Goal: Task Accomplishment & Management: Manage account settings

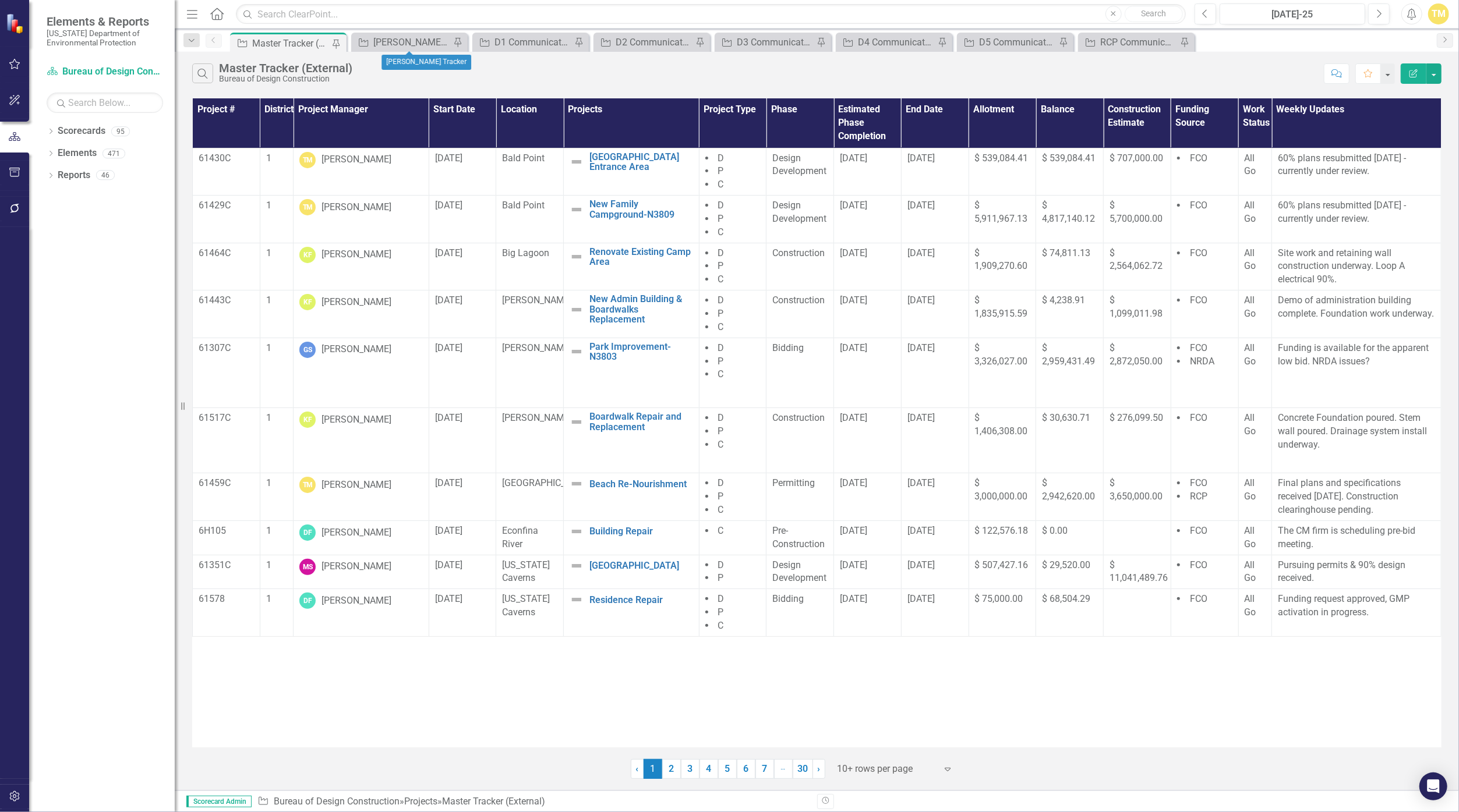
click at [411, 34] on div "Project [PERSON_NAME] Tracker Pin" at bounding box center [409, 42] width 116 height 19
click at [408, 39] on div "[PERSON_NAME] Tracker" at bounding box center [411, 42] width 77 height 15
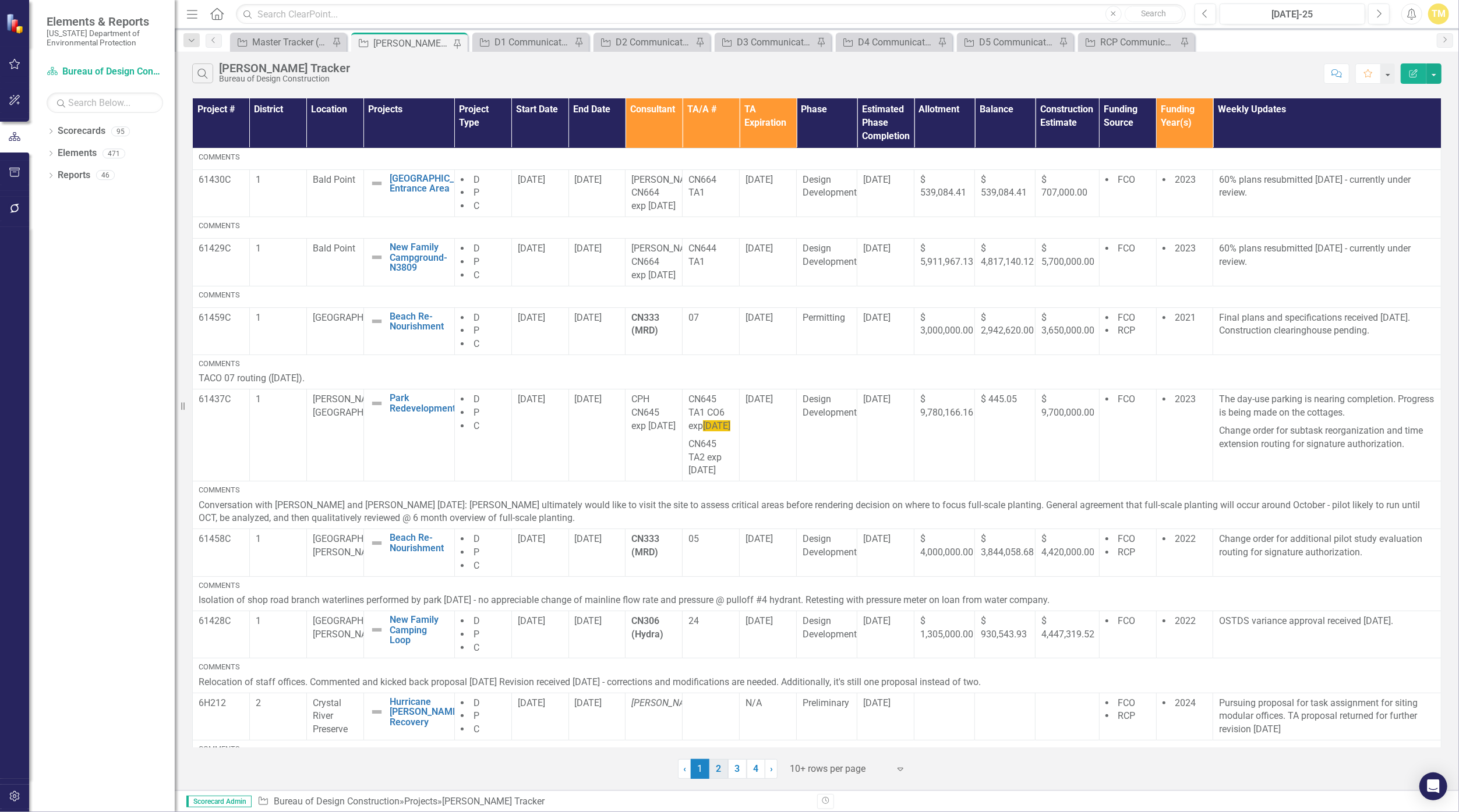
click at [712, 770] on link "2" at bounding box center [719, 769] width 18 height 20
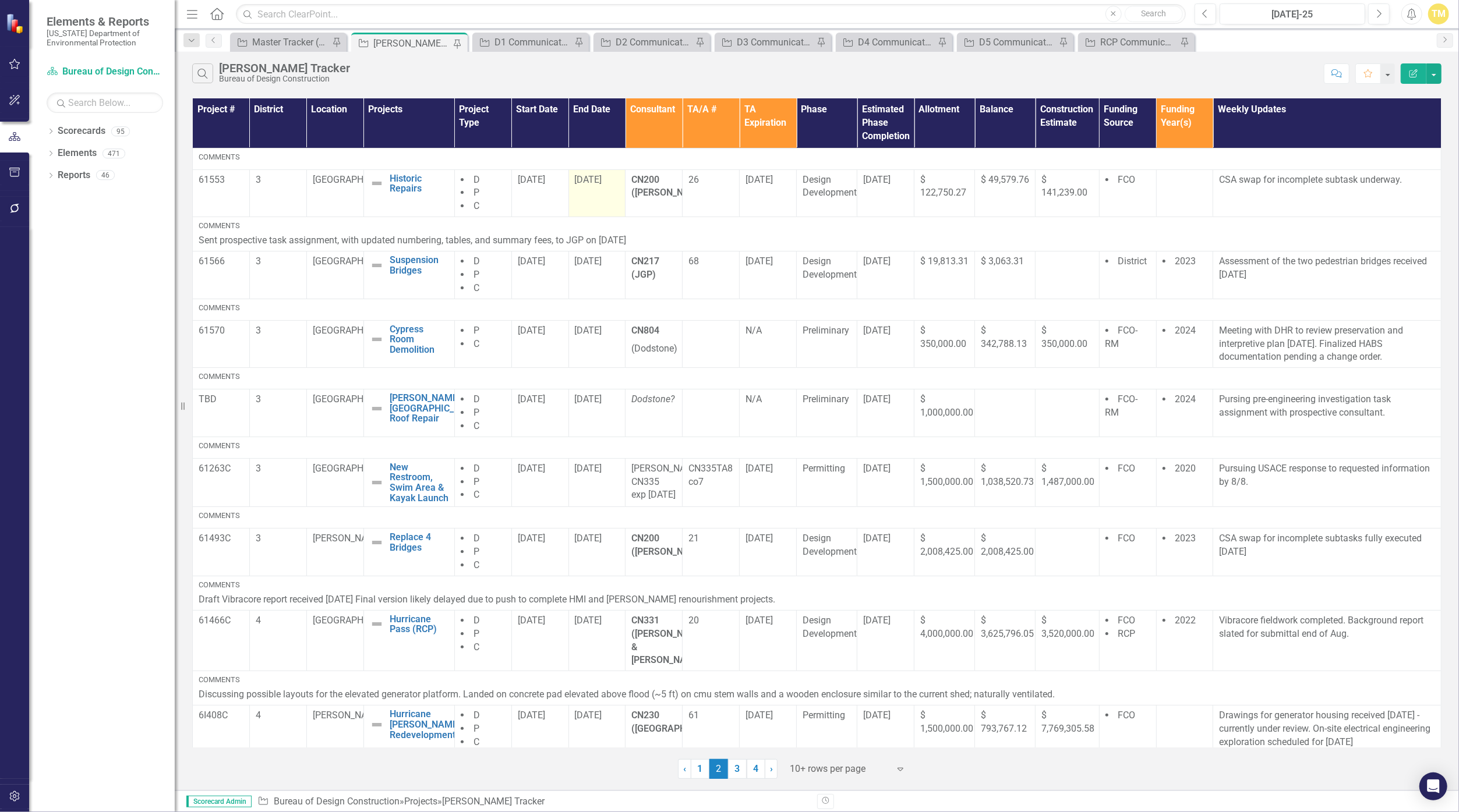
click at [589, 181] on span "[DATE]" at bounding box center [588, 179] width 28 height 11
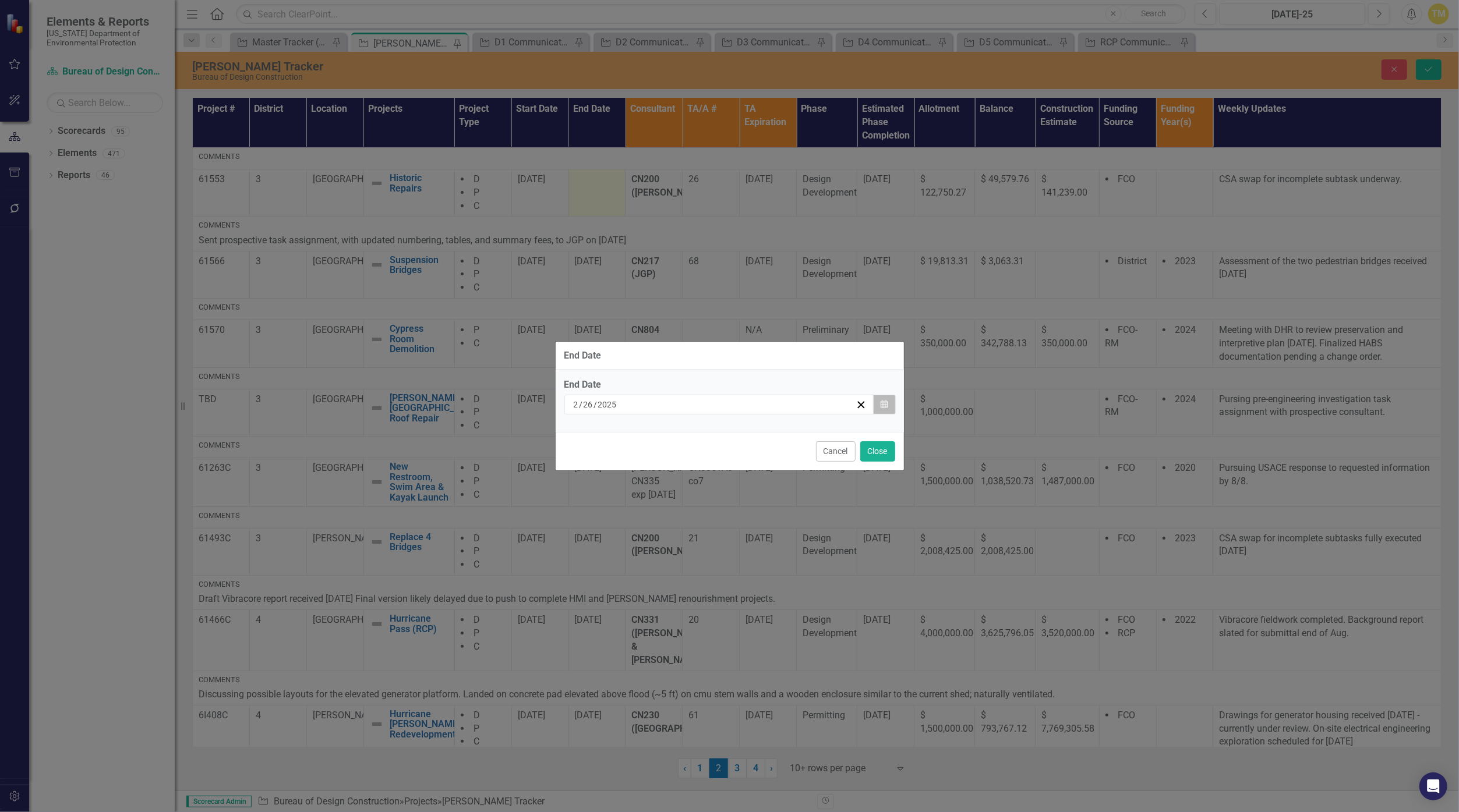
click at [712, 406] on icon "Calendar" at bounding box center [884, 404] width 7 height 8
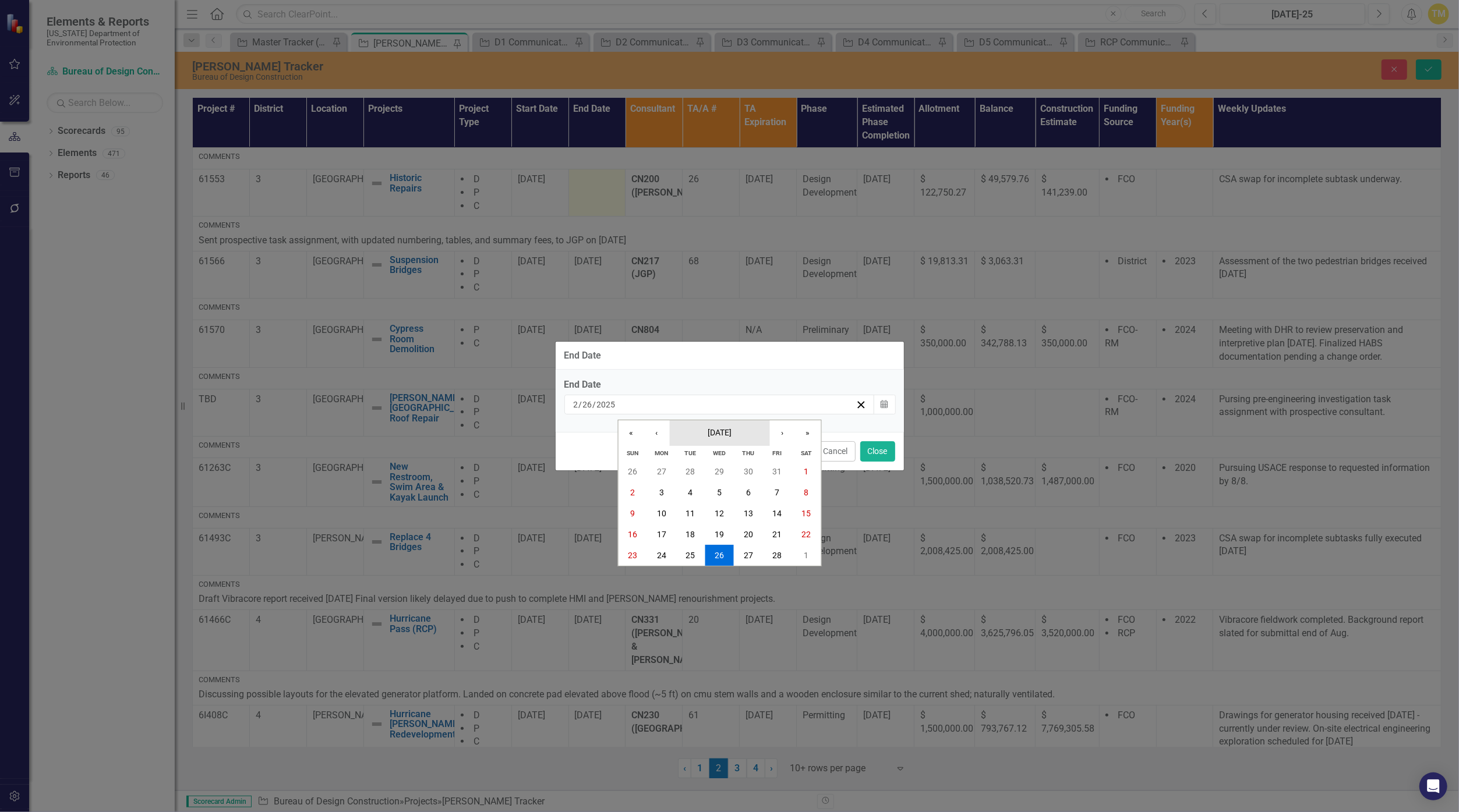
click at [712, 440] on button "[DATE]" at bounding box center [719, 433] width 100 height 26
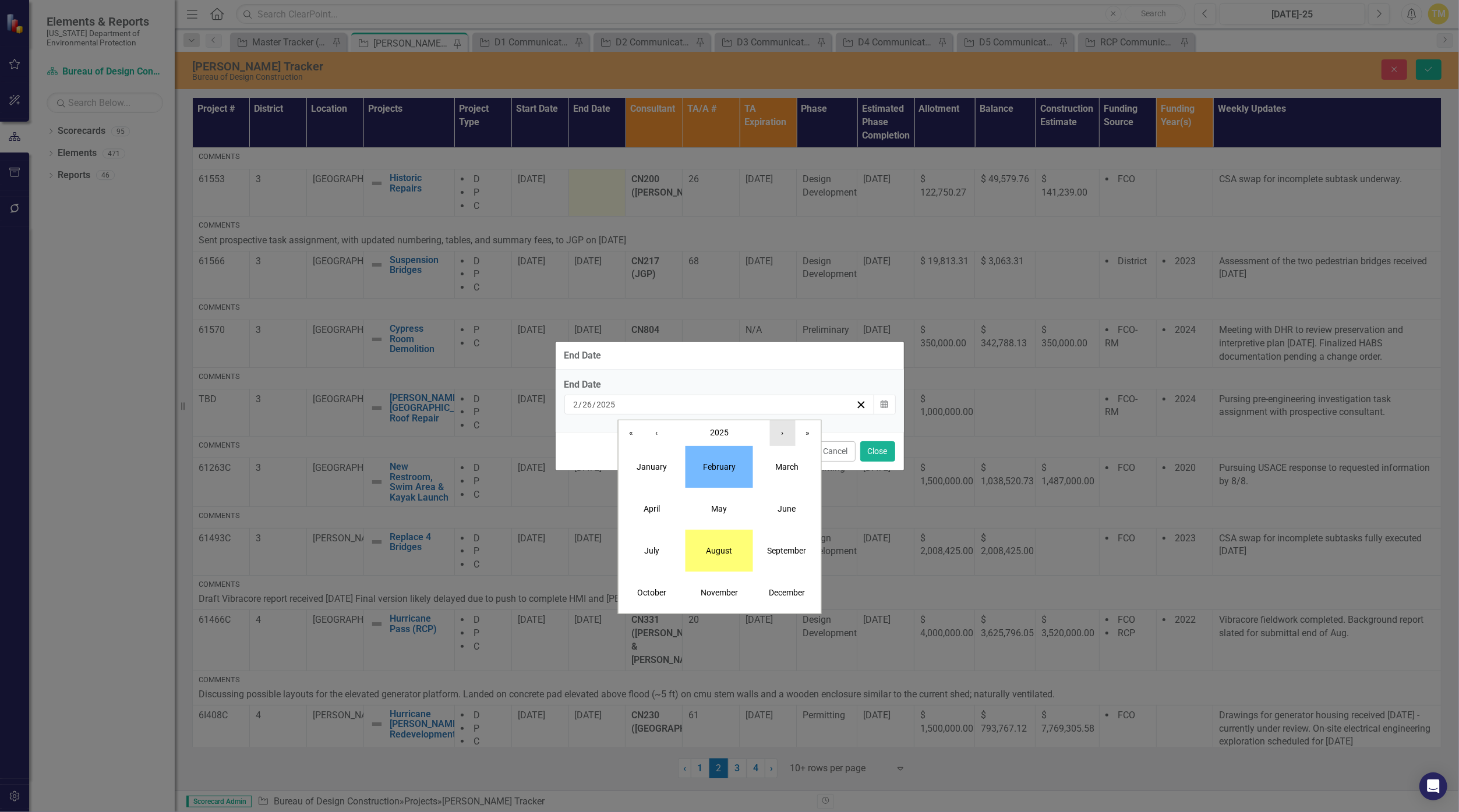
click at [712, 440] on button "›" at bounding box center [782, 433] width 26 height 26
click at [712, 513] on button "June" at bounding box center [787, 509] width 68 height 42
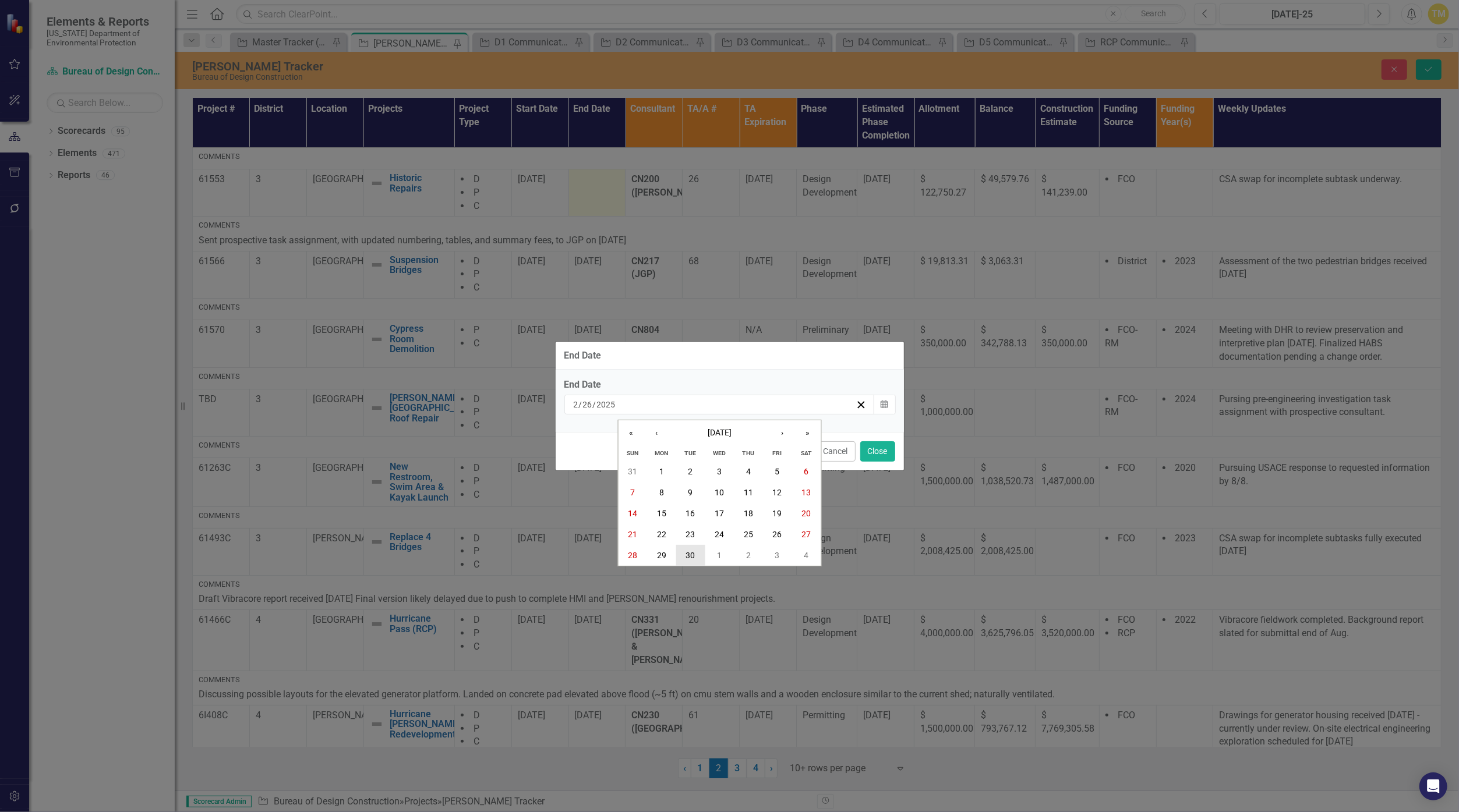
click at [690, 554] on abbr "30" at bounding box center [690, 555] width 9 height 9
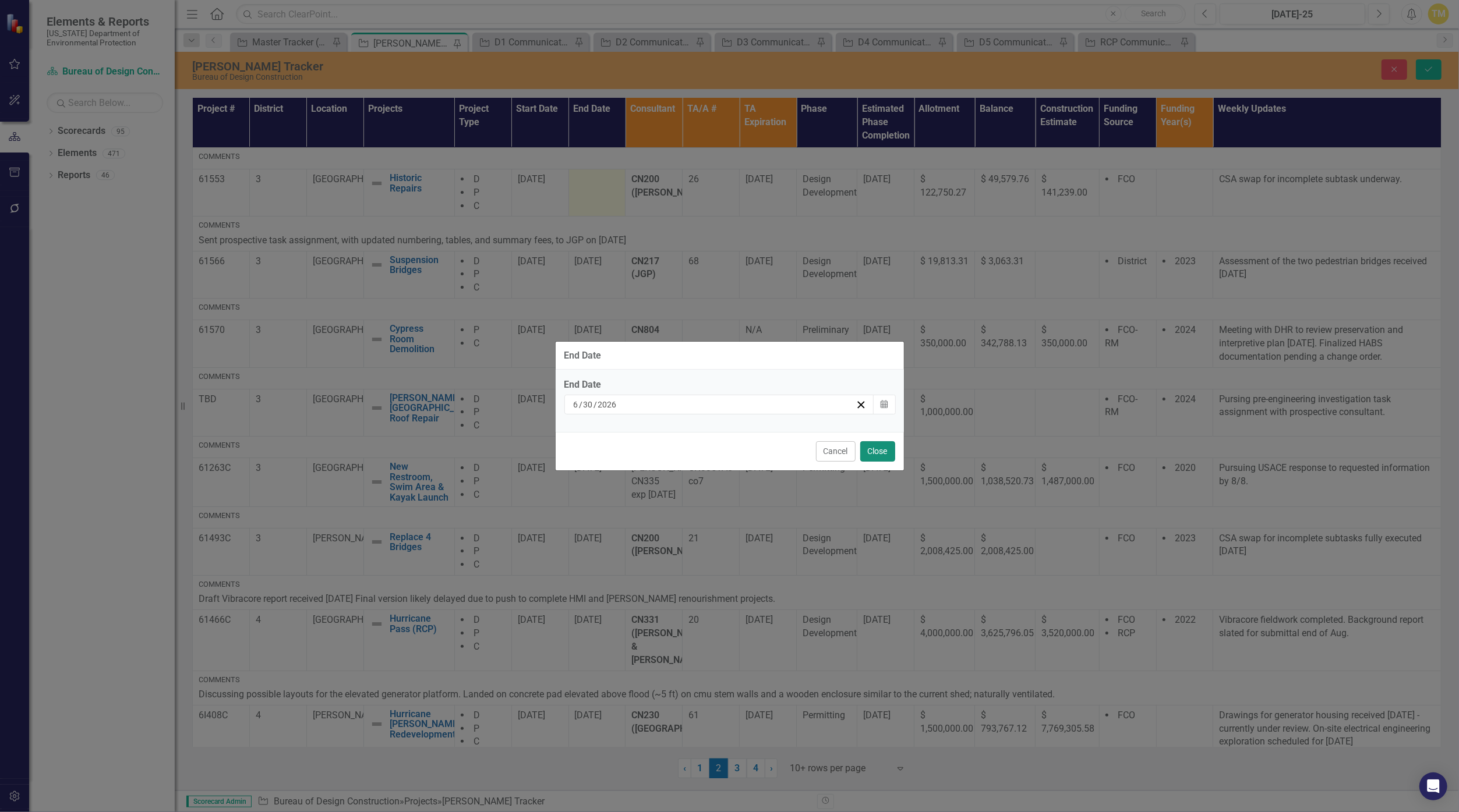
click at [712, 455] on button "Close" at bounding box center [877, 451] width 35 height 20
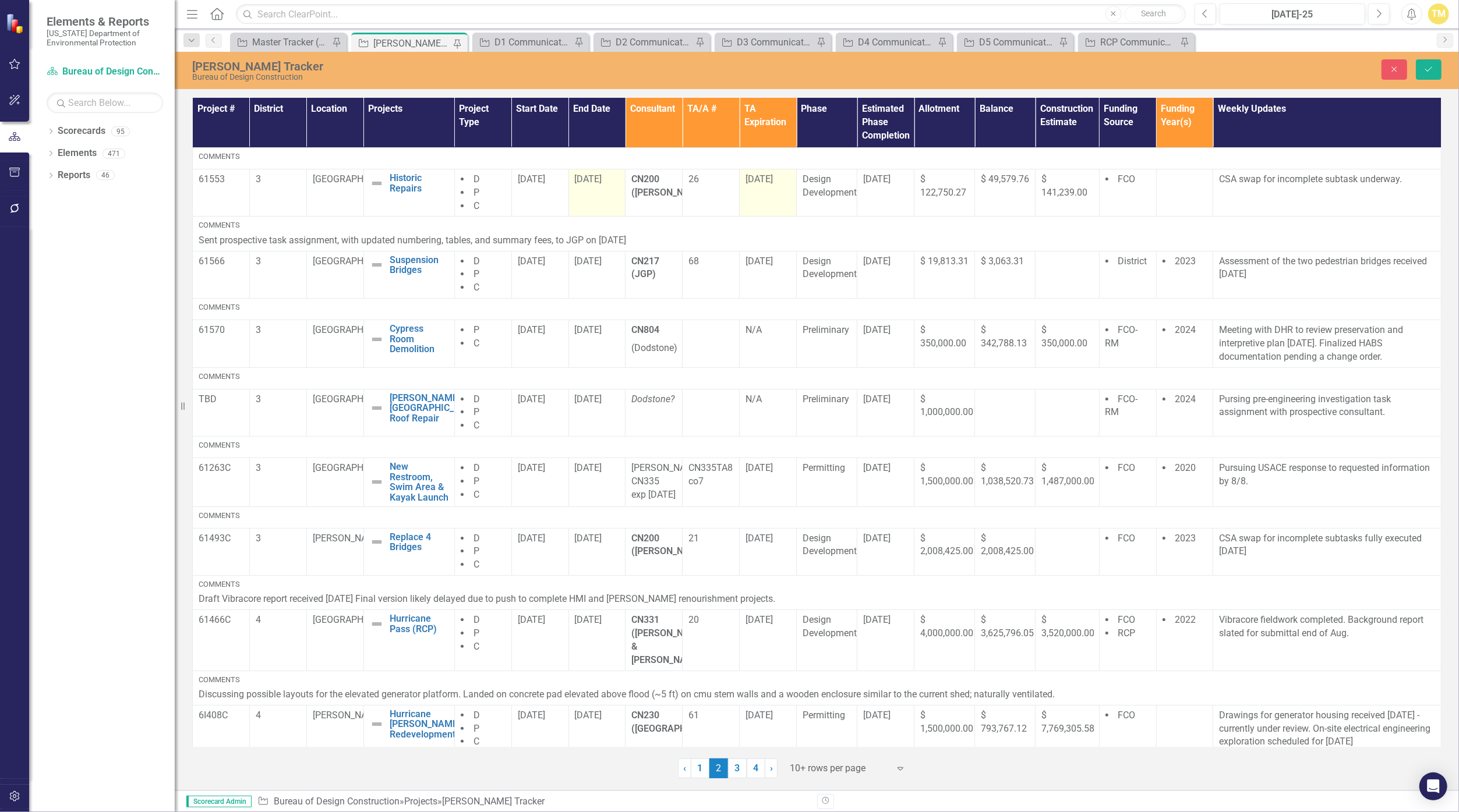
click at [712, 182] on span "[DATE]" at bounding box center [759, 179] width 28 height 11
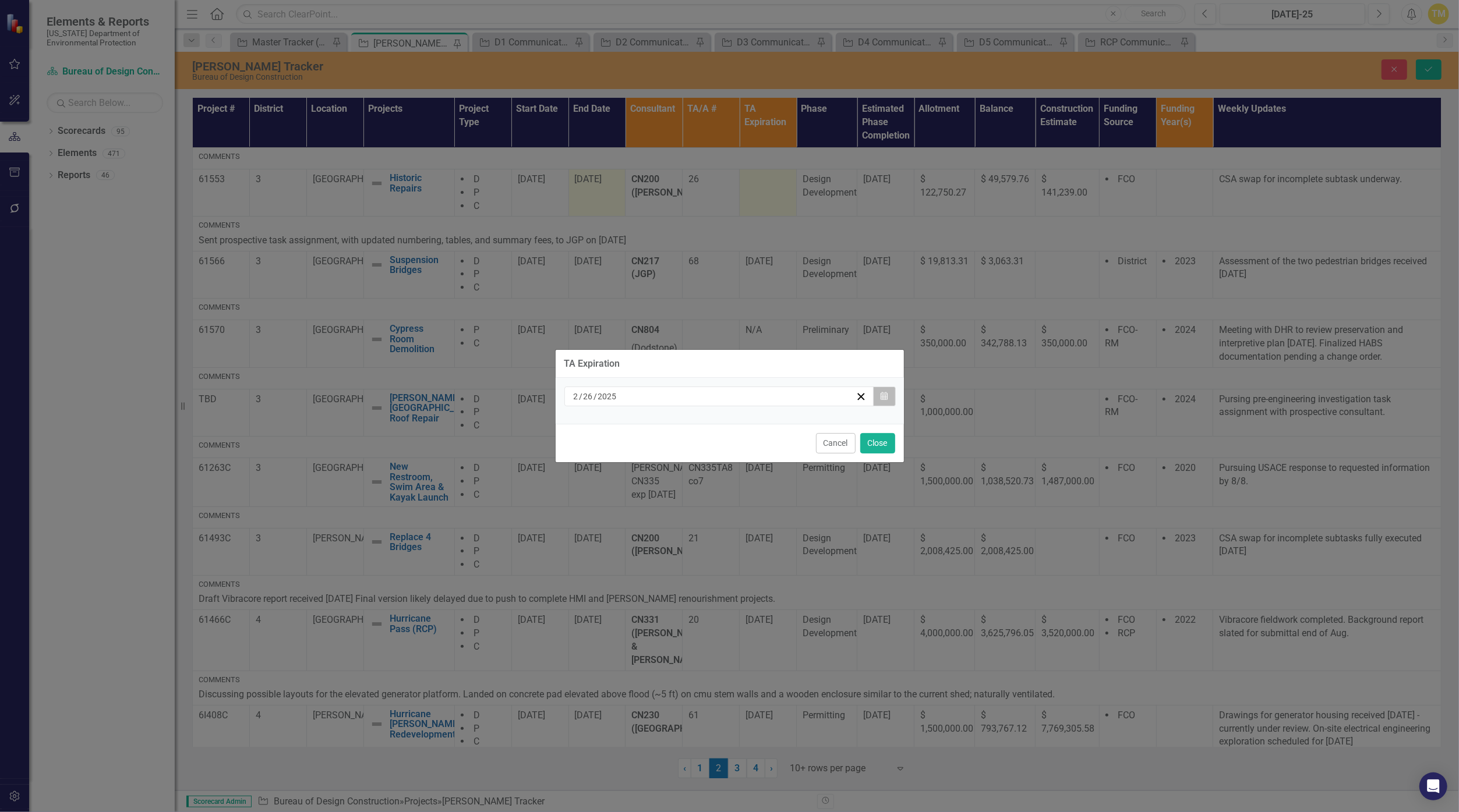
click at [712, 398] on icon "Calendar" at bounding box center [884, 396] width 7 height 8
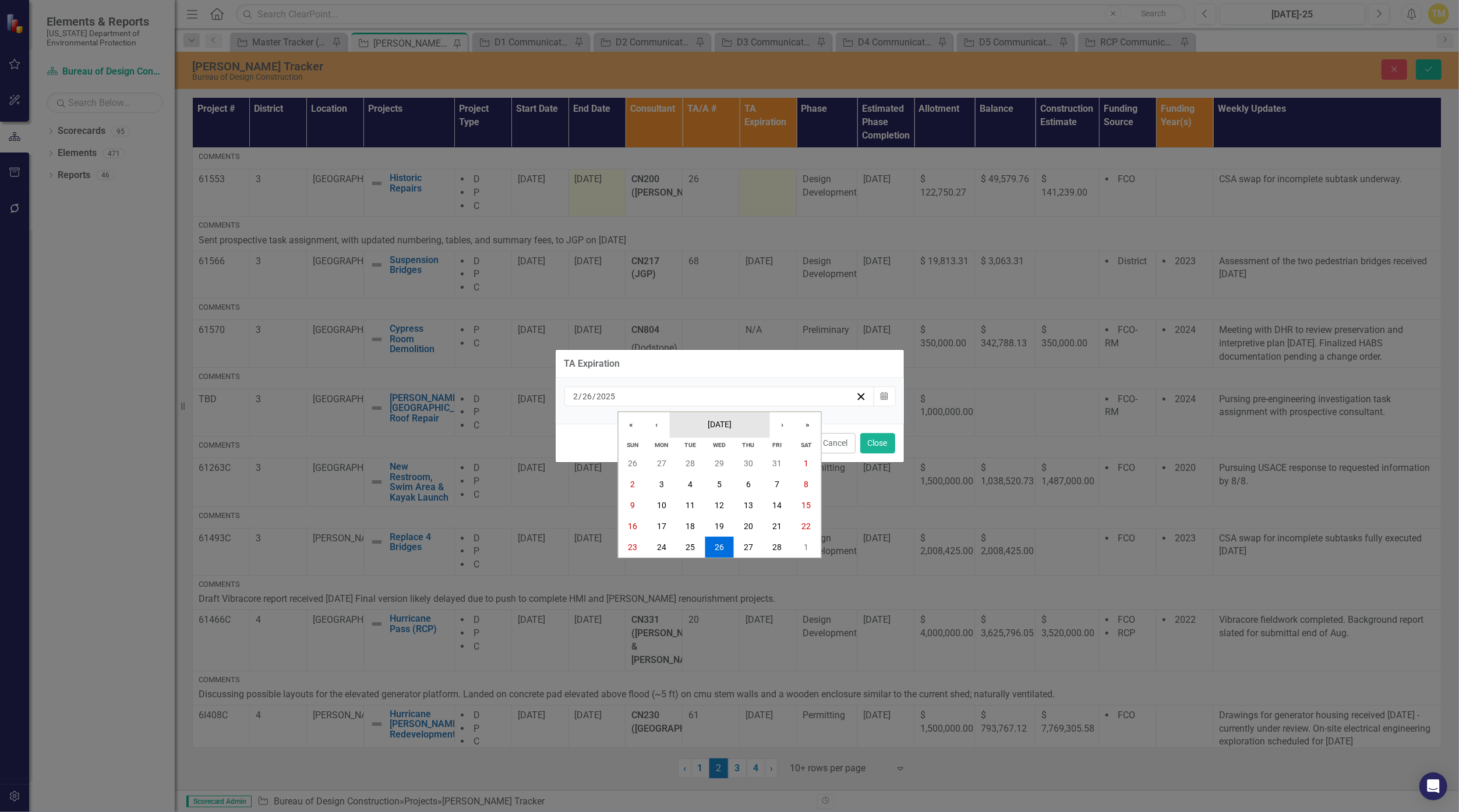
click at [712, 427] on button "[DATE]" at bounding box center [719, 425] width 100 height 26
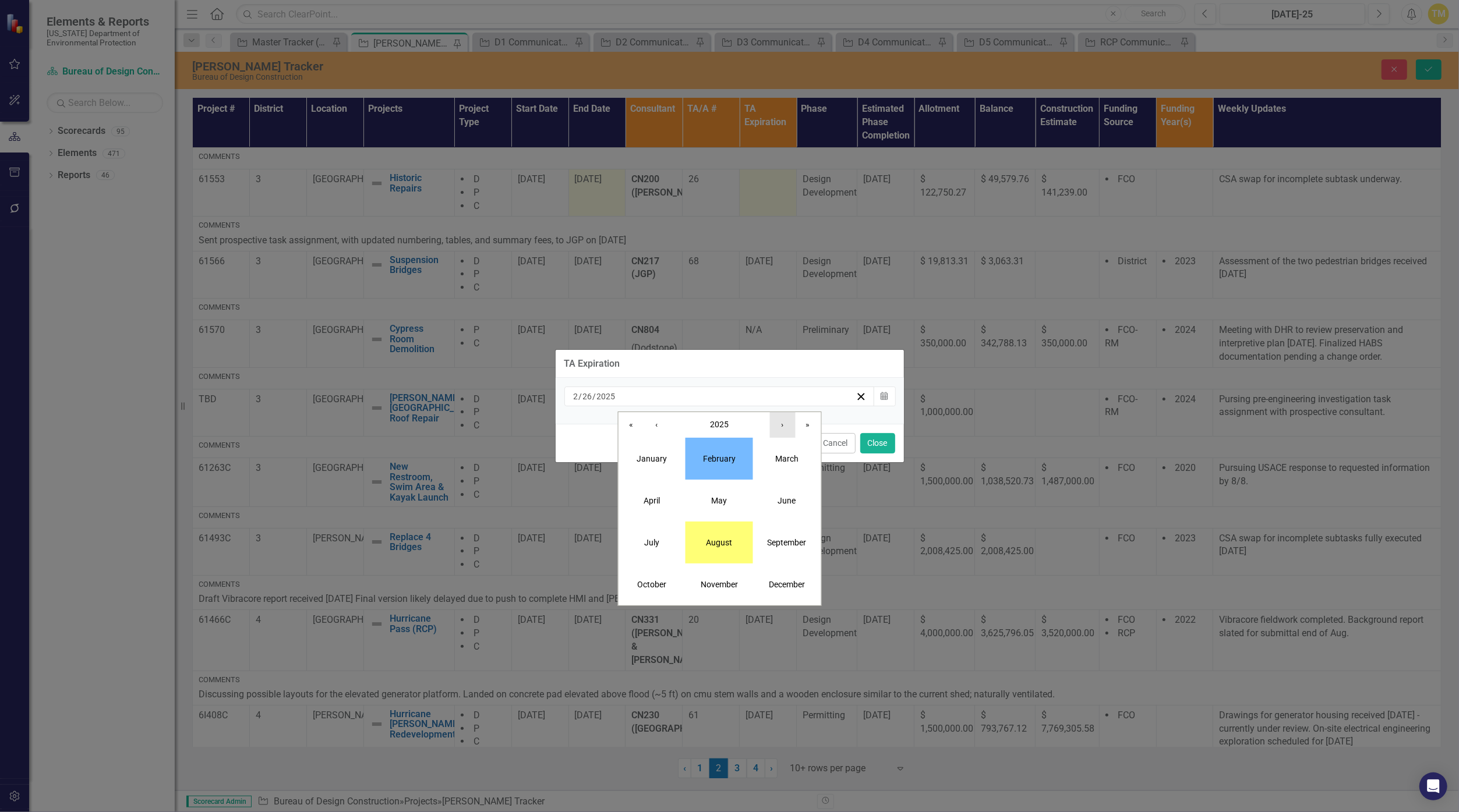
click at [712, 425] on button "›" at bounding box center [782, 425] width 26 height 26
click at [657, 538] on abbr "July" at bounding box center [652, 542] width 15 height 9
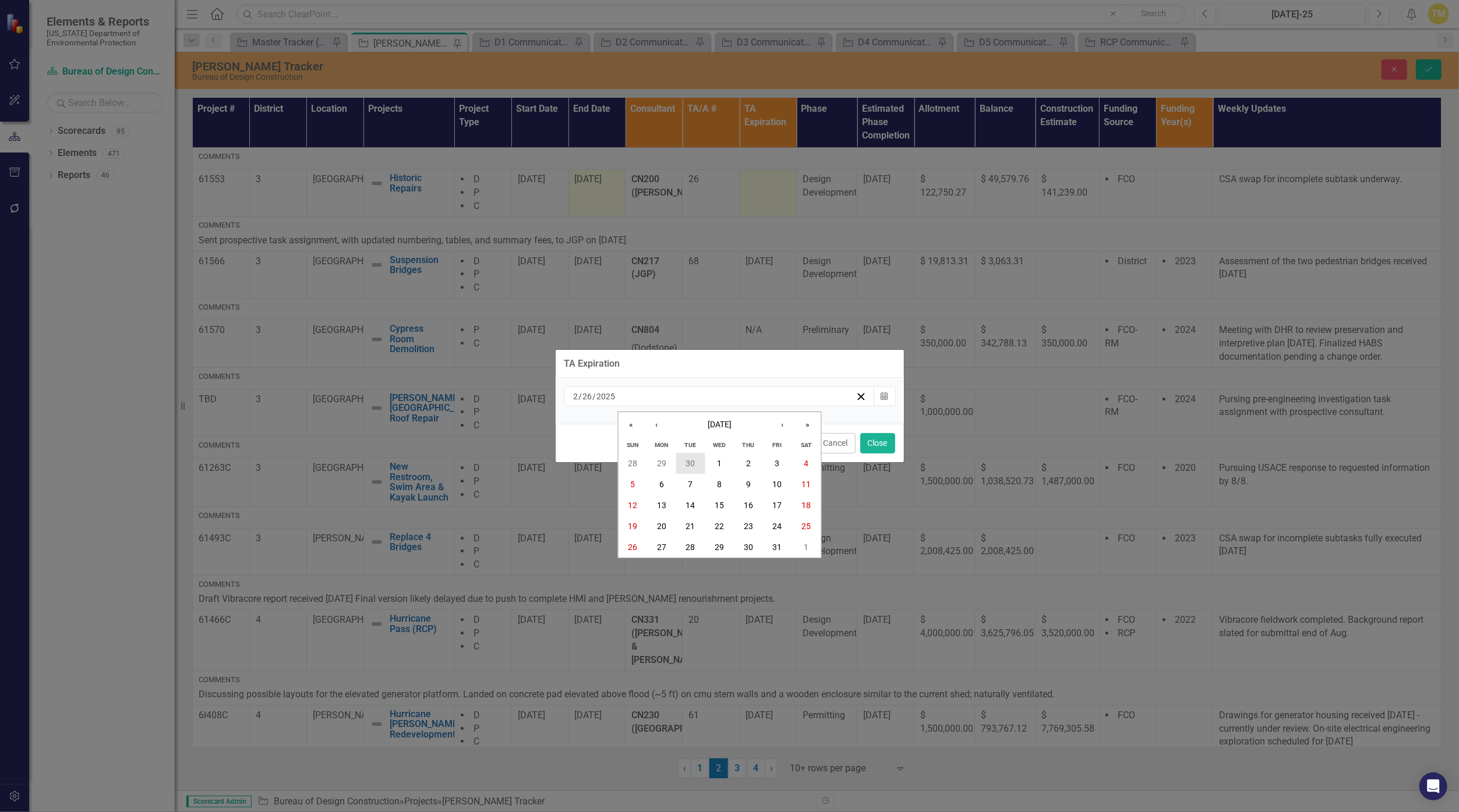
click at [696, 463] on button "30" at bounding box center [690, 463] width 29 height 21
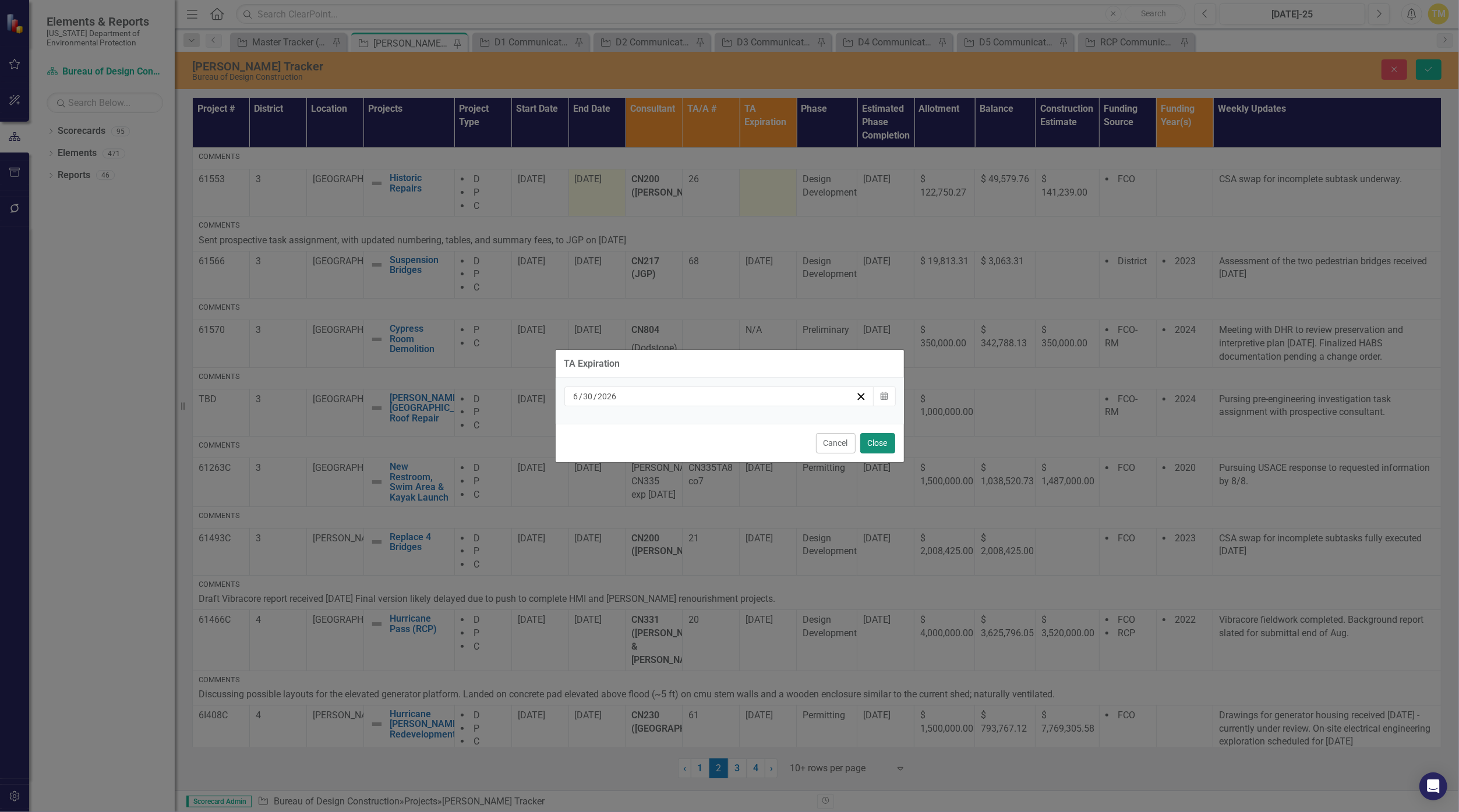
click at [712, 439] on button "Close" at bounding box center [877, 443] width 35 height 20
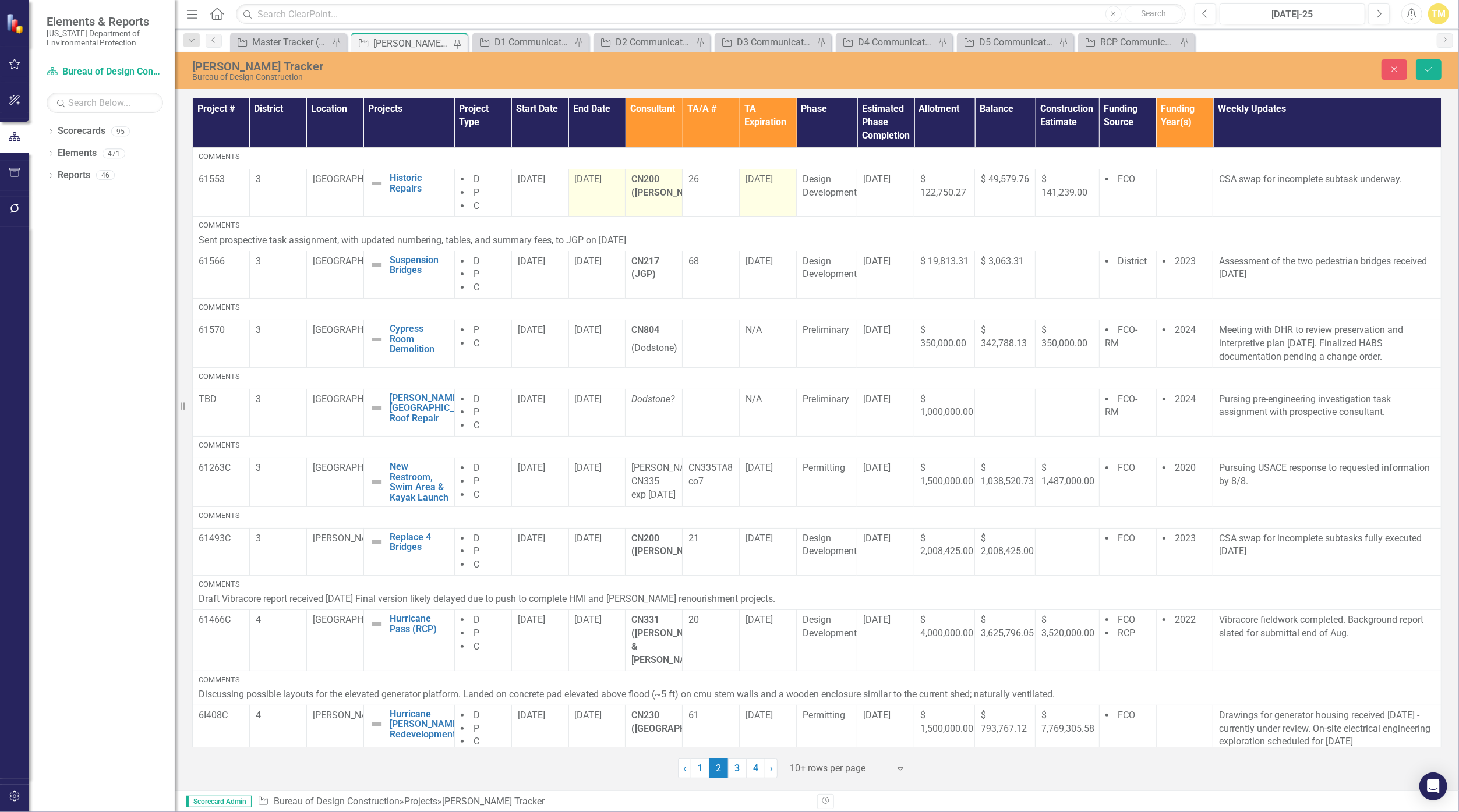
click at [656, 183] on strong "CN200 ([PERSON_NAME])" at bounding box center [670, 186] width 77 height 25
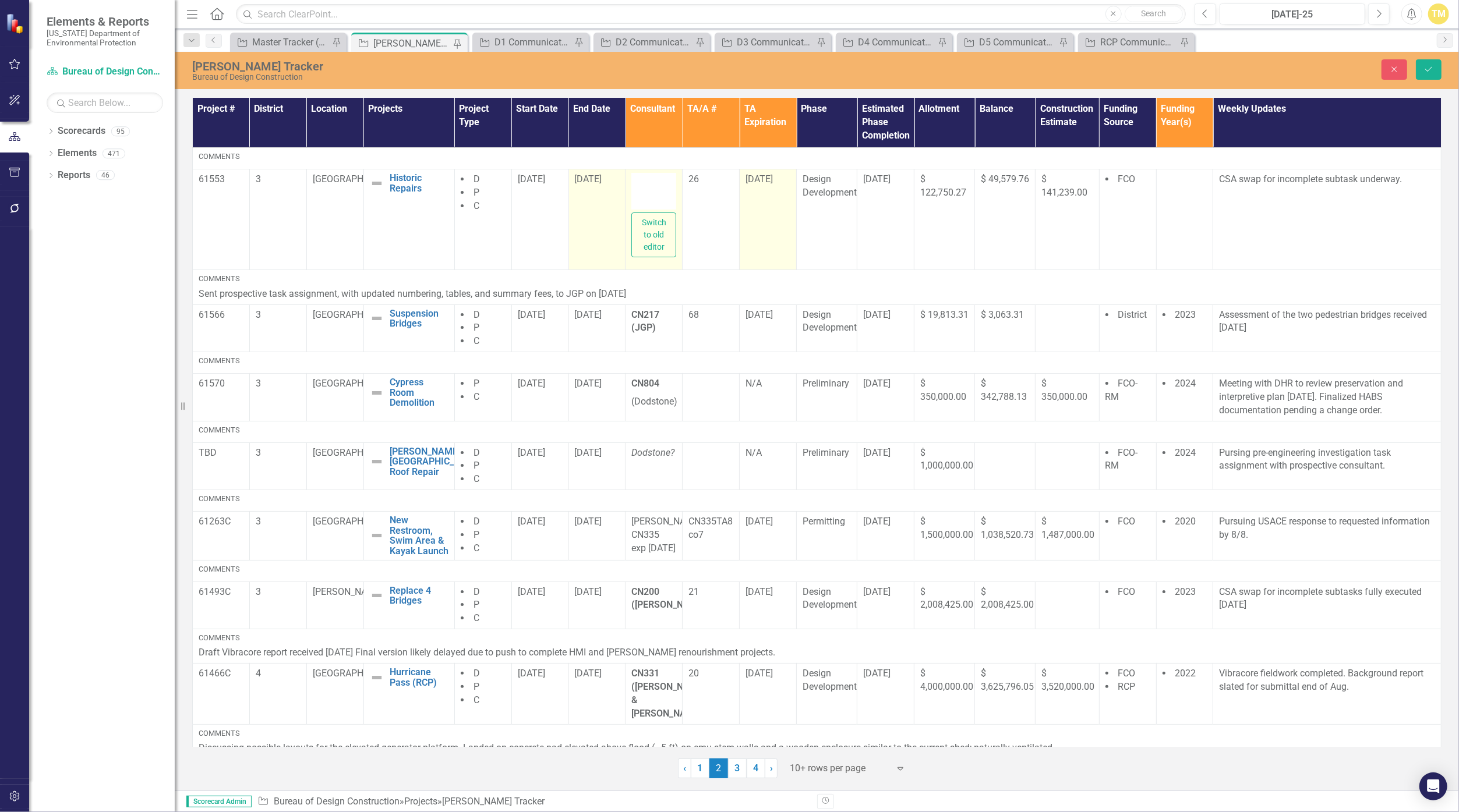
type textarea "<p><strong>CN200 ([PERSON_NAME])</strong></p>"
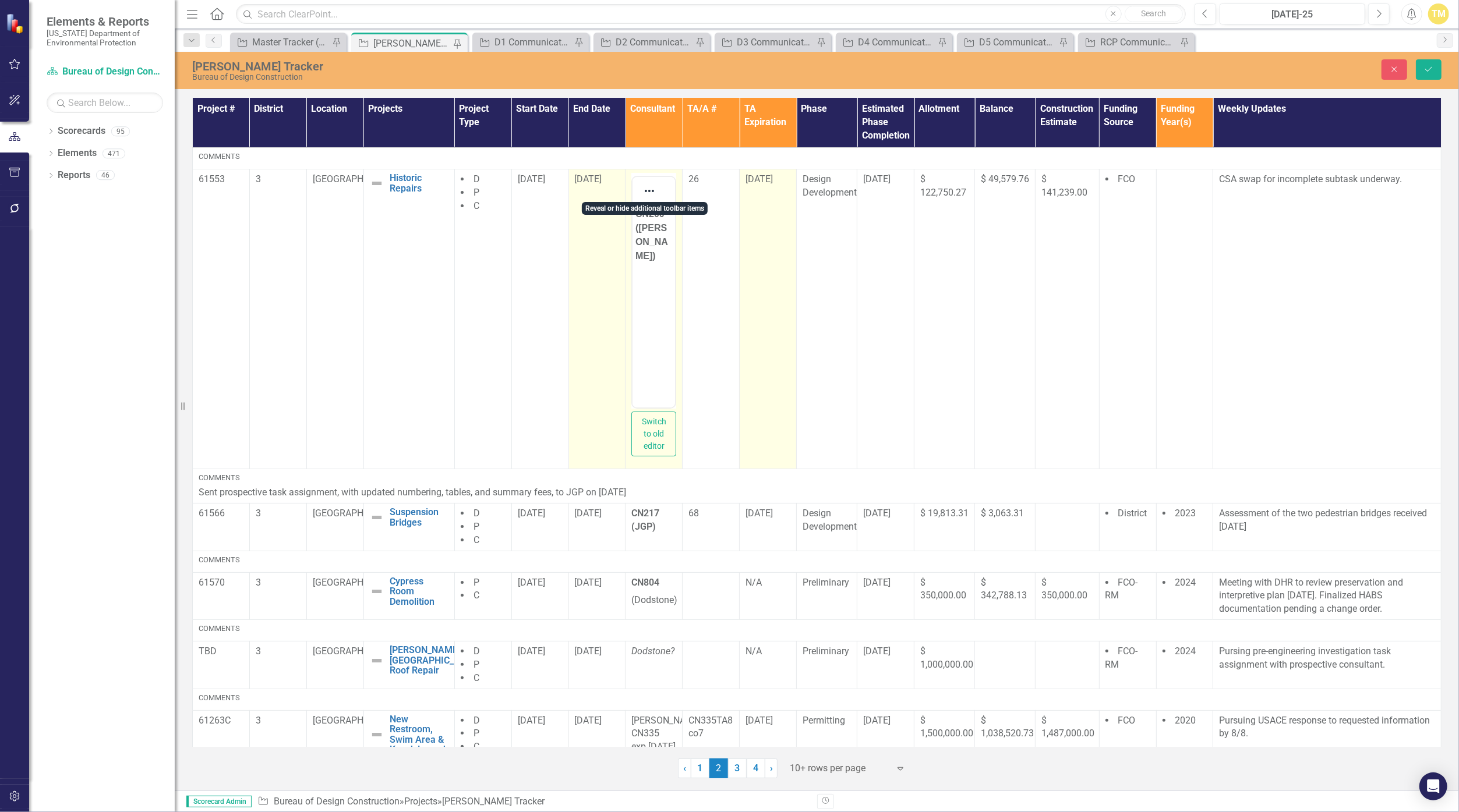
drag, startPoint x: 1288, startPoint y: 387, endPoint x: 665, endPoint y: 216, distance: 646.0
click at [665, 216] on p "CN200 ([PERSON_NAME])" at bounding box center [654, 234] width 37 height 56
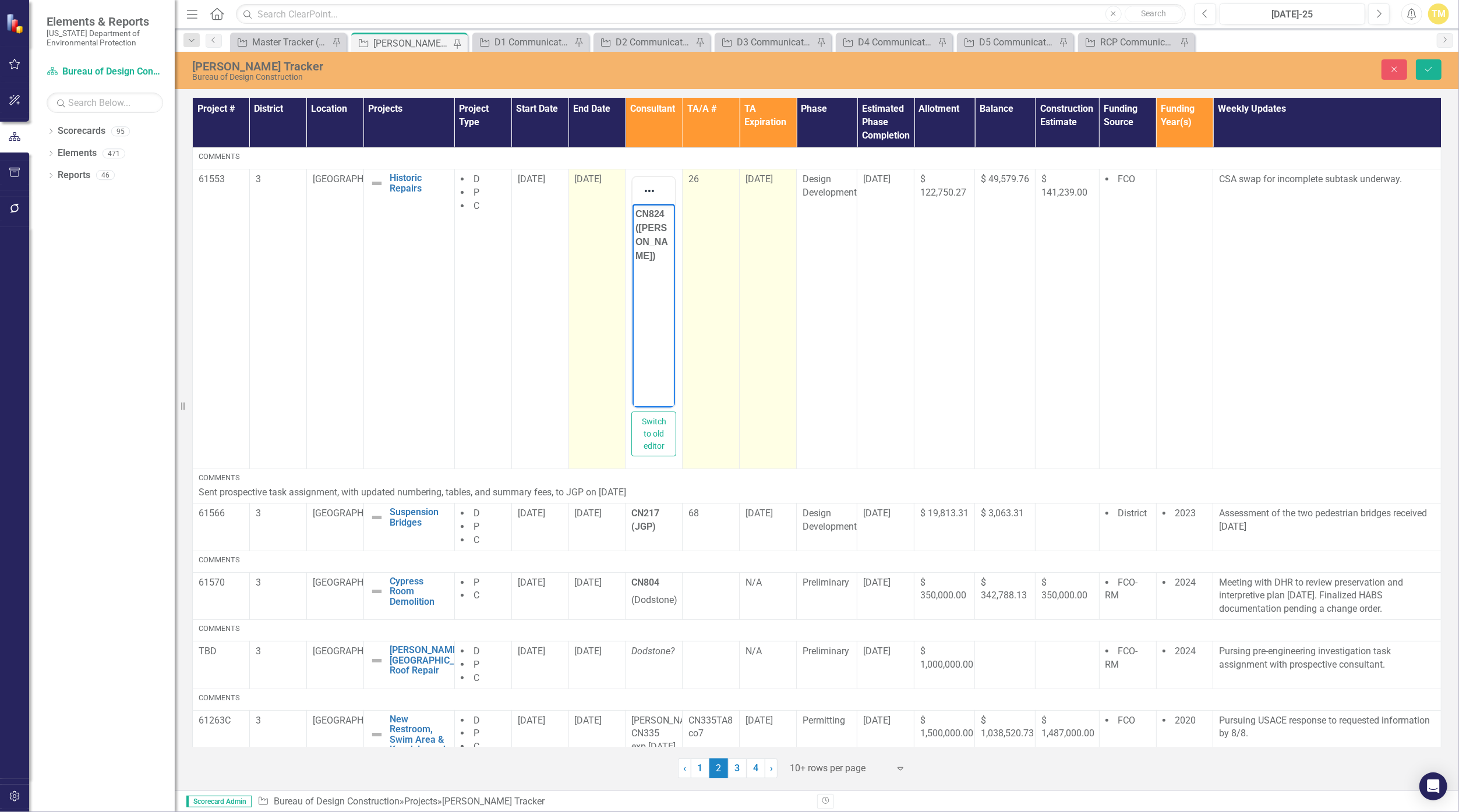
click at [696, 189] on td "26" at bounding box center [711, 319] width 57 height 300
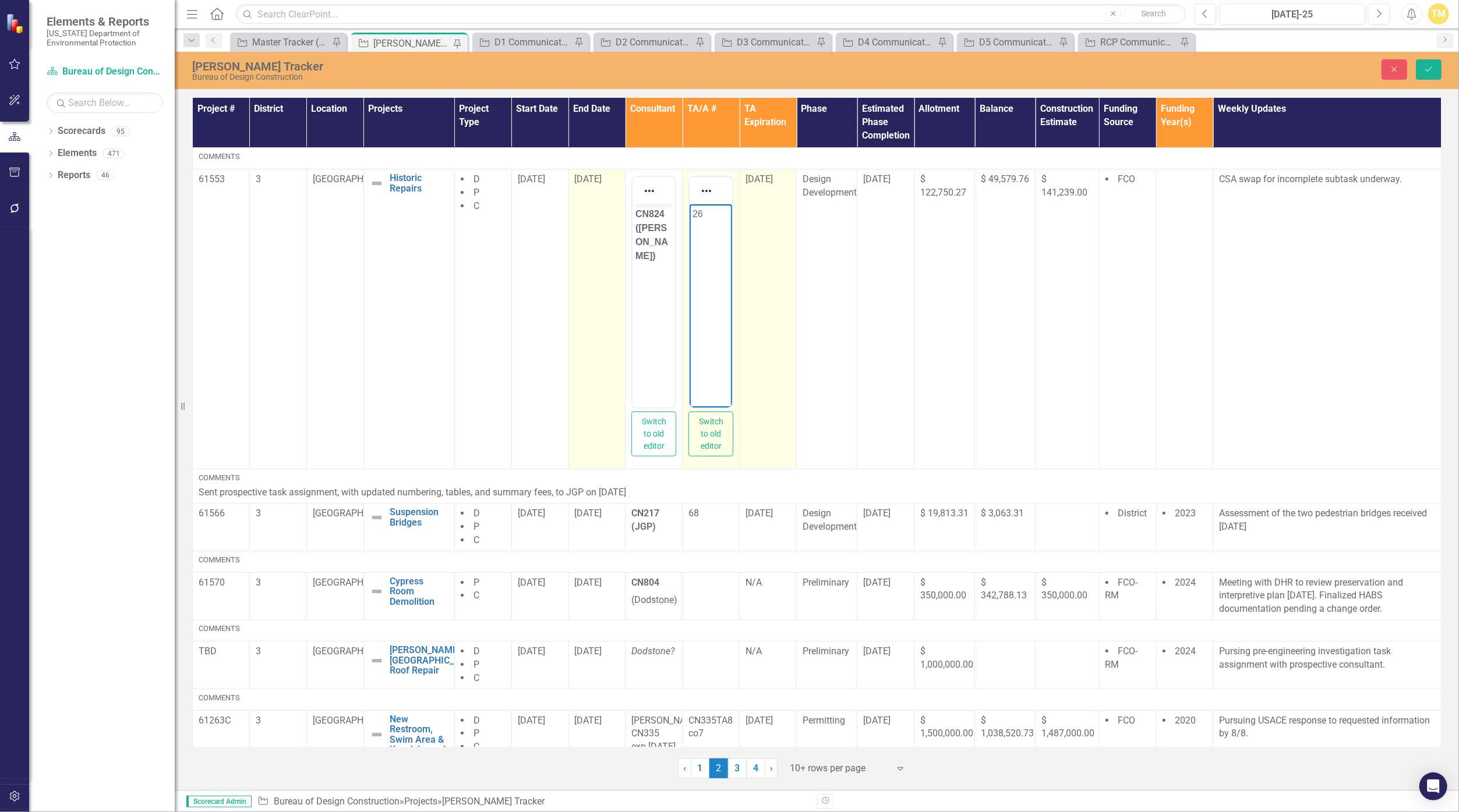
click at [702, 221] on body "26" at bounding box center [711, 291] width 42 height 175
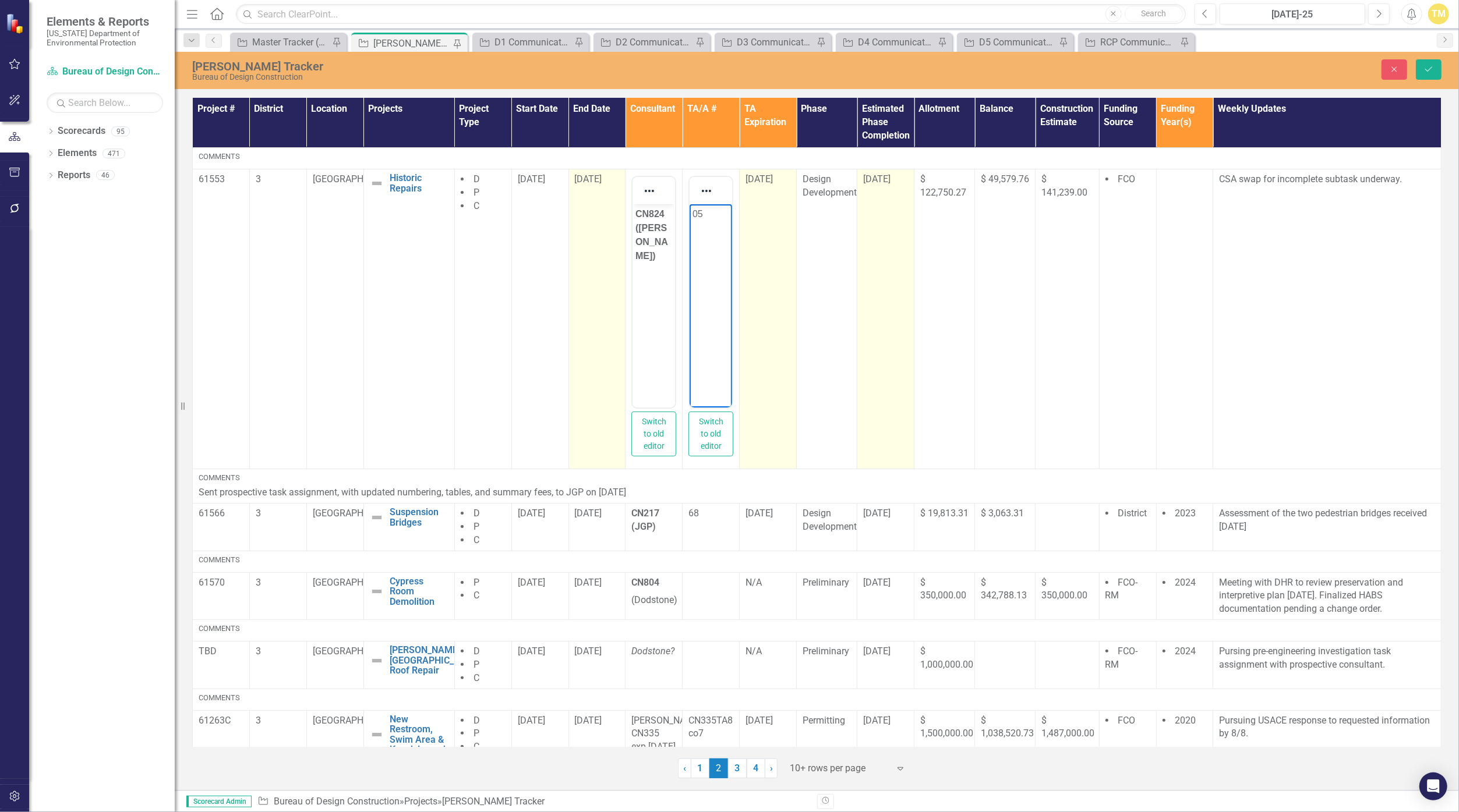
click at [712, 190] on td "[DATE]" at bounding box center [885, 319] width 57 height 300
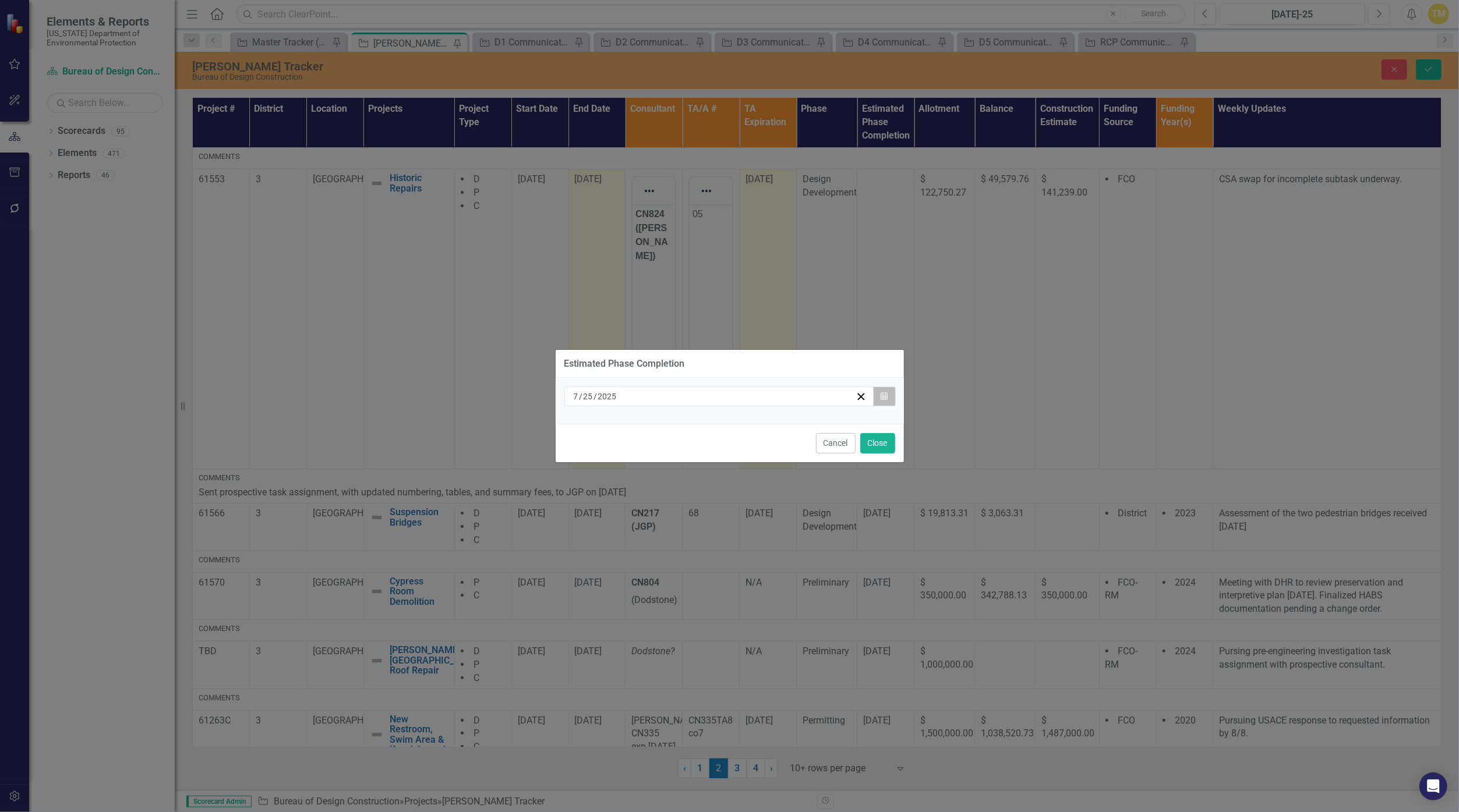
click at [712, 399] on icon "Calendar" at bounding box center [884, 396] width 7 height 8
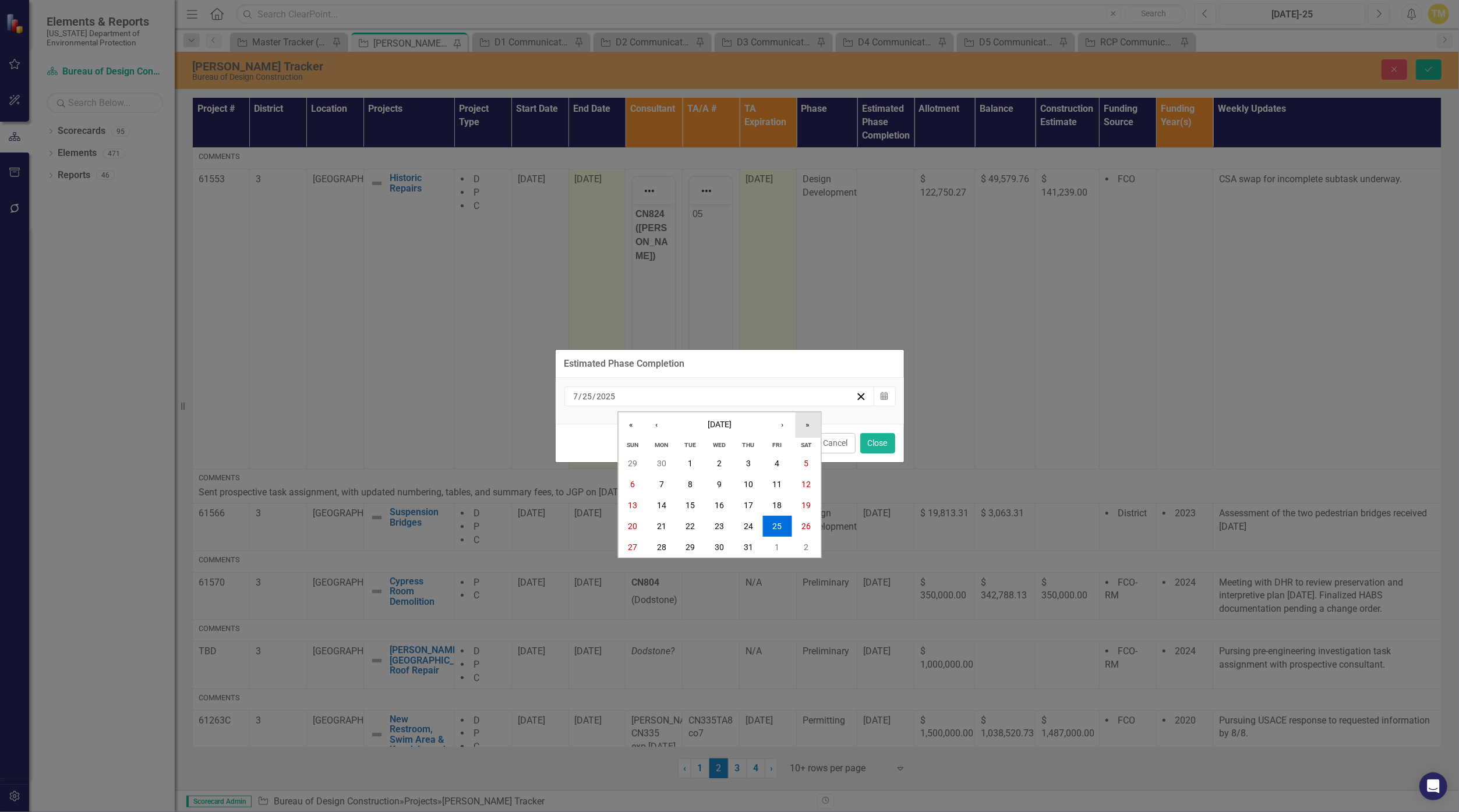
click at [712, 428] on button "»" at bounding box center [808, 425] width 26 height 26
click at [691, 465] on abbr "30" at bounding box center [690, 463] width 9 height 9
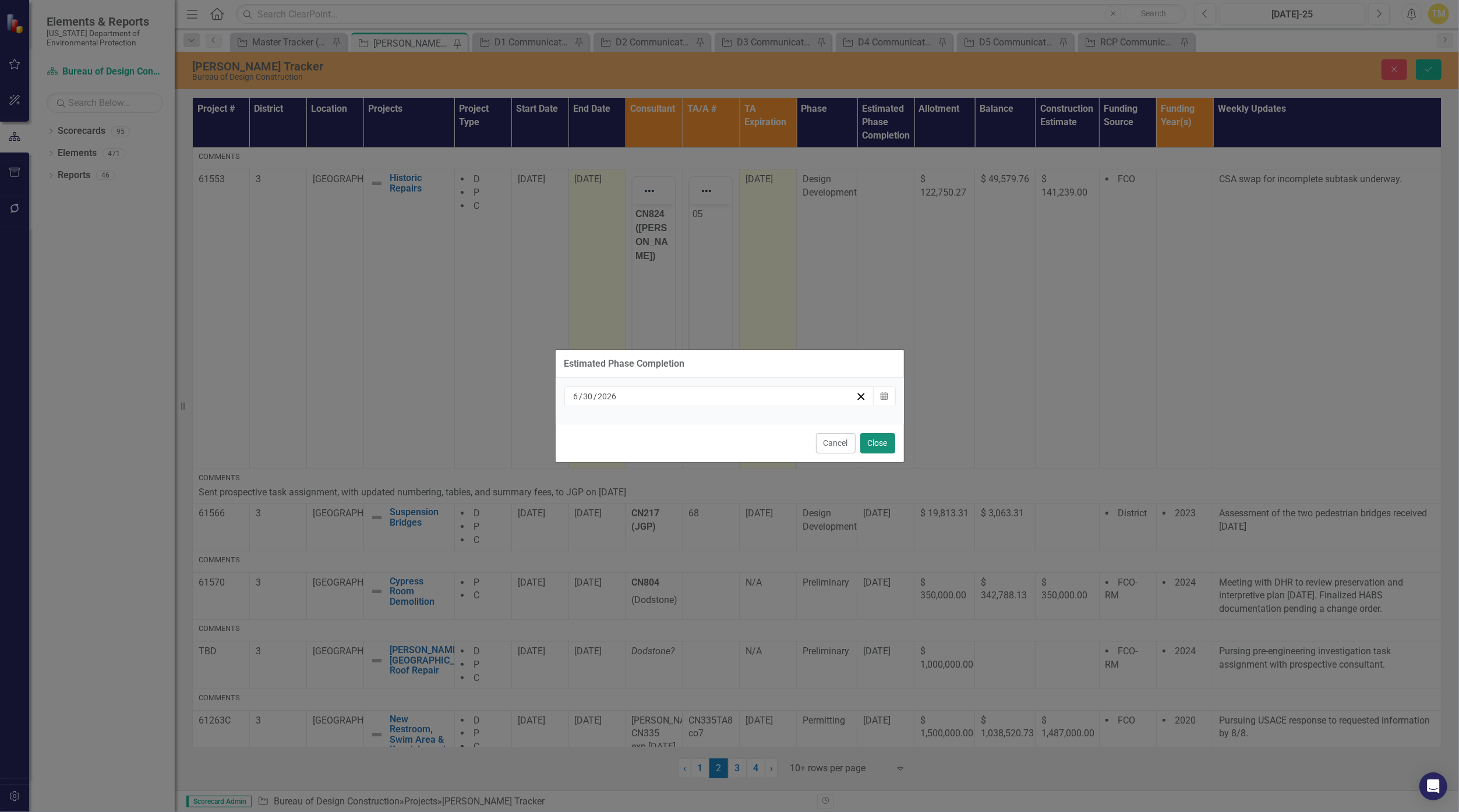
click at [712, 446] on button "Close" at bounding box center [877, 443] width 35 height 20
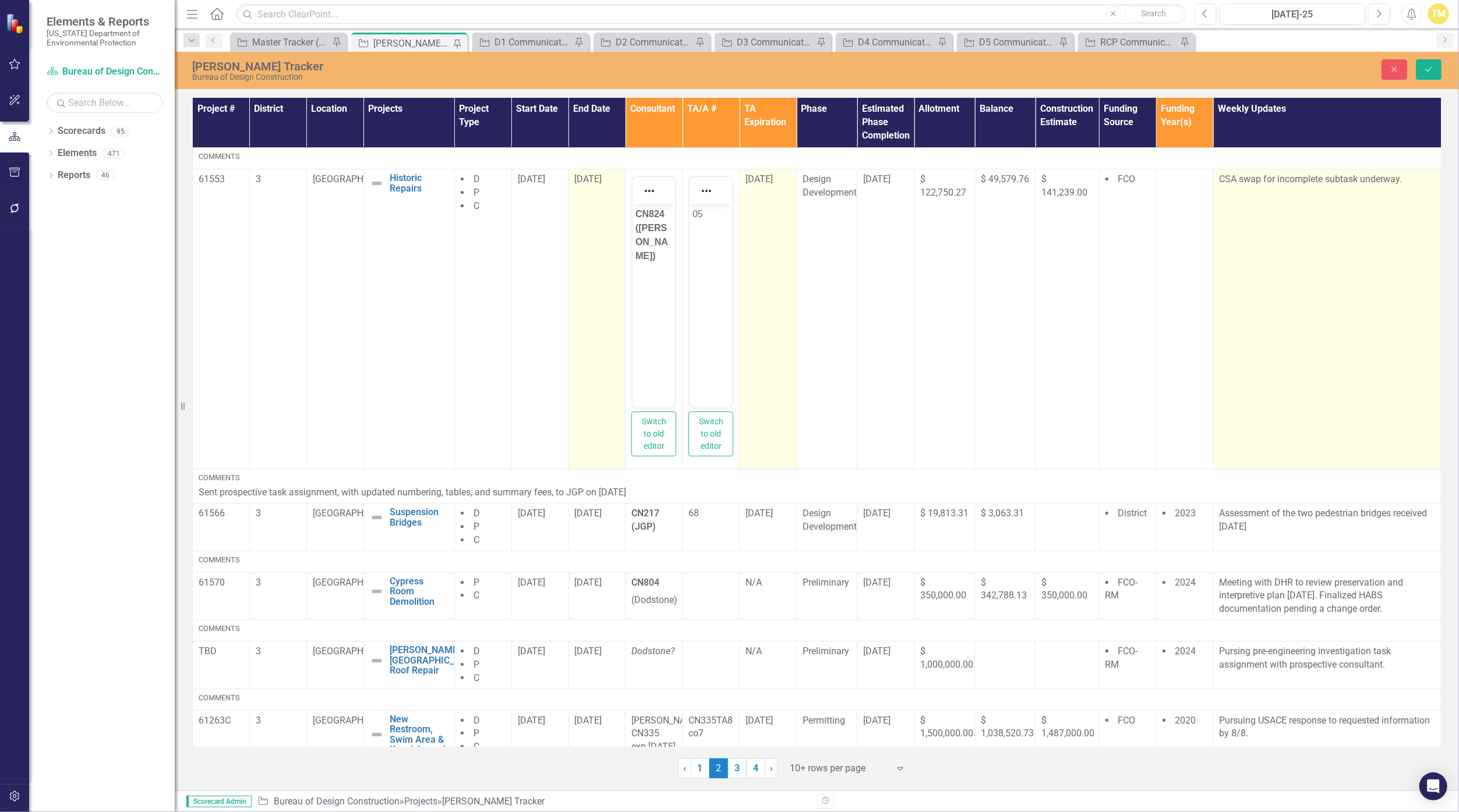
click at [712, 177] on p "CSA swap for incomplete subtask underway." at bounding box center [1327, 179] width 216 height 14
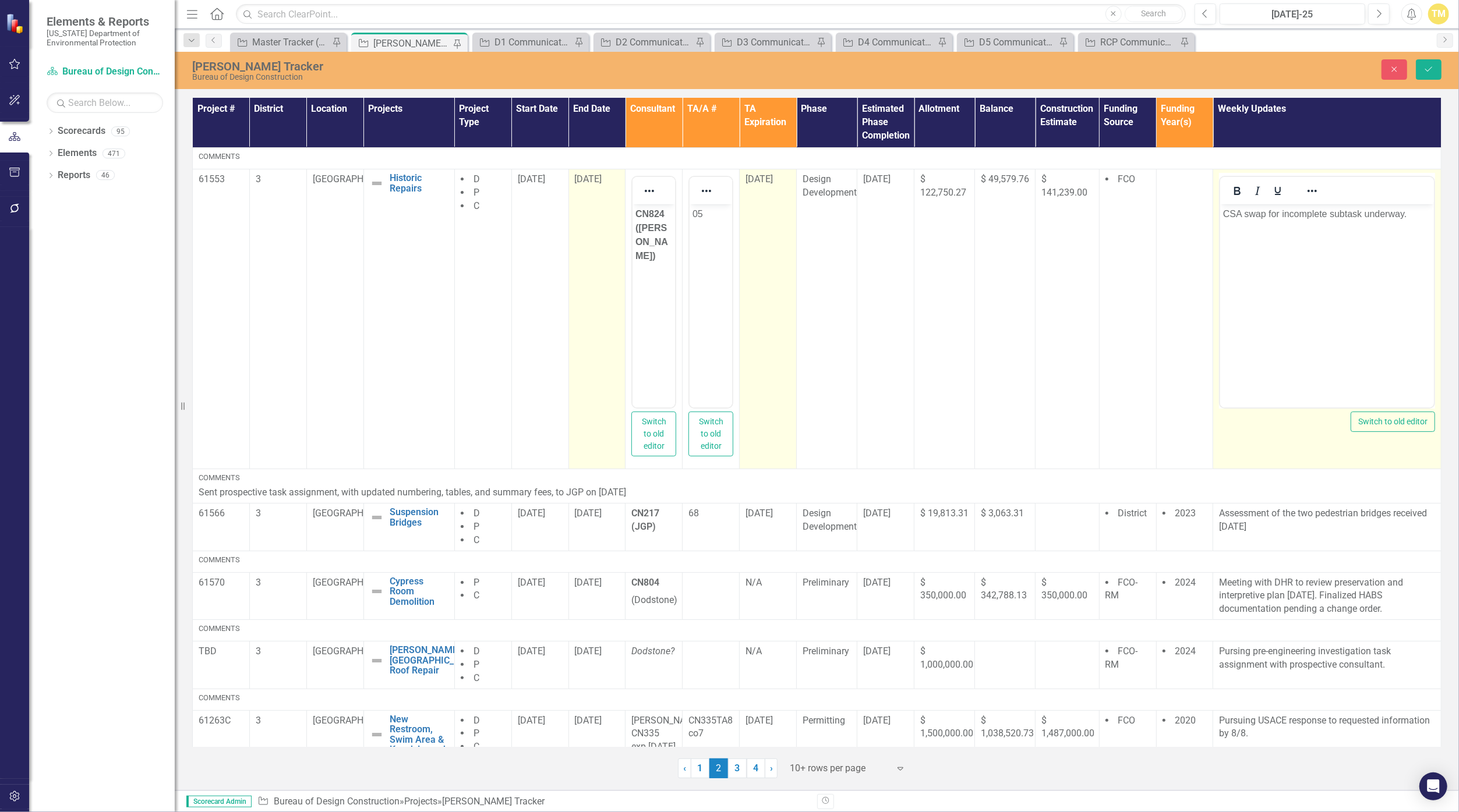
click at [712, 177] on div at bounding box center [1327, 191] width 214 height 28
drag, startPoint x: 2536, startPoint y: 381, endPoint x: 1328, endPoint y: 214, distance: 1219.5
click at [712, 214] on p "CSA swap for incomplete subtask underway." at bounding box center [1327, 213] width 208 height 14
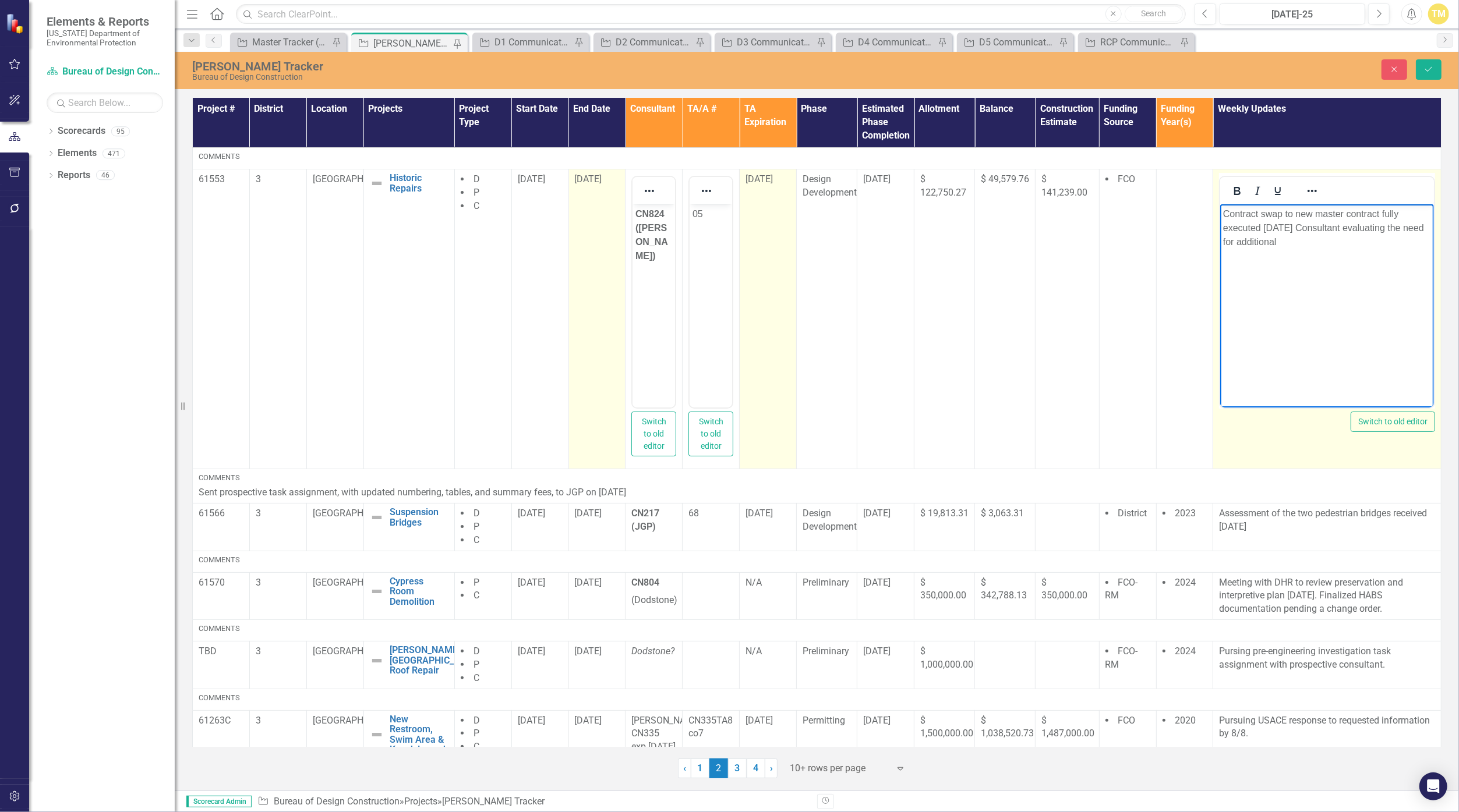
click at [712, 234] on p "Contract swap to new master contract fully executed [DATE] Consultant evaluatin…" at bounding box center [1327, 227] width 208 height 42
click at [712, 244] on p "Contract swap to new master contract fully executed [DATE] Evaluating the need …" at bounding box center [1327, 227] width 208 height 42
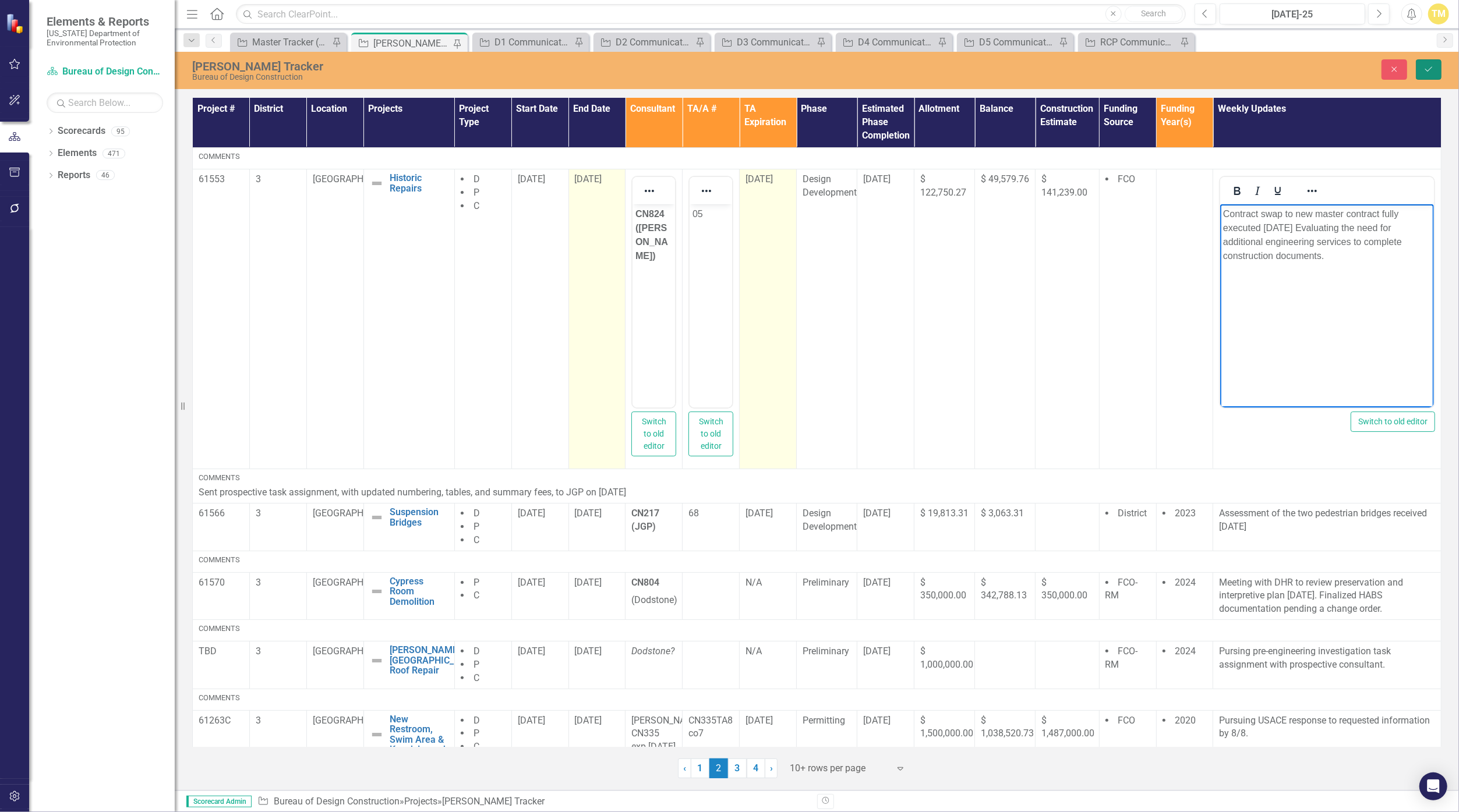
click at [712, 68] on icon "Save" at bounding box center [1428, 69] width 10 height 8
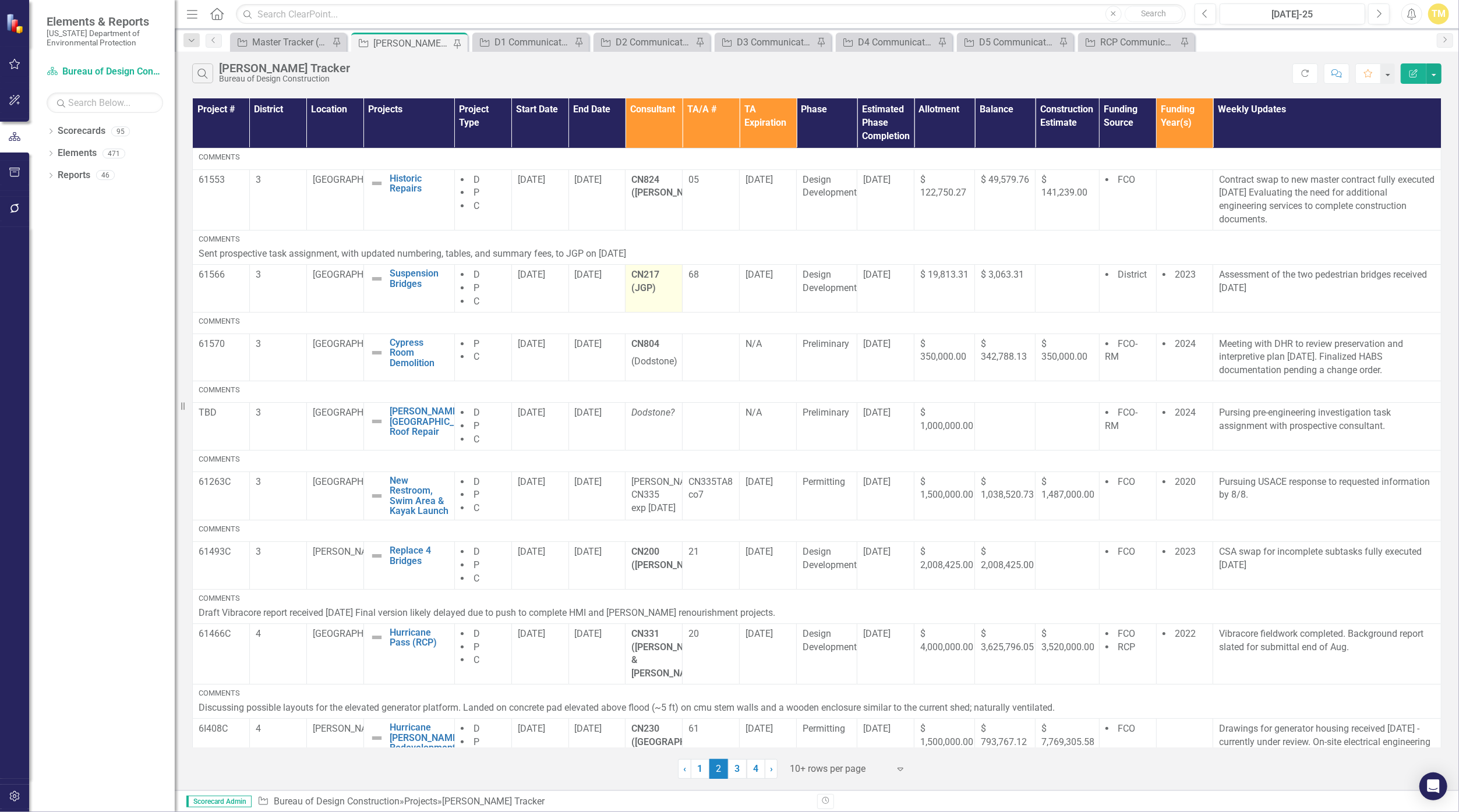
click at [658, 280] on p "CN217 (JGP)" at bounding box center [654, 282] width 45 height 27
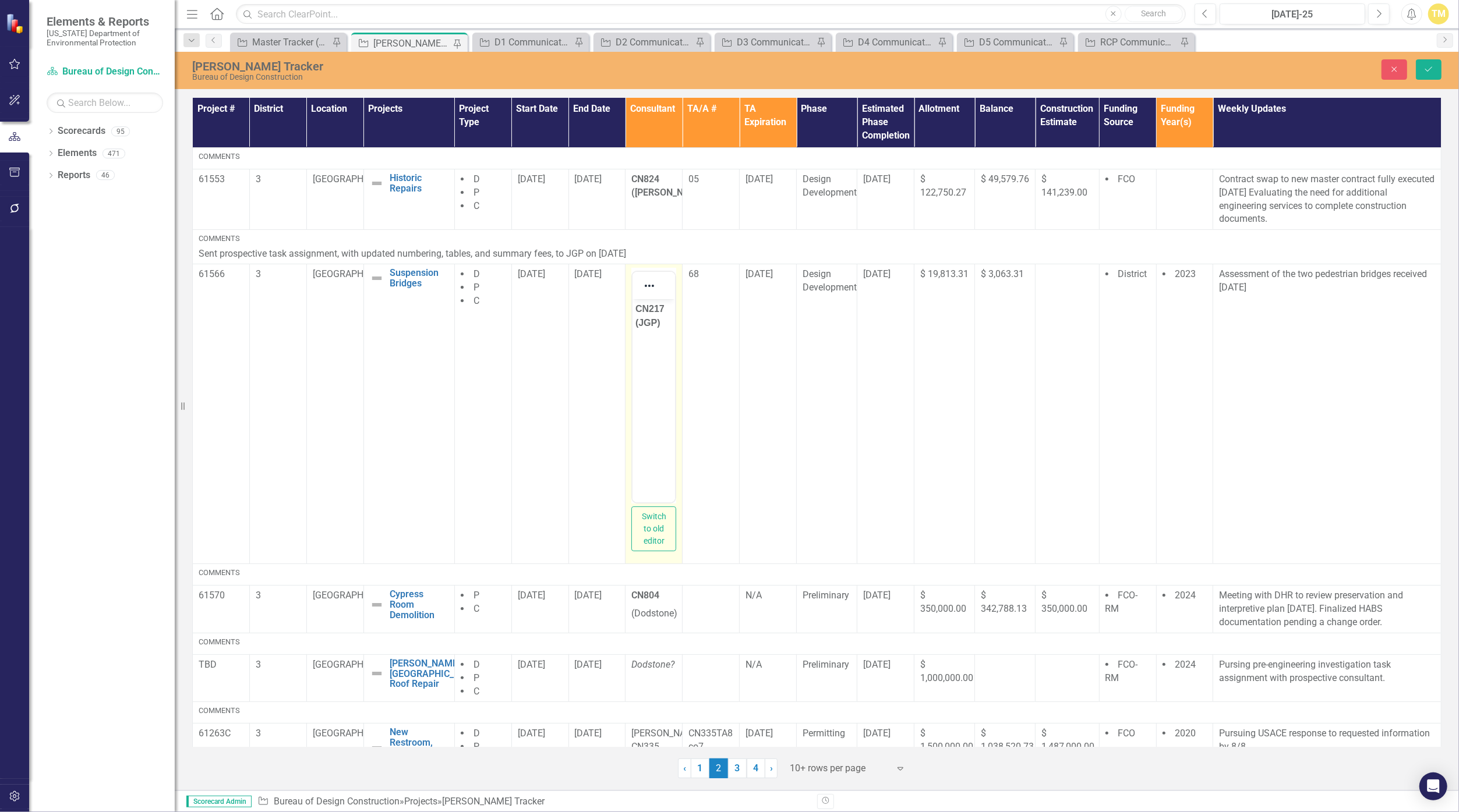
drag, startPoint x: 1291, startPoint y: 579, endPoint x: 665, endPoint y: 305, distance: 683.3
click at [665, 305] on p "CN217 (JGP)" at bounding box center [654, 316] width 37 height 28
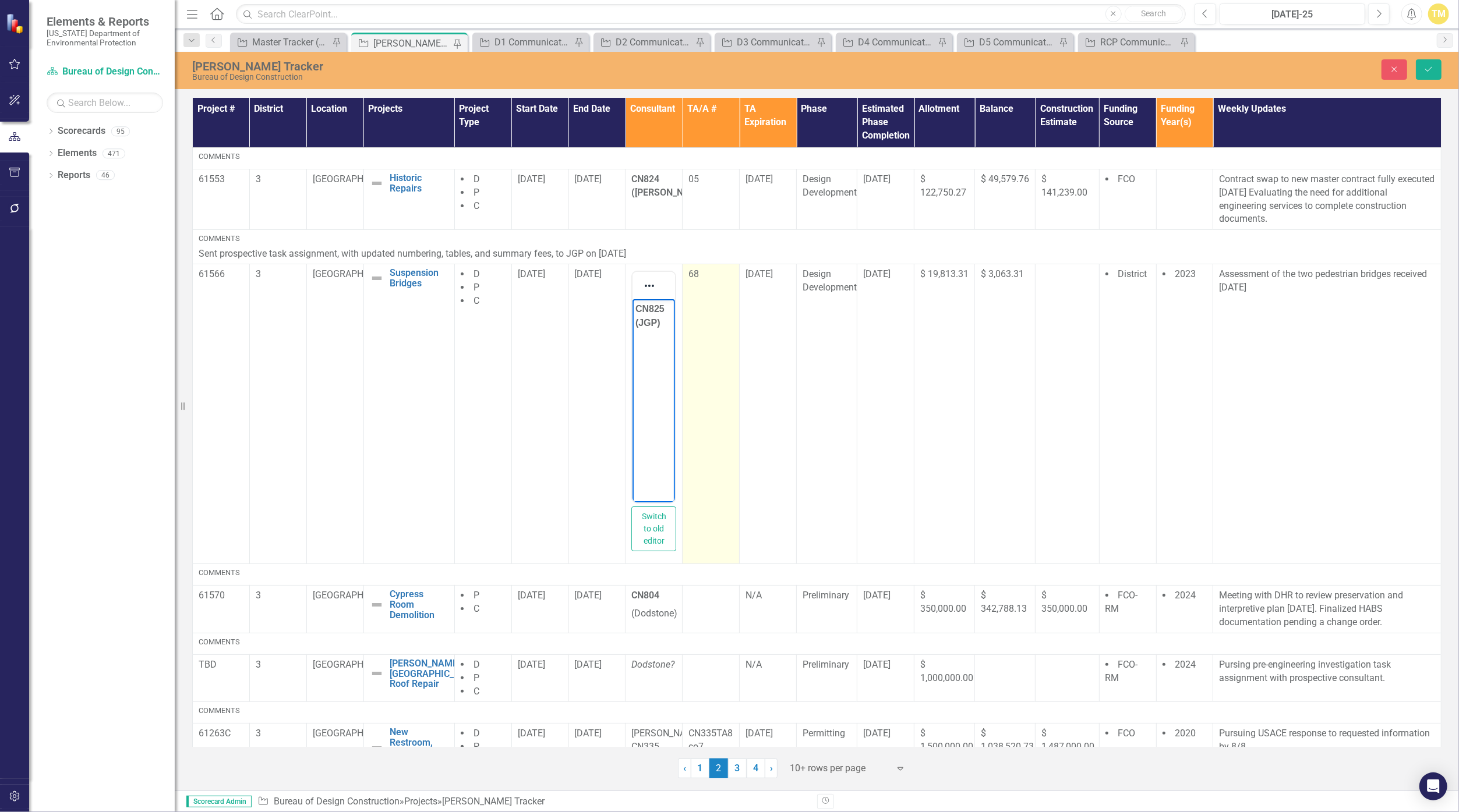
click at [692, 285] on td "68" at bounding box center [711, 414] width 57 height 300
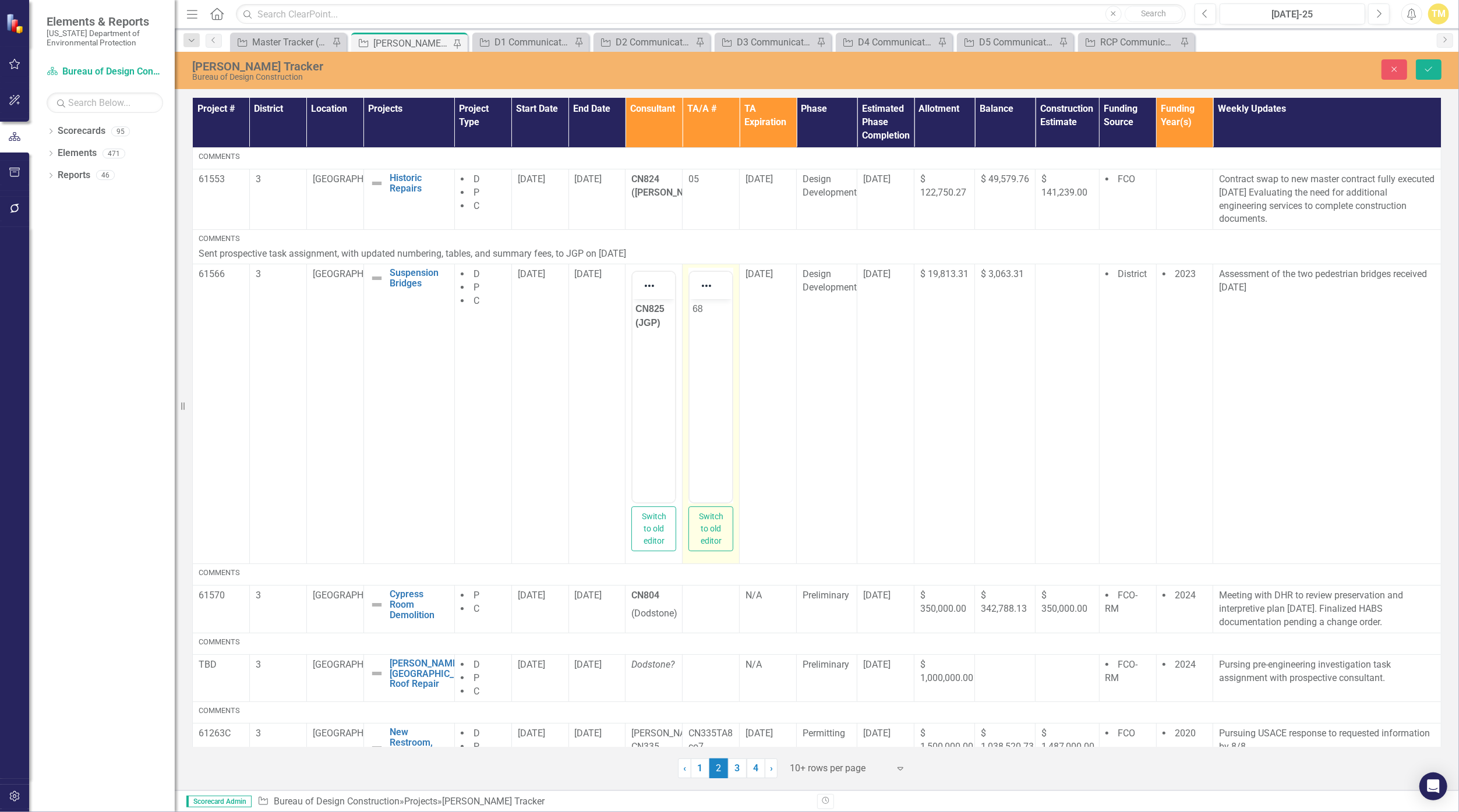
drag, startPoint x: 1382, startPoint y: 585, endPoint x: 702, endPoint y: 315, distance: 731.6
click at [702, 315] on p "68" at bounding box center [711, 309] width 37 height 14
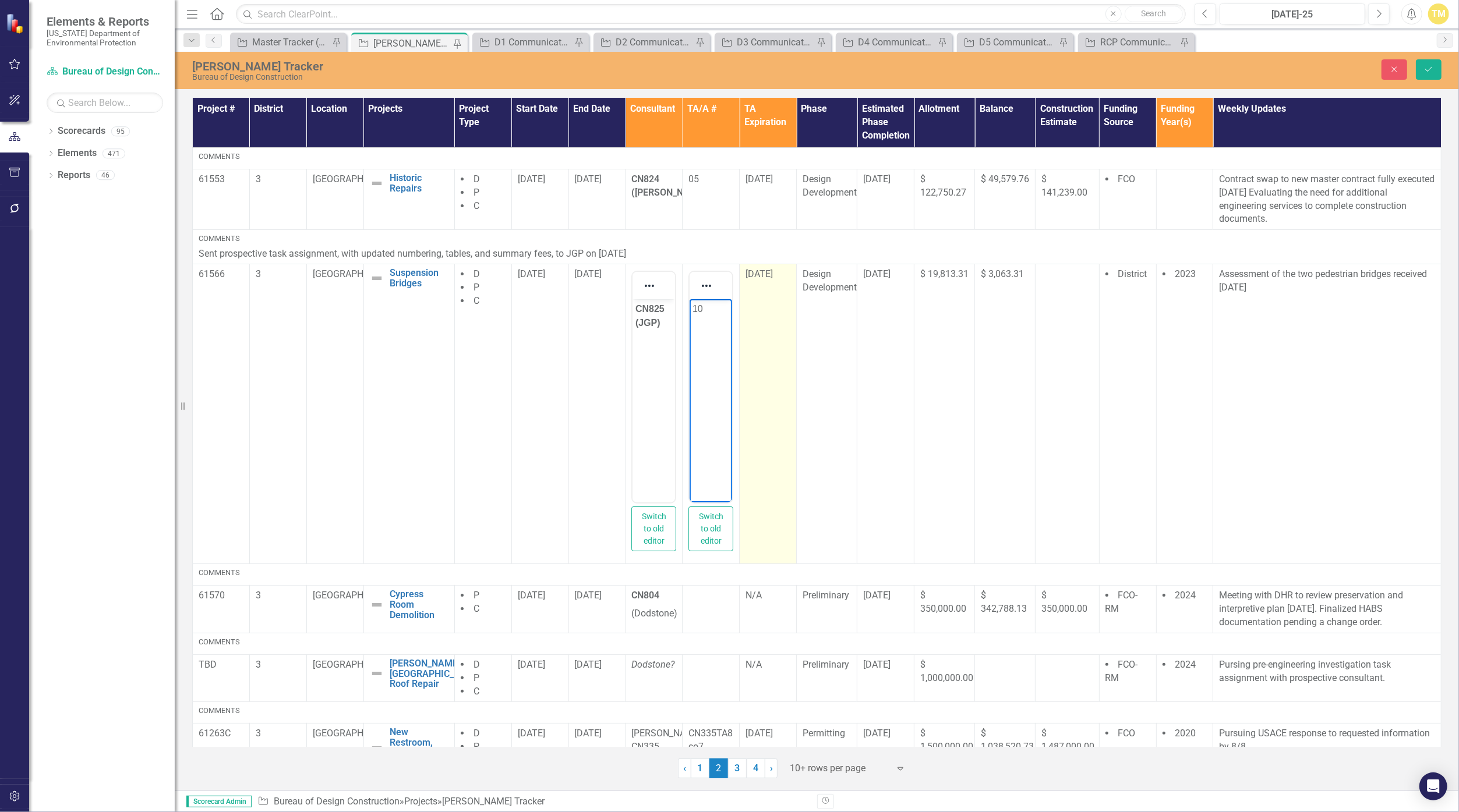
click at [712, 279] on span "[DATE]" at bounding box center [759, 274] width 28 height 11
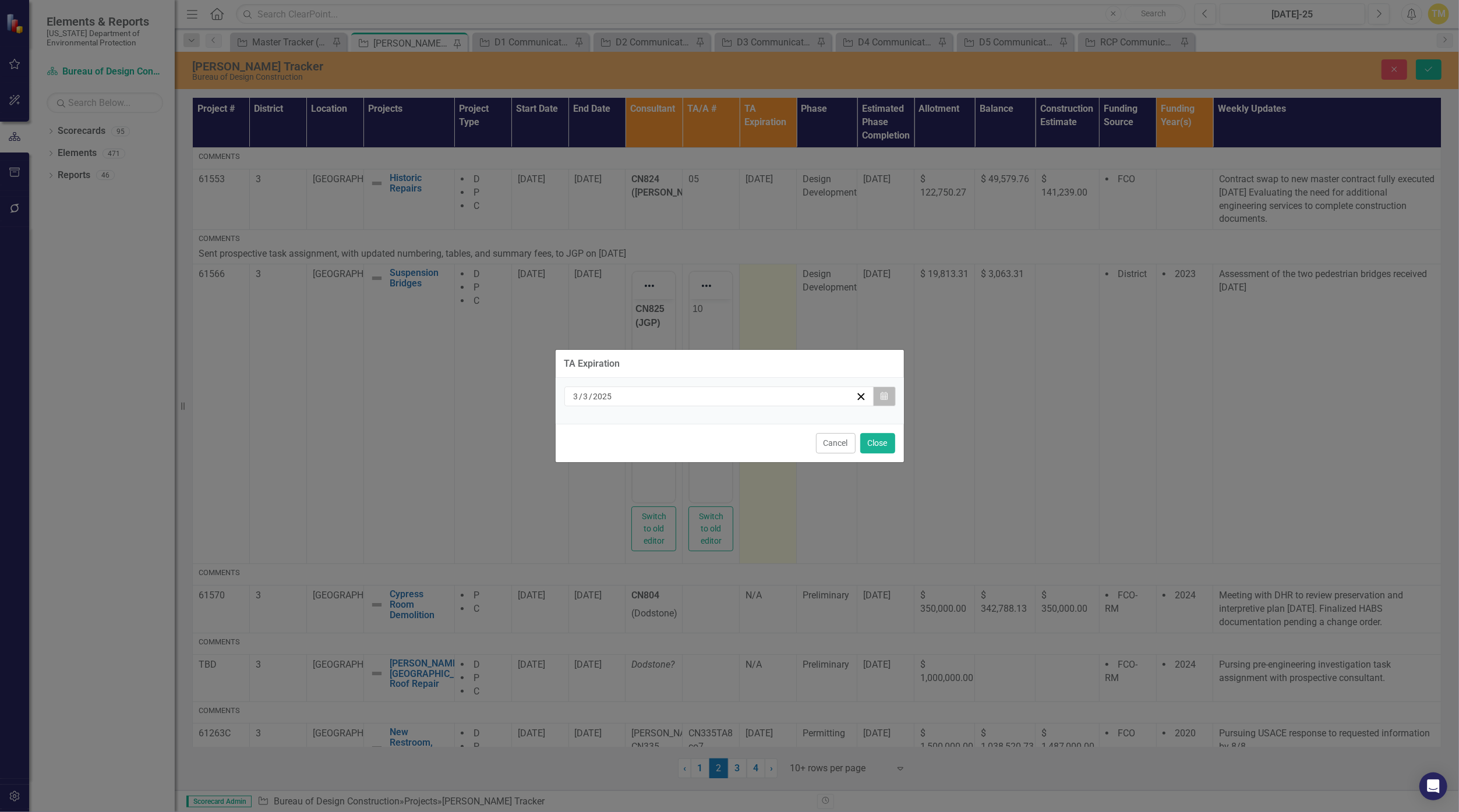
click at [712, 398] on icon "Calendar" at bounding box center [884, 396] width 7 height 8
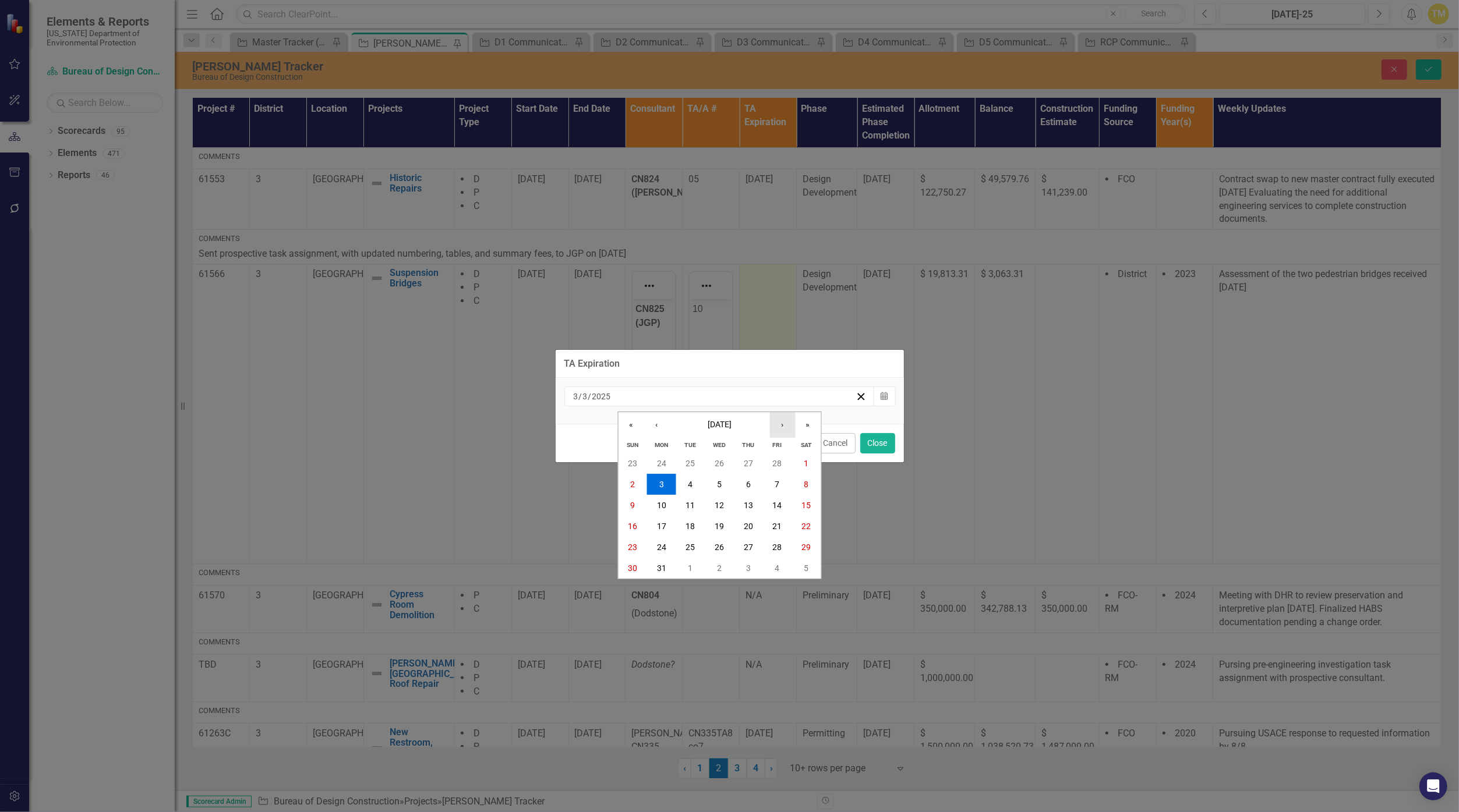
click at [712, 425] on button "›" at bounding box center [782, 425] width 26 height 26
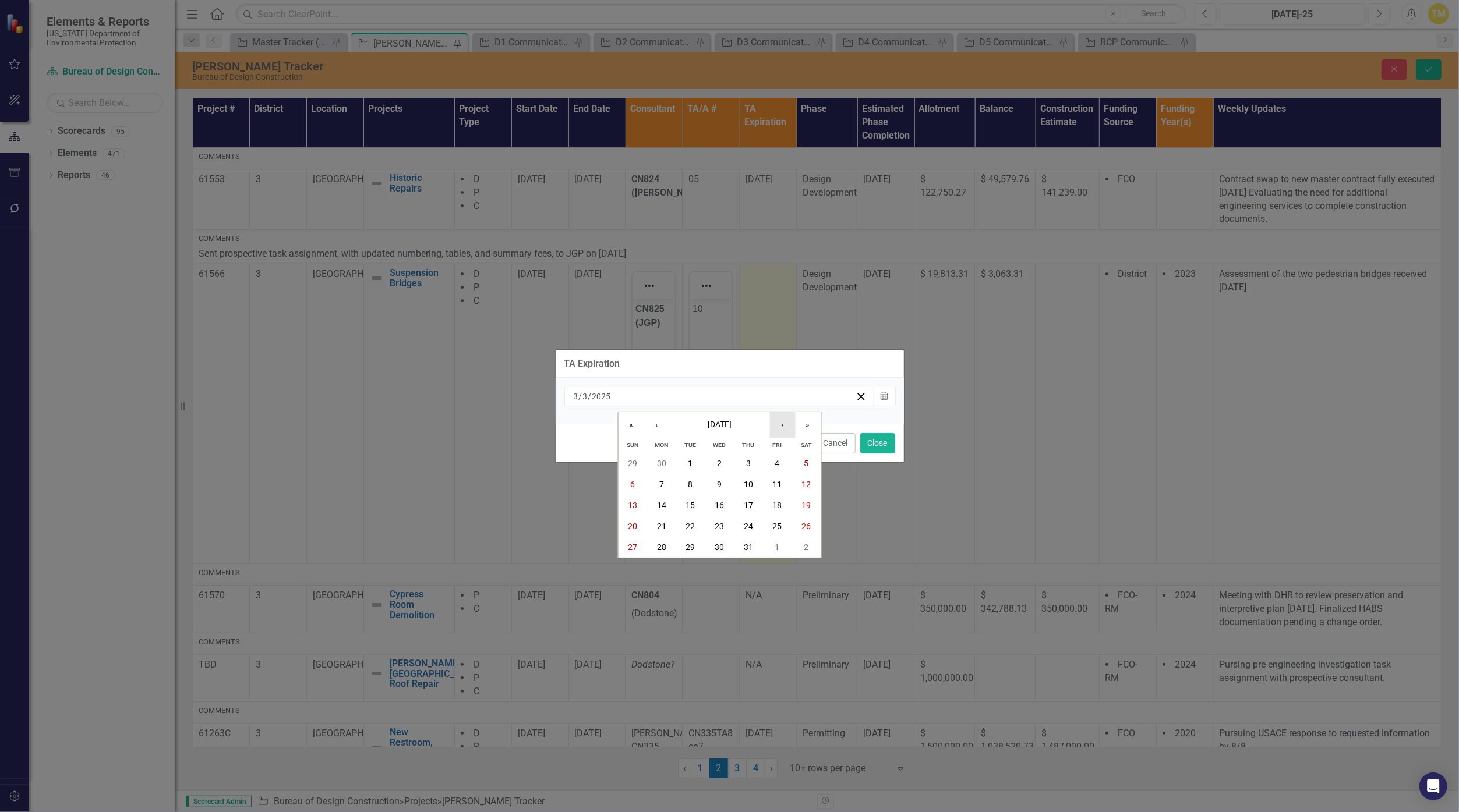
click at [712, 425] on button "›" at bounding box center [782, 425] width 26 height 26
click at [712, 550] on abbr "31" at bounding box center [719, 547] width 9 height 9
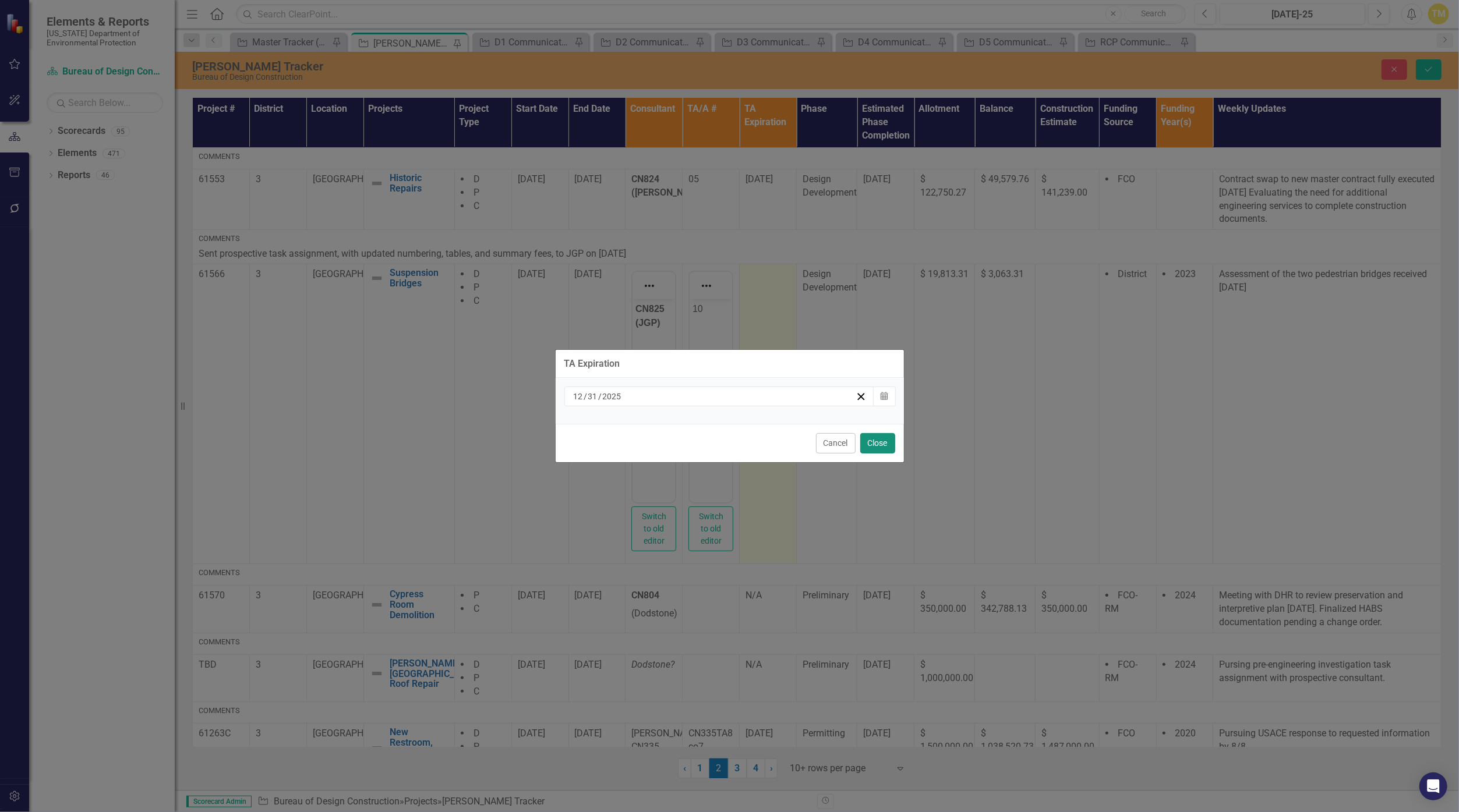
click at [712, 436] on button "Close" at bounding box center [877, 443] width 35 height 20
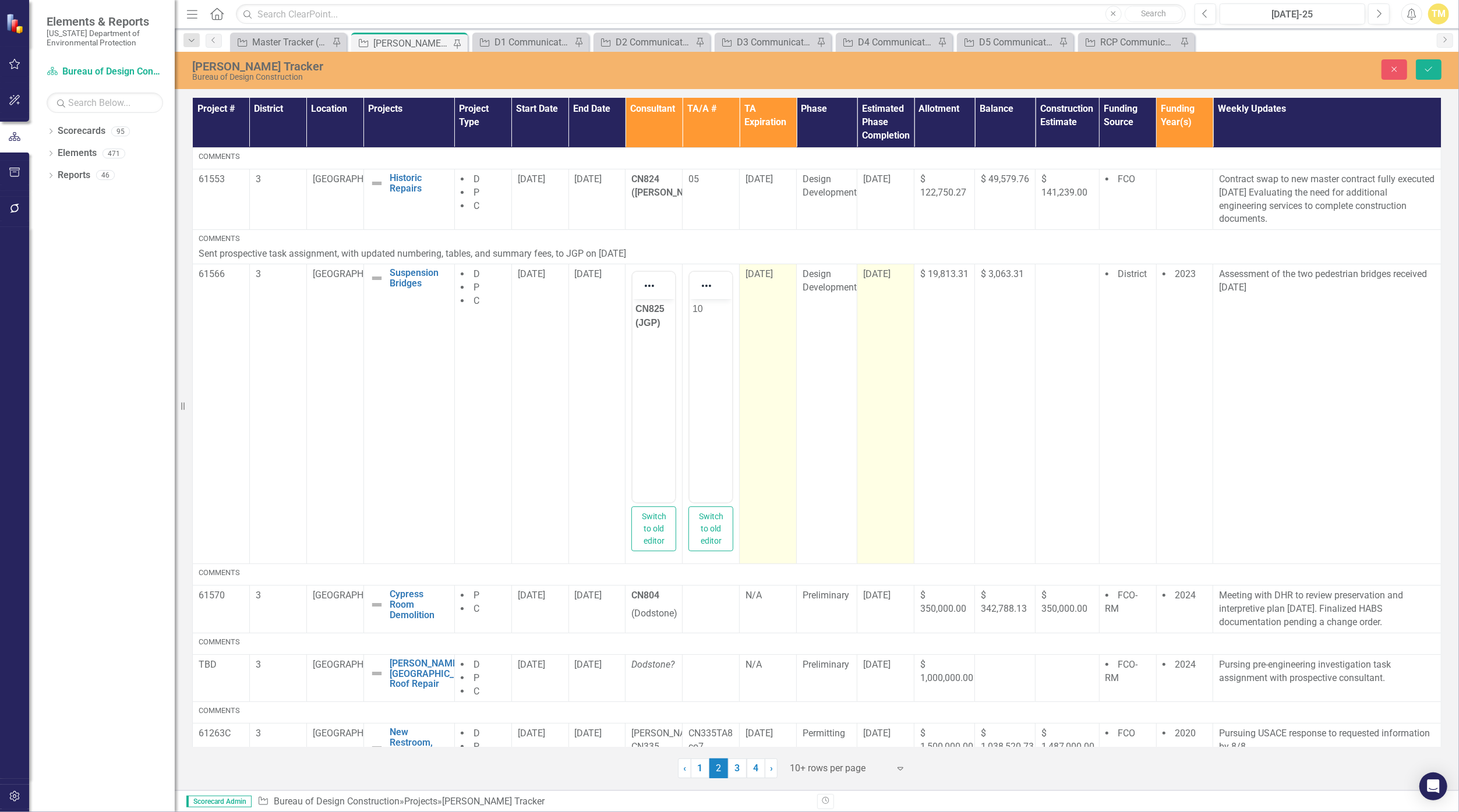
click at [712, 270] on span "[DATE]" at bounding box center [877, 274] width 28 height 11
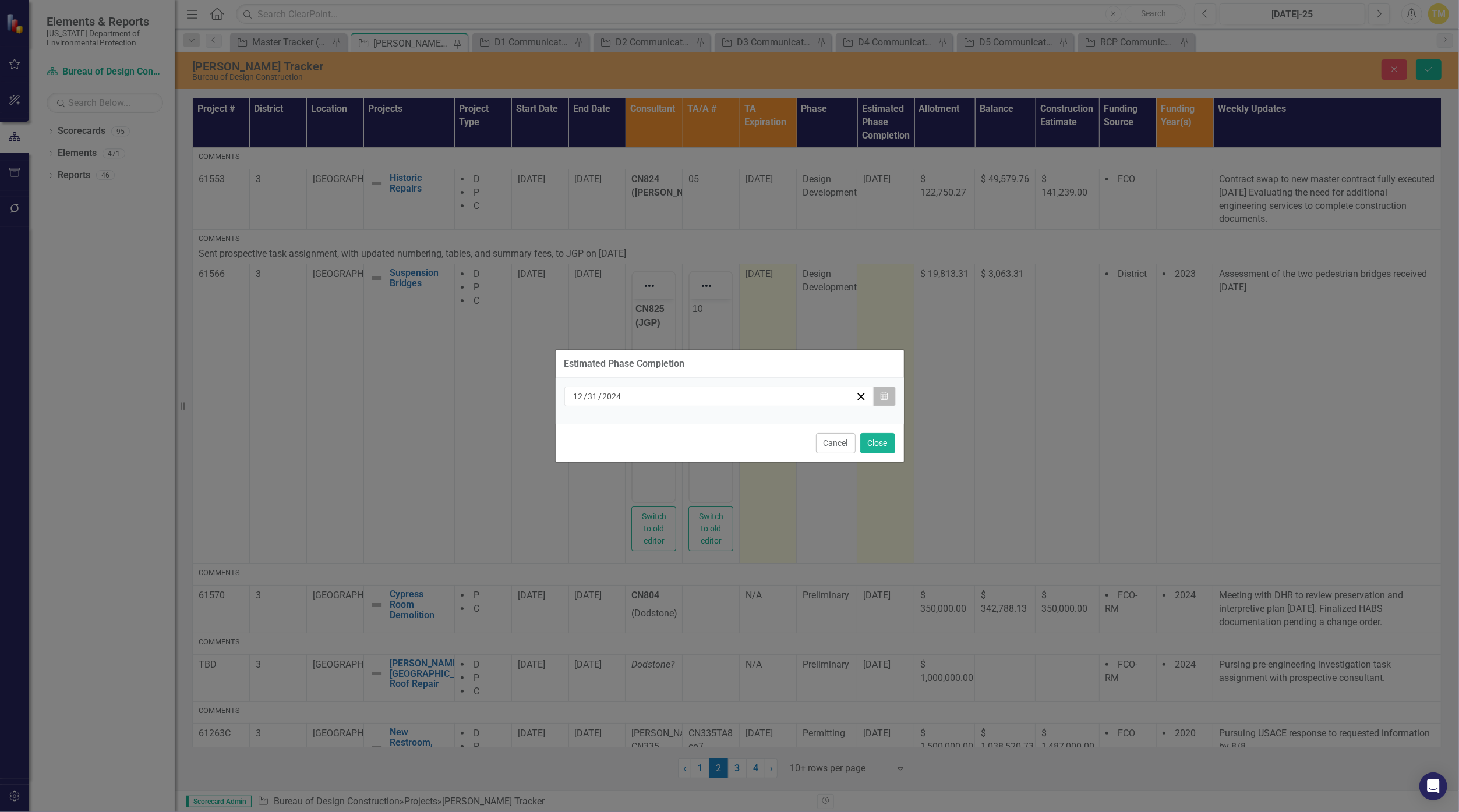
click at [712, 402] on button "Calendar" at bounding box center [884, 396] width 22 height 20
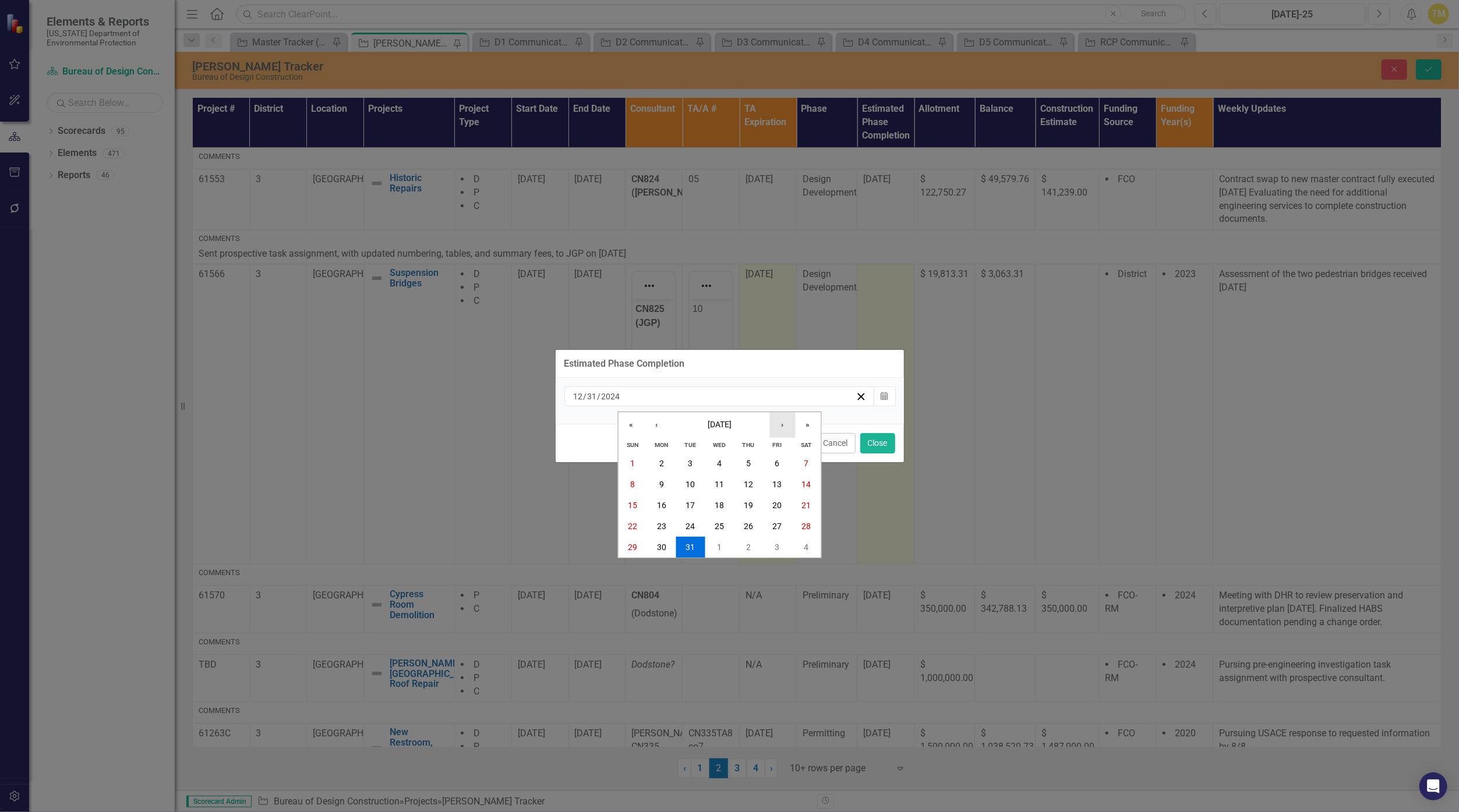
click at [712, 426] on button "›" at bounding box center [782, 425] width 26 height 26
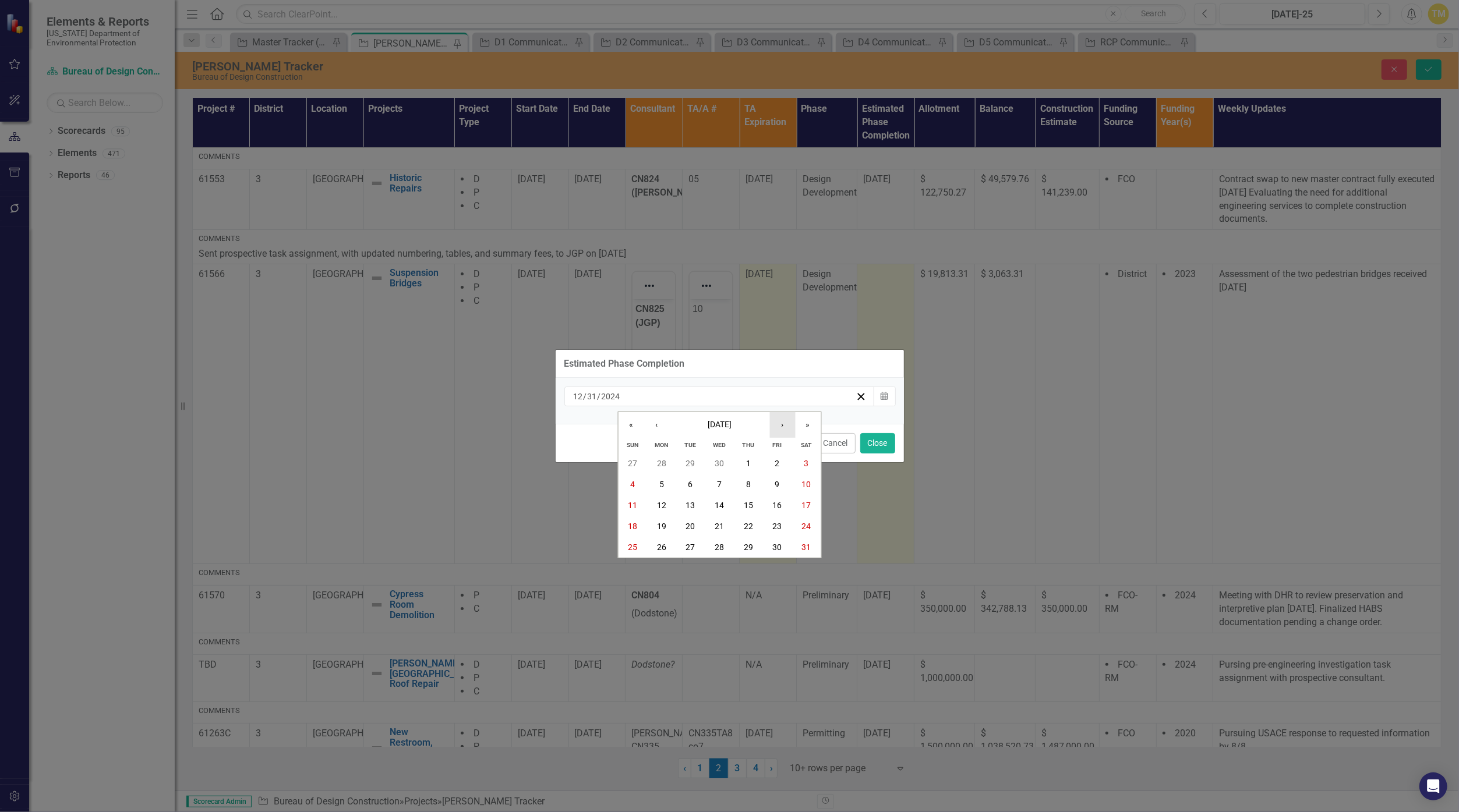
click at [712, 426] on button "›" at bounding box center [782, 425] width 26 height 26
click at [712, 430] on button "»" at bounding box center [808, 425] width 26 height 26
click at [627, 423] on button "«" at bounding box center [631, 425] width 26 height 26
click at [712, 430] on button "›" at bounding box center [782, 425] width 26 height 26
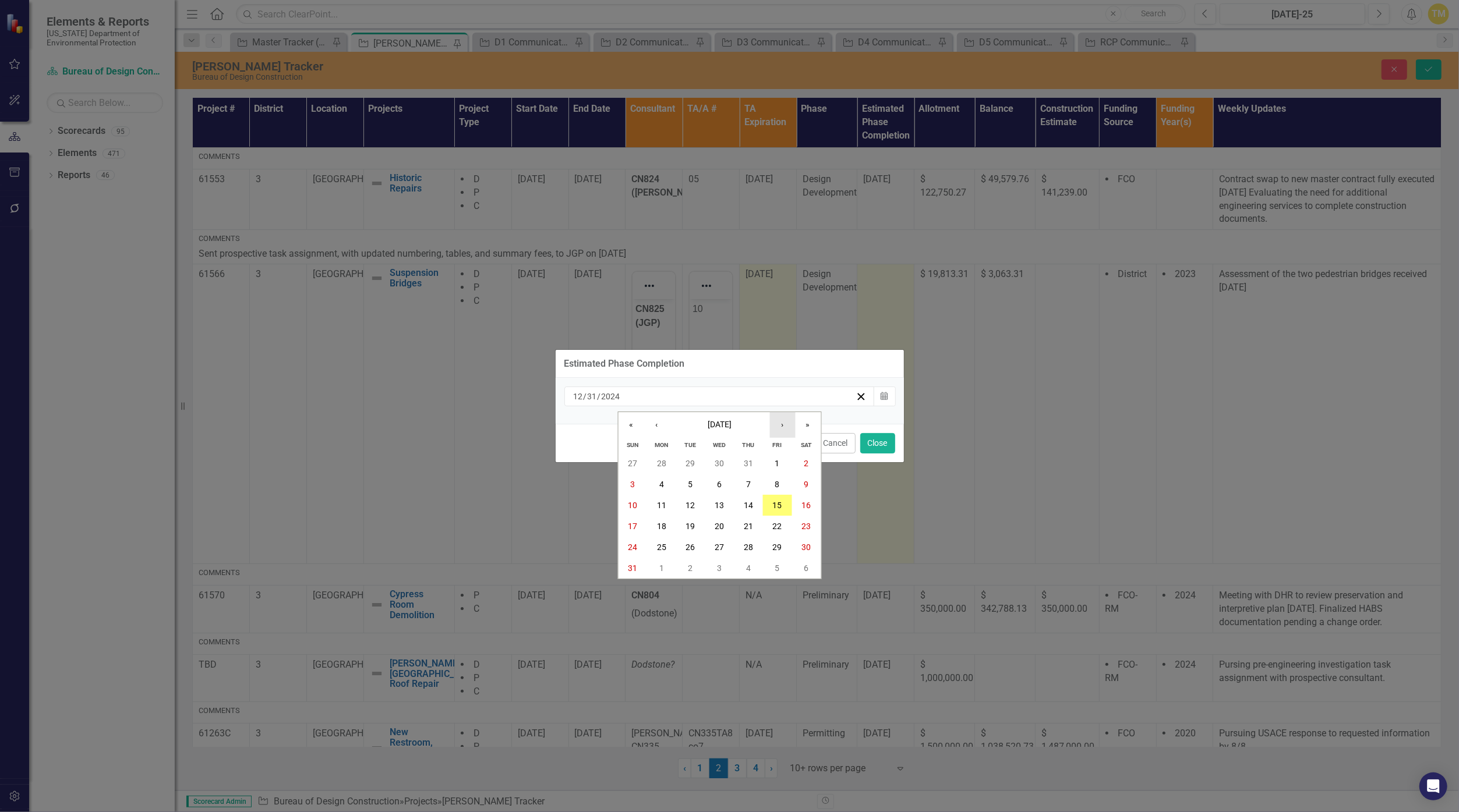
click at [712, 430] on button "›" at bounding box center [782, 425] width 26 height 26
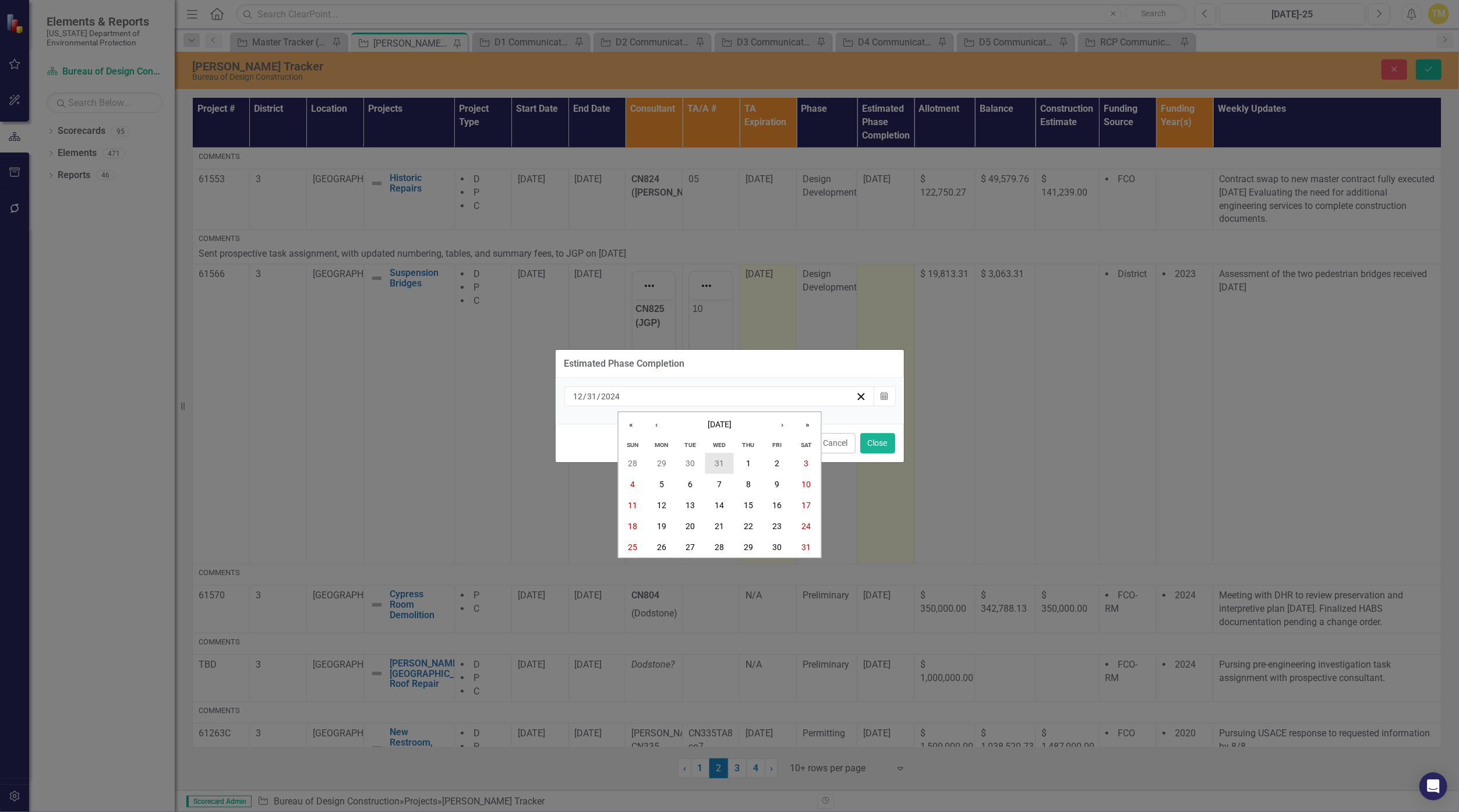
click at [712, 460] on abbr "31" at bounding box center [719, 463] width 9 height 9
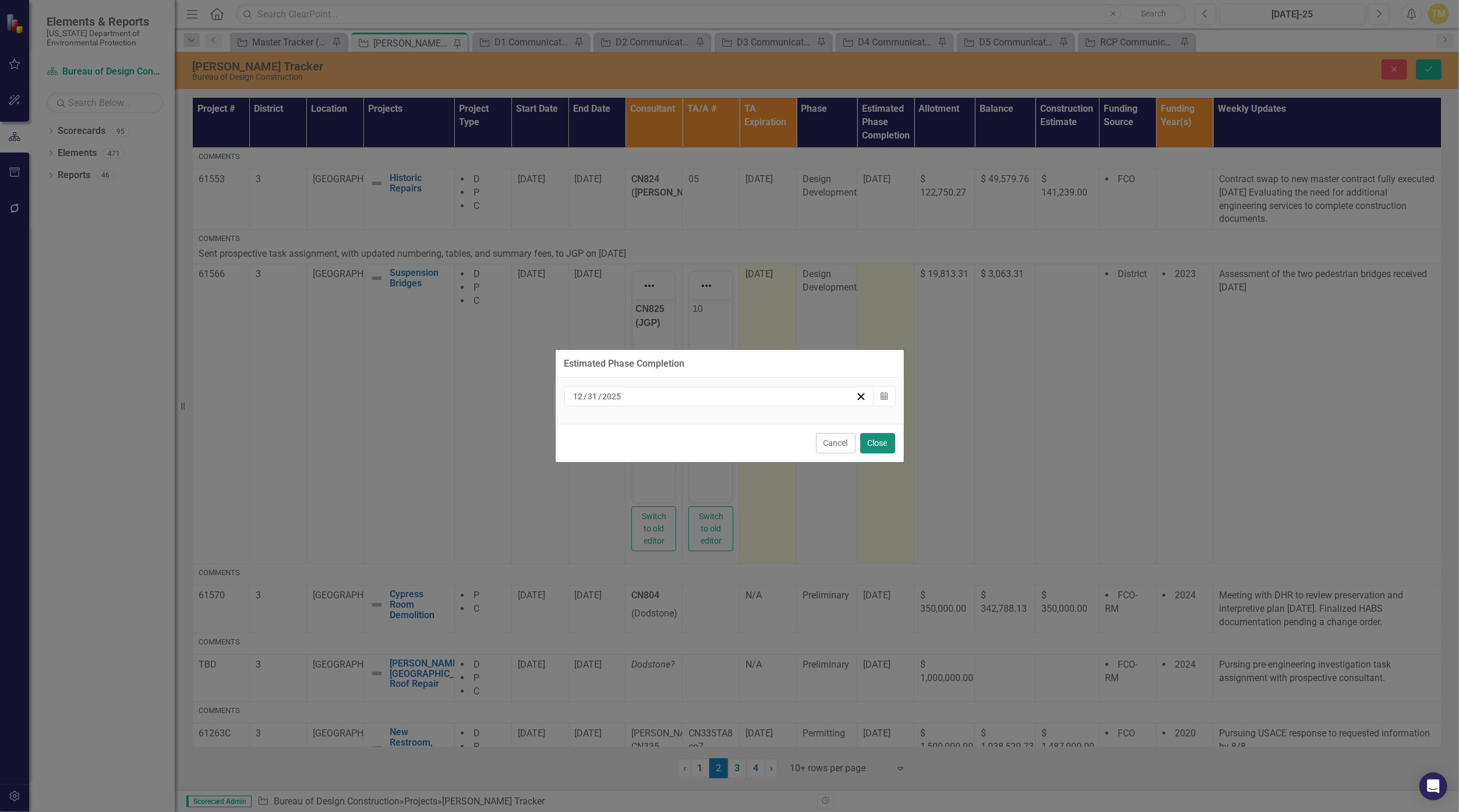
click at [712, 451] on button "Close" at bounding box center [877, 443] width 35 height 20
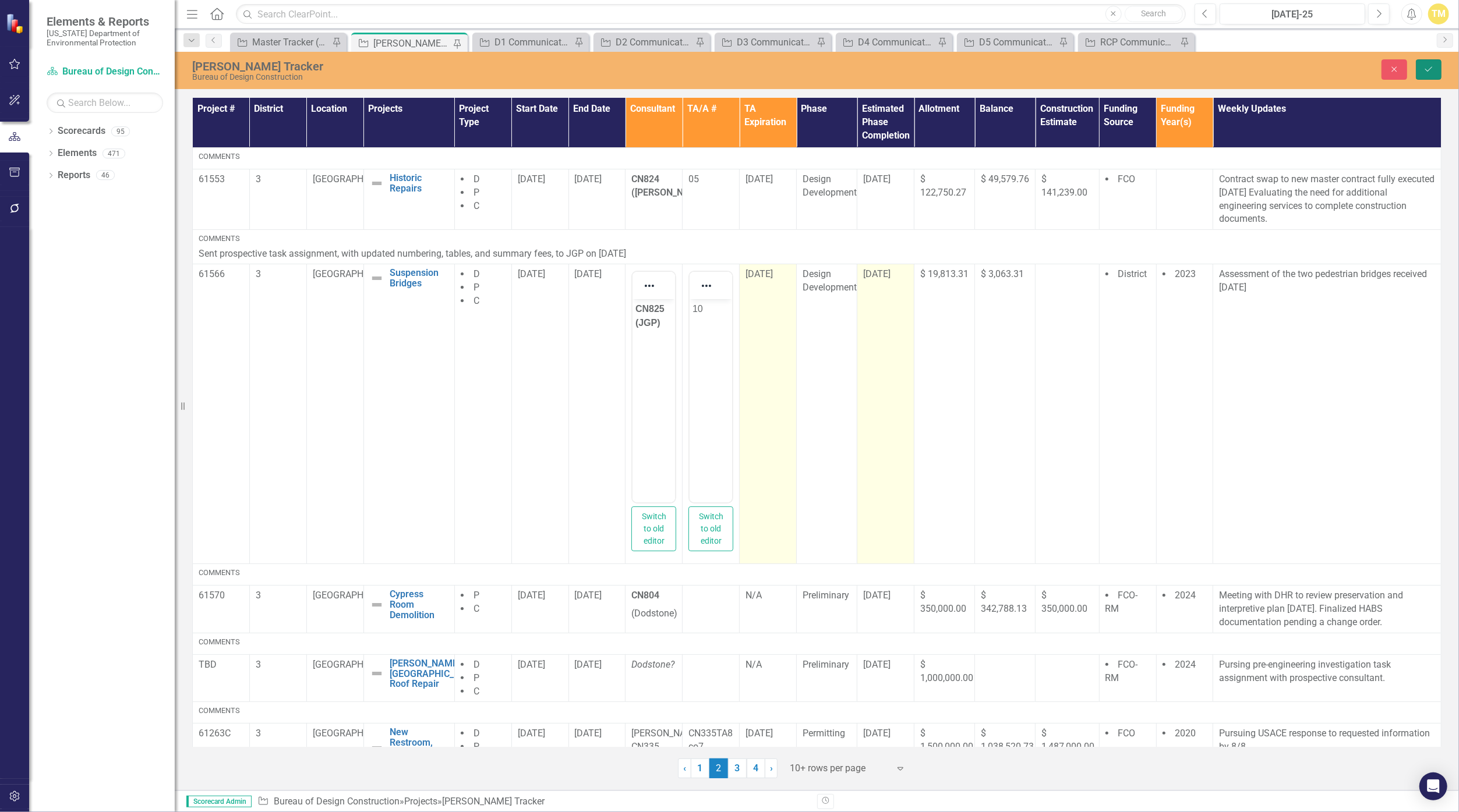
click at [712, 68] on icon "Save" at bounding box center [1428, 69] width 10 height 8
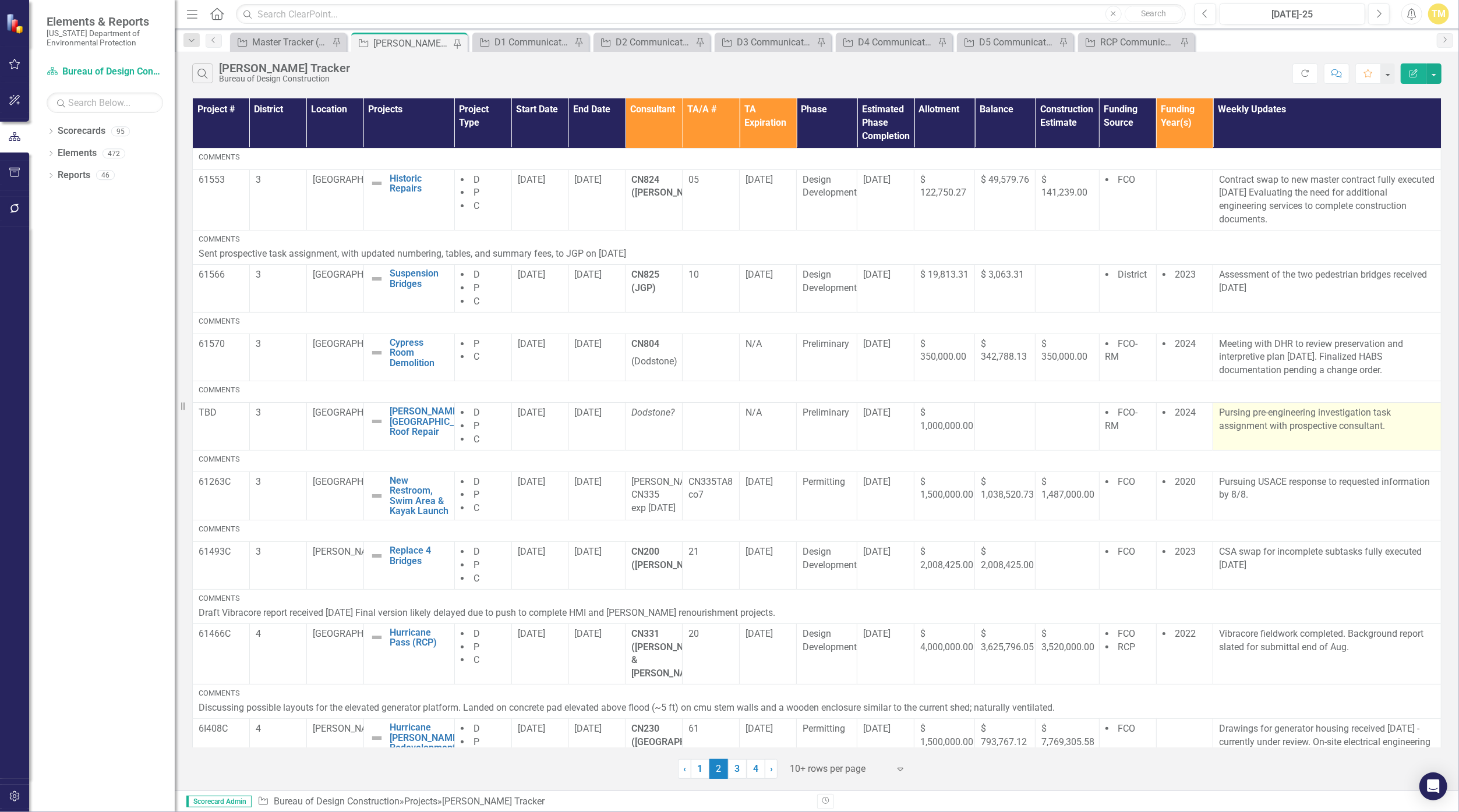
click at [712, 420] on p "Pursing pre-engineering investigation task assignment with prospective consulta…" at bounding box center [1327, 420] width 216 height 27
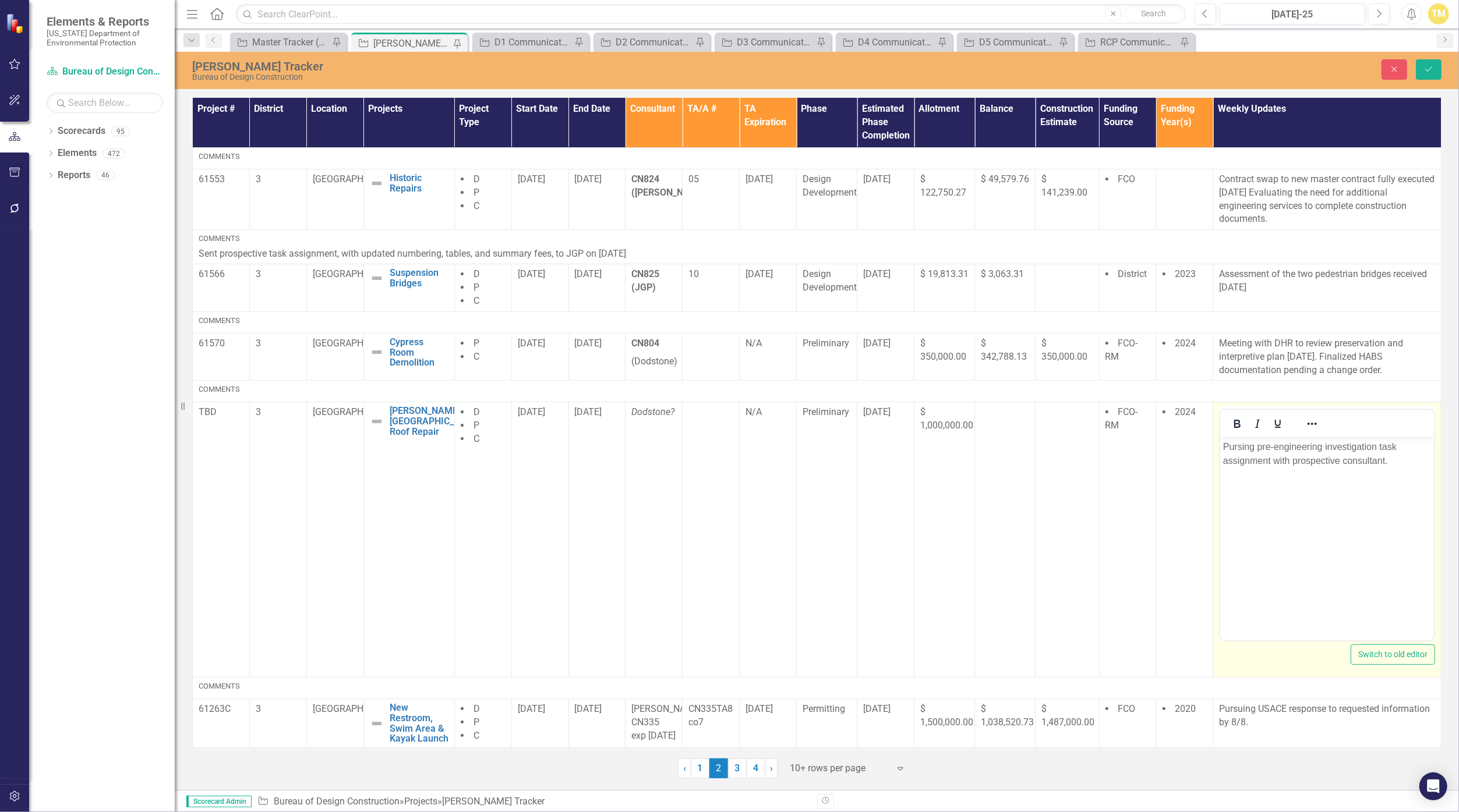
drag, startPoint x: 2522, startPoint y: 857, endPoint x: 1390, endPoint y: 455, distance: 1201.3
click at [712, 455] on p "Pursing pre-engineering investigation task assignment with prospective consulta…" at bounding box center [1327, 454] width 208 height 28
drag, startPoint x: 1394, startPoint y: 455, endPoint x: 1187, endPoint y: 436, distance: 207.9
click at [712, 437] on html "Pursing pre-engineering investigation task assignment with prospective consulta…" at bounding box center [1327, 524] width 214 height 175
click at [712, 439] on body "Initial phase TA proposal" at bounding box center [1327, 524] width 214 height 175
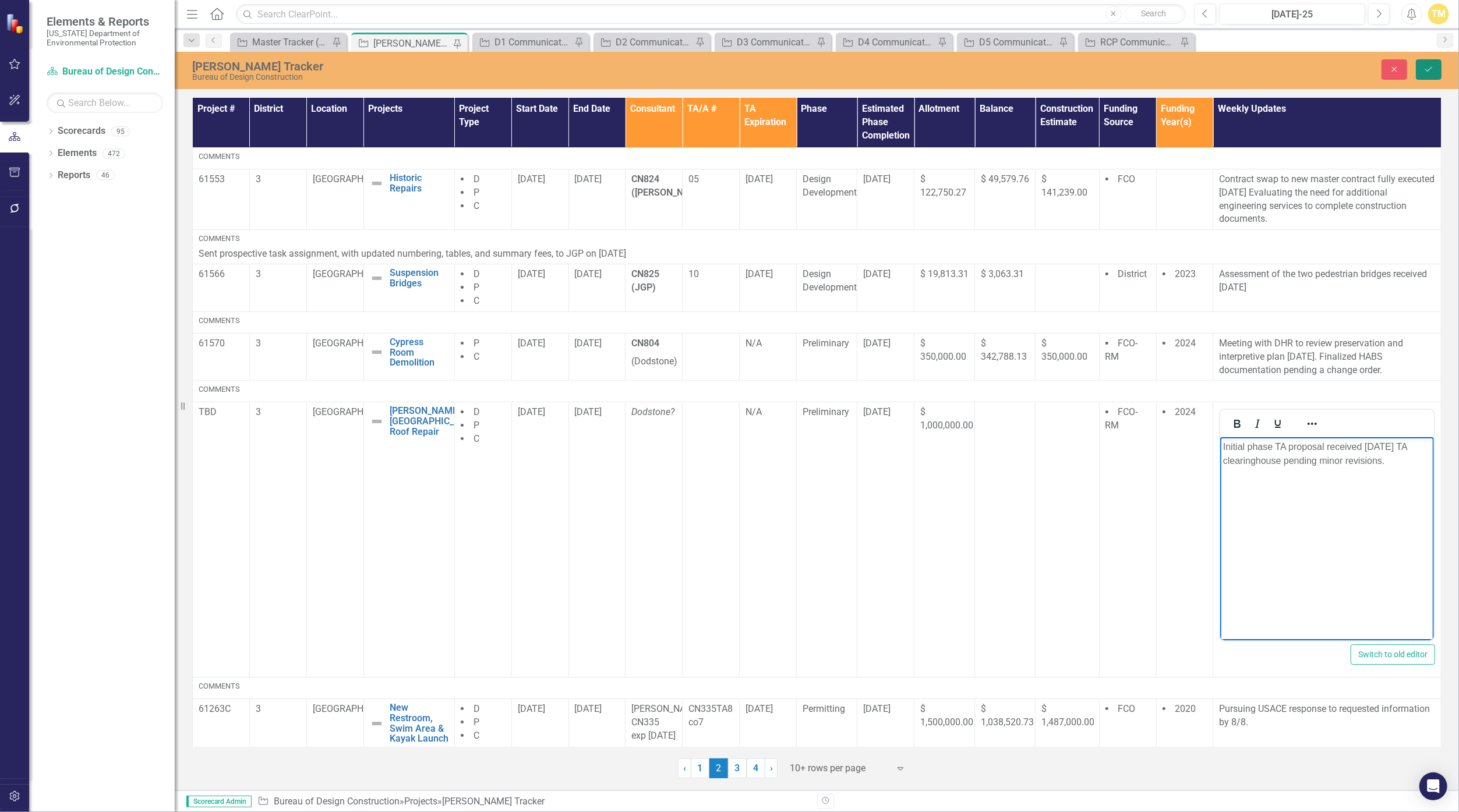
click at [712, 76] on button "Save" at bounding box center [1429, 69] width 26 height 20
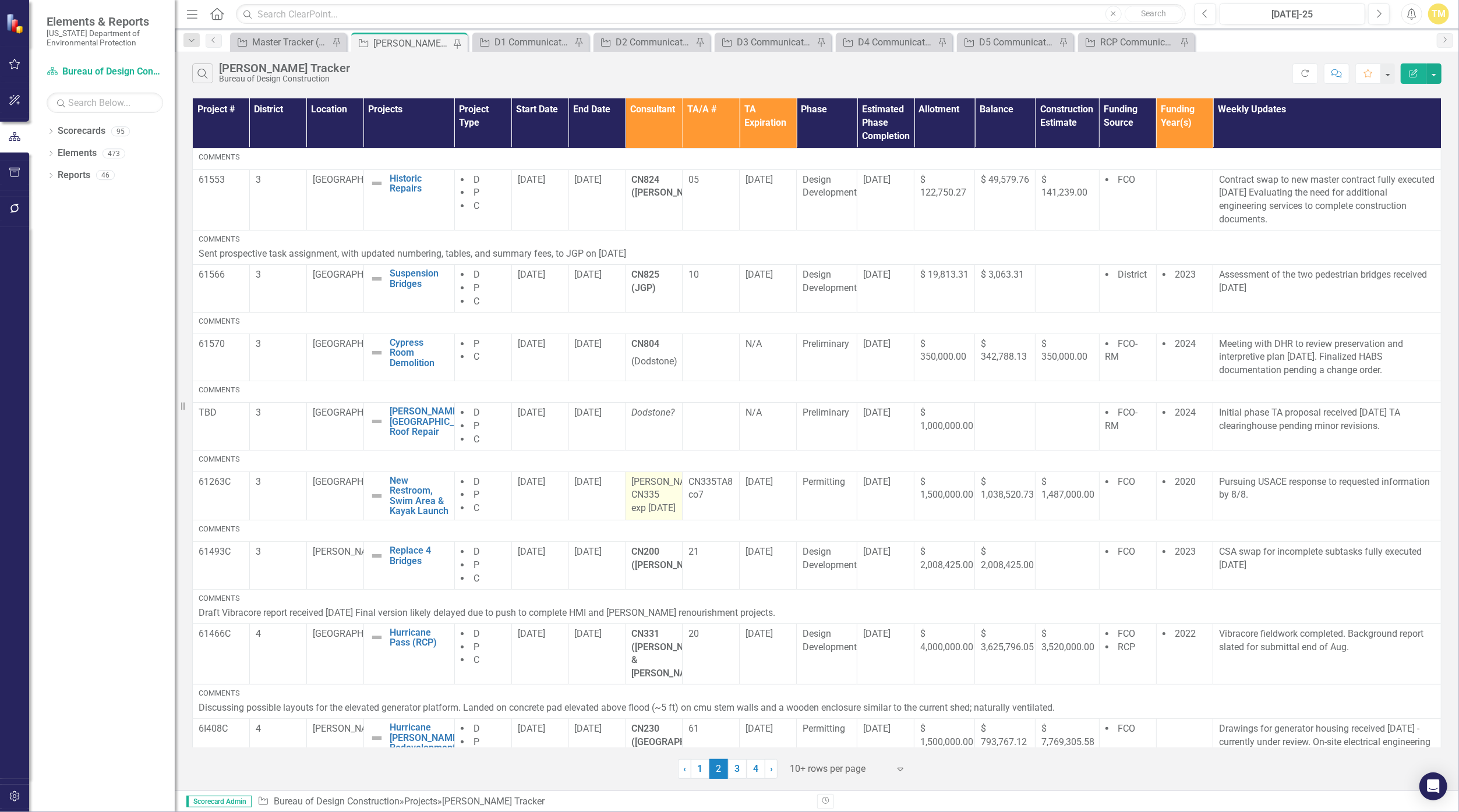
click at [636, 505] on p "[PERSON_NAME] CN335 exp [DATE]" at bounding box center [654, 495] width 45 height 40
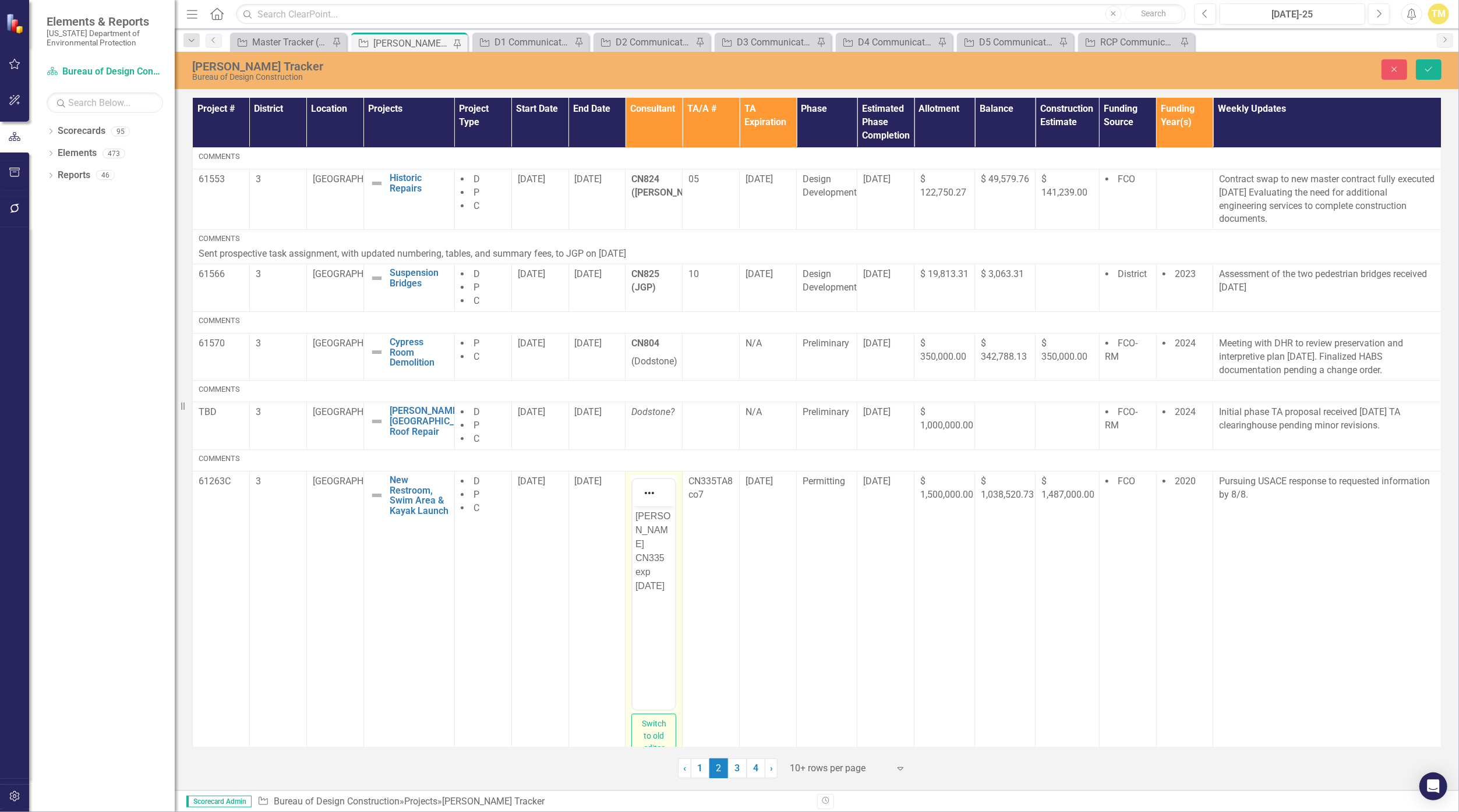
drag, startPoint x: 1269, startPoint y: 1011, endPoint x: 666, endPoint y: 555, distance: 756.0
click at [666, 555] on p "[PERSON_NAME] CN335 exp [DATE]" at bounding box center [654, 551] width 37 height 84
drag, startPoint x: 666, startPoint y: 558, endPoint x: 1260, endPoint y: 1051, distance: 771.9
click at [633, 546] on html "[PERSON_NAME] CN335 exp [DATE]" at bounding box center [654, 593] width 42 height 175
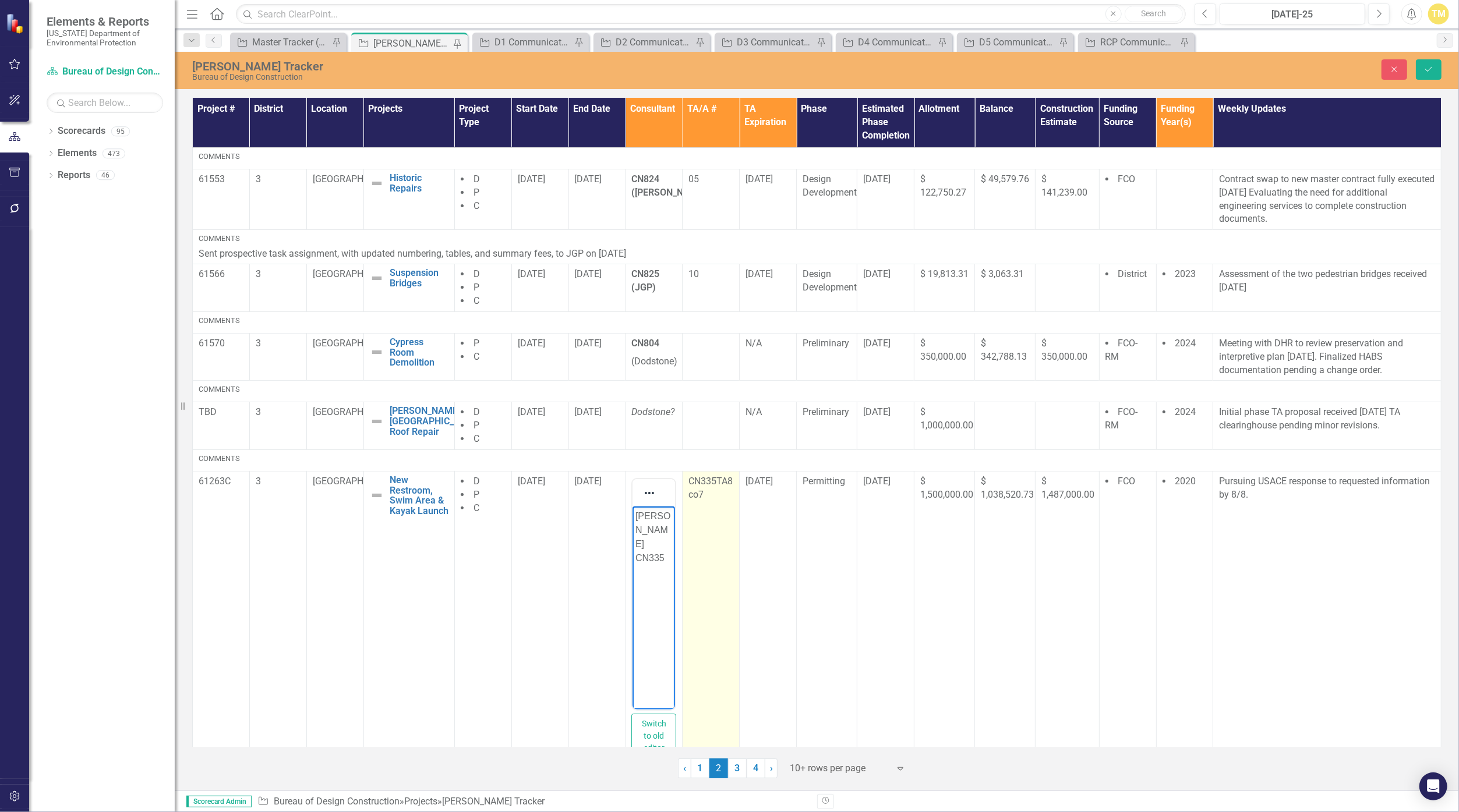
click at [689, 486] on p "CN335TA8 co7" at bounding box center [711, 489] width 45 height 27
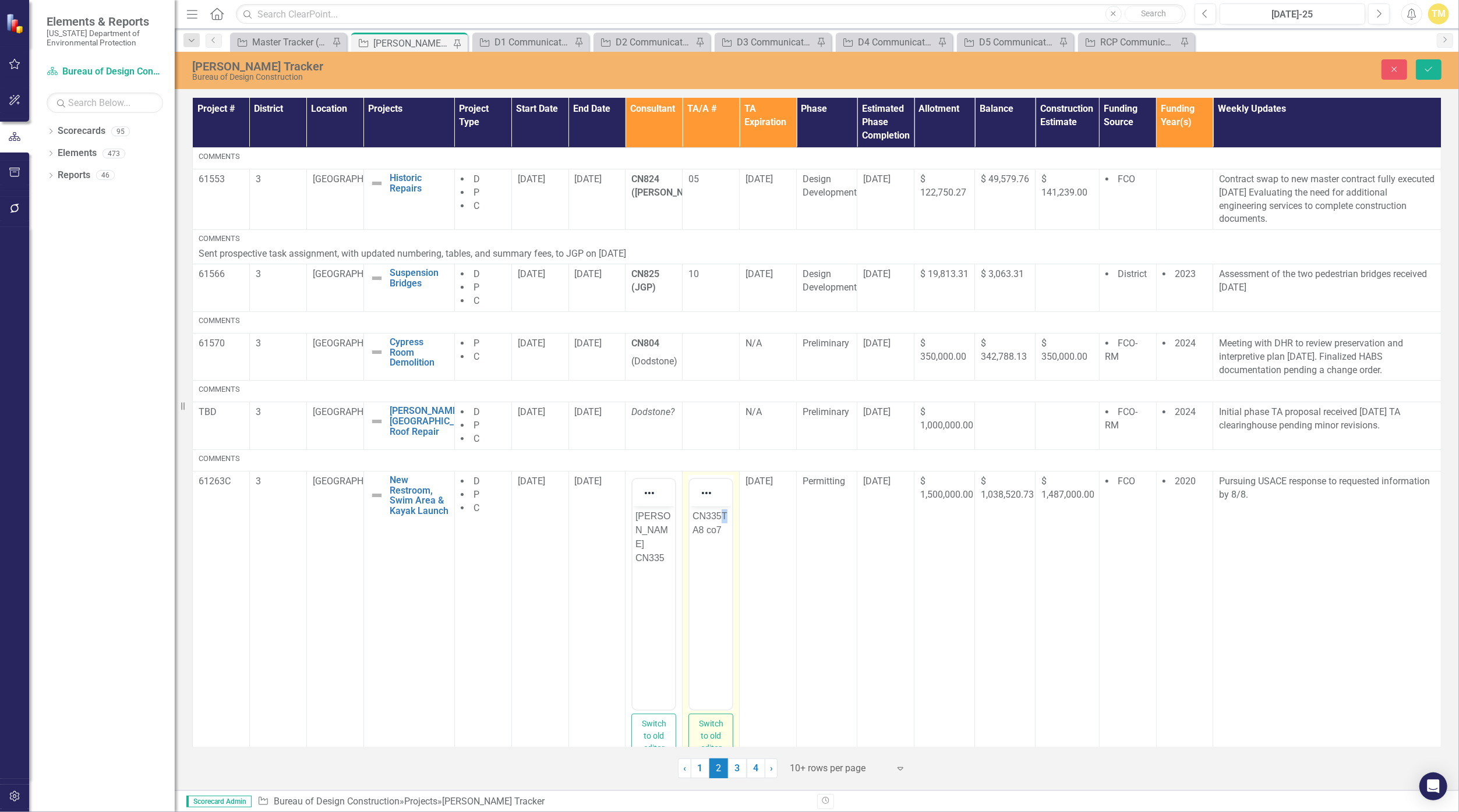
drag, startPoint x: 1378, startPoint y: 991, endPoint x: 722, endPoint y: 513, distance: 811.7
click at [712, 513] on p "CN335TA8 co7" at bounding box center [711, 522] width 37 height 28
drag, startPoint x: 722, startPoint y: 513, endPoint x: 713, endPoint y: 515, distance: 9.2
click at [690, 515] on html "CN335TA8 co7" at bounding box center [711, 593] width 42 height 175
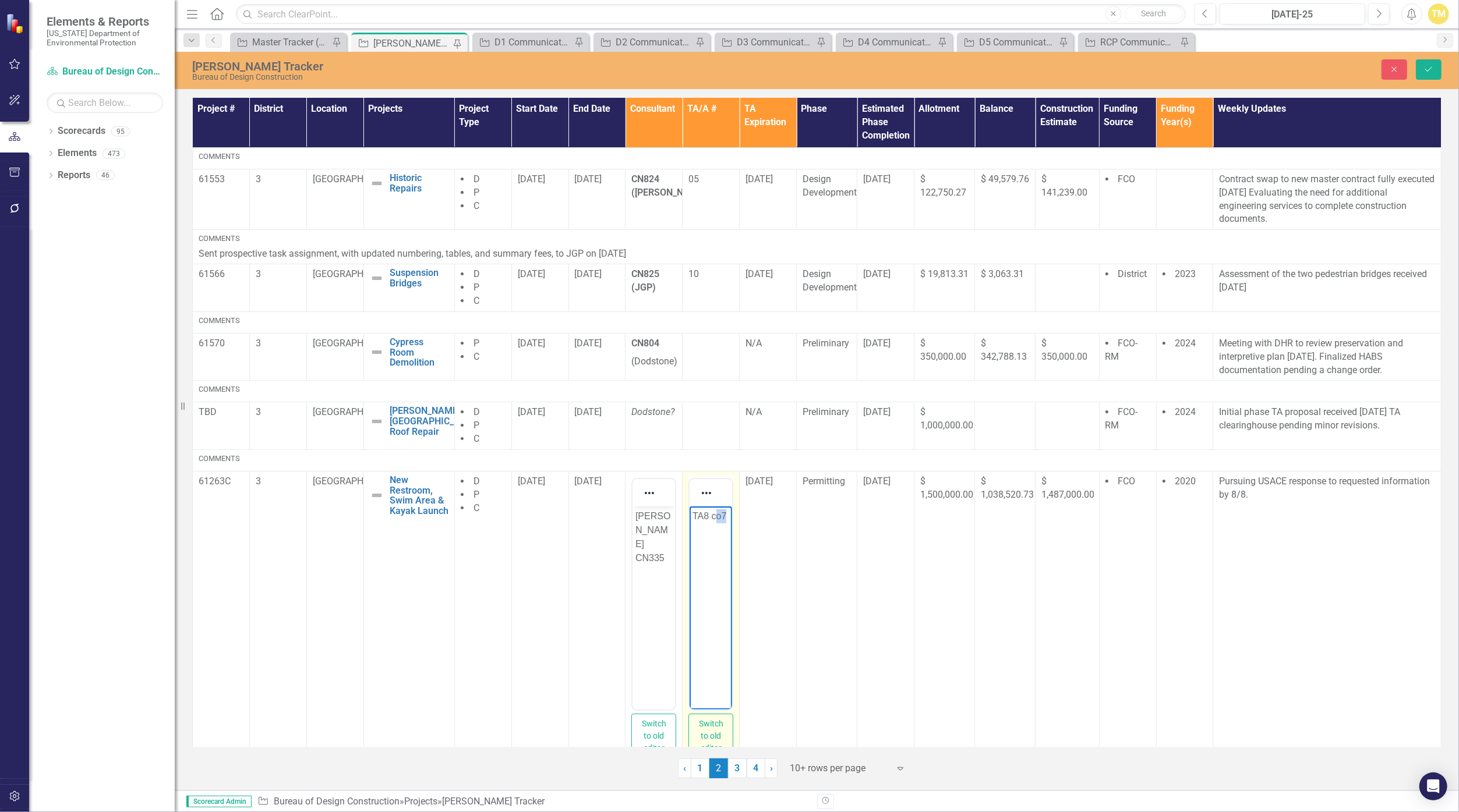
drag, startPoint x: 715, startPoint y: 517, endPoint x: 736, endPoint y: 516, distance: 21.0
click at [712, 516] on html "TA8 co7" at bounding box center [711, 593] width 42 height 175
click at [657, 513] on p "[PERSON_NAME] CN335" at bounding box center [654, 537] width 37 height 56
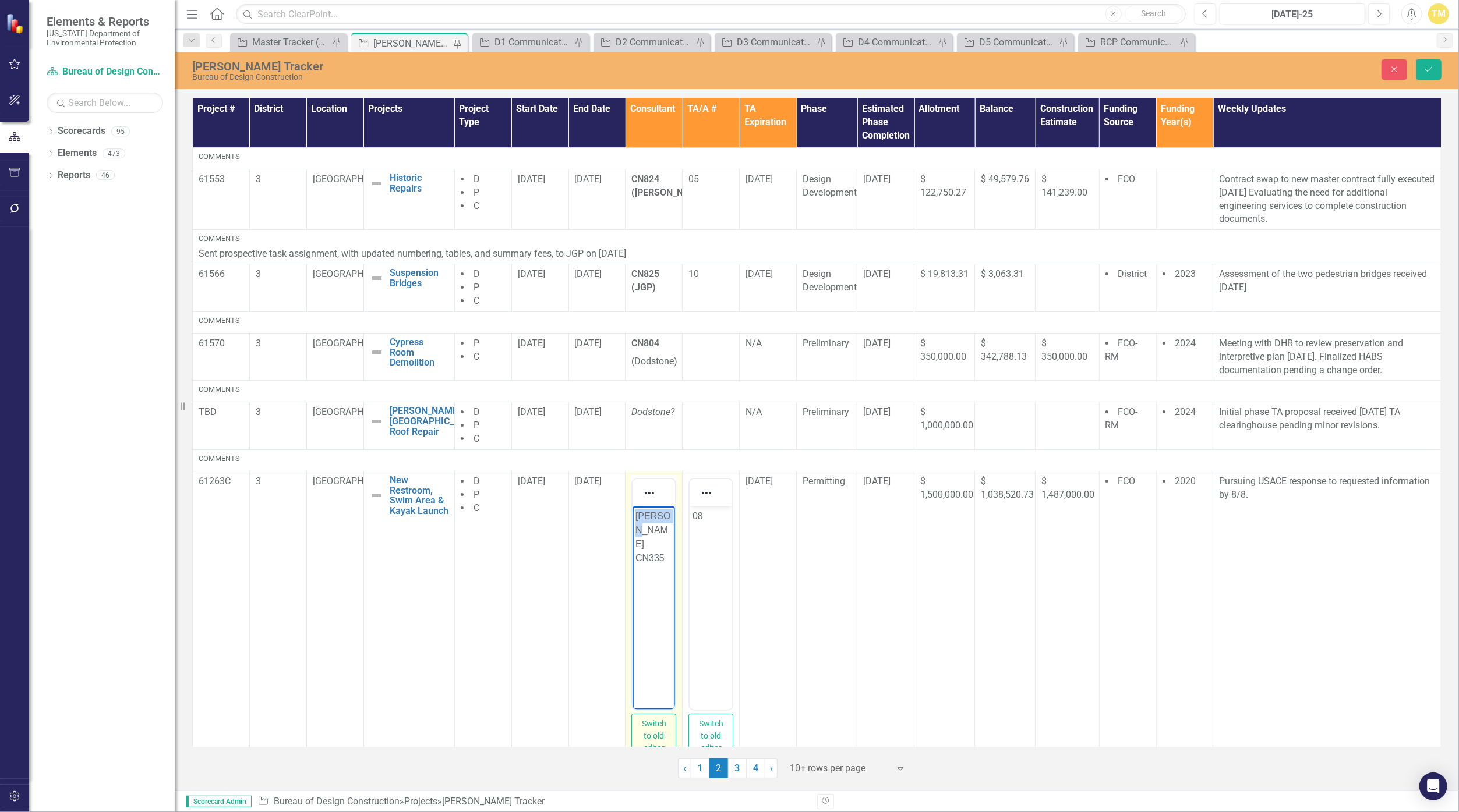
click at [657, 513] on p "[PERSON_NAME] CN335" at bounding box center [654, 537] width 37 height 56
click at [712, 63] on button "Save" at bounding box center [1429, 69] width 26 height 20
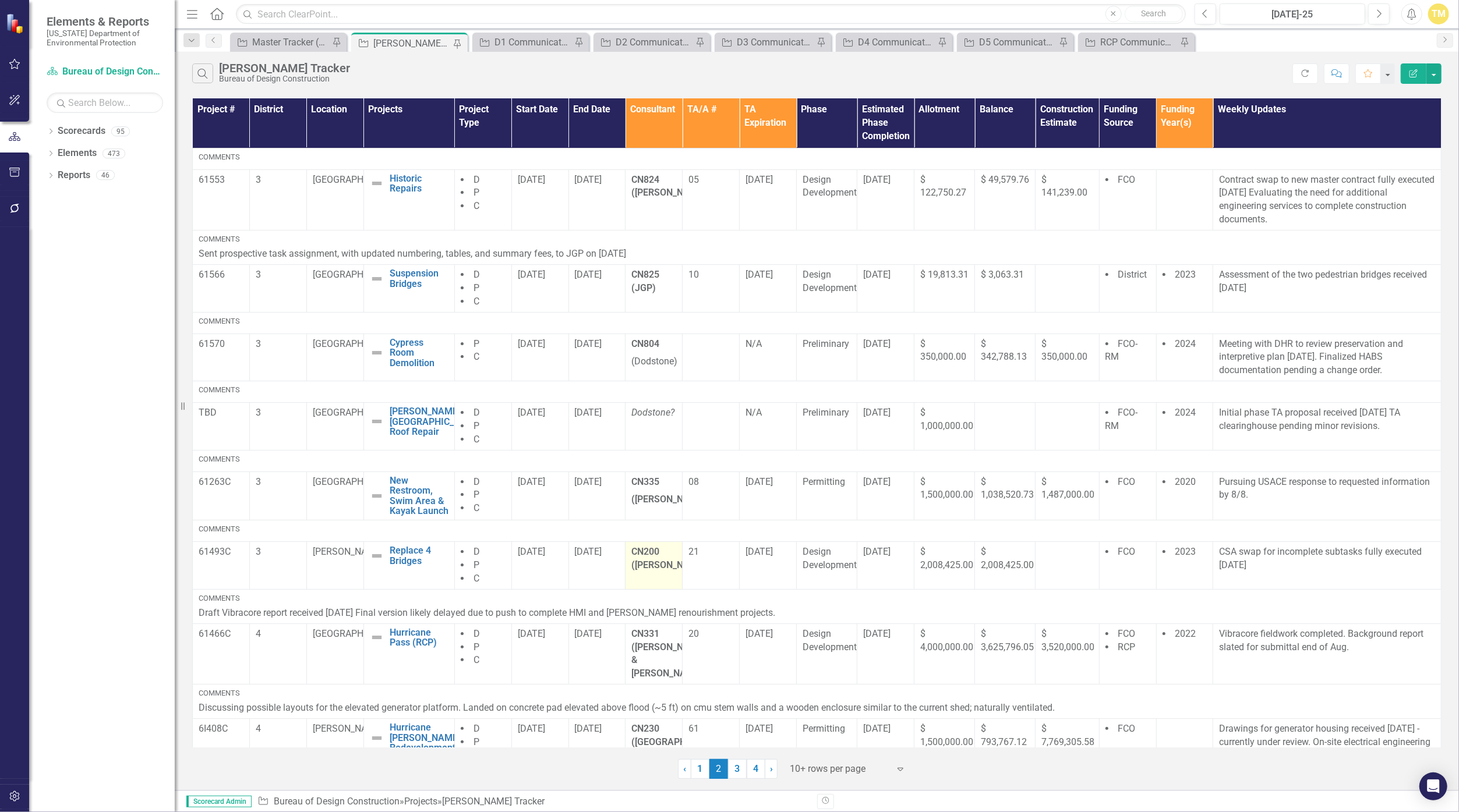
click at [650, 570] on strong "CN200 ([PERSON_NAME])" at bounding box center [670, 559] width 77 height 25
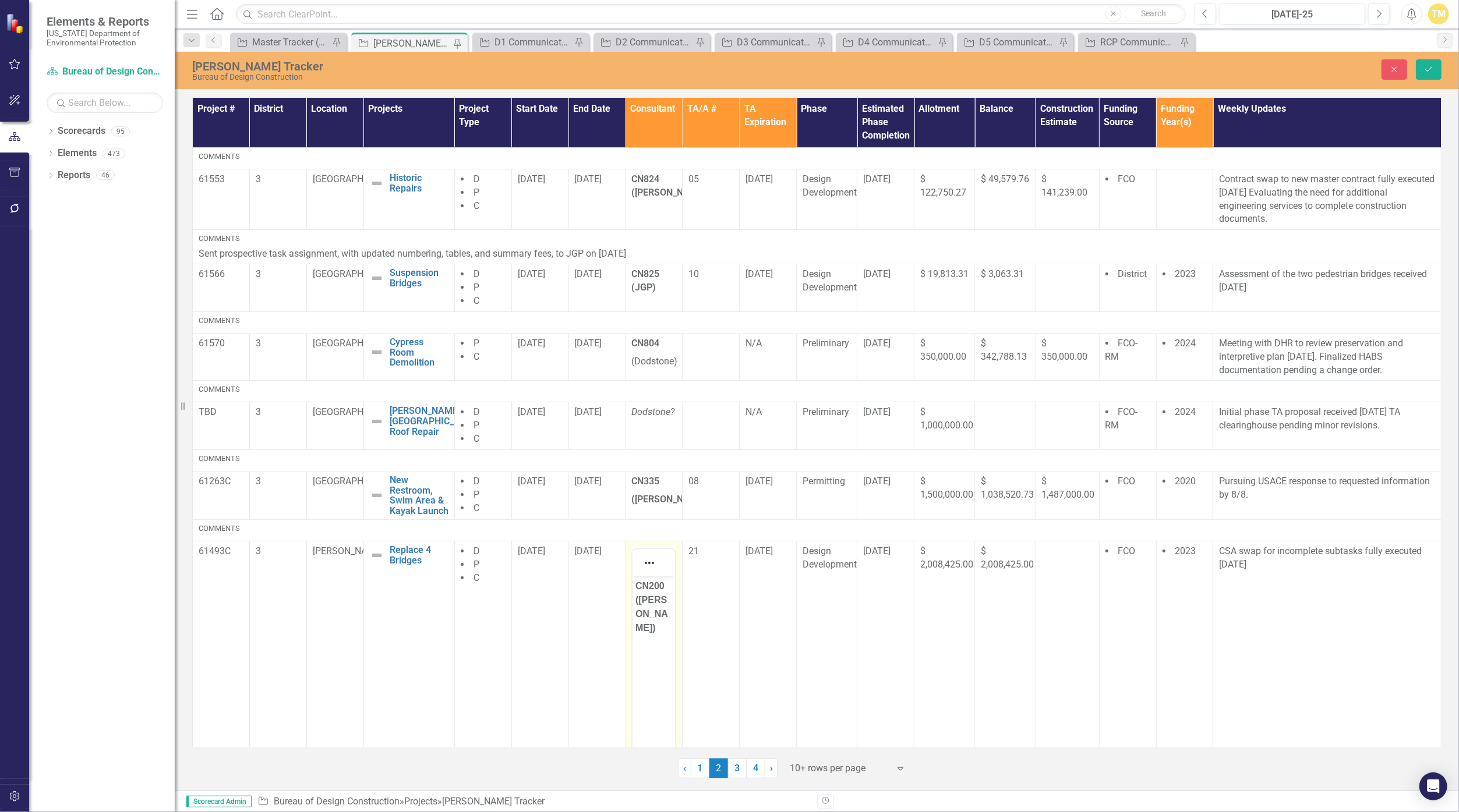
click at [660, 586] on strong "CN200 ([PERSON_NAME])" at bounding box center [651, 607] width 33 height 52
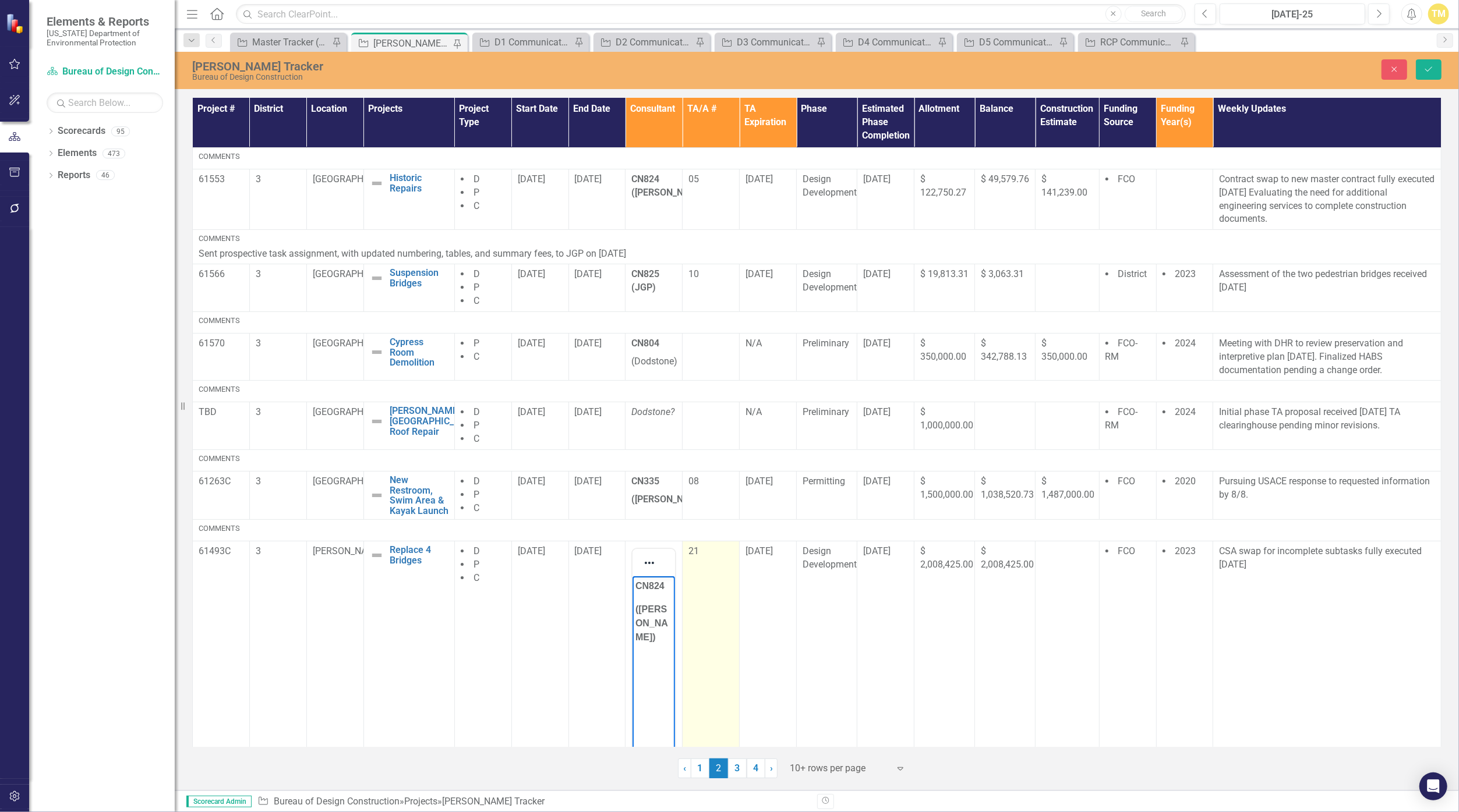
click at [689, 553] on p "21" at bounding box center [711, 552] width 45 height 14
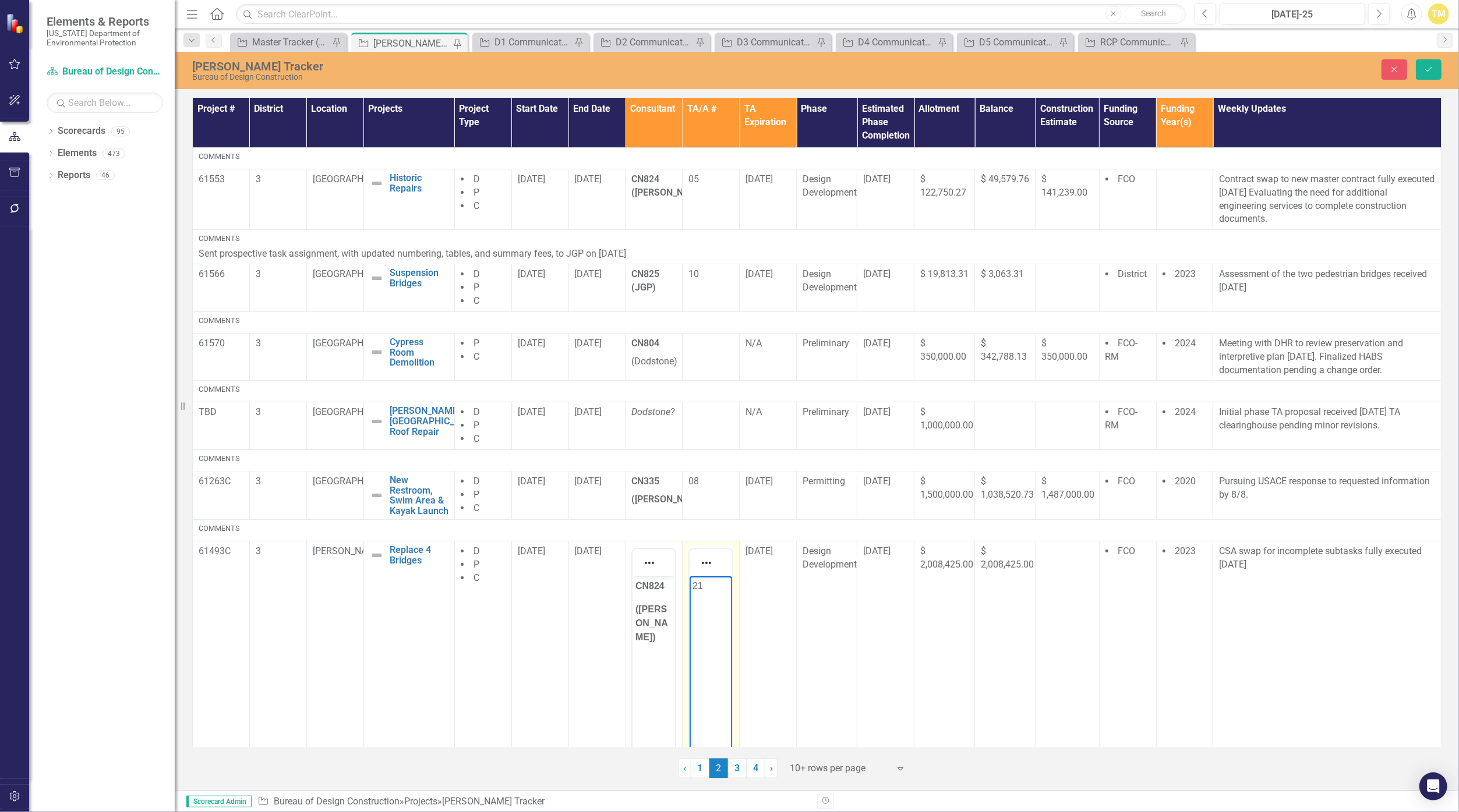
drag, startPoint x: 1375, startPoint y: 1129, endPoint x: 700, endPoint y: 587, distance: 865.7
click at [700, 587] on p "21" at bounding box center [711, 586] width 37 height 14
click at [712, 548] on span "[DATE]" at bounding box center [759, 551] width 28 height 11
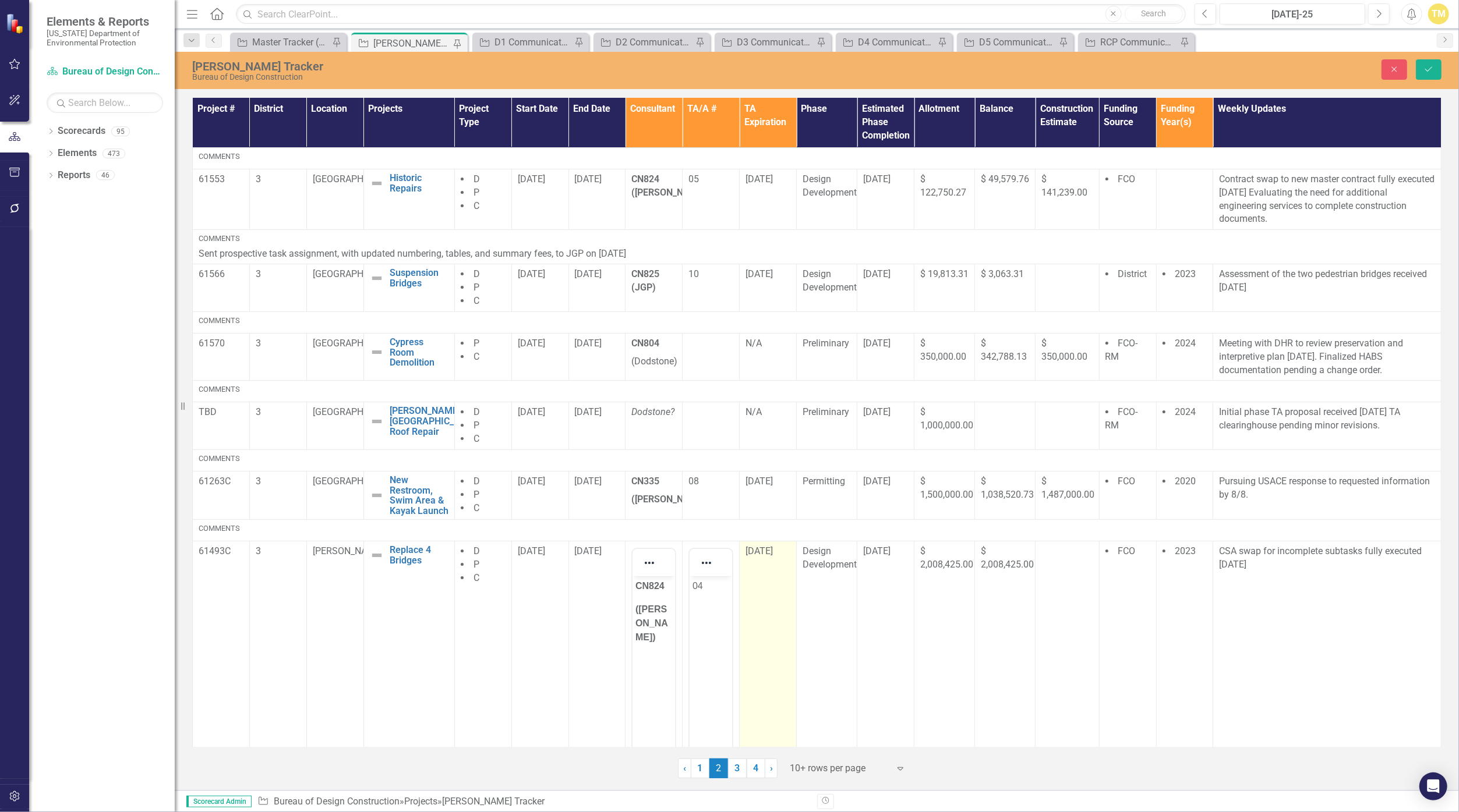
click at [712, 548] on span "[DATE]" at bounding box center [759, 551] width 28 height 11
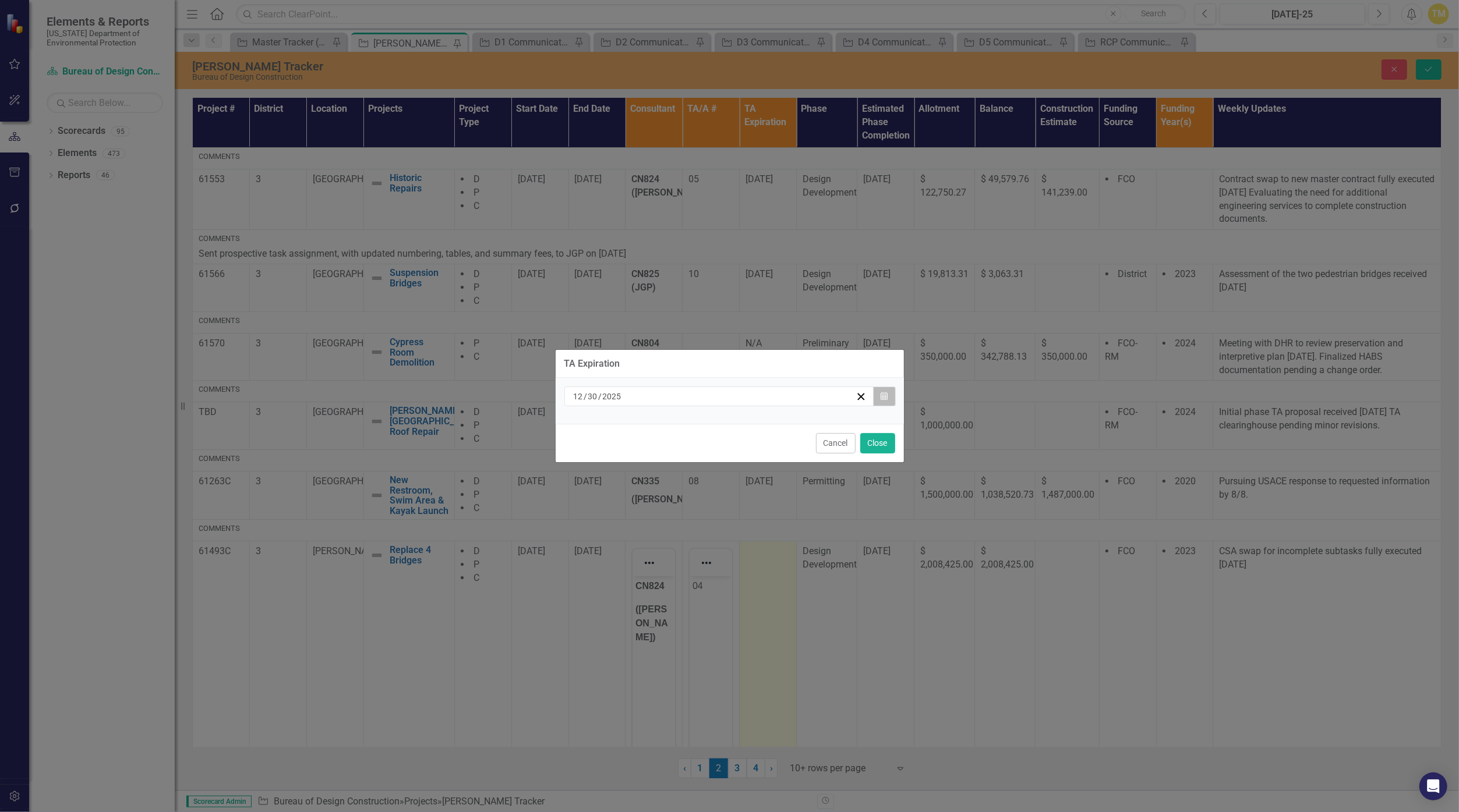
drag, startPoint x: 771, startPoint y: 548, endPoint x: 888, endPoint y: 392, distance: 195.0
click at [712, 392] on button "Calendar" at bounding box center [884, 396] width 22 height 20
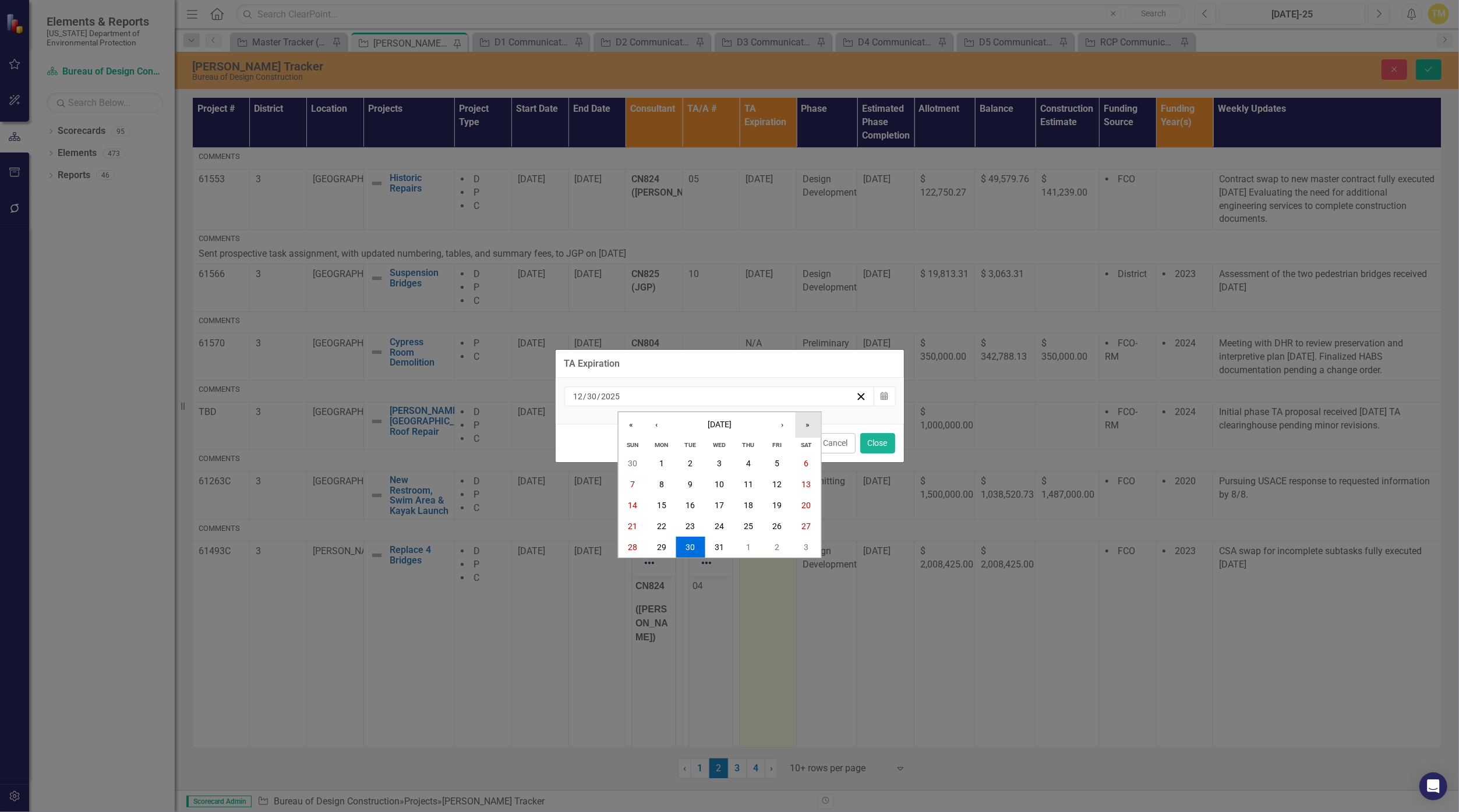
click at [712, 425] on button "»" at bounding box center [808, 425] width 26 height 26
click at [660, 425] on button "‹" at bounding box center [657, 425] width 26 height 26
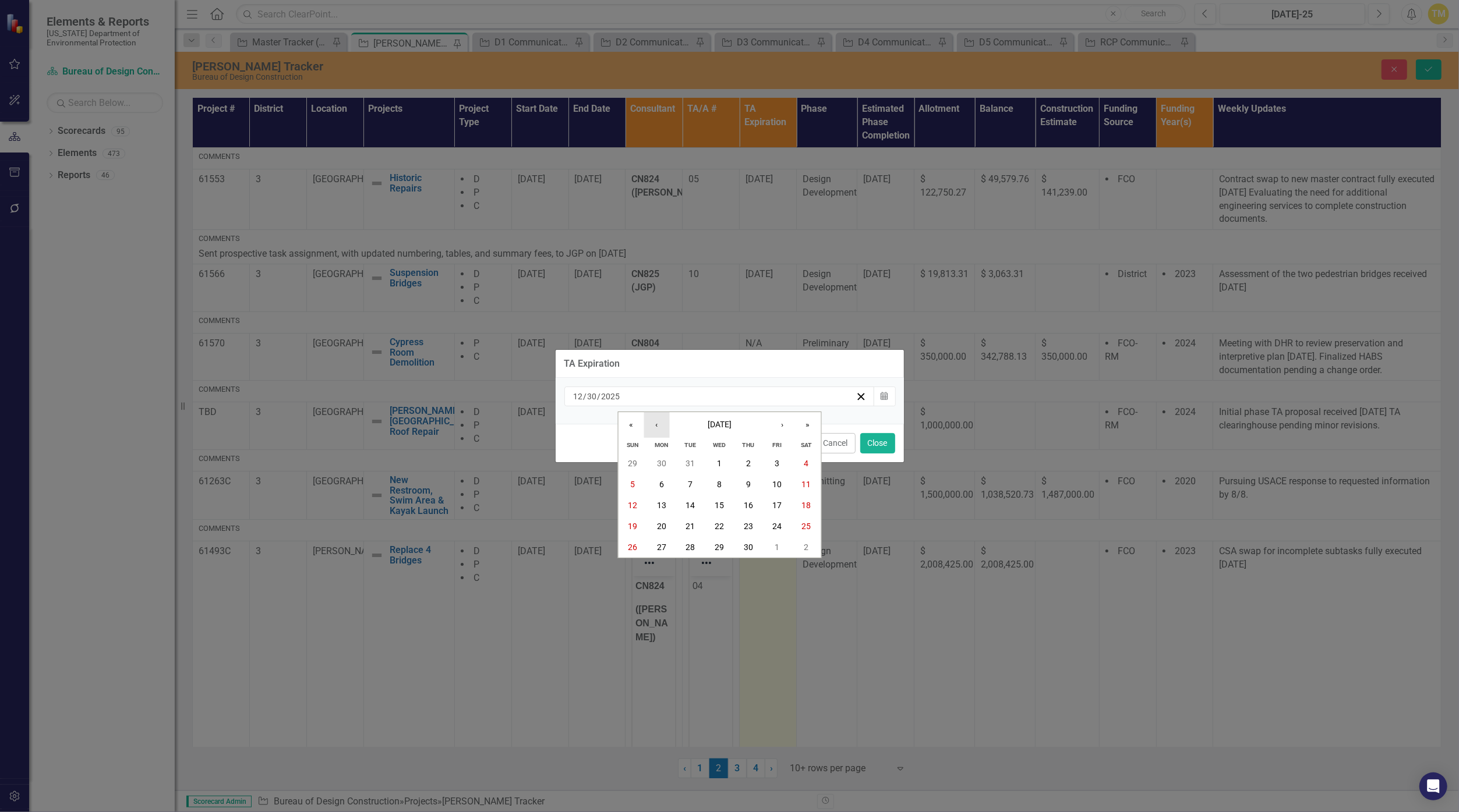
click at [660, 425] on button "‹" at bounding box center [657, 425] width 26 height 26
click at [712, 467] on abbr "30" at bounding box center [719, 463] width 9 height 9
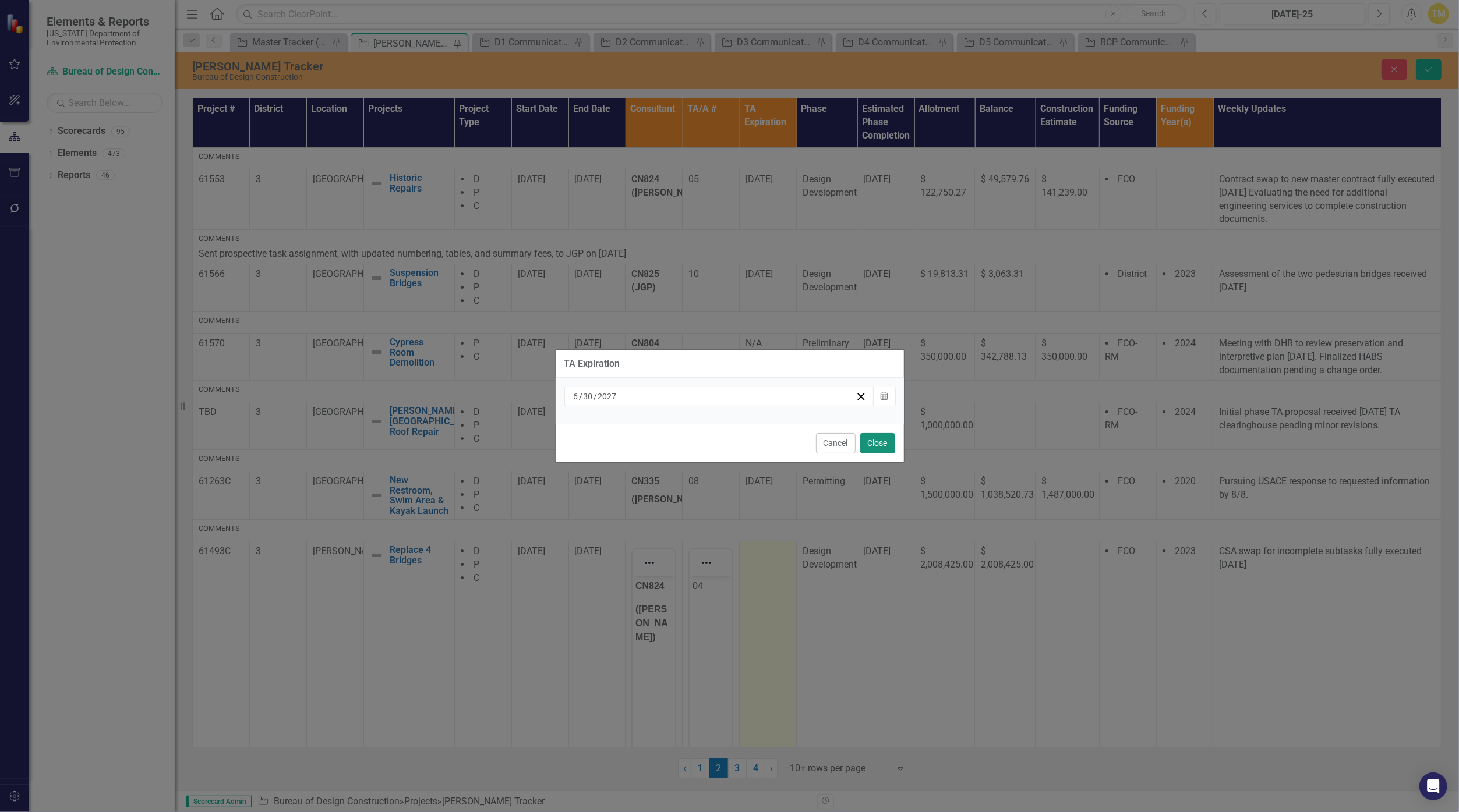
click at [712, 446] on button "Close" at bounding box center [877, 443] width 35 height 20
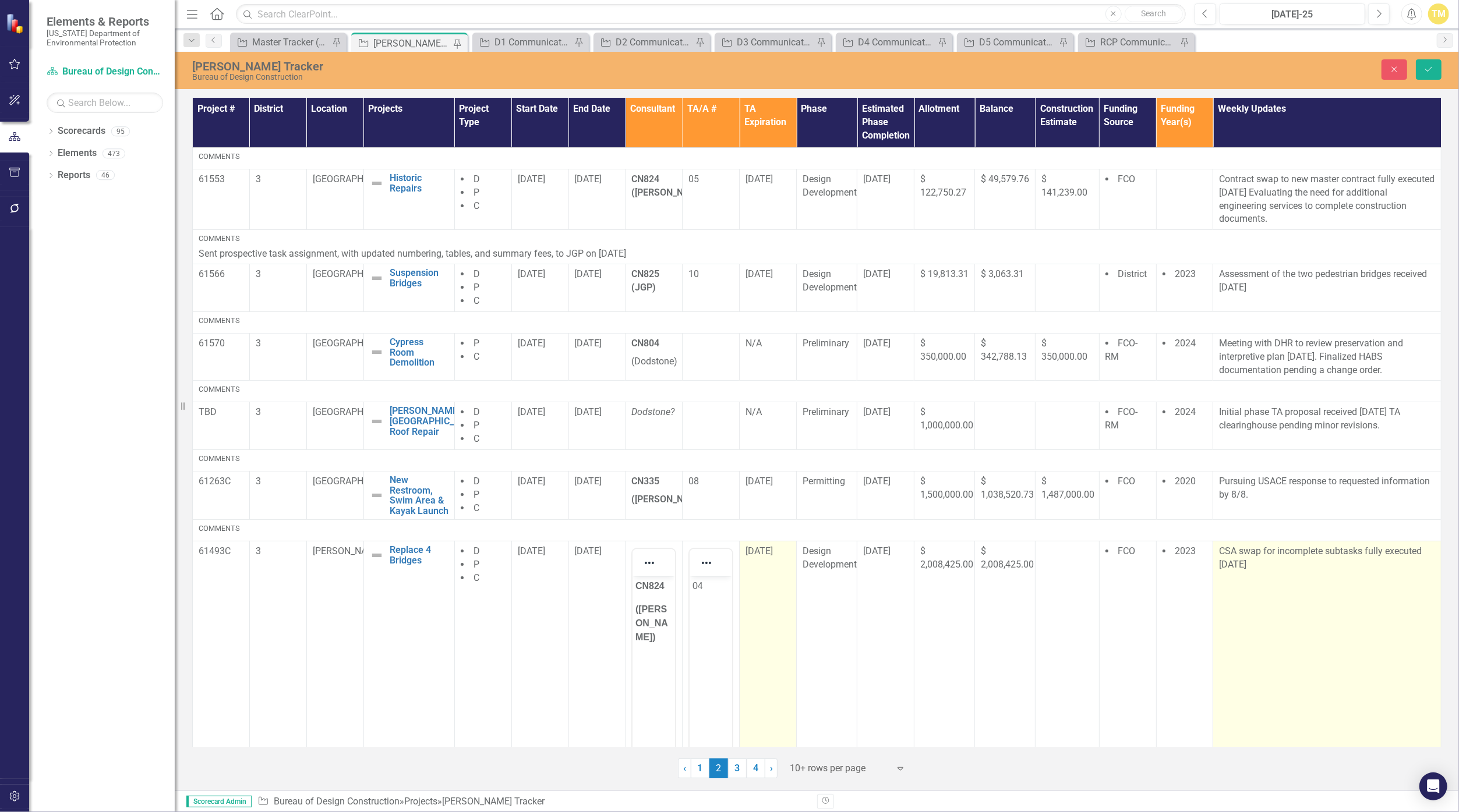
click at [712, 558] on p "CSA swap for incomplete subtasks fully executed [DATE]" at bounding box center [1327, 559] width 216 height 27
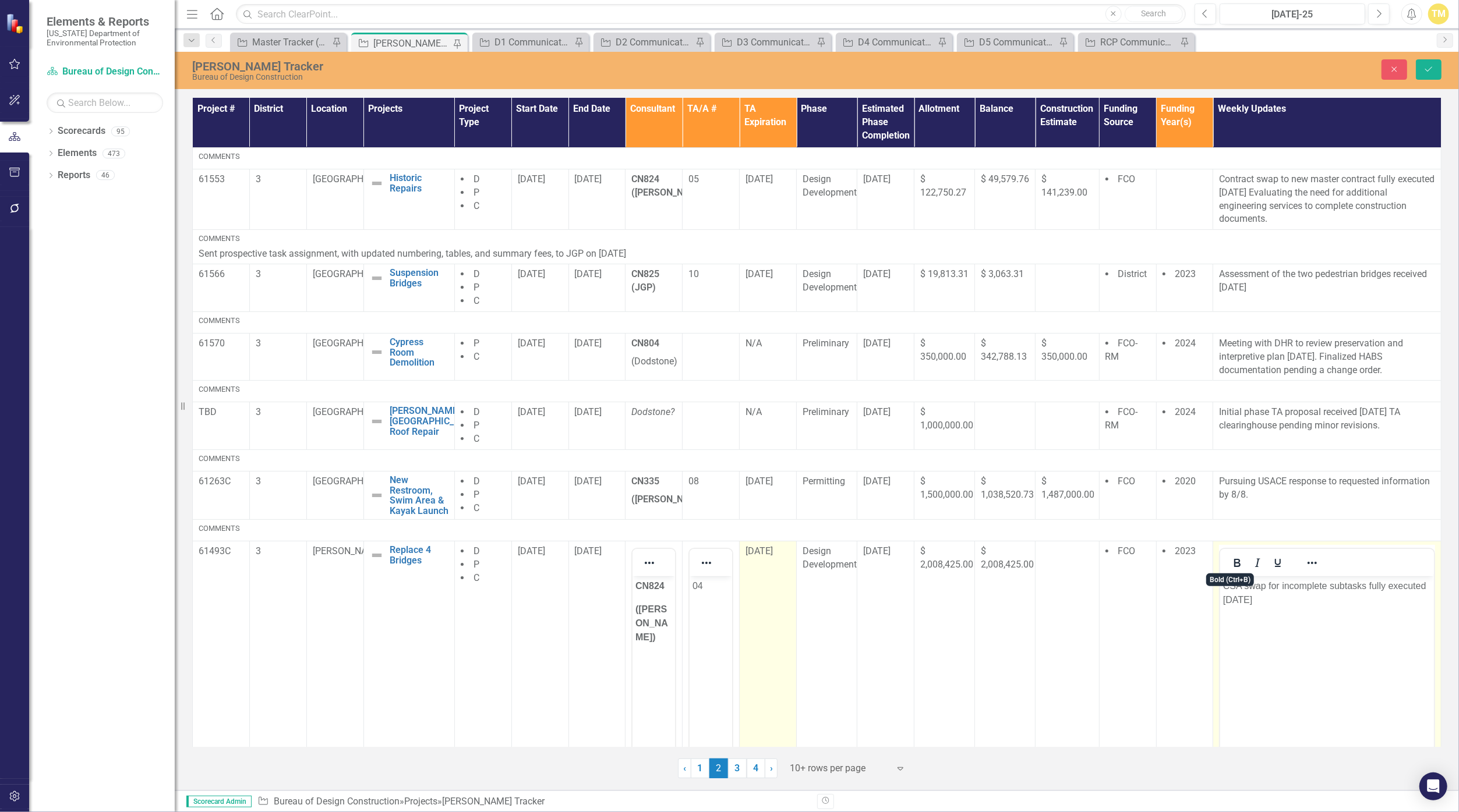
drag, startPoint x: 2446, startPoint y: 1134, endPoint x: 1249, endPoint y: 599, distance: 1311.1
click at [712, 599] on p "CSA swap for incomplete subtasks fully executed [DATE]" at bounding box center [1327, 593] width 208 height 28
drag, startPoint x: 1249, startPoint y: 599, endPoint x: 1208, endPoint y: 582, distance: 44.4
click at [712, 582] on html "CSA swap for incomplete subtasks fully executed [DATE]" at bounding box center [1327, 664] width 214 height 175
click at [712, 553] on span "[DATE]" at bounding box center [759, 551] width 28 height 11
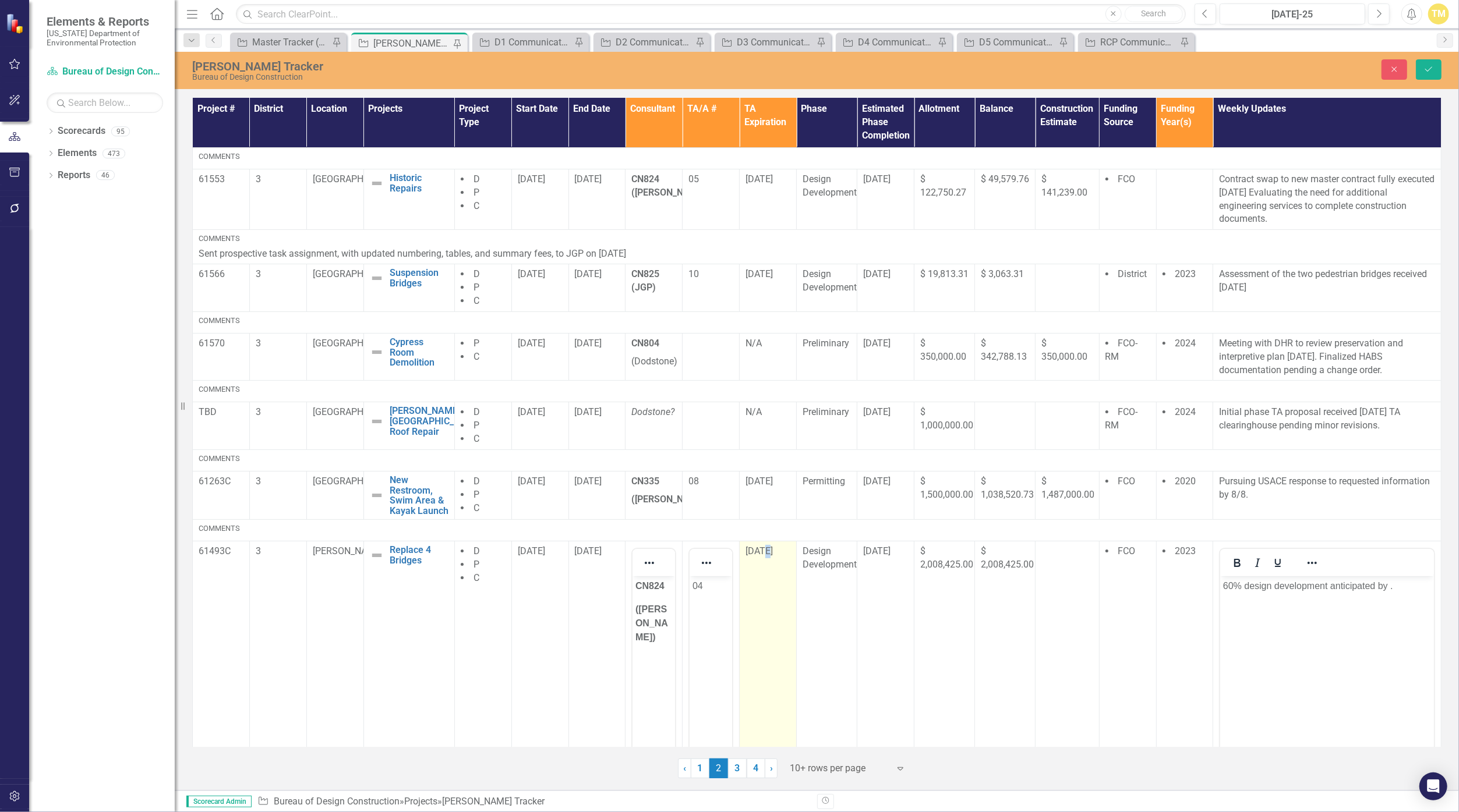
click at [712, 553] on span "[DATE]" at bounding box center [759, 551] width 28 height 11
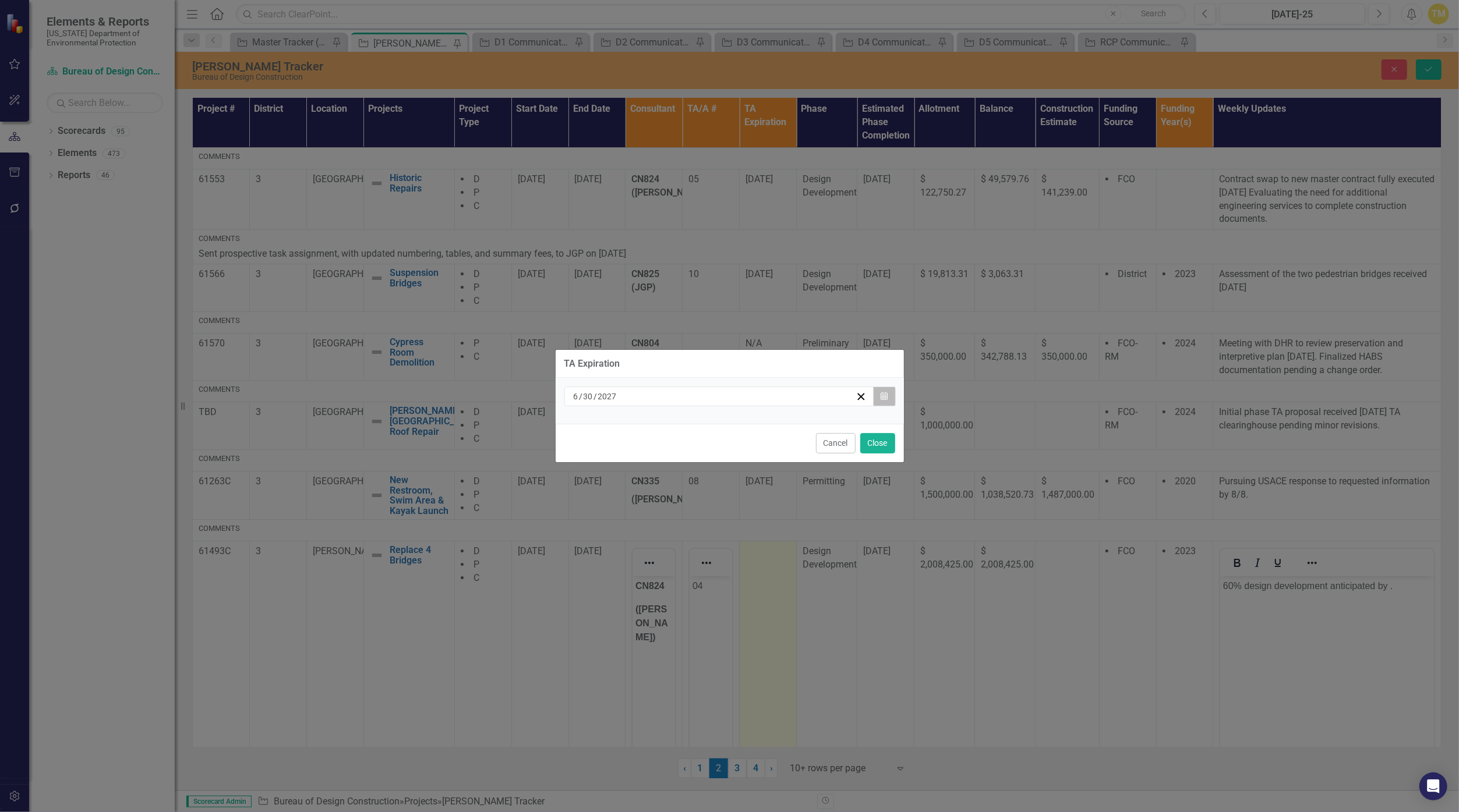
drag, startPoint x: 760, startPoint y: 553, endPoint x: 889, endPoint y: 400, distance: 200.1
click at [712, 400] on button "Calendar" at bounding box center [884, 396] width 22 height 20
click at [712, 444] on button "Cancel" at bounding box center [836, 443] width 39 height 20
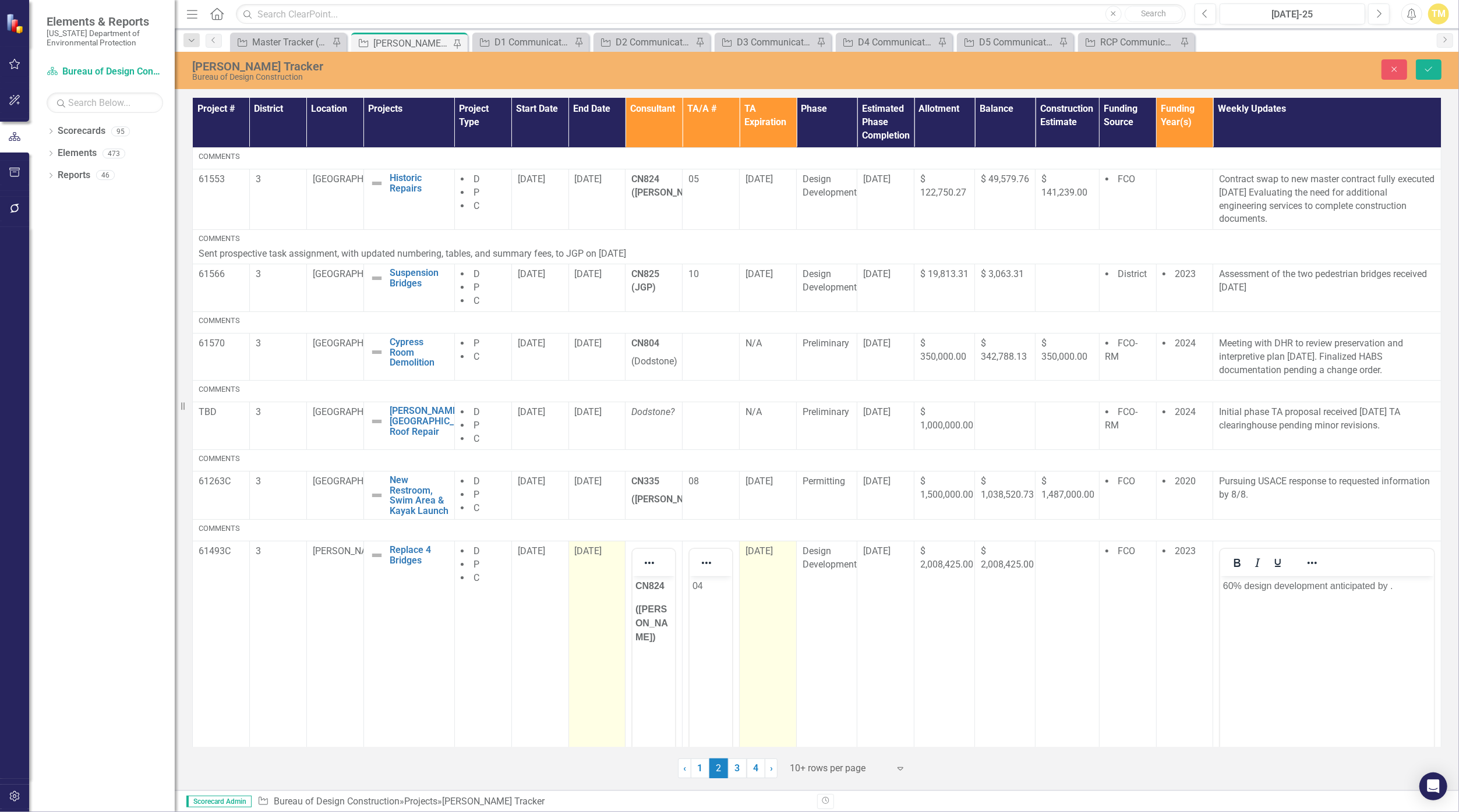
click at [606, 554] on div "[DATE]" at bounding box center [597, 552] width 45 height 14
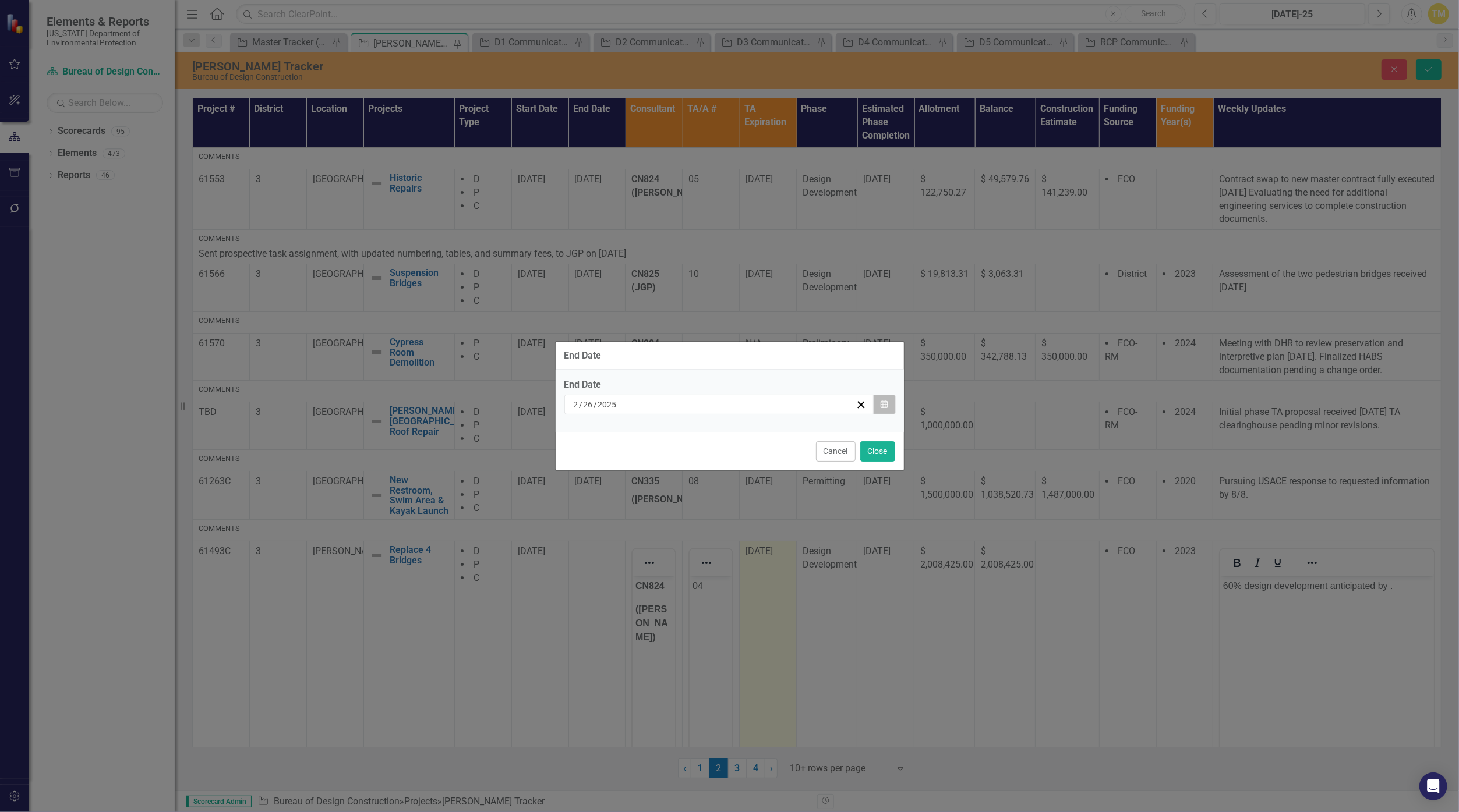
click at [712, 405] on button "Calendar" at bounding box center [884, 404] width 22 height 20
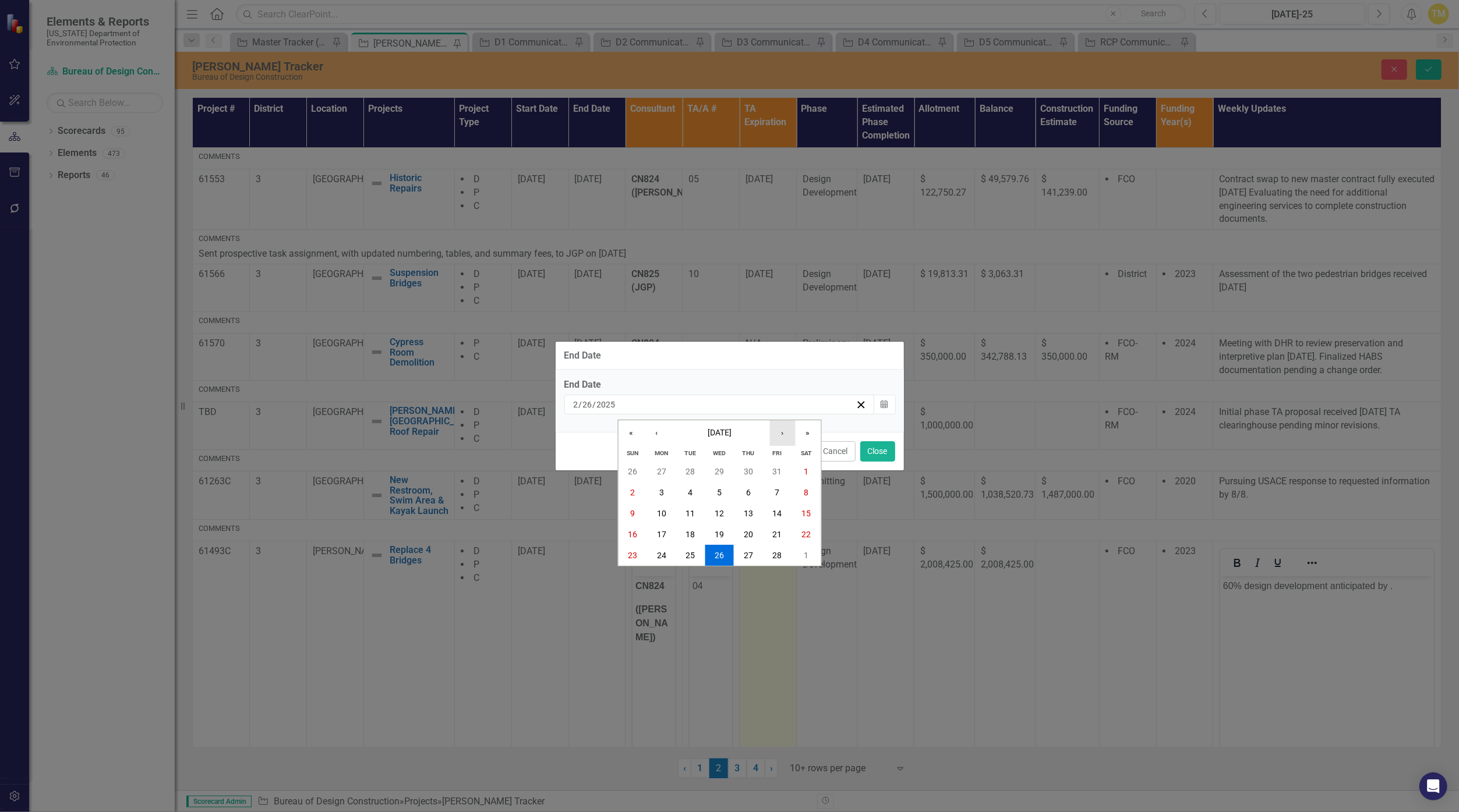
click at [712, 438] on button "›" at bounding box center [782, 433] width 26 height 26
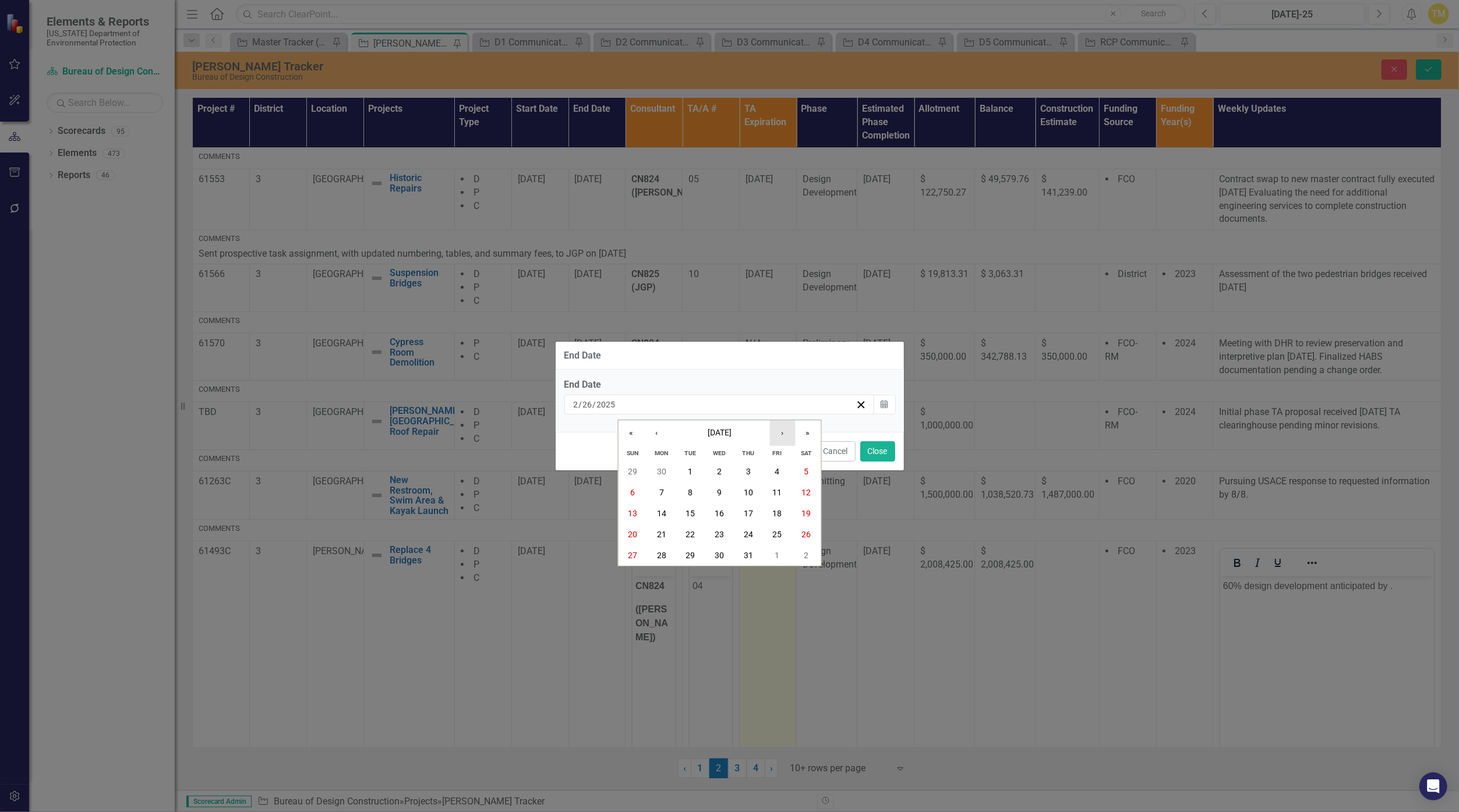
click at [712, 438] on button "›" at bounding box center [782, 433] width 26 height 26
click at [712, 451] on button "Cancel" at bounding box center [836, 451] width 39 height 20
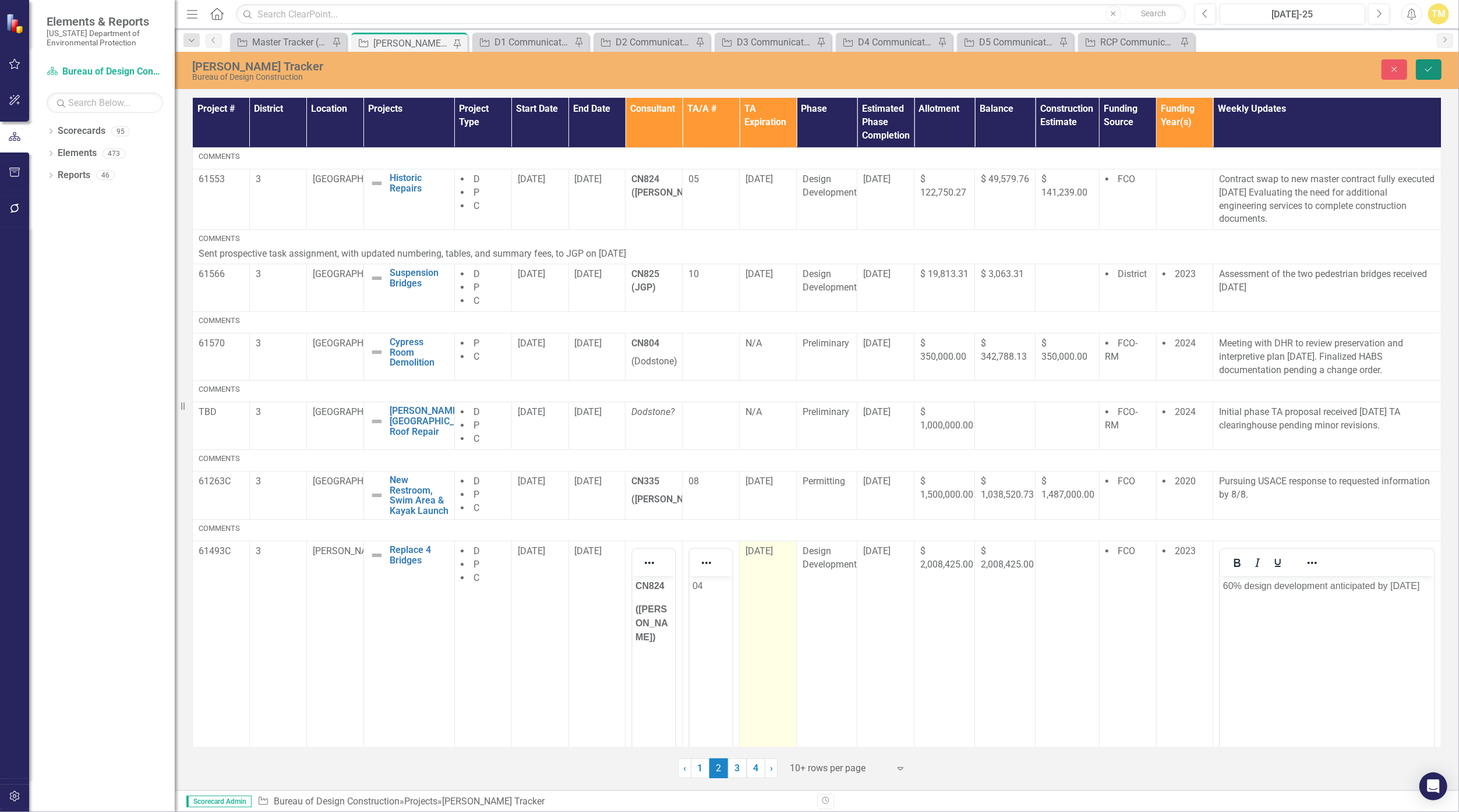
click at [712, 71] on icon "Save" at bounding box center [1428, 69] width 10 height 8
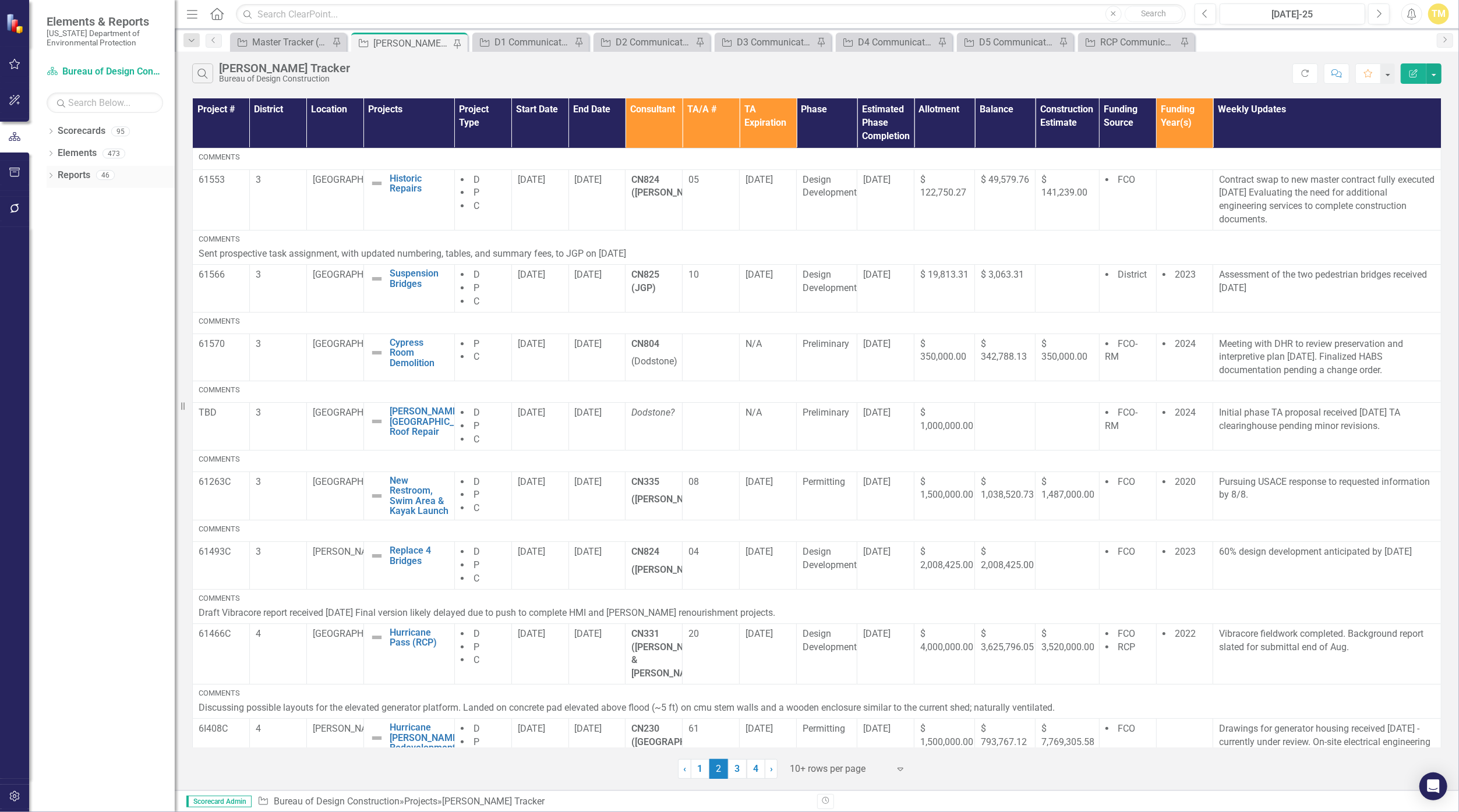
click at [87, 175] on link "Reports" at bounding box center [74, 176] width 33 height 14
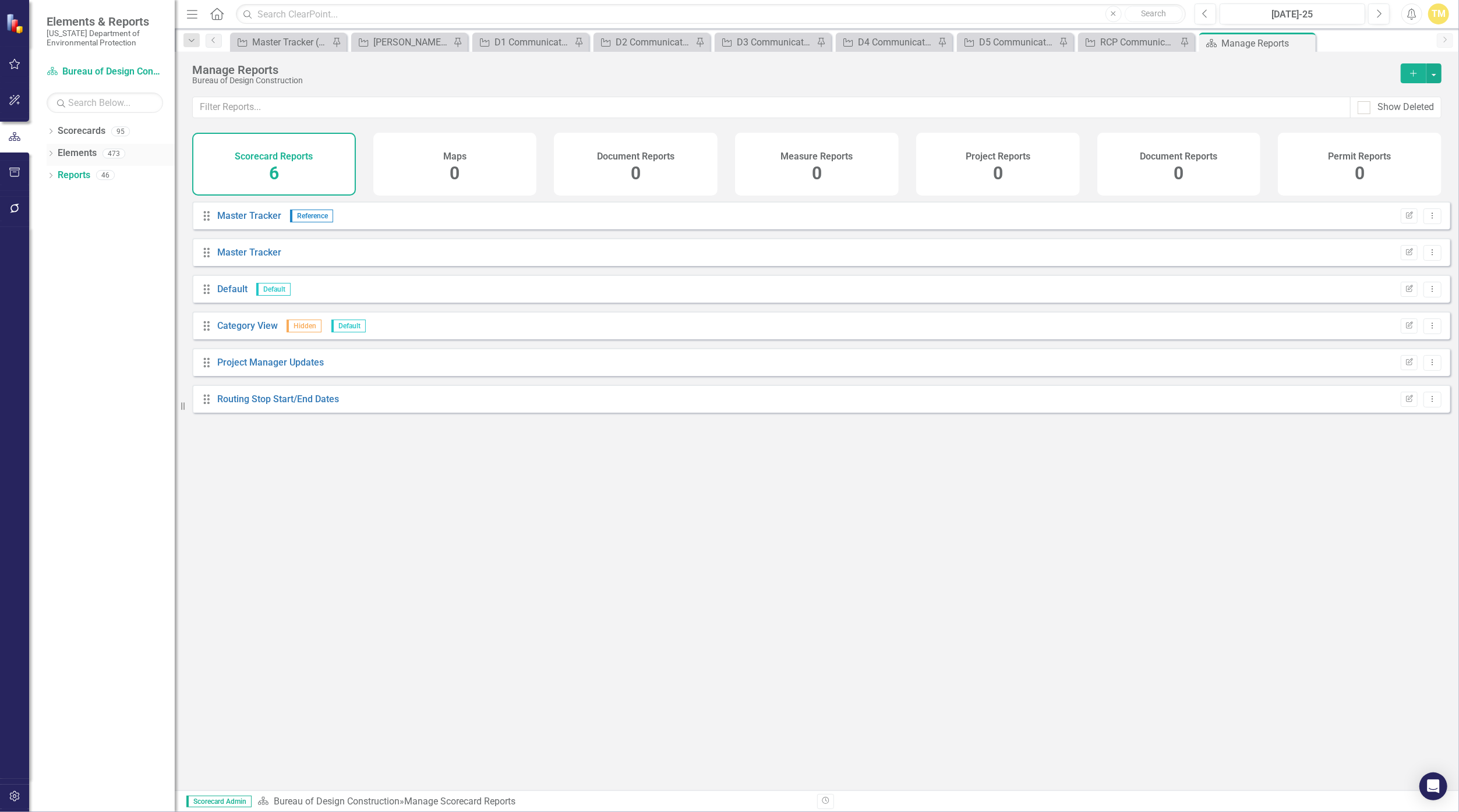
click at [85, 151] on link "Elements" at bounding box center [77, 154] width 39 height 14
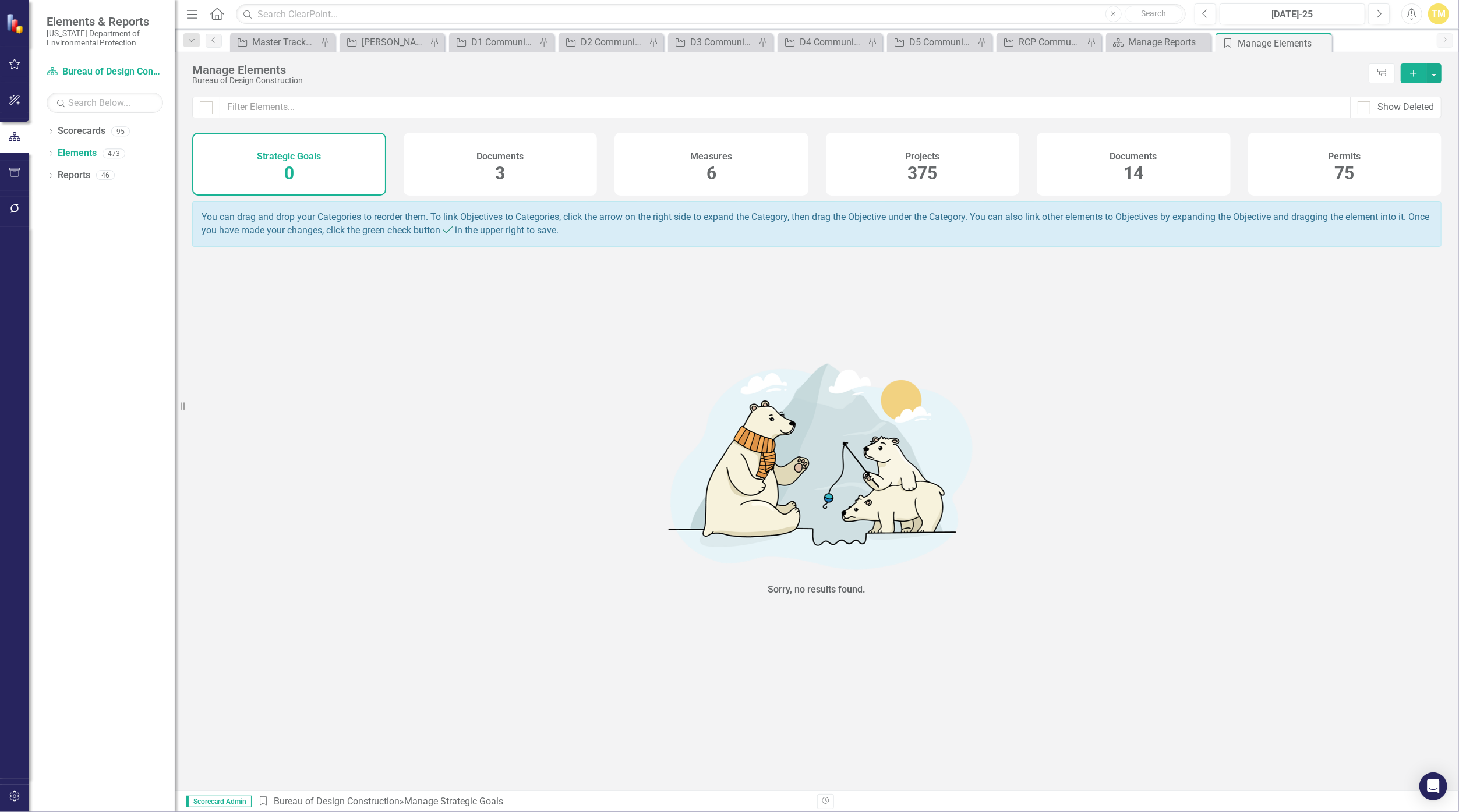
click at [712, 168] on div "Projects 375" at bounding box center [922, 164] width 194 height 63
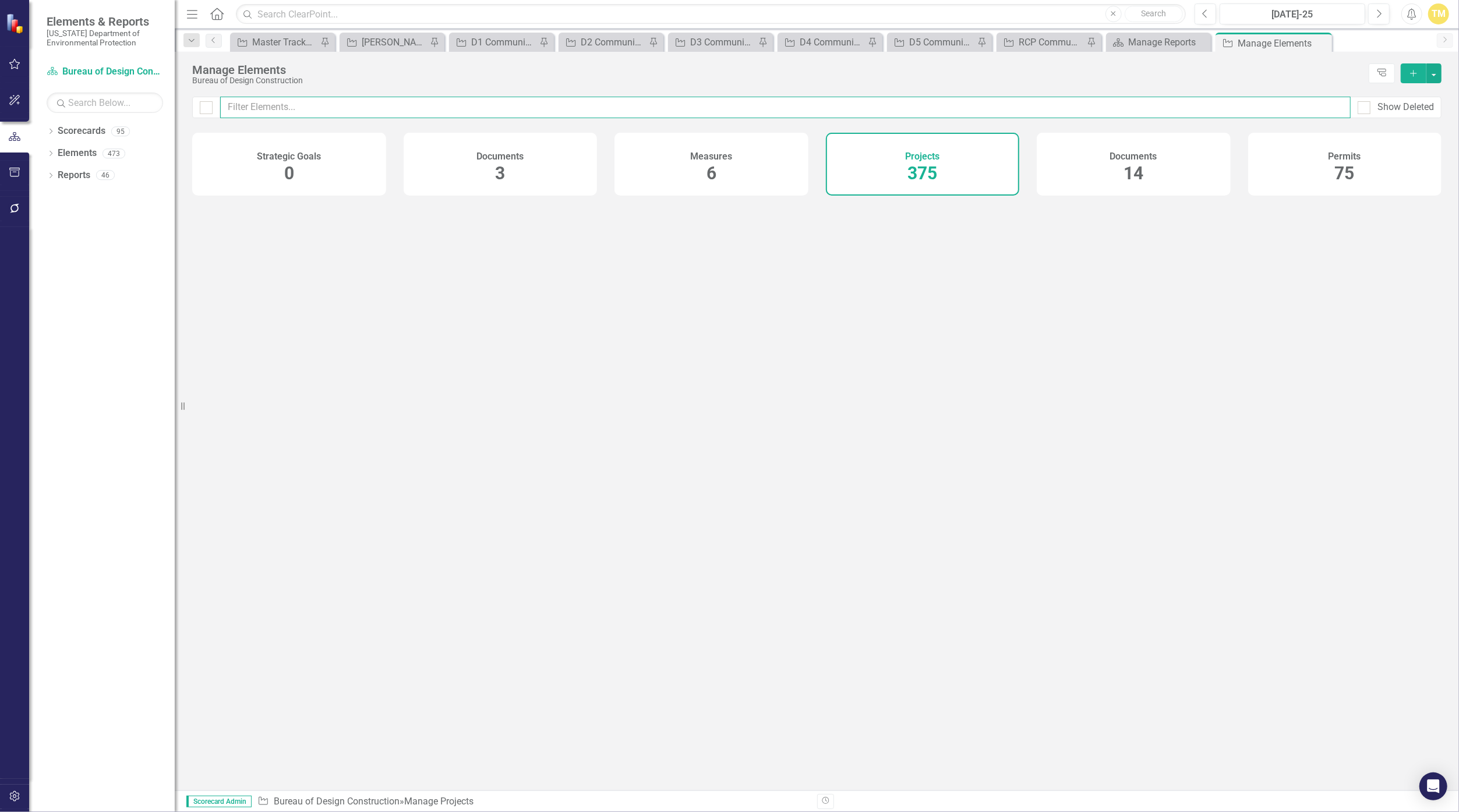
click at [424, 98] on input "text" at bounding box center [785, 107] width 1131 height 22
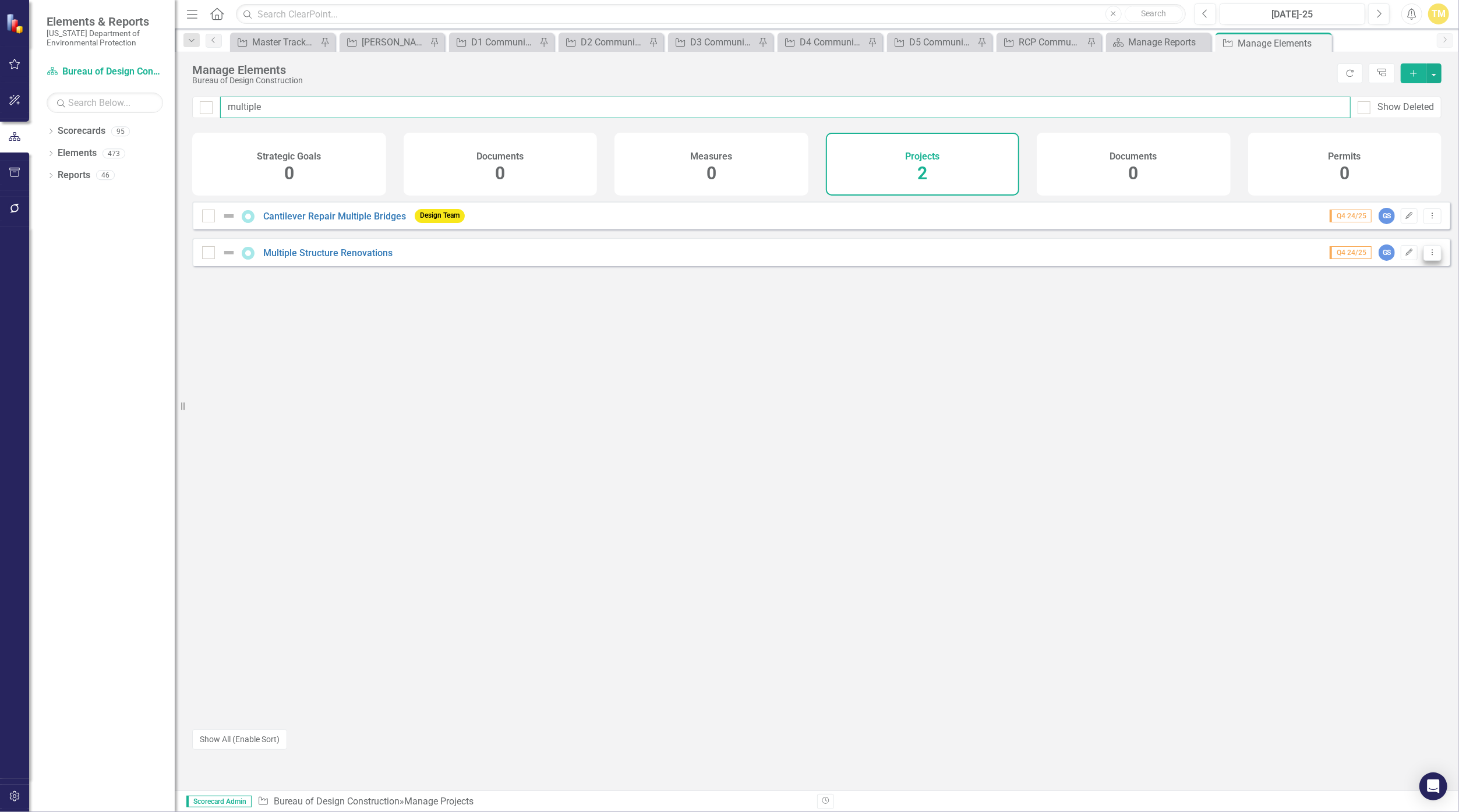
type input "multiple"
click at [712, 256] on icon "Dropdown Menu" at bounding box center [1433, 252] width 10 height 7
click at [712, 337] on link "Trash Delete Project" at bounding box center [1383, 345] width 98 height 22
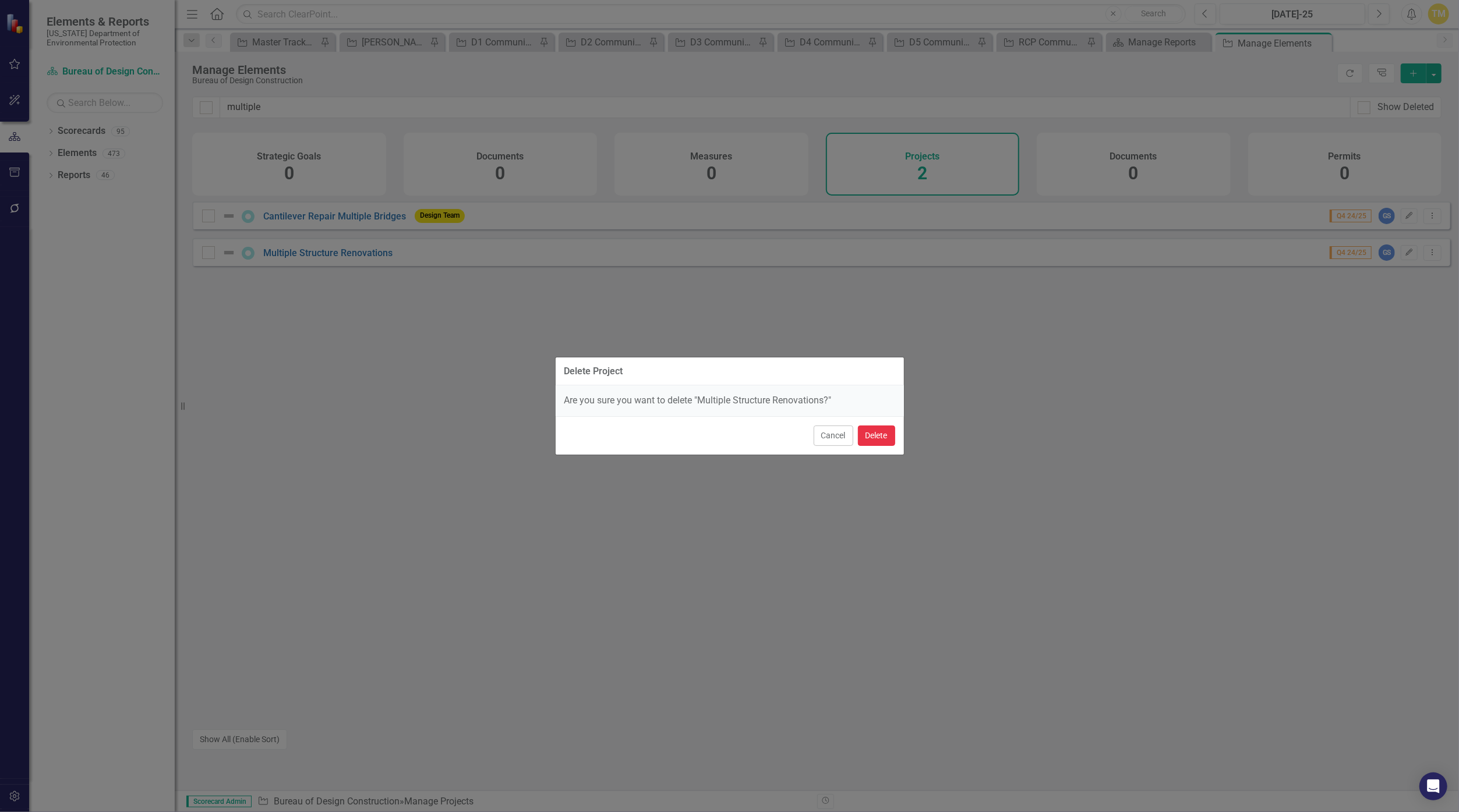
click at [712, 428] on button "Delete" at bounding box center [876, 435] width 38 height 20
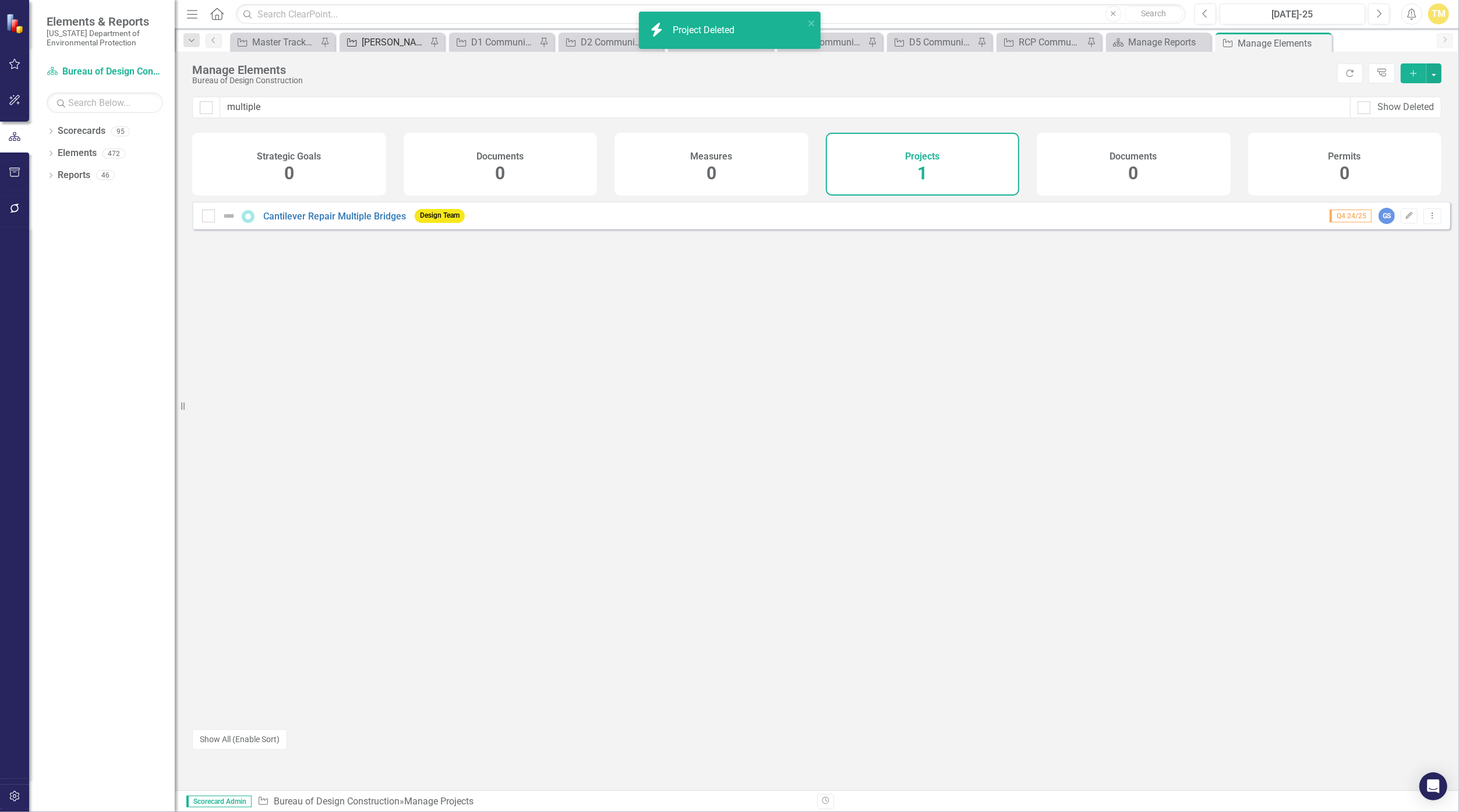
click at [400, 43] on div "[PERSON_NAME] Tracker" at bounding box center [394, 42] width 65 height 15
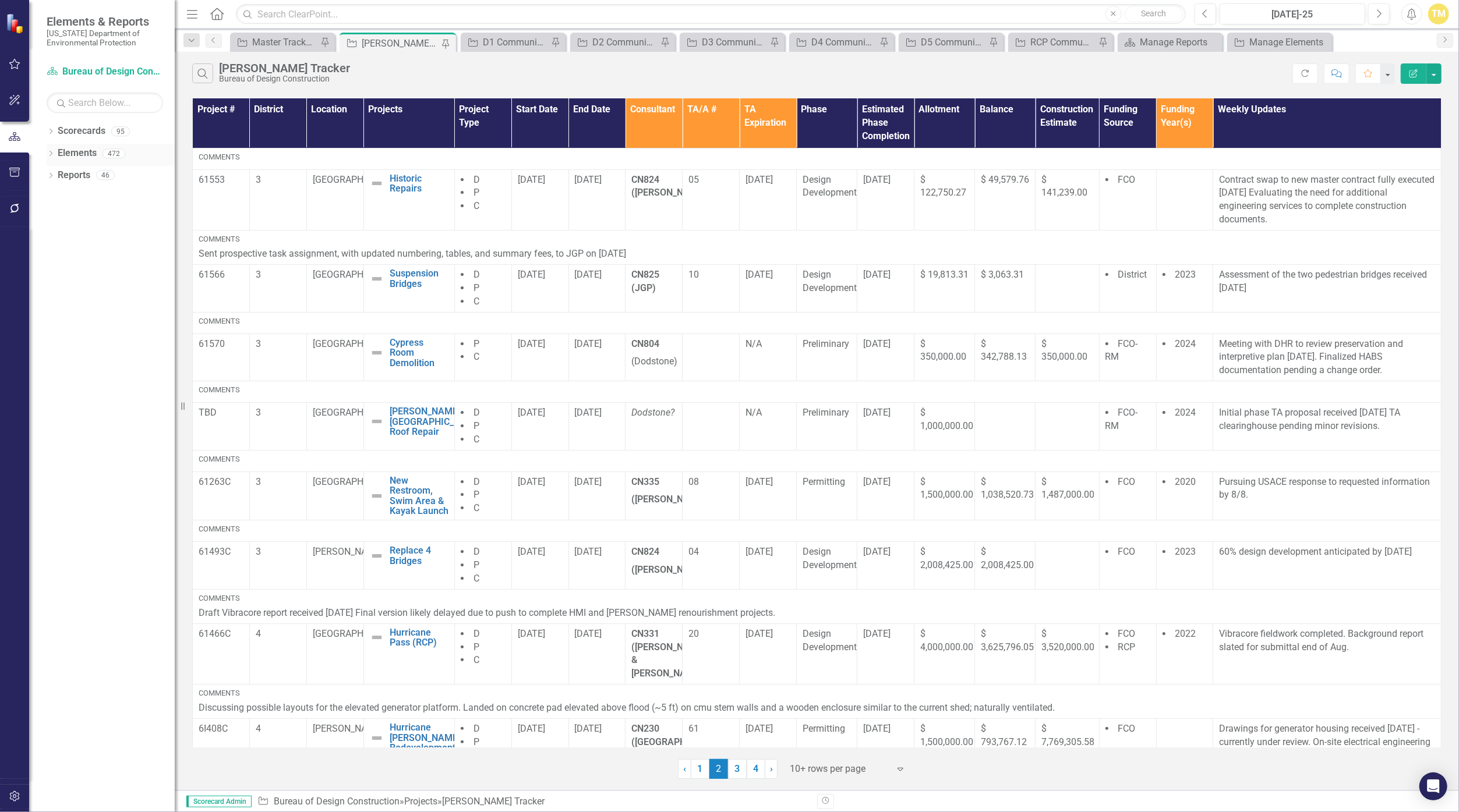
click at [92, 160] on link "Elements" at bounding box center [77, 154] width 39 height 14
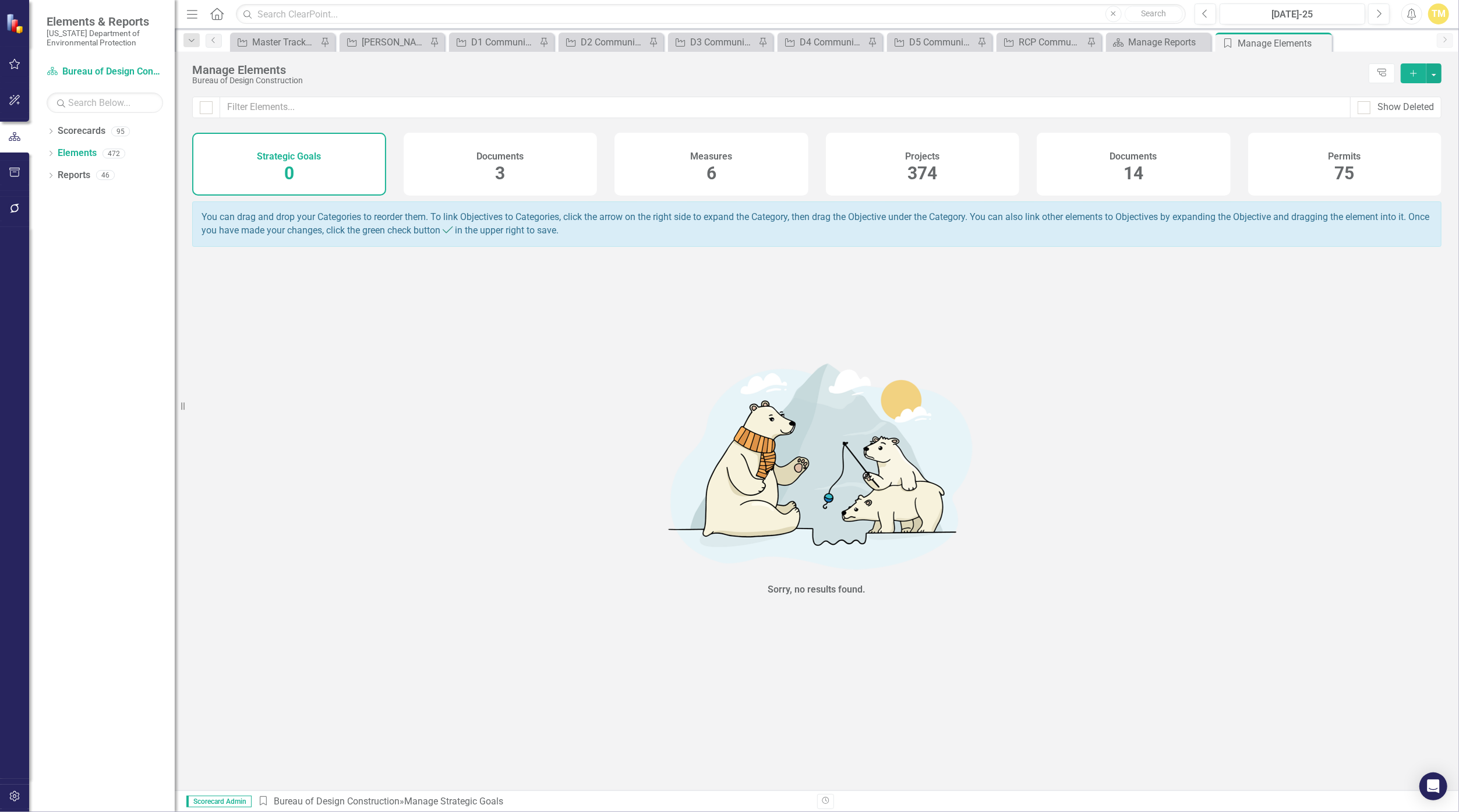
click at [712, 163] on span "374" at bounding box center [922, 173] width 30 height 20
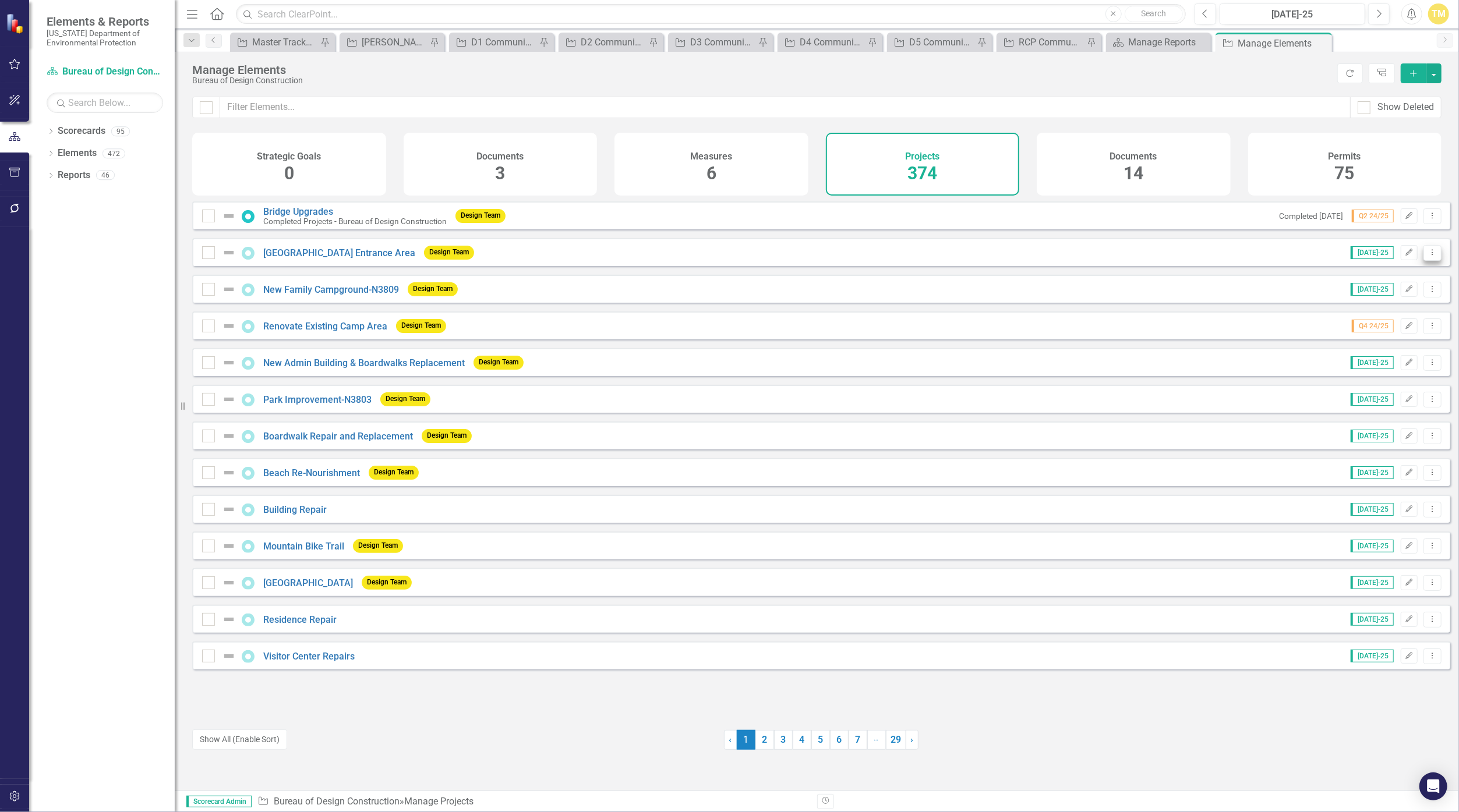
click at [712, 256] on icon "Dropdown Menu" at bounding box center [1433, 252] width 10 height 7
click at [391, 47] on div "[PERSON_NAME] Tracker" at bounding box center [394, 42] width 65 height 15
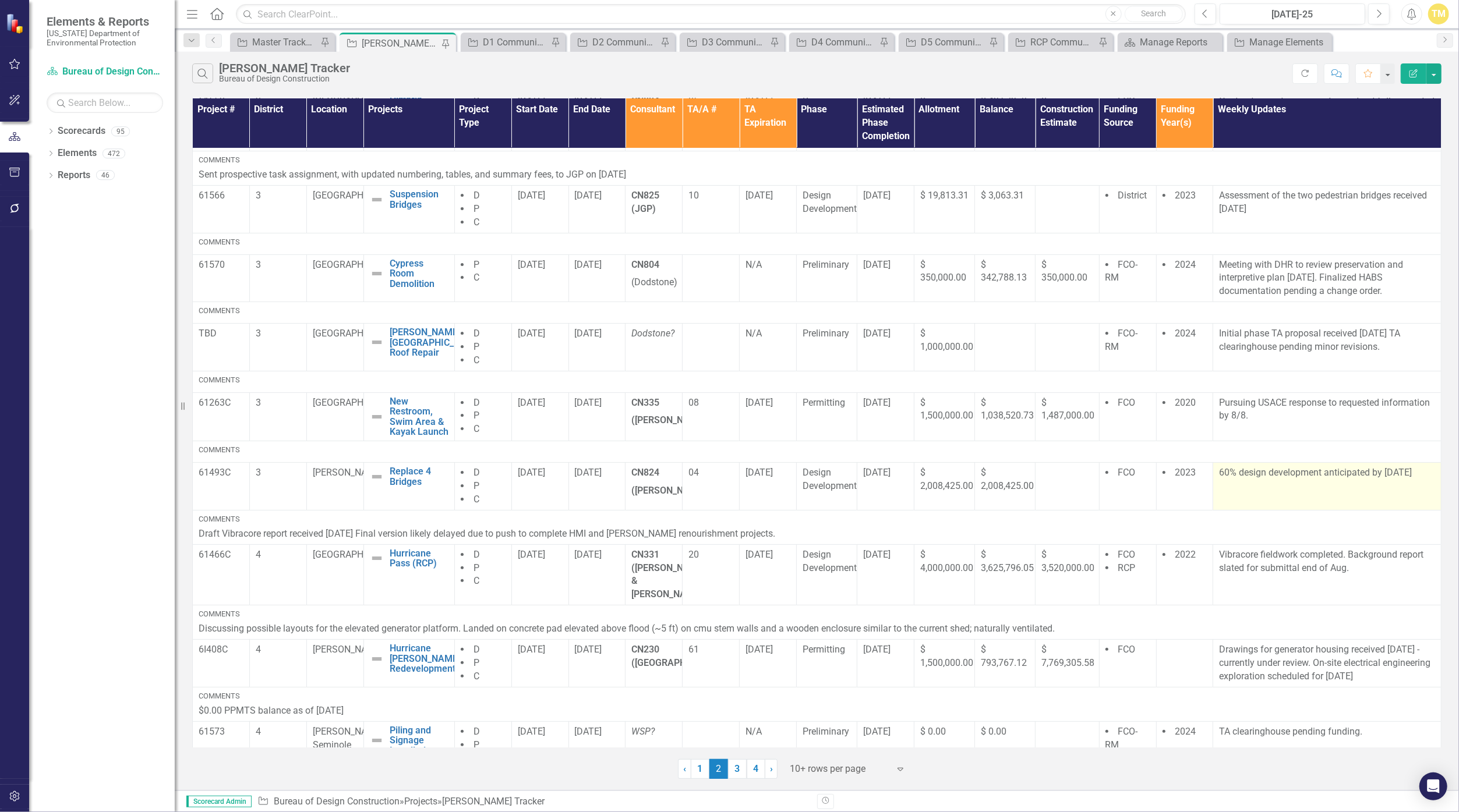
scroll to position [160, 0]
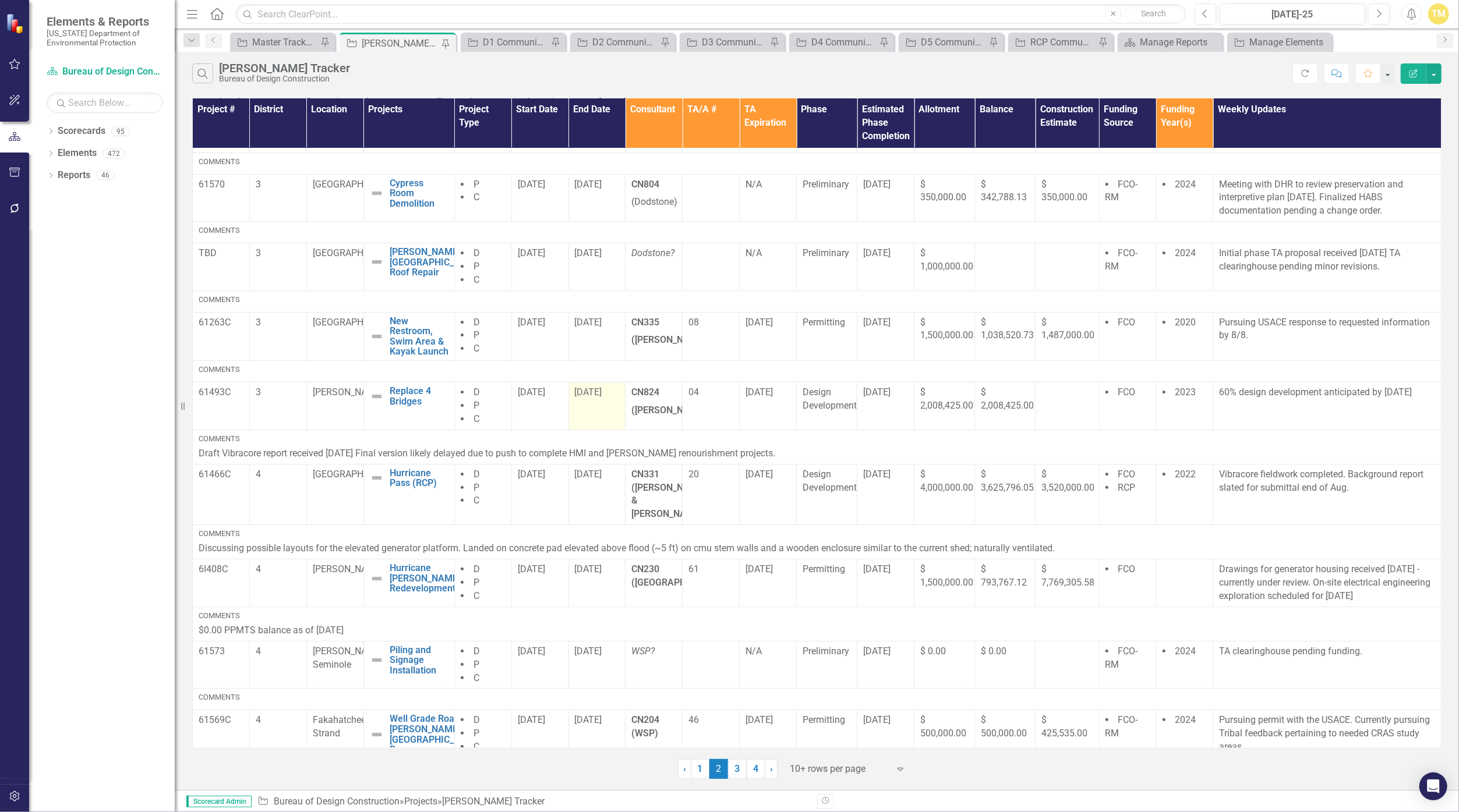
click at [592, 390] on span "[DATE]" at bounding box center [588, 392] width 28 height 11
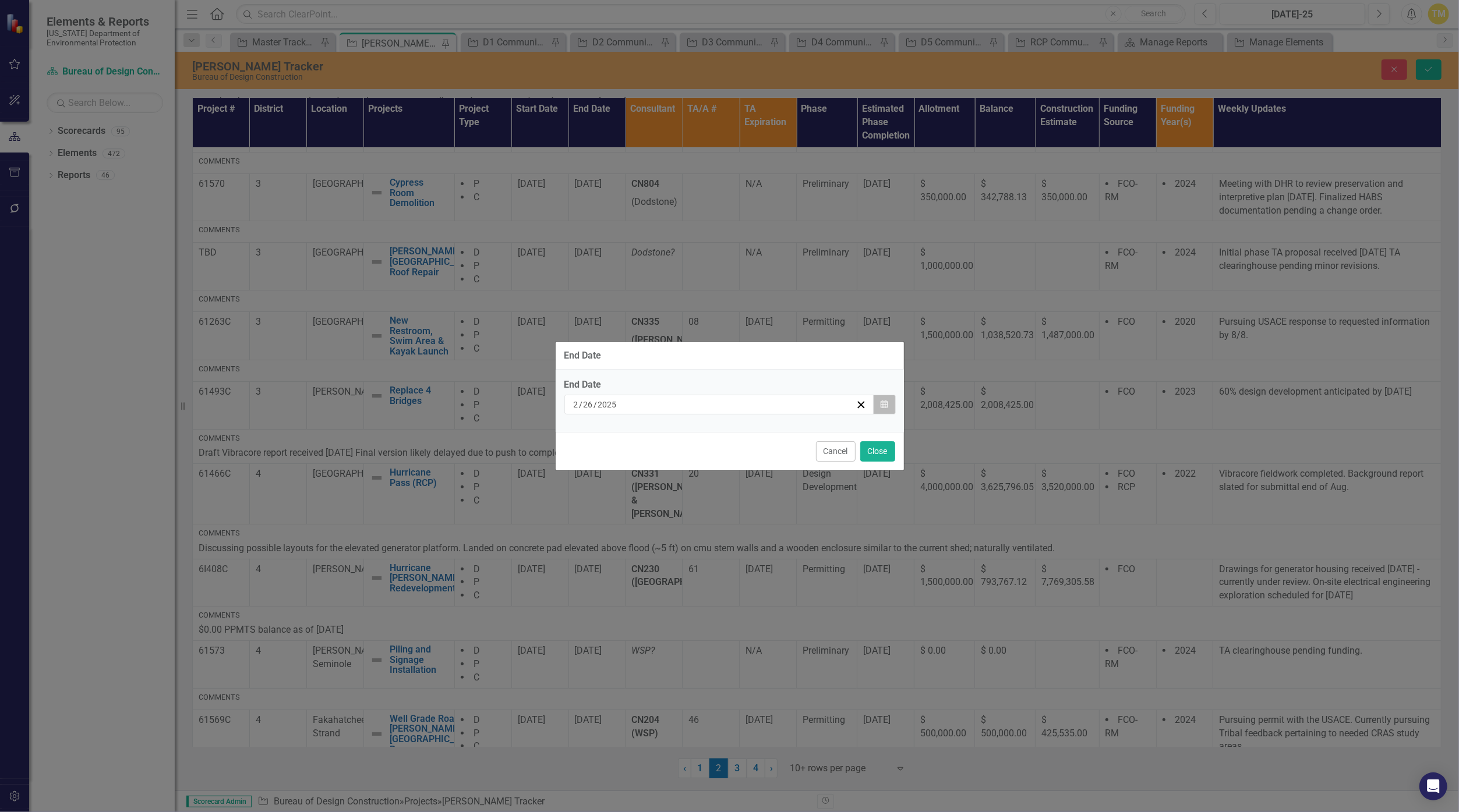
click at [712, 405] on icon "Calendar" at bounding box center [884, 404] width 7 height 8
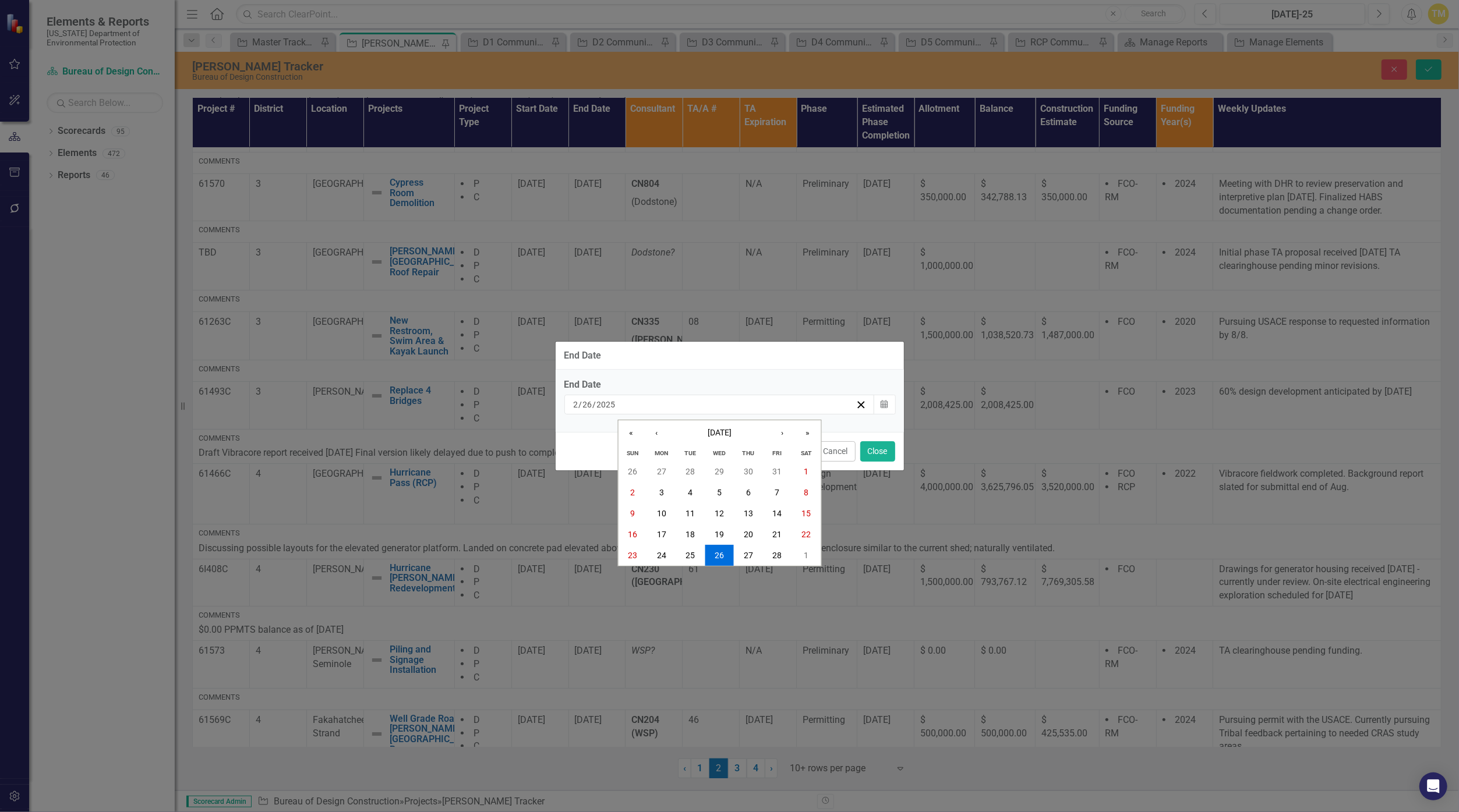
click at [712, 372] on div "End Date [DATE] [DATE] « ‹ [DATE] › » Sun Mon Tue Wed Thu Fri Sat 26 27 28 29 3…" at bounding box center [730, 401] width 348 height 62
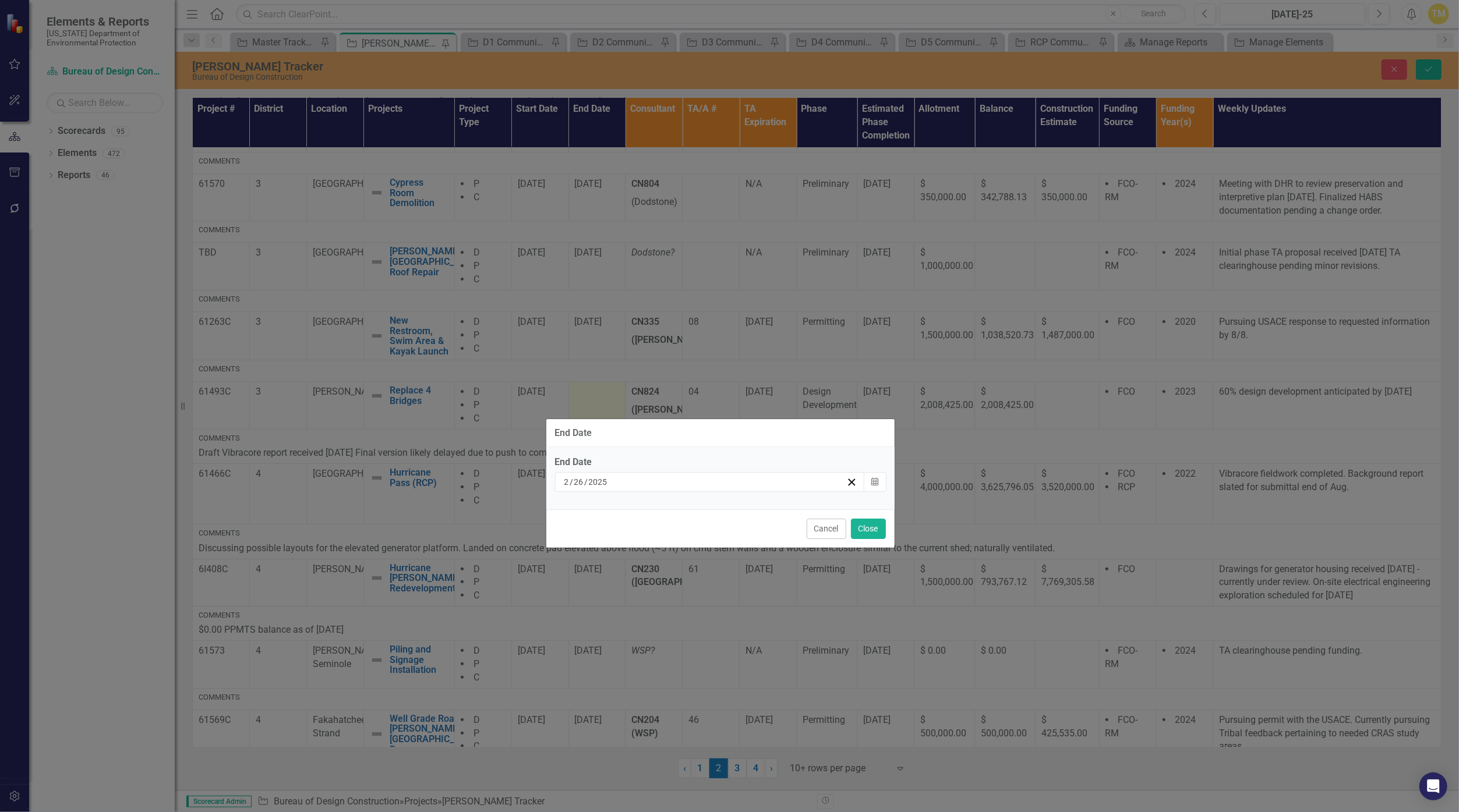
drag, startPoint x: 770, startPoint y: 361, endPoint x: 761, endPoint y: 438, distance: 77.5
click at [712, 438] on div "End Date" at bounding box center [721, 433] width 348 height 28
click at [712, 484] on icon "Calendar" at bounding box center [874, 482] width 7 height 8
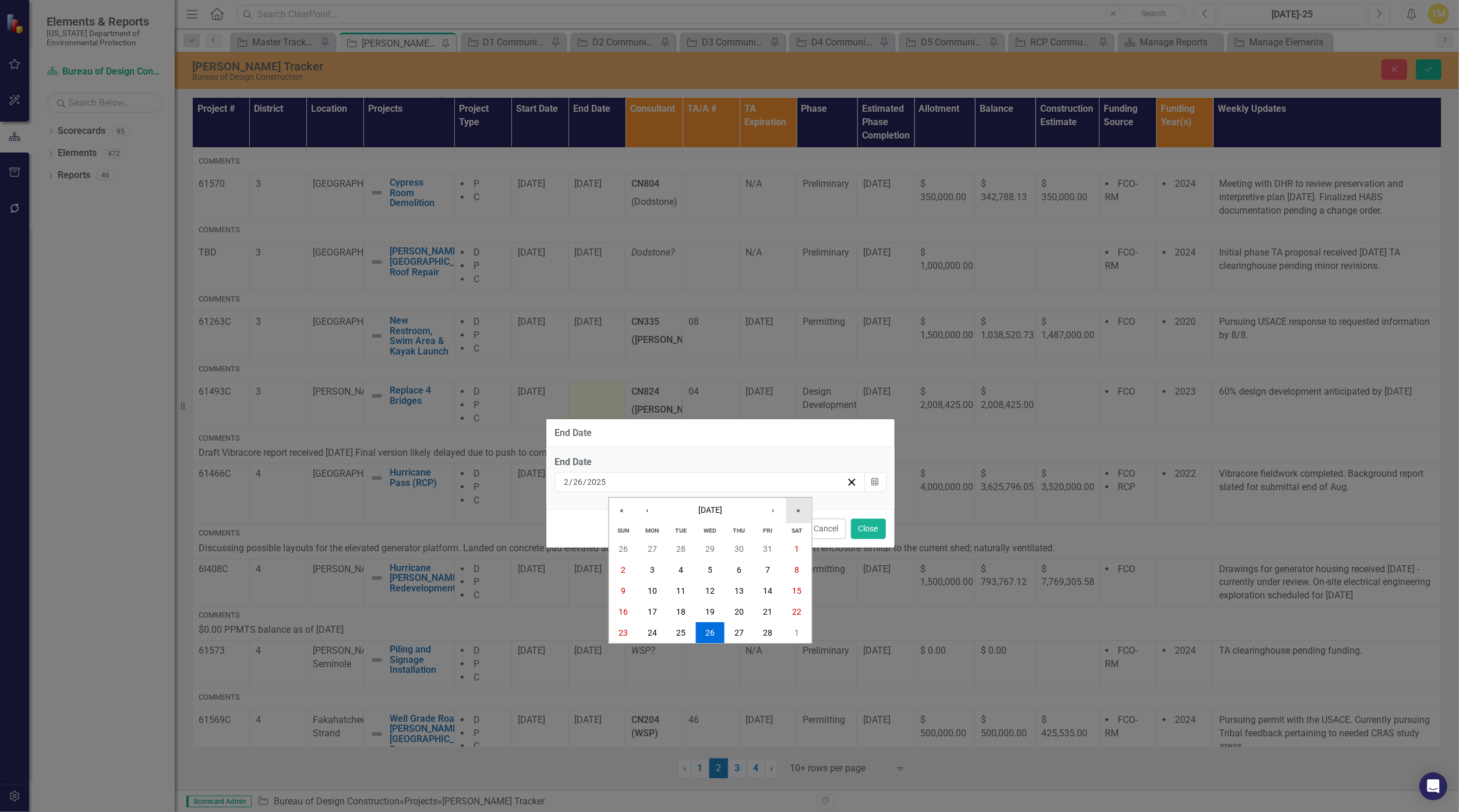
click at [712, 510] on button "»" at bounding box center [799, 511] width 26 height 26
click at [712, 509] on button "»" at bounding box center [799, 511] width 26 height 26
click at [712, 510] on button "›" at bounding box center [773, 511] width 26 height 26
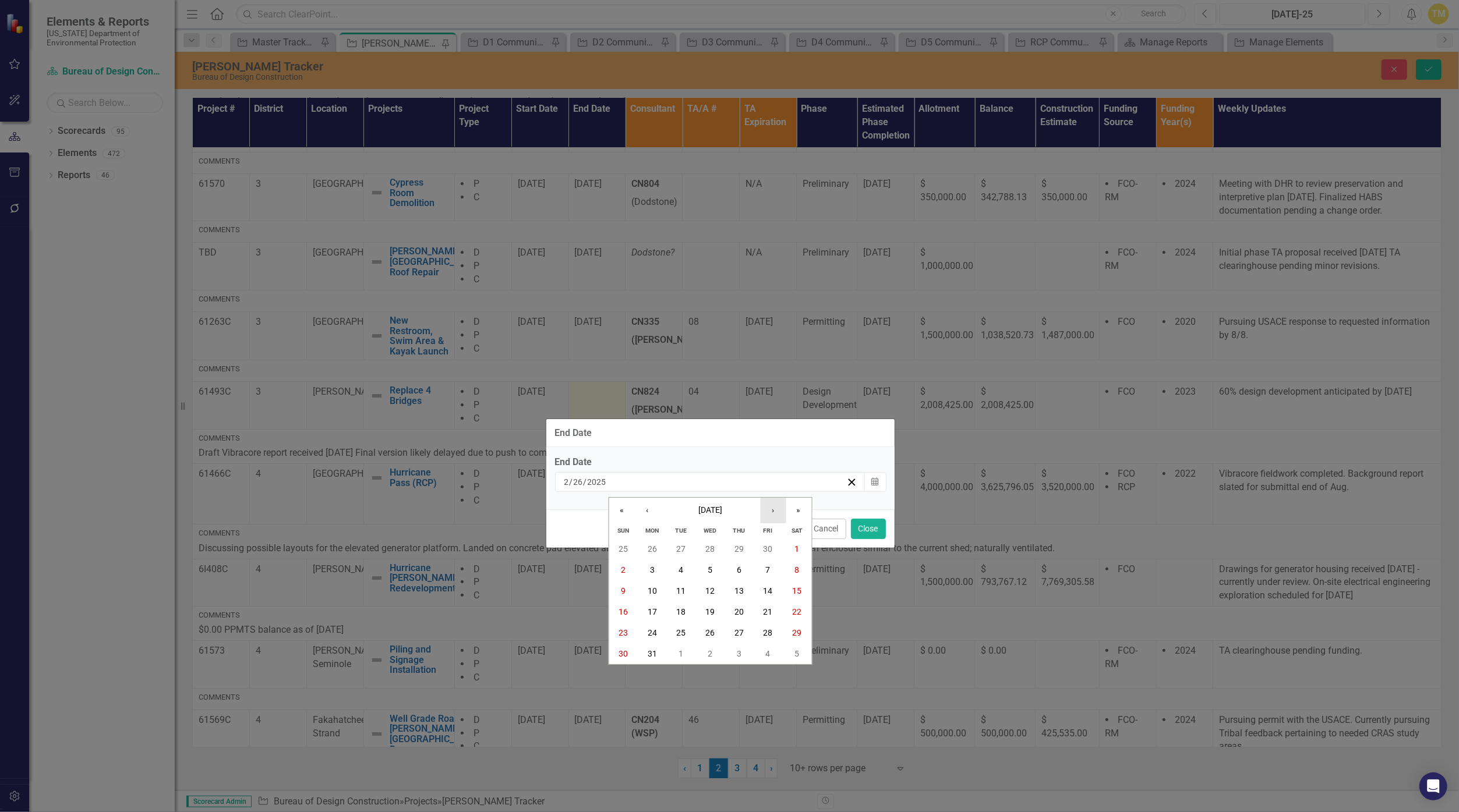
click at [712, 510] on button "›" at bounding box center [773, 511] width 26 height 26
click at [706, 631] on abbr "30" at bounding box center [710, 633] width 9 height 9
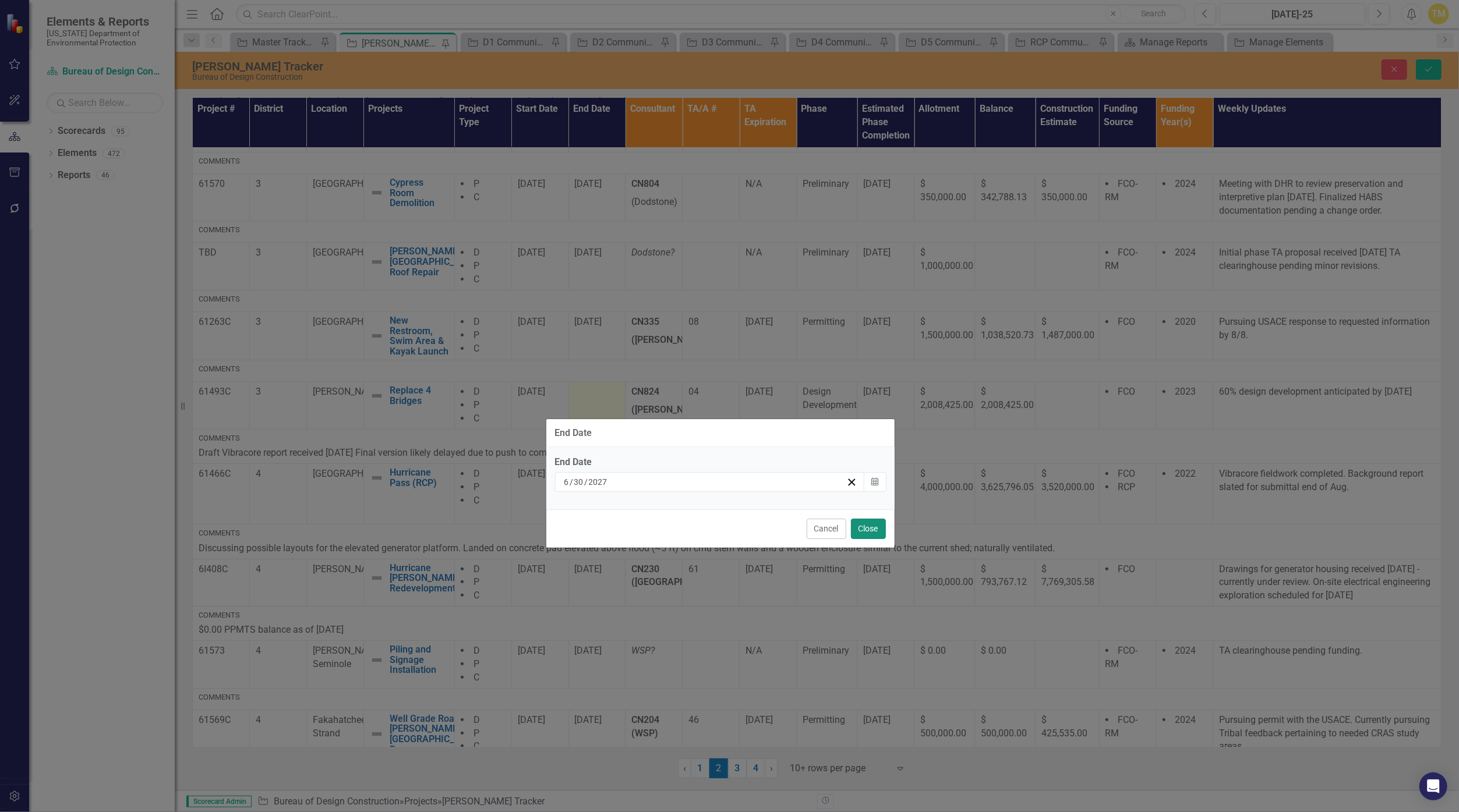
click at [712, 531] on button "Close" at bounding box center [868, 529] width 35 height 20
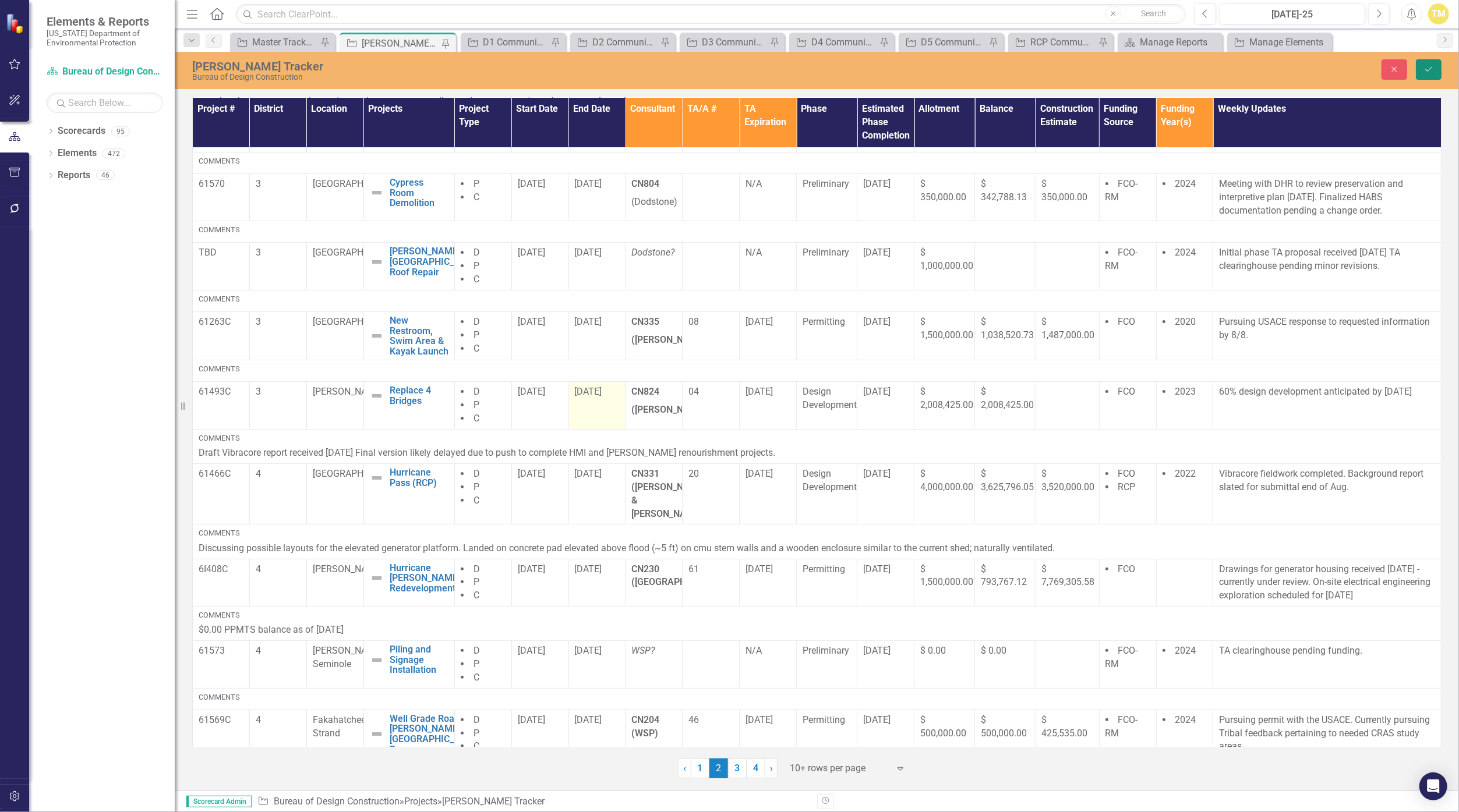
click at [712, 73] on button "Save" at bounding box center [1429, 69] width 26 height 20
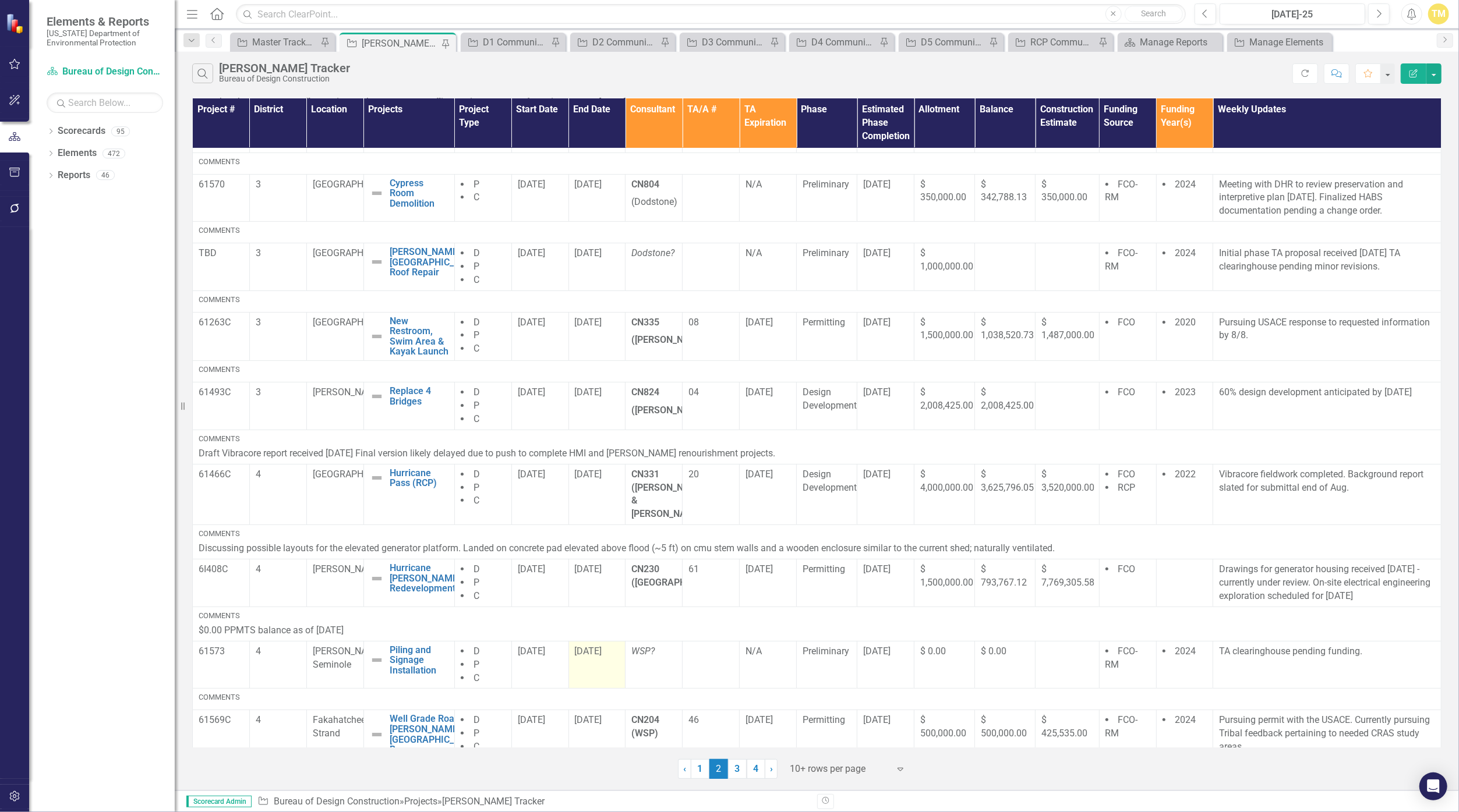
click at [593, 646] on span "[DATE]" at bounding box center [588, 652] width 28 height 11
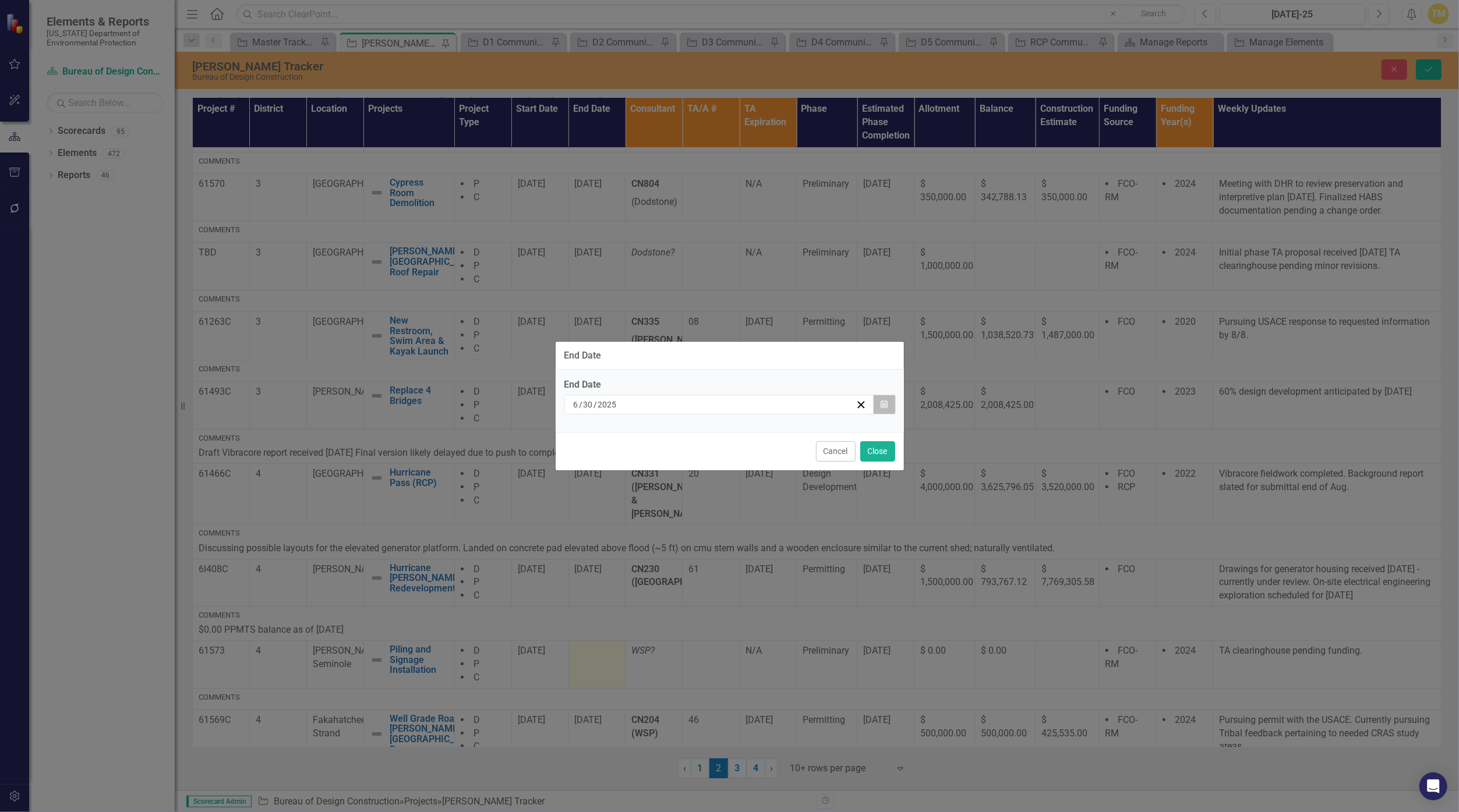
click at [712, 413] on button "Calendar" at bounding box center [884, 404] width 22 height 20
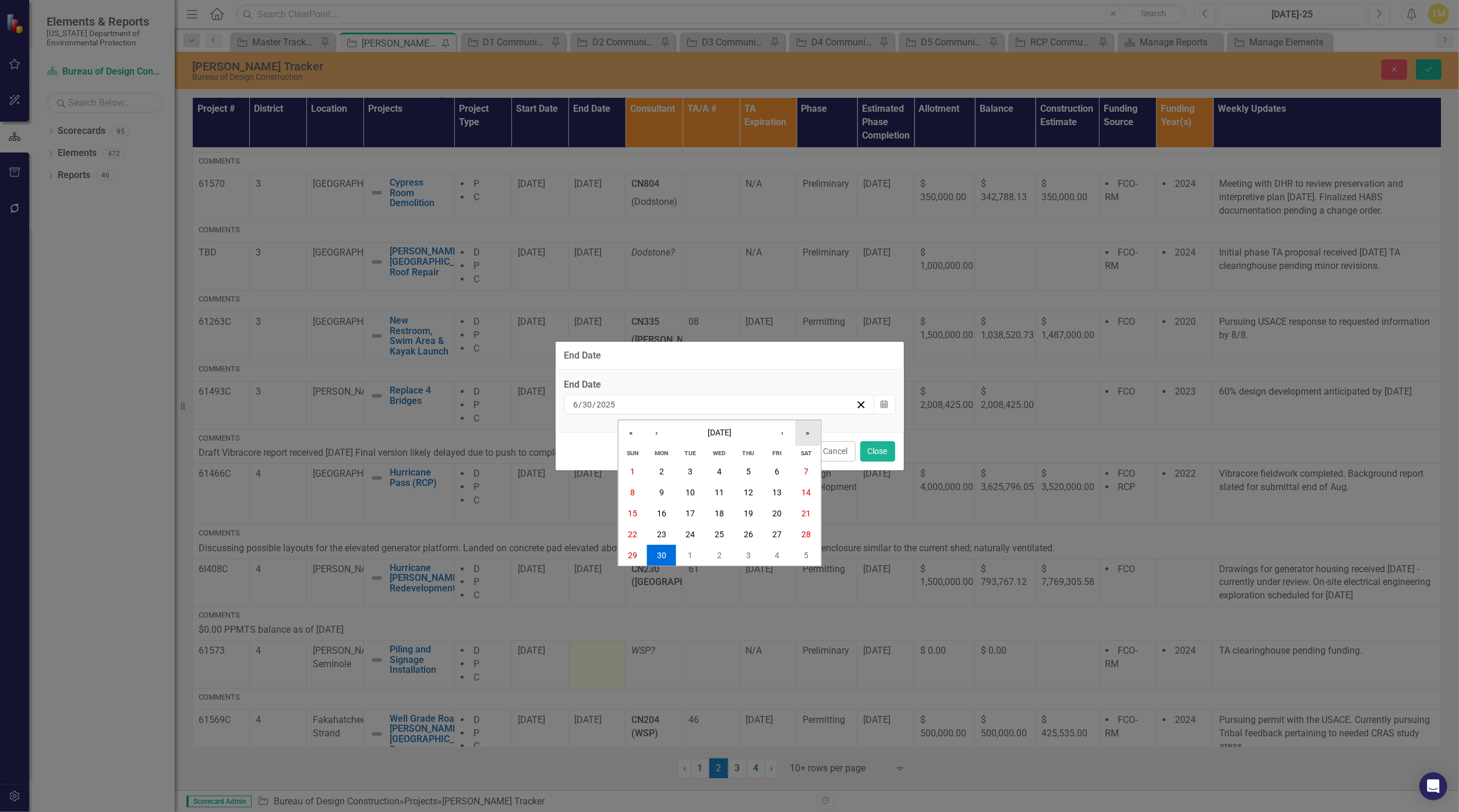
click at [712, 443] on button "»" at bounding box center [808, 433] width 26 height 26
click at [712, 557] on button "30" at bounding box center [719, 556] width 29 height 21
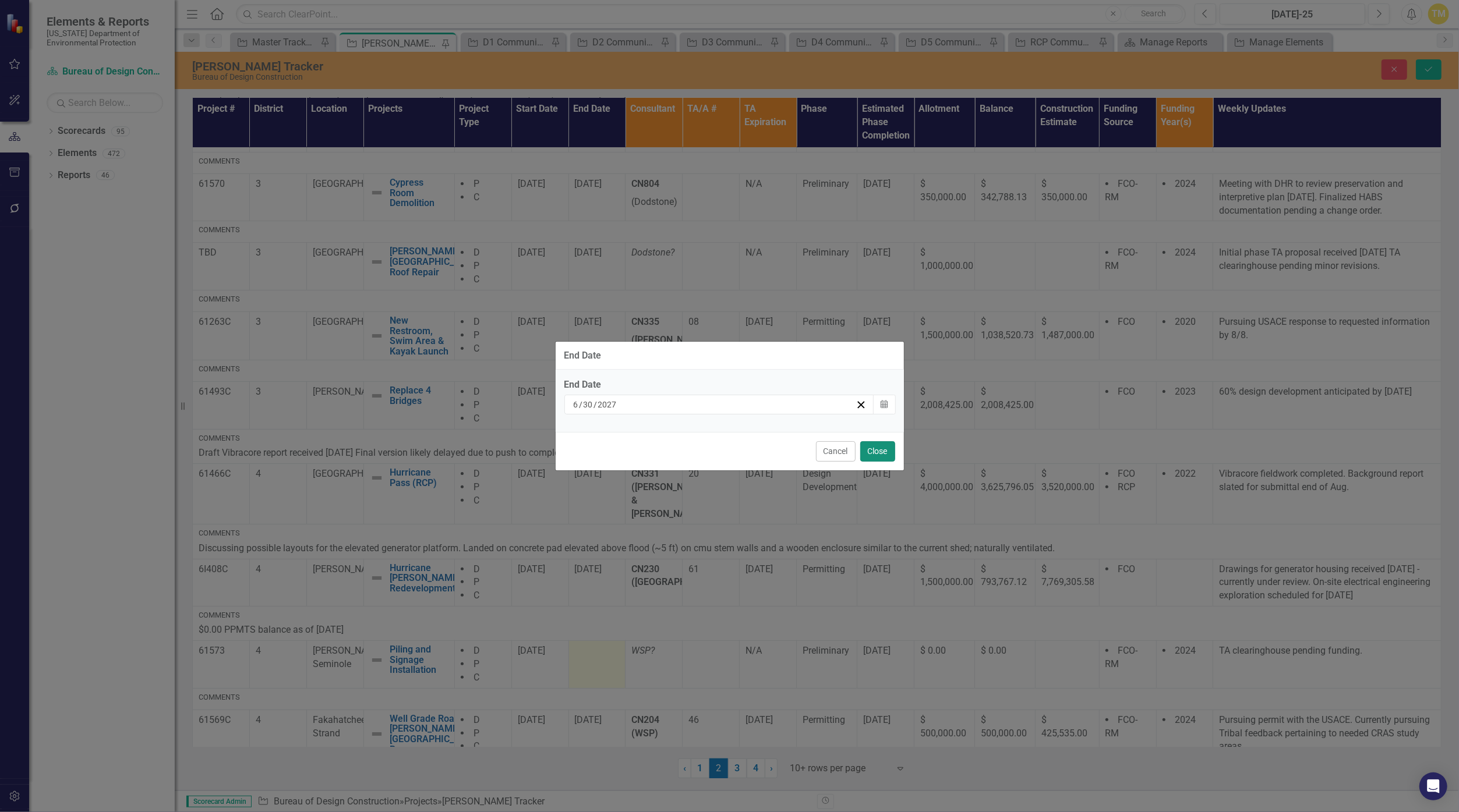
click at [712, 457] on button "Close" at bounding box center [877, 451] width 35 height 20
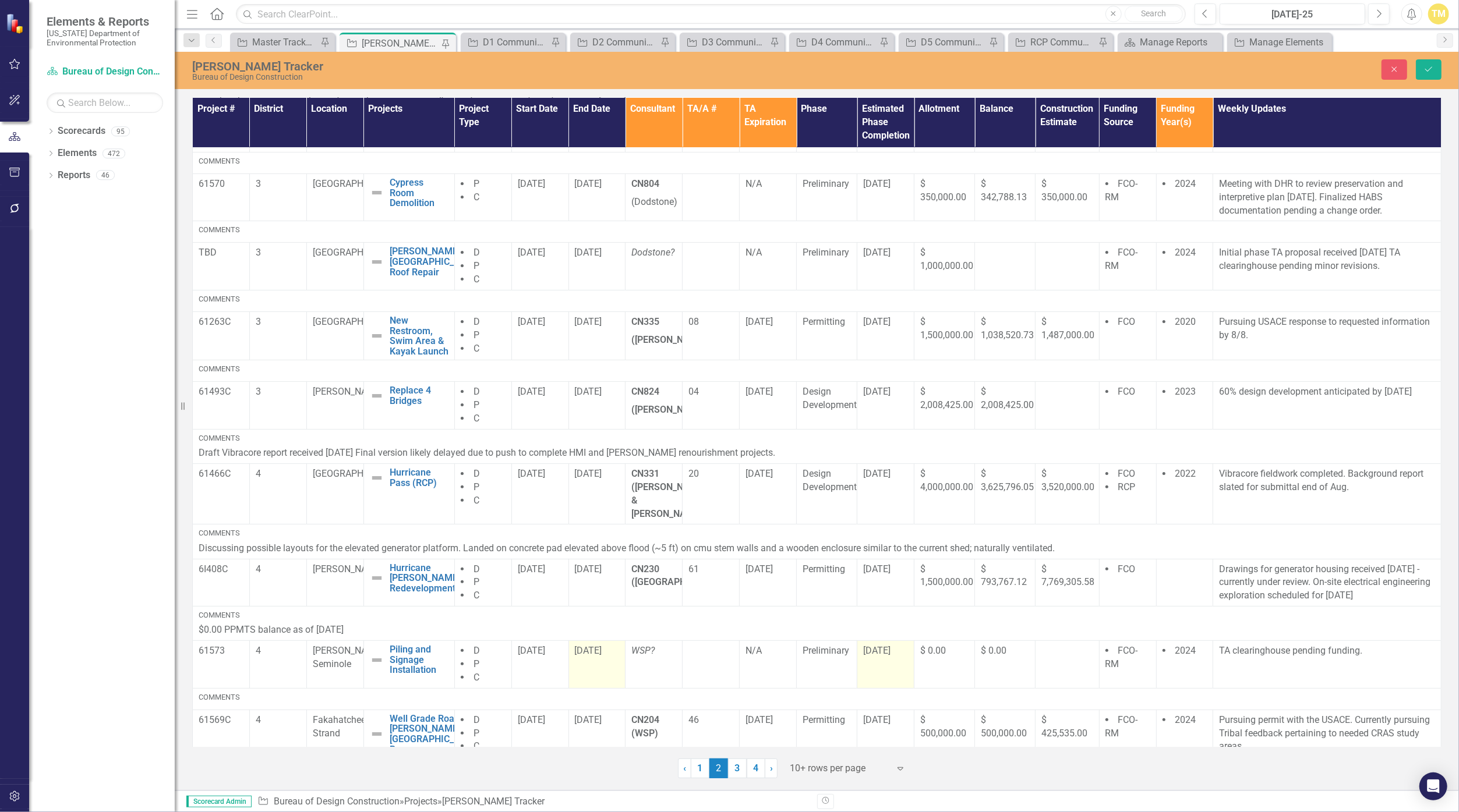
click at [712, 645] on span "[DATE]" at bounding box center [877, 651] width 28 height 11
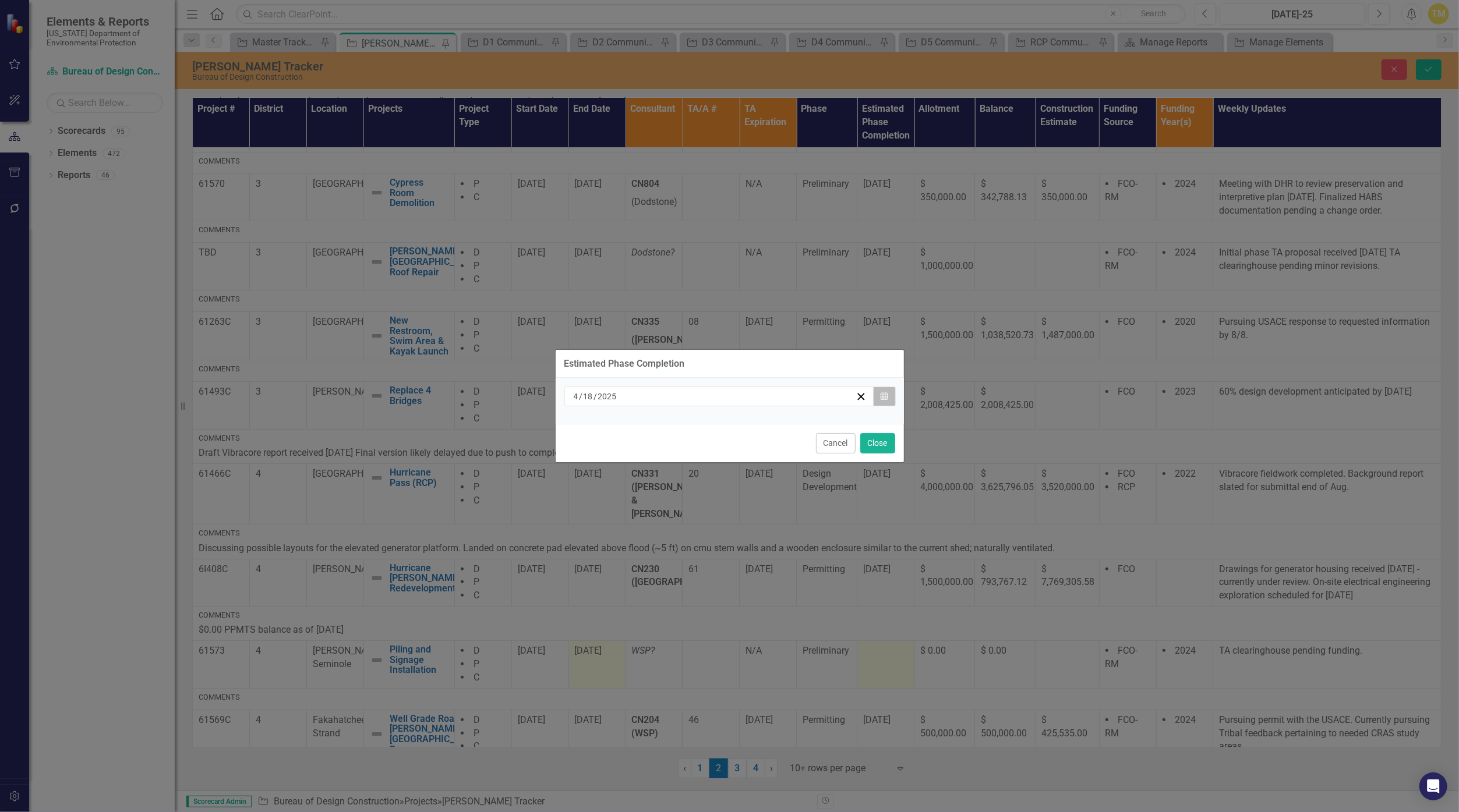
click at [712, 400] on icon "button" at bounding box center [884, 395] width 7 height 8
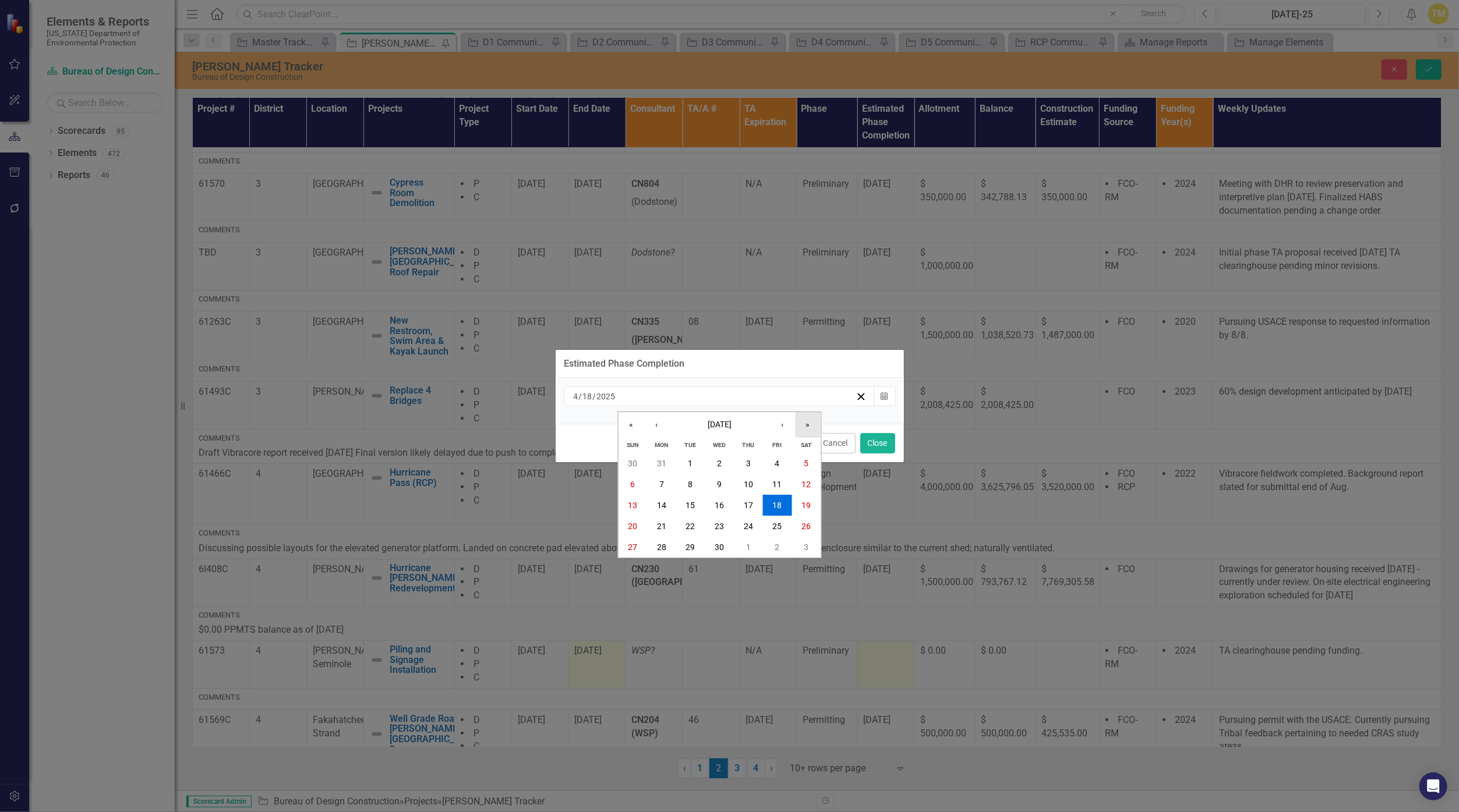
click at [712, 430] on button "»" at bounding box center [808, 425] width 26 height 26
click at [712, 427] on button "›" at bounding box center [782, 425] width 26 height 26
click at [712, 548] on abbr "31" at bounding box center [777, 547] width 9 height 9
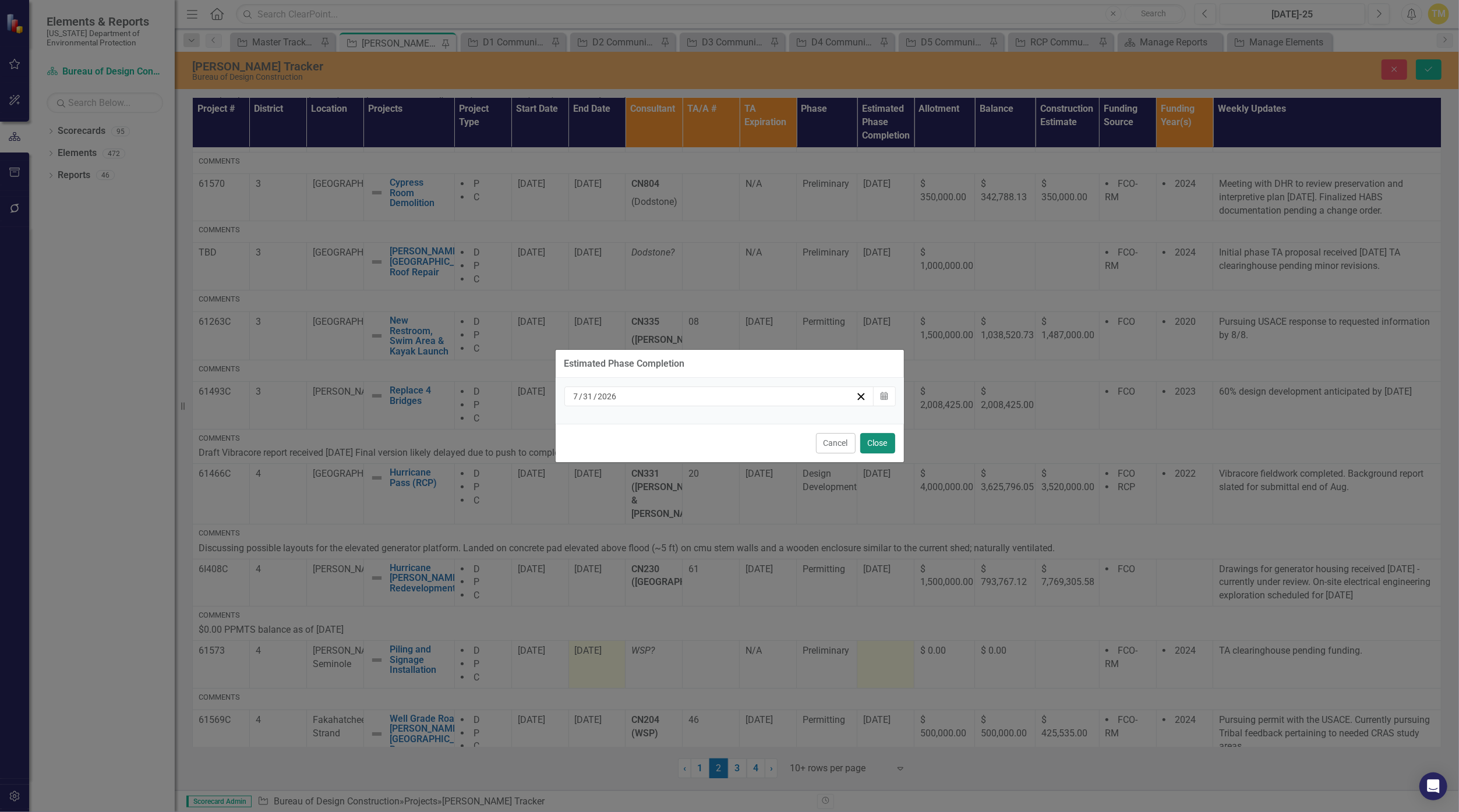
click at [712, 446] on button "Close" at bounding box center [877, 443] width 35 height 20
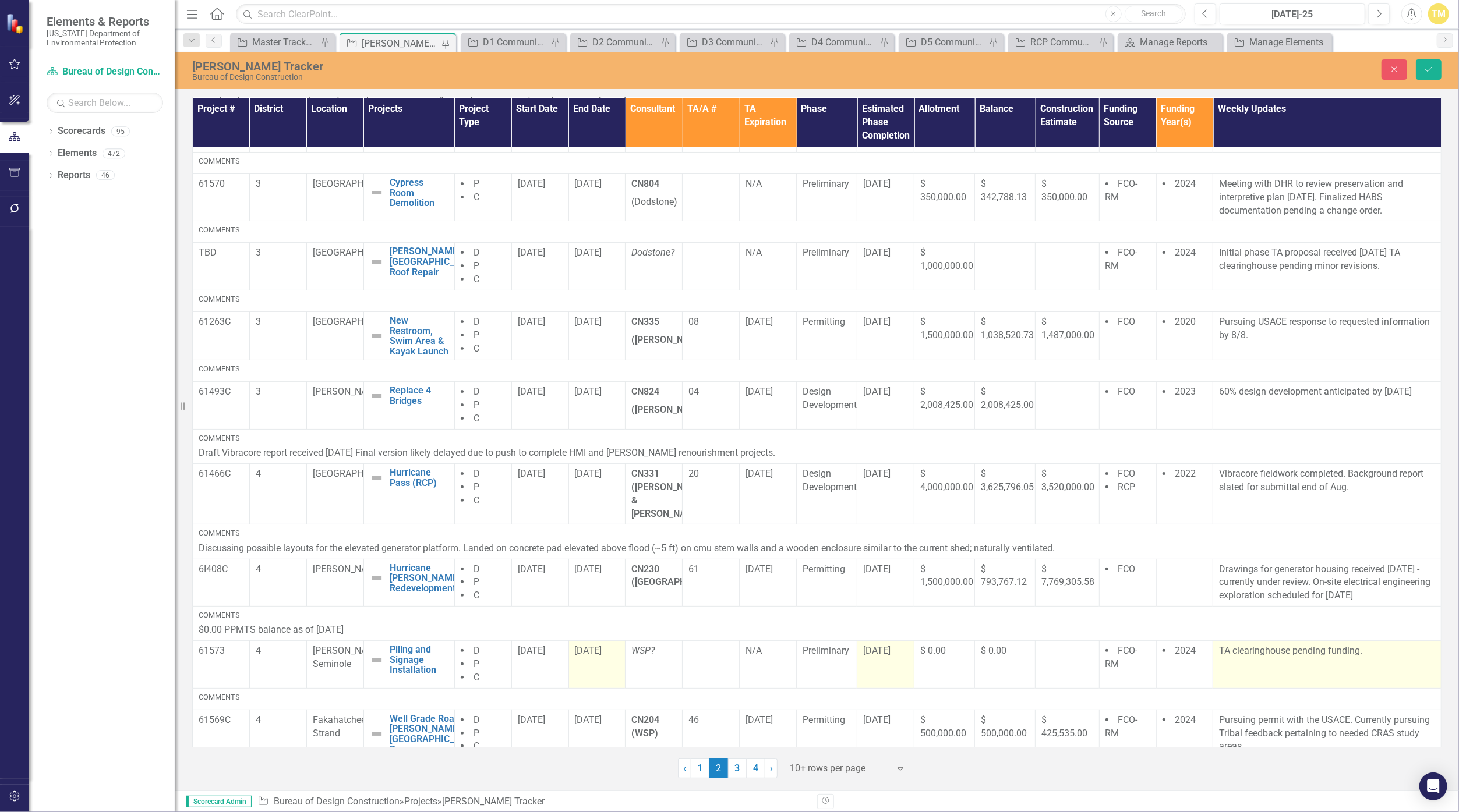
click at [712, 645] on p "TA clearinghouse pending funding." at bounding box center [1327, 652] width 216 height 14
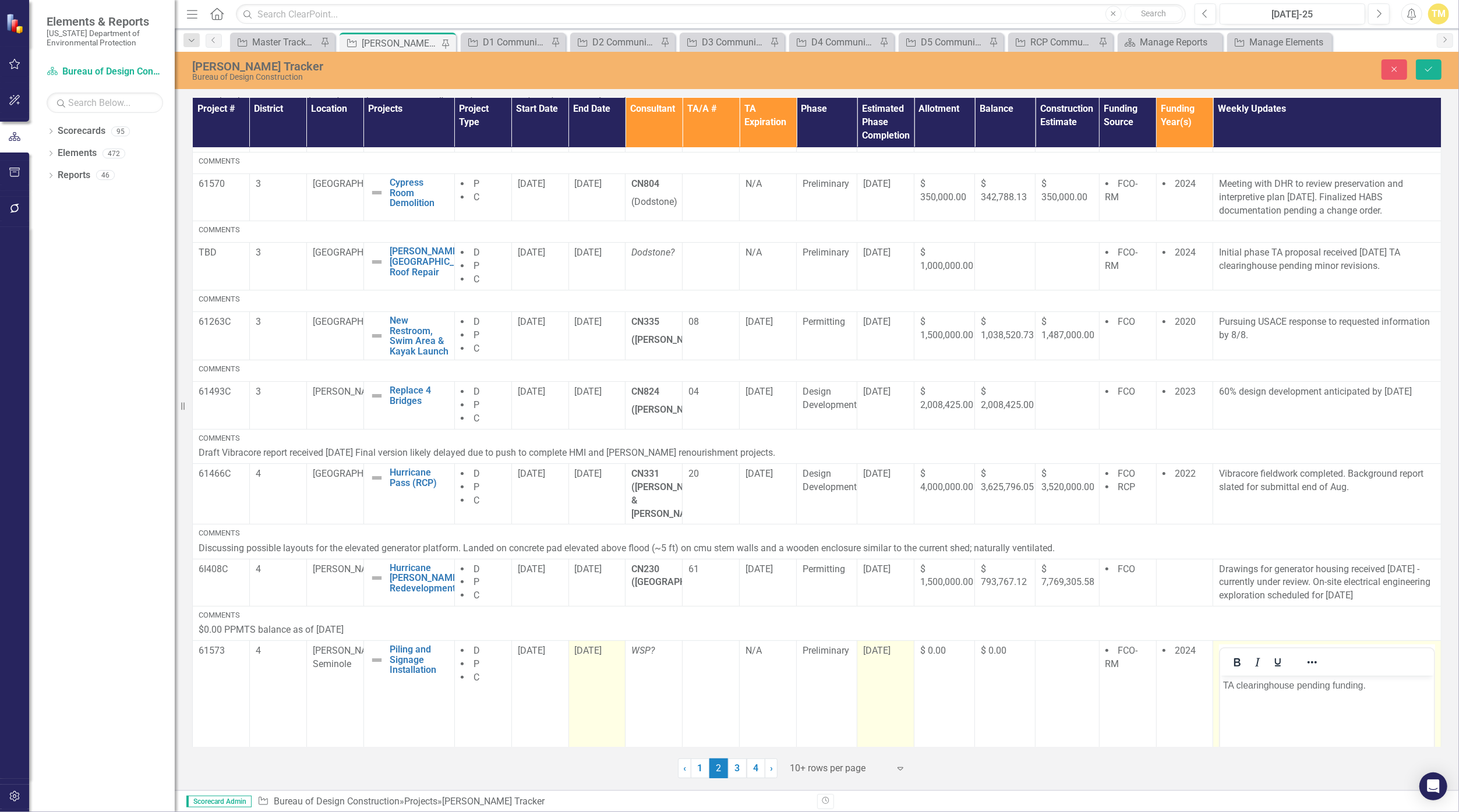
scroll to position [0, 0]
click at [712, 690] on p "TA clearinghouse pending funding." at bounding box center [1327, 685] width 208 height 14
click at [712, 69] on div "Close Save" at bounding box center [1192, 69] width 518 height 20
click at [712, 69] on button "Save" at bounding box center [1429, 69] width 26 height 20
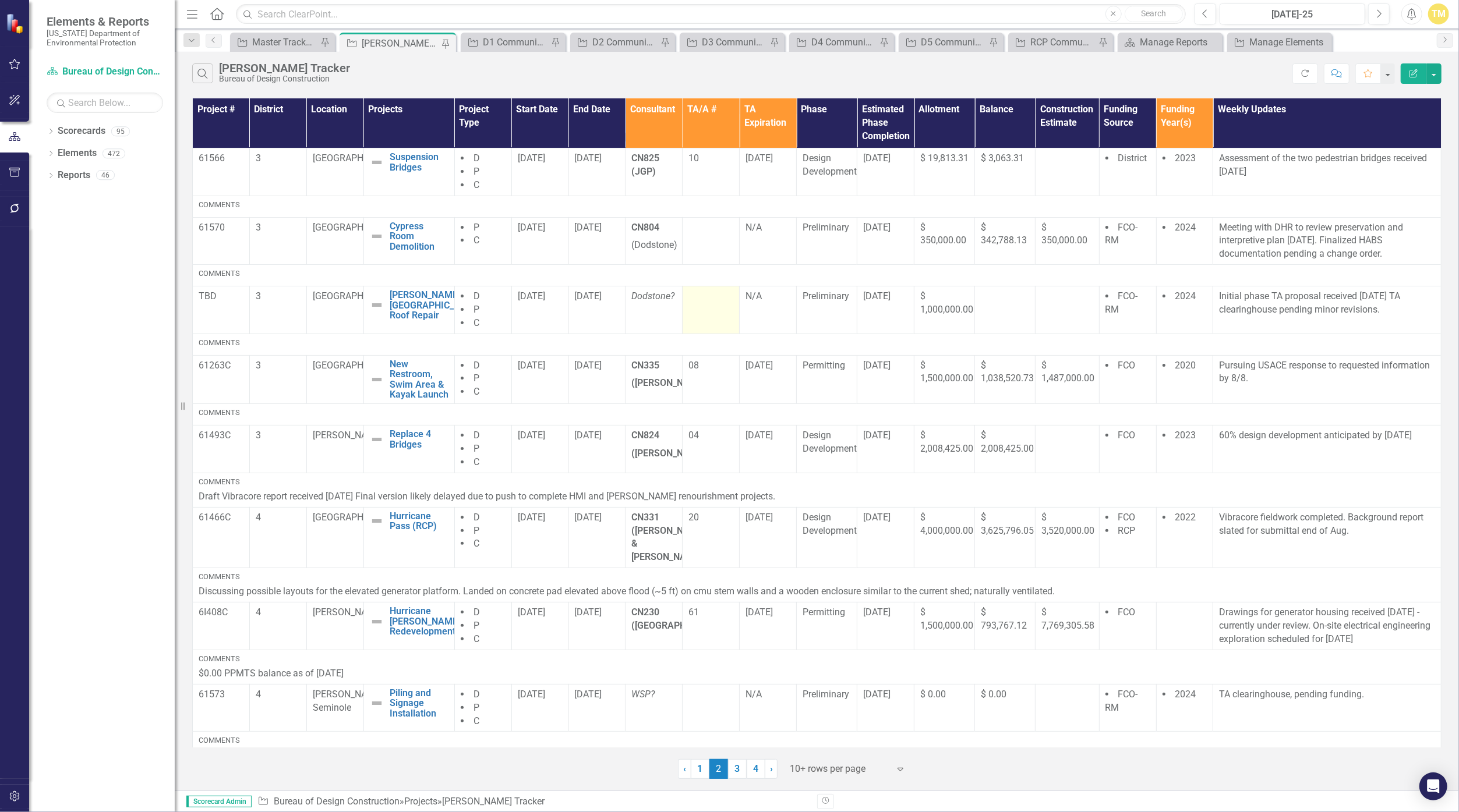
scroll to position [160, 0]
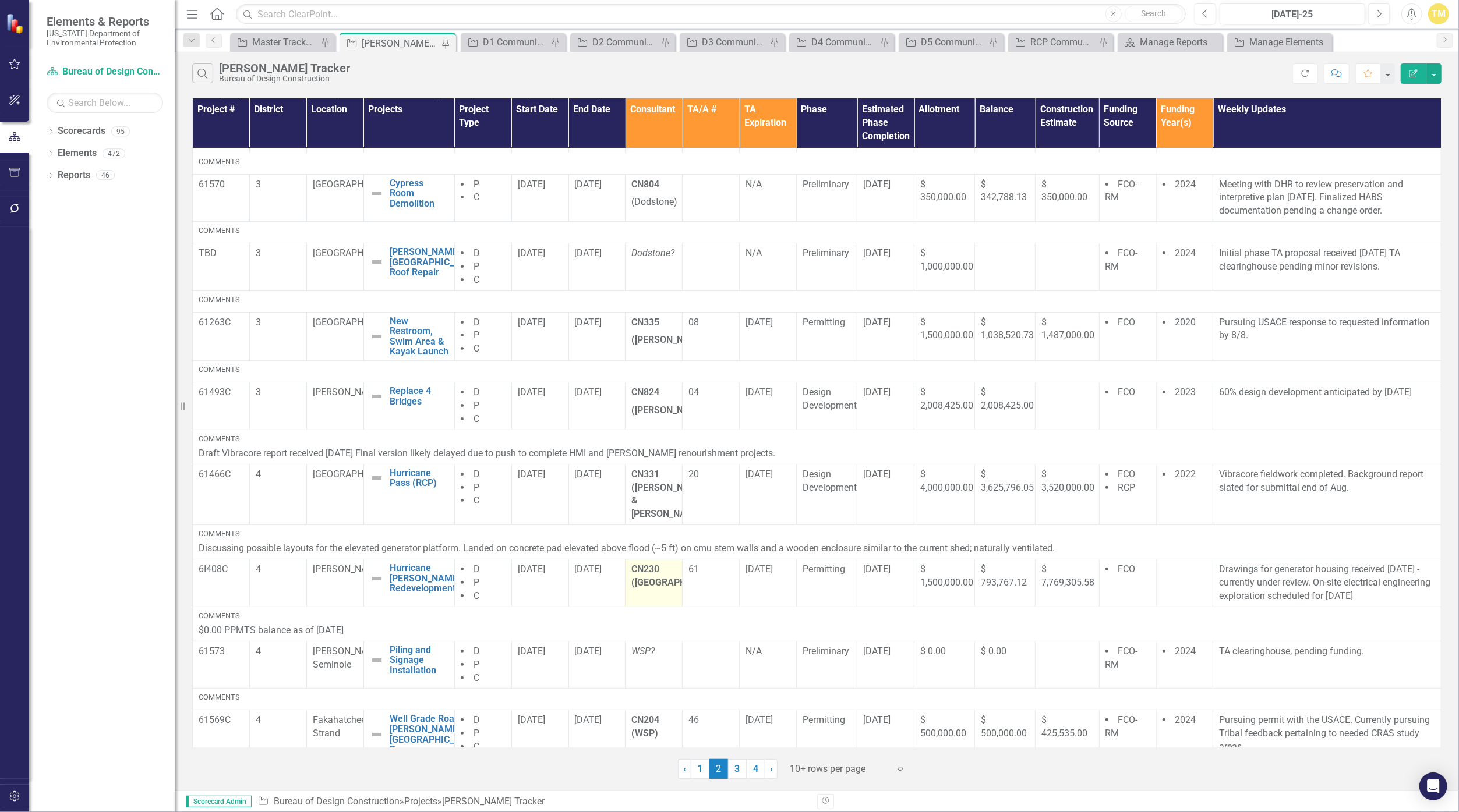
click at [646, 566] on strong "CN230 ([GEOGRAPHIC_DATA])" at bounding box center [679, 576] width 97 height 25
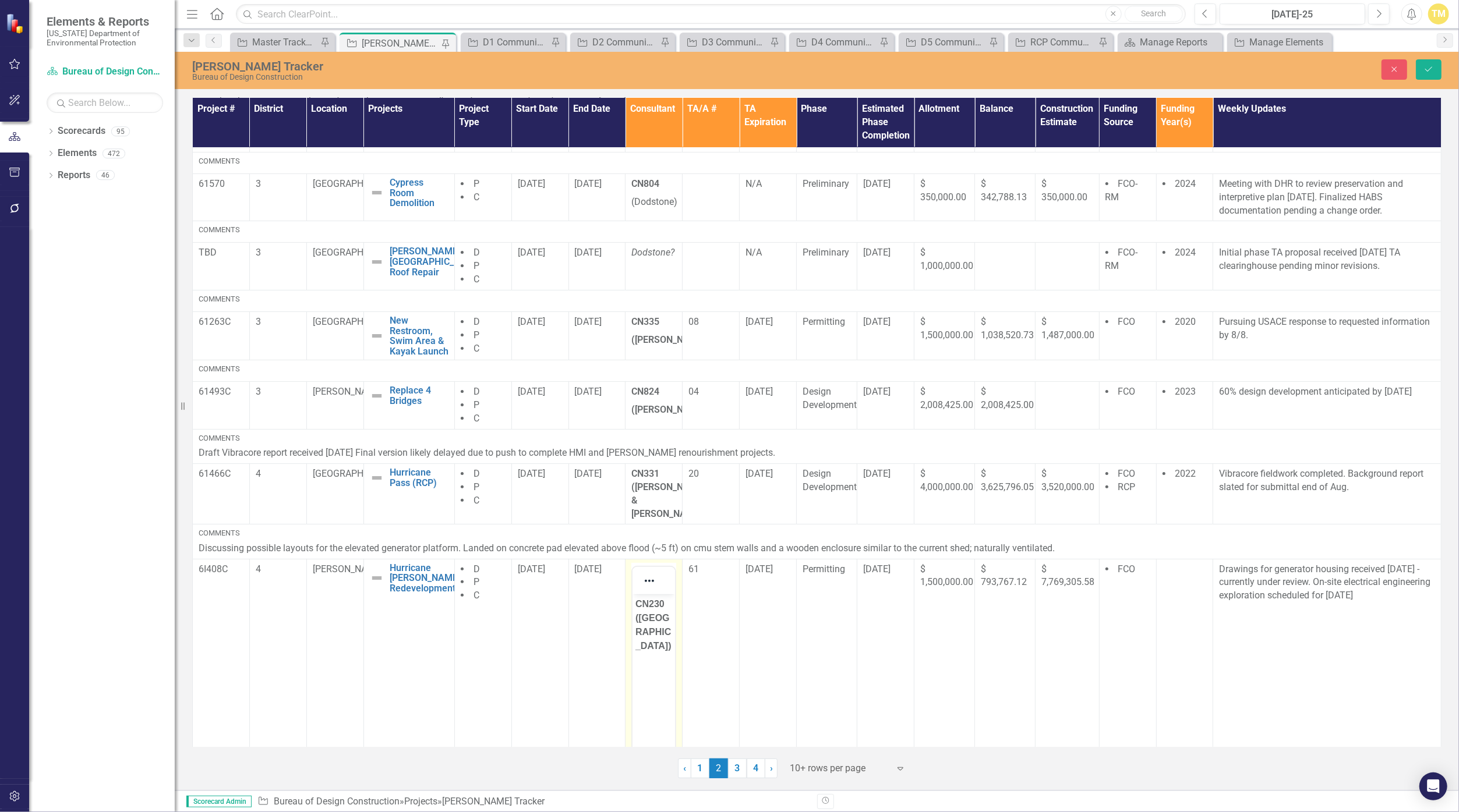
scroll to position [0, 0]
drag, startPoint x: 650, startPoint y: 604, endPoint x: 665, endPoint y: 604, distance: 15.0
click at [665, 604] on p "CN230 ([GEOGRAPHIC_DATA])" at bounding box center [654, 625] width 37 height 56
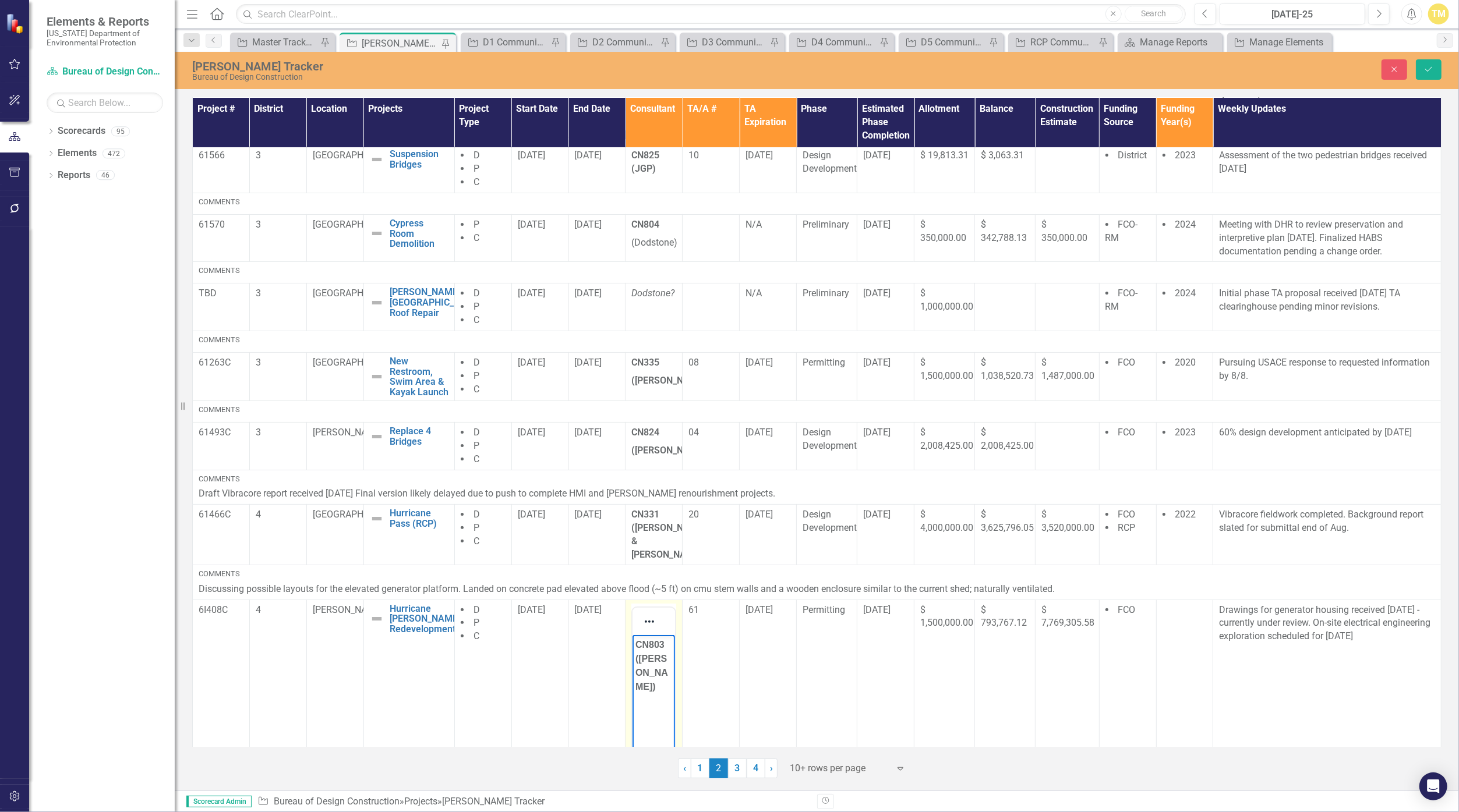
scroll to position [101, 0]
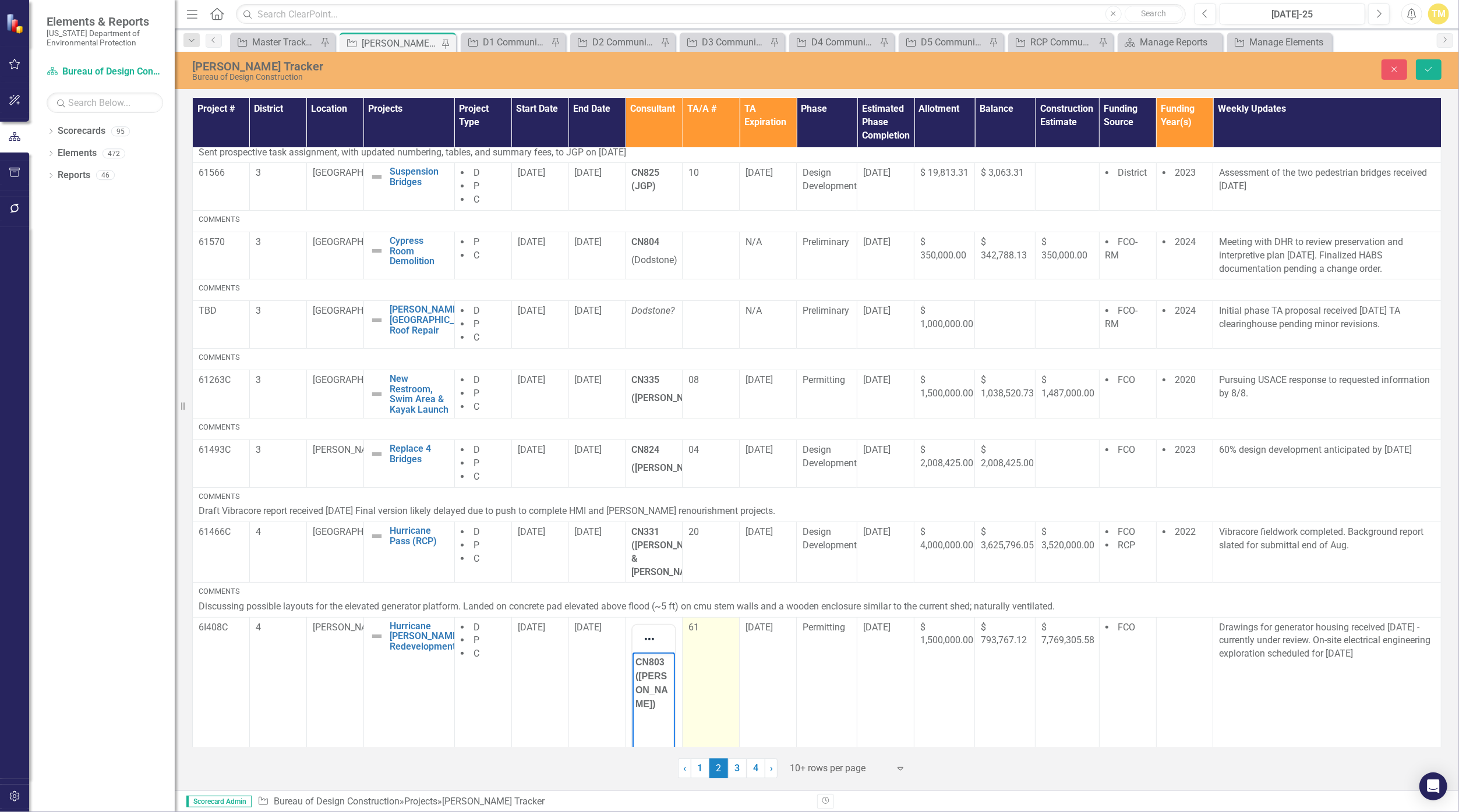
click at [692, 621] on p "61" at bounding box center [711, 628] width 45 height 14
drag, startPoint x: 1382, startPoint y: 1269, endPoint x: 696, endPoint y: 664, distance: 914.7
click at [696, 664] on p "61" at bounding box center [711, 662] width 37 height 14
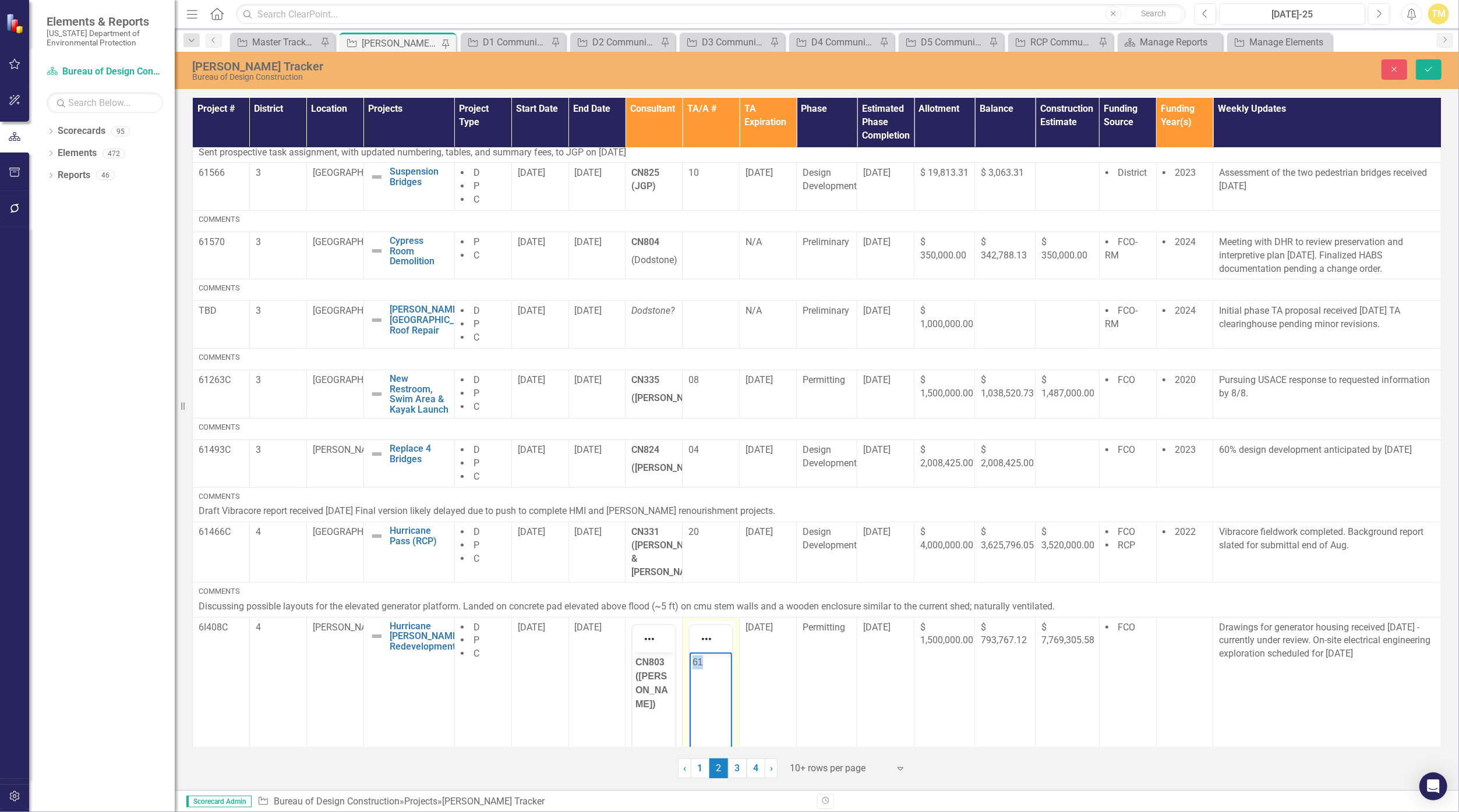
click at [696, 664] on p "61" at bounding box center [711, 662] width 37 height 14
click at [602, 622] on span "[DATE]" at bounding box center [588, 628] width 28 height 11
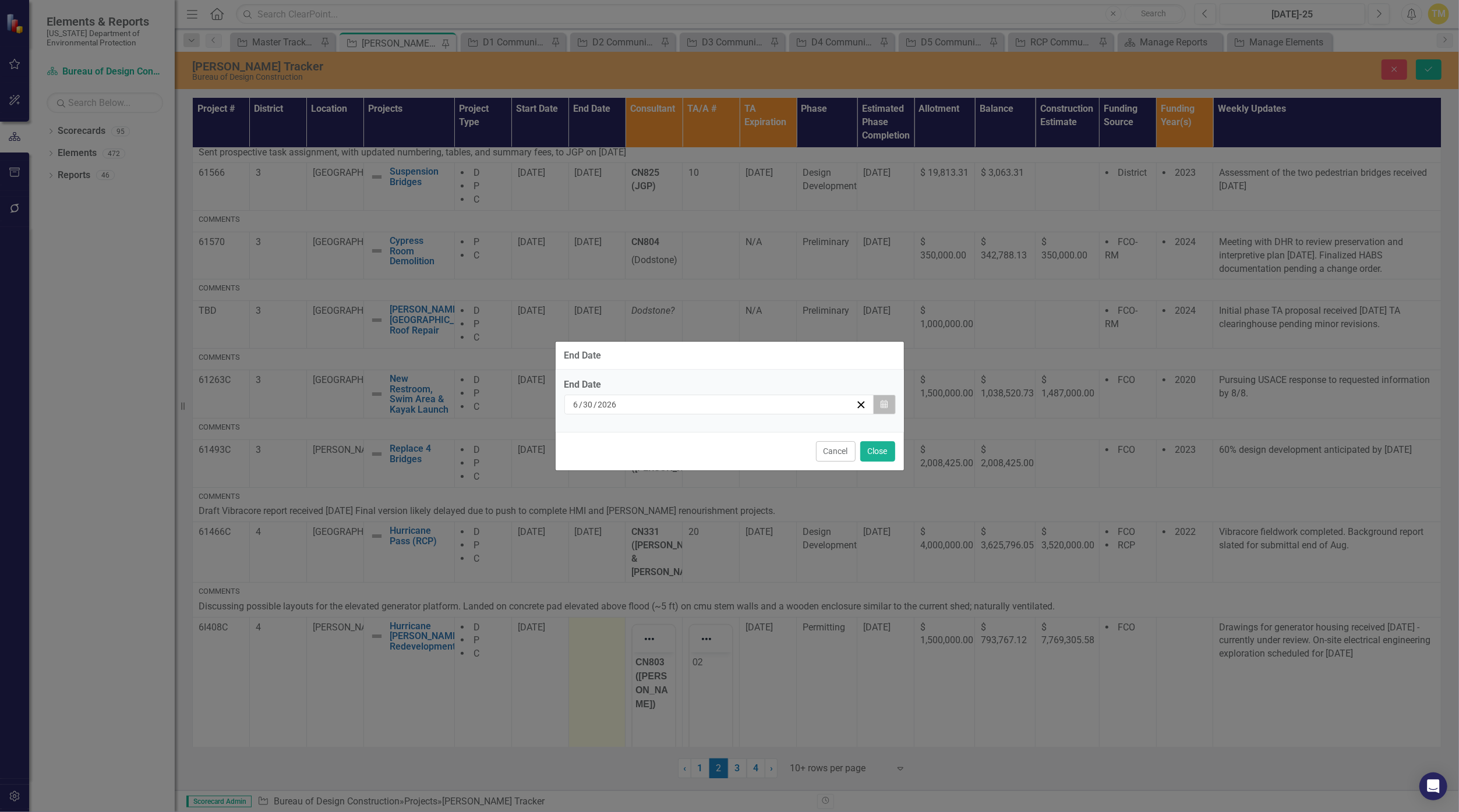
click at [712, 408] on icon "button" at bounding box center [884, 404] width 7 height 8
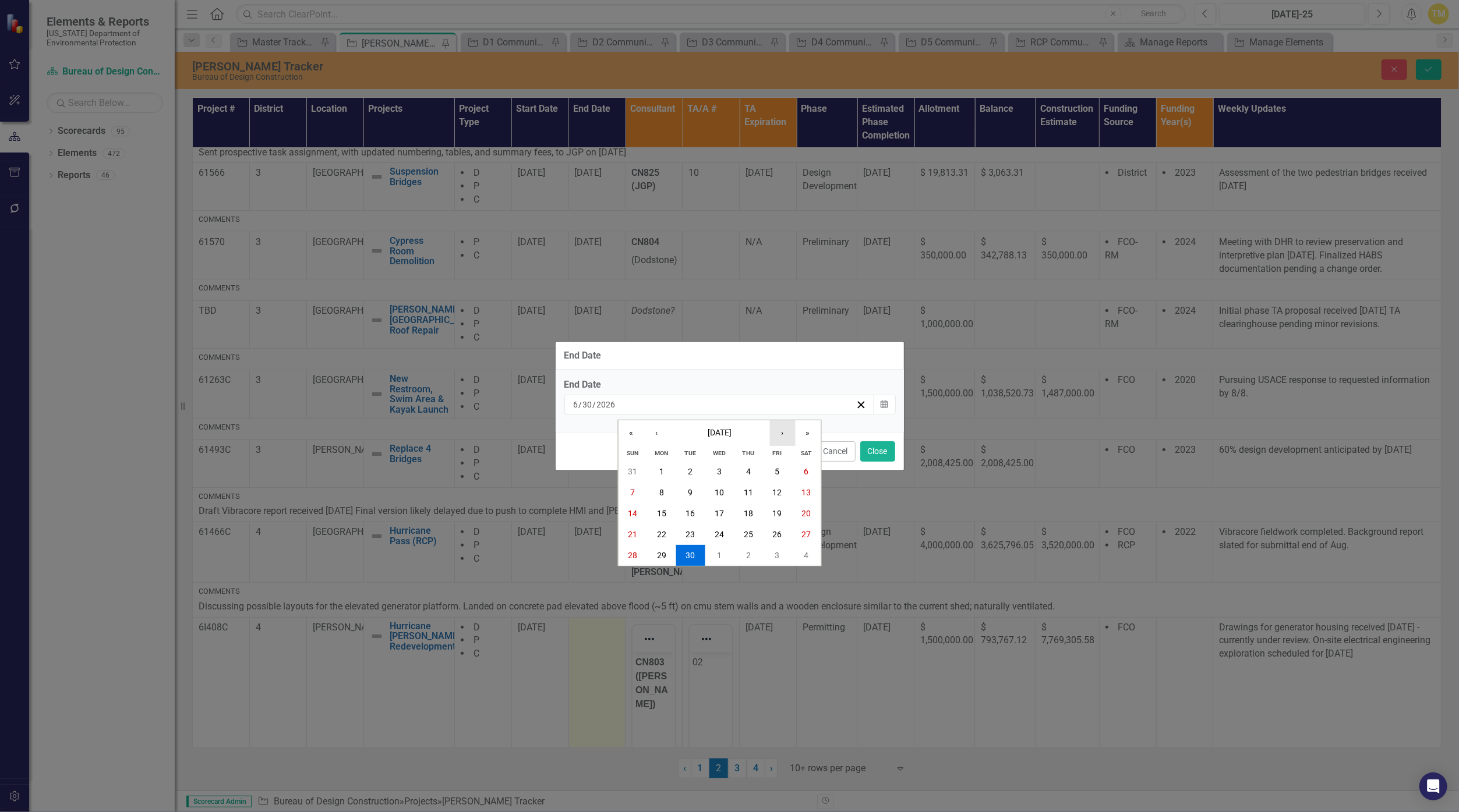
click at [712, 433] on button "›" at bounding box center [782, 433] width 26 height 26
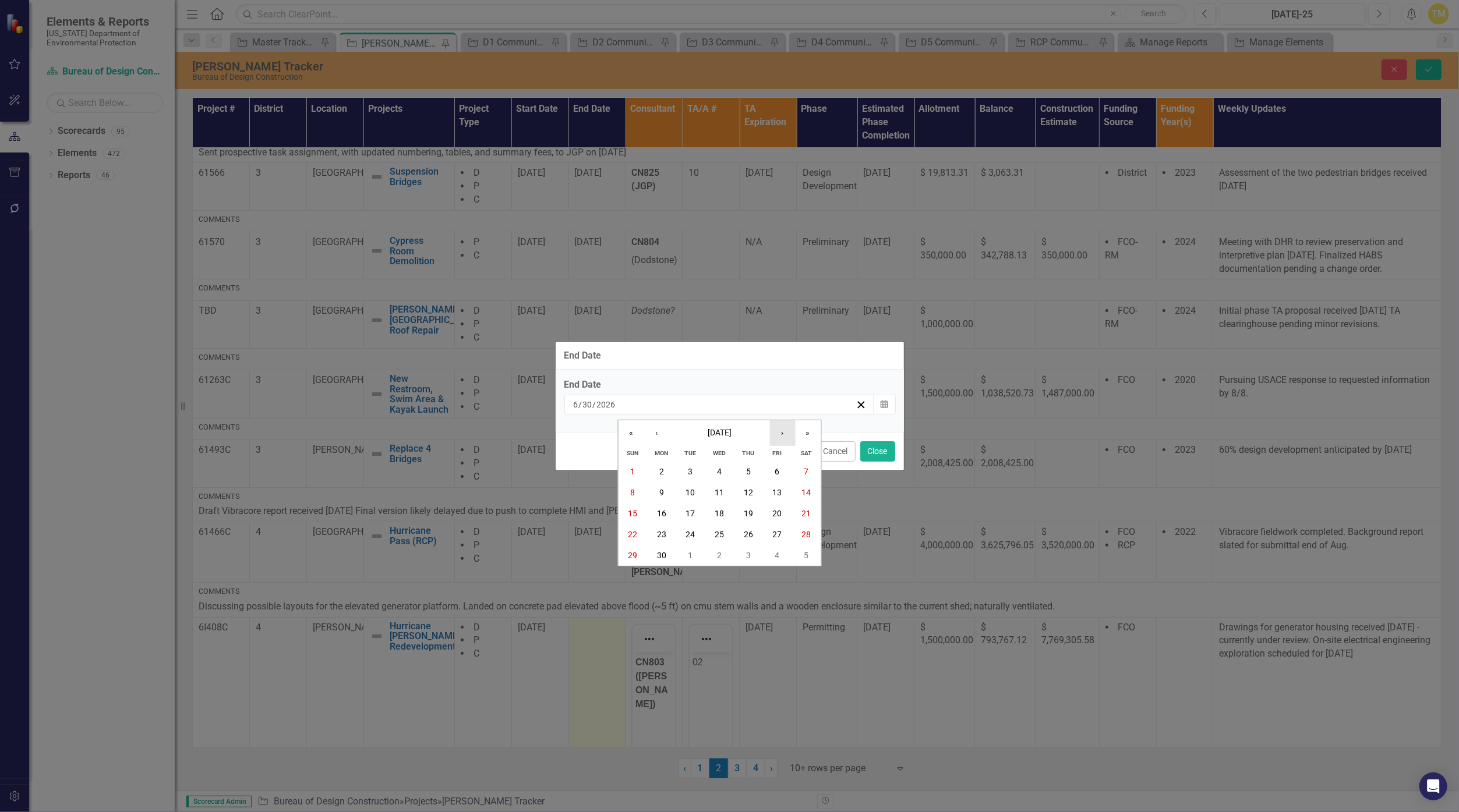
click at [712, 433] on button "›" at bounding box center [782, 433] width 26 height 26
click at [712, 553] on button "31" at bounding box center [748, 556] width 29 height 21
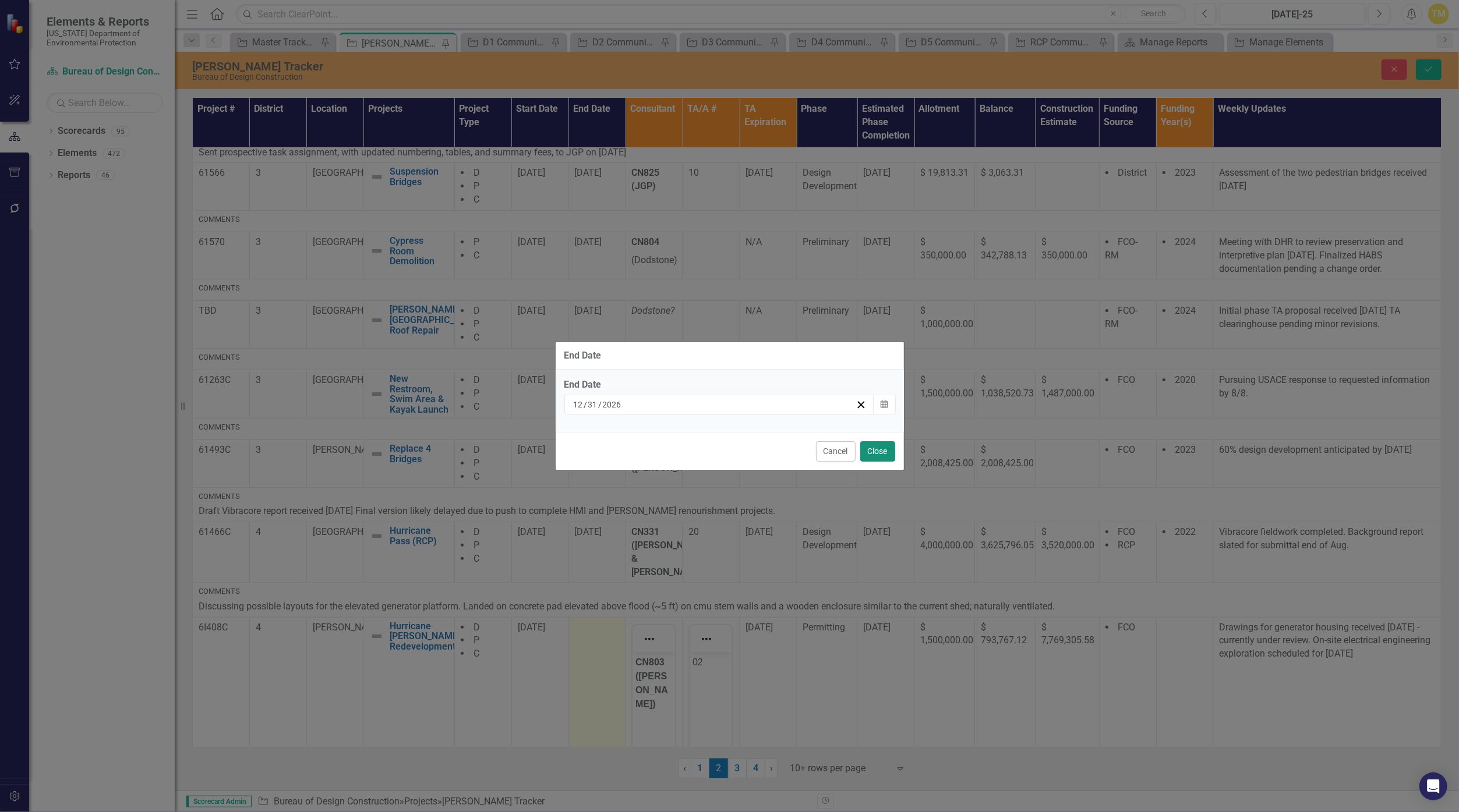
click at [712, 448] on button "Close" at bounding box center [877, 451] width 35 height 20
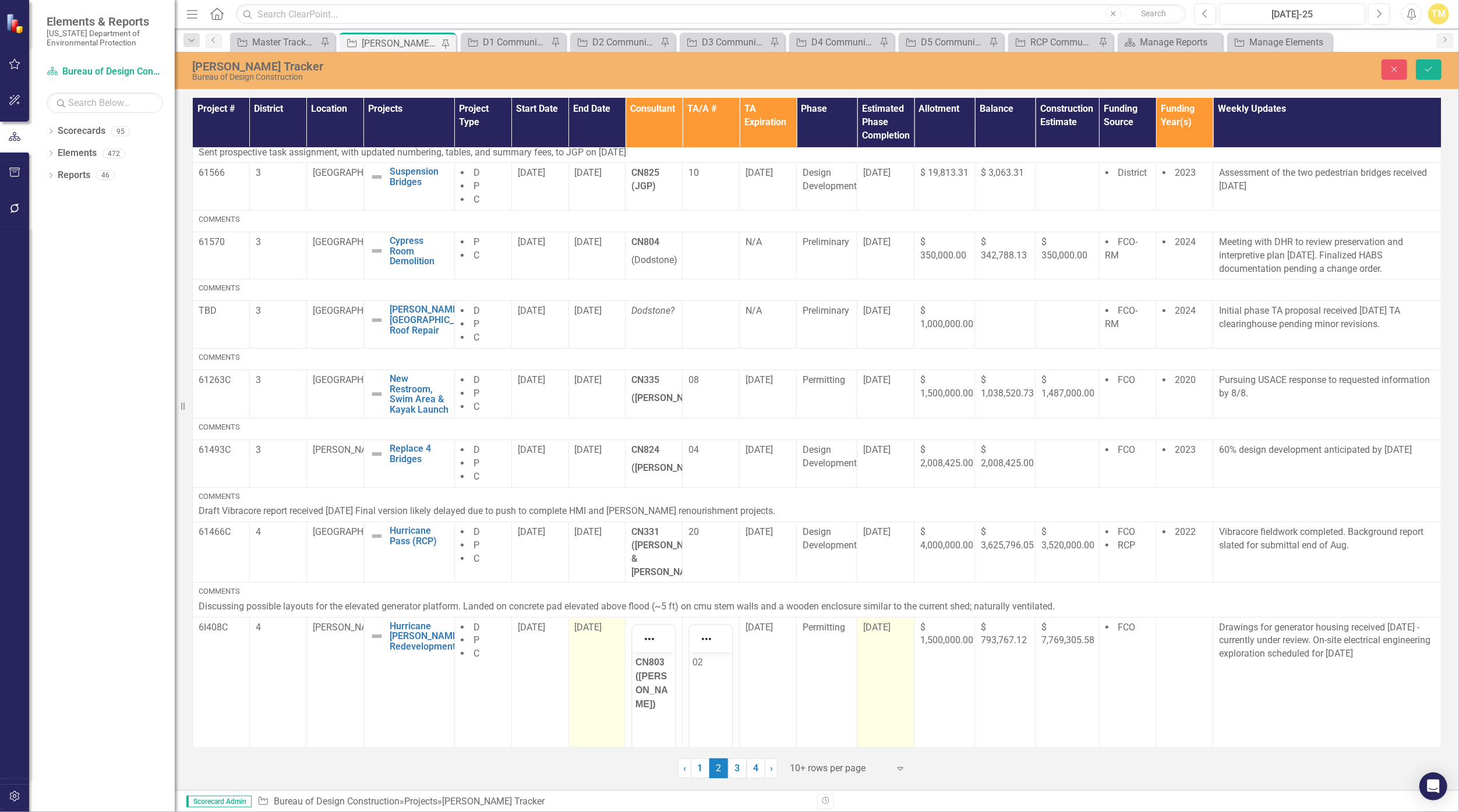
click at [712, 622] on span "[DATE]" at bounding box center [877, 628] width 28 height 11
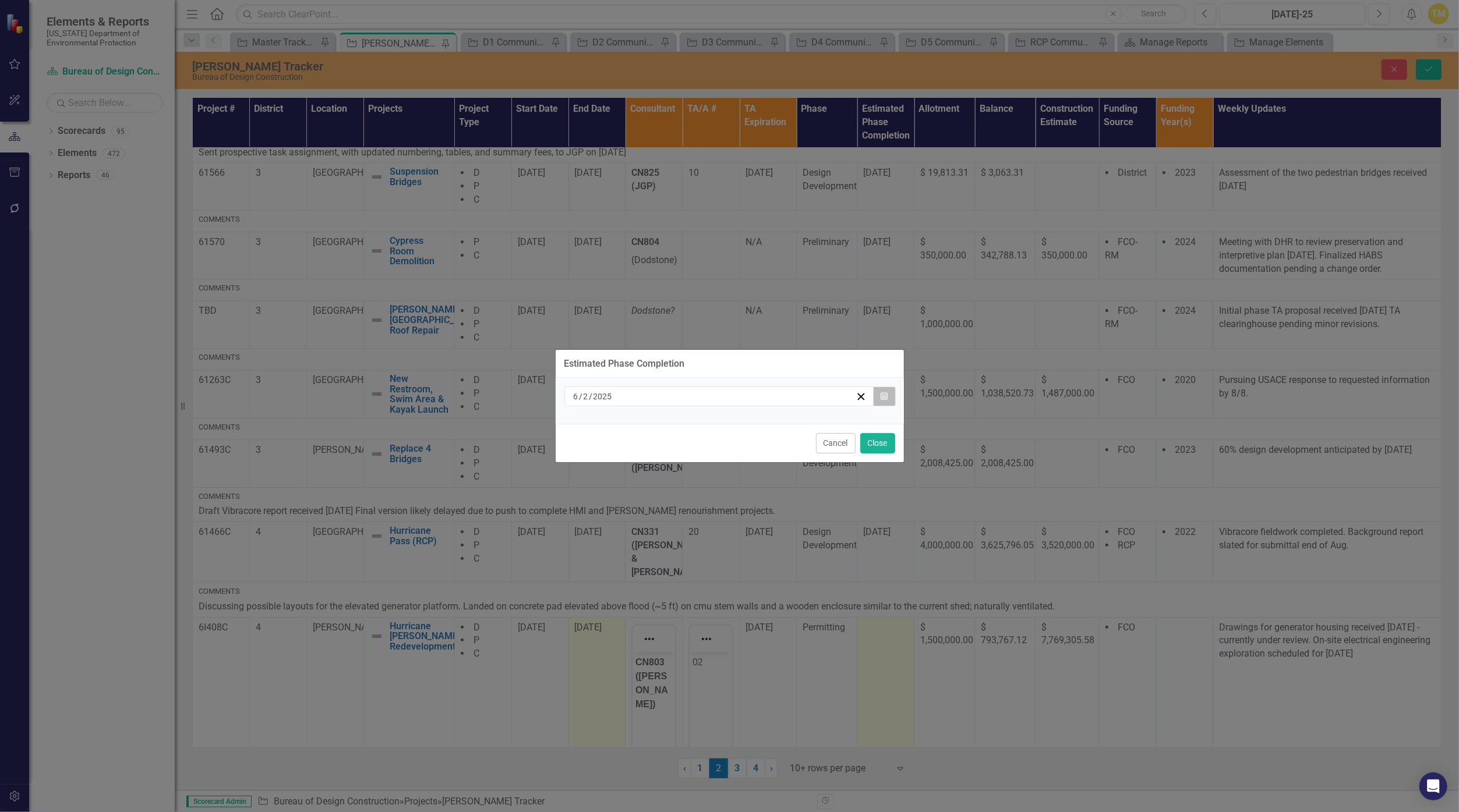
click at [712, 397] on icon "Calendar" at bounding box center [884, 396] width 7 height 8
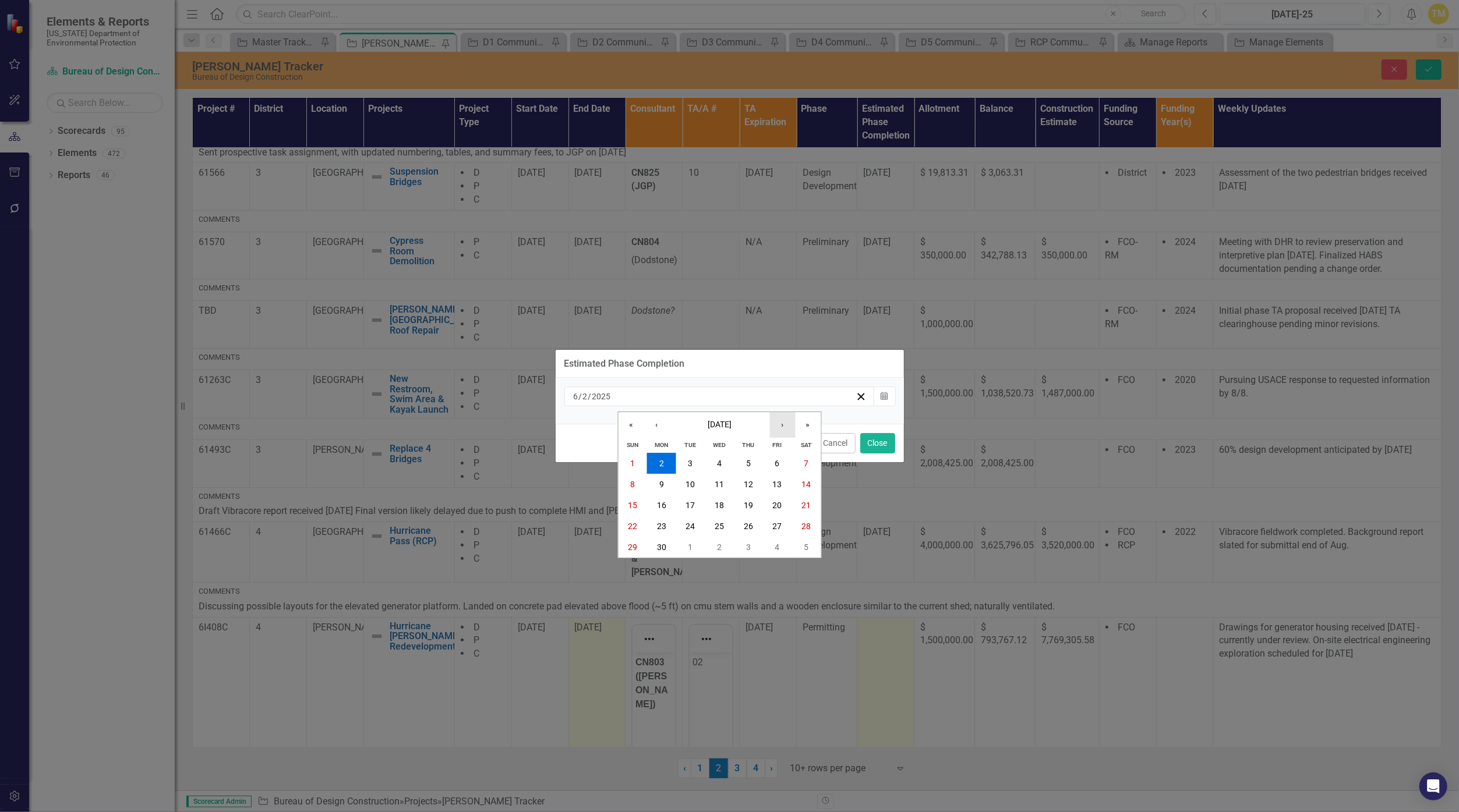
click at [712, 423] on button "›" at bounding box center [782, 425] width 26 height 26
click at [712, 521] on button "26" at bounding box center [777, 526] width 29 height 21
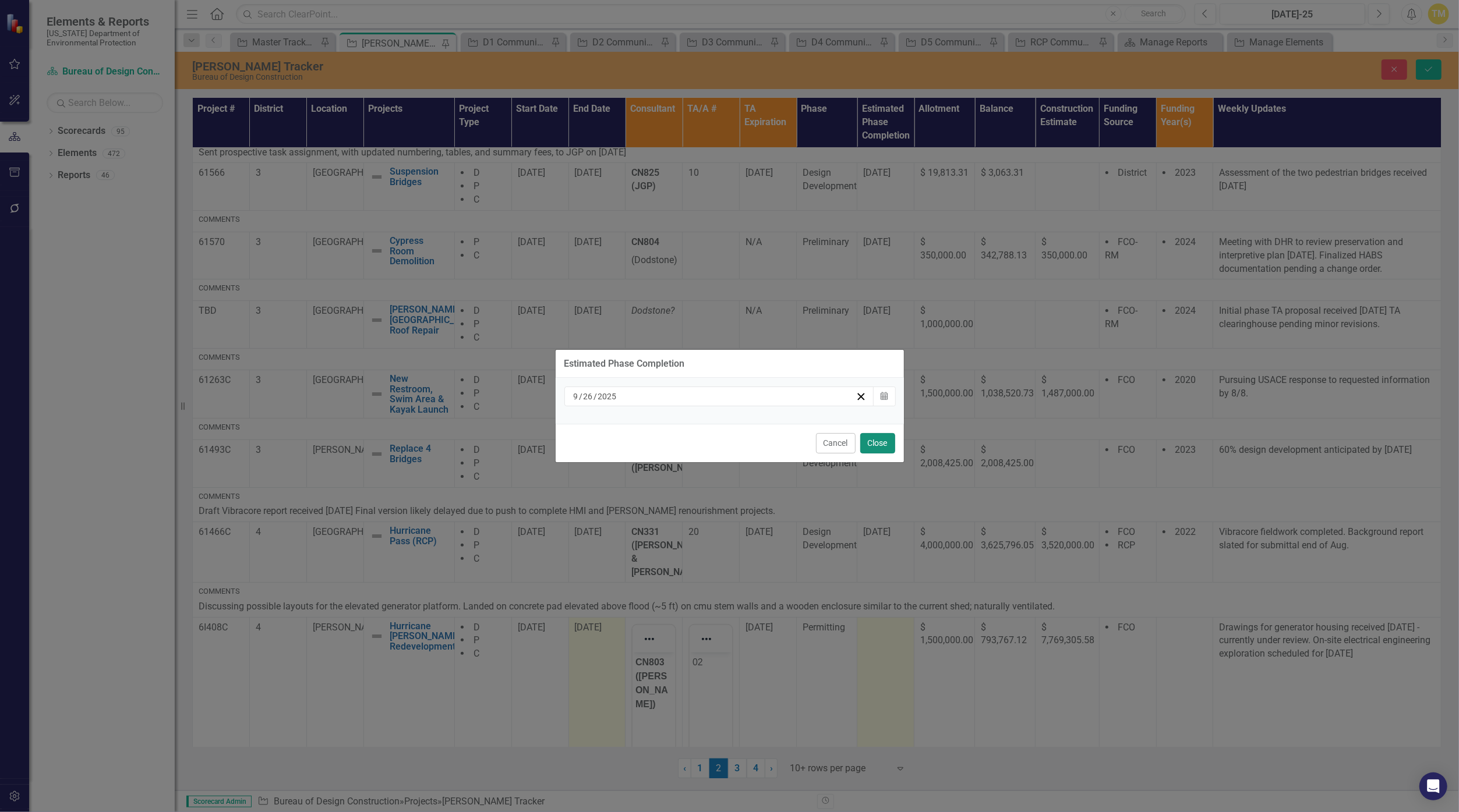
click at [712, 440] on button "Close" at bounding box center [877, 443] width 35 height 20
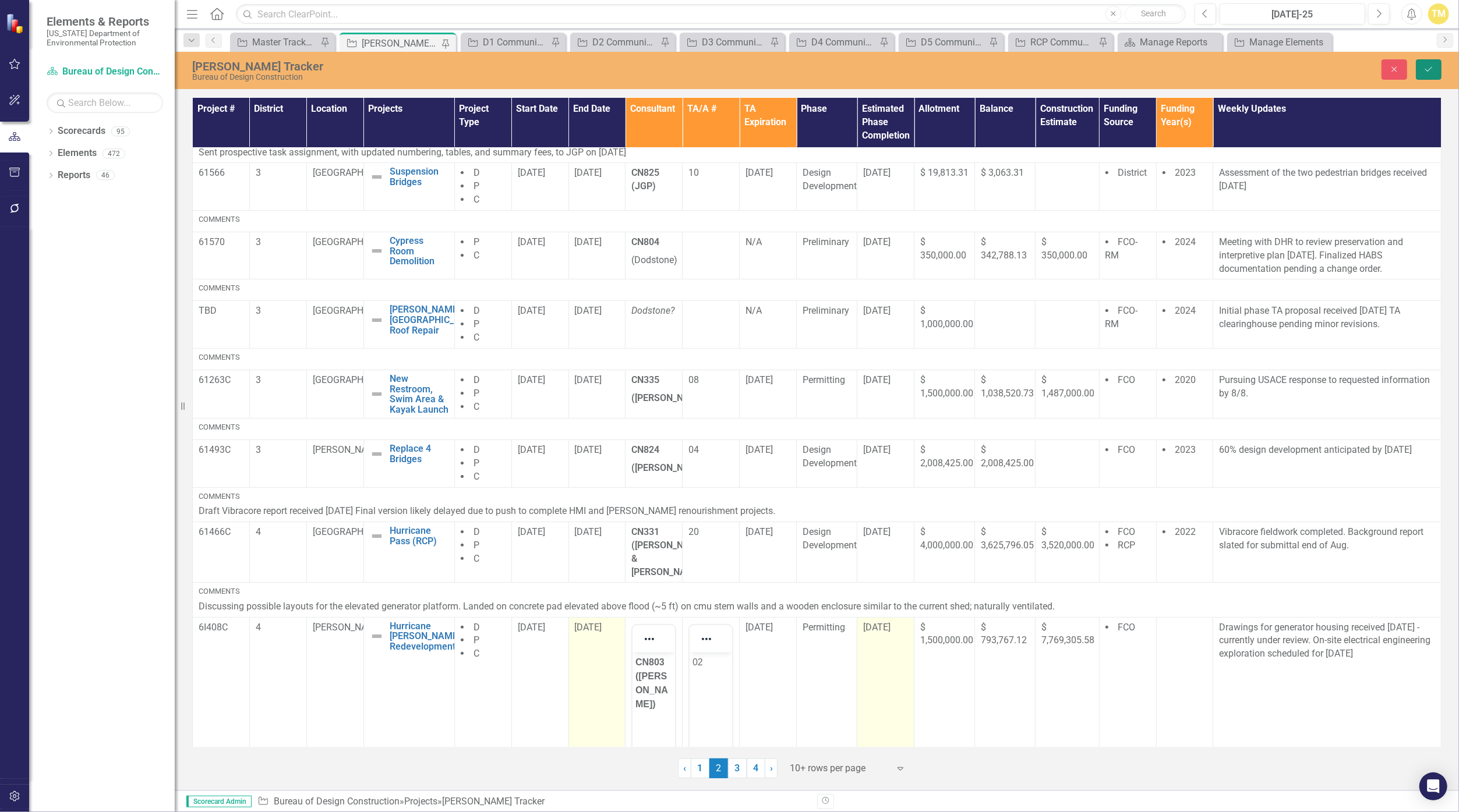
click at [712, 69] on icon "submit" at bounding box center [1428, 69] width 7 height 5
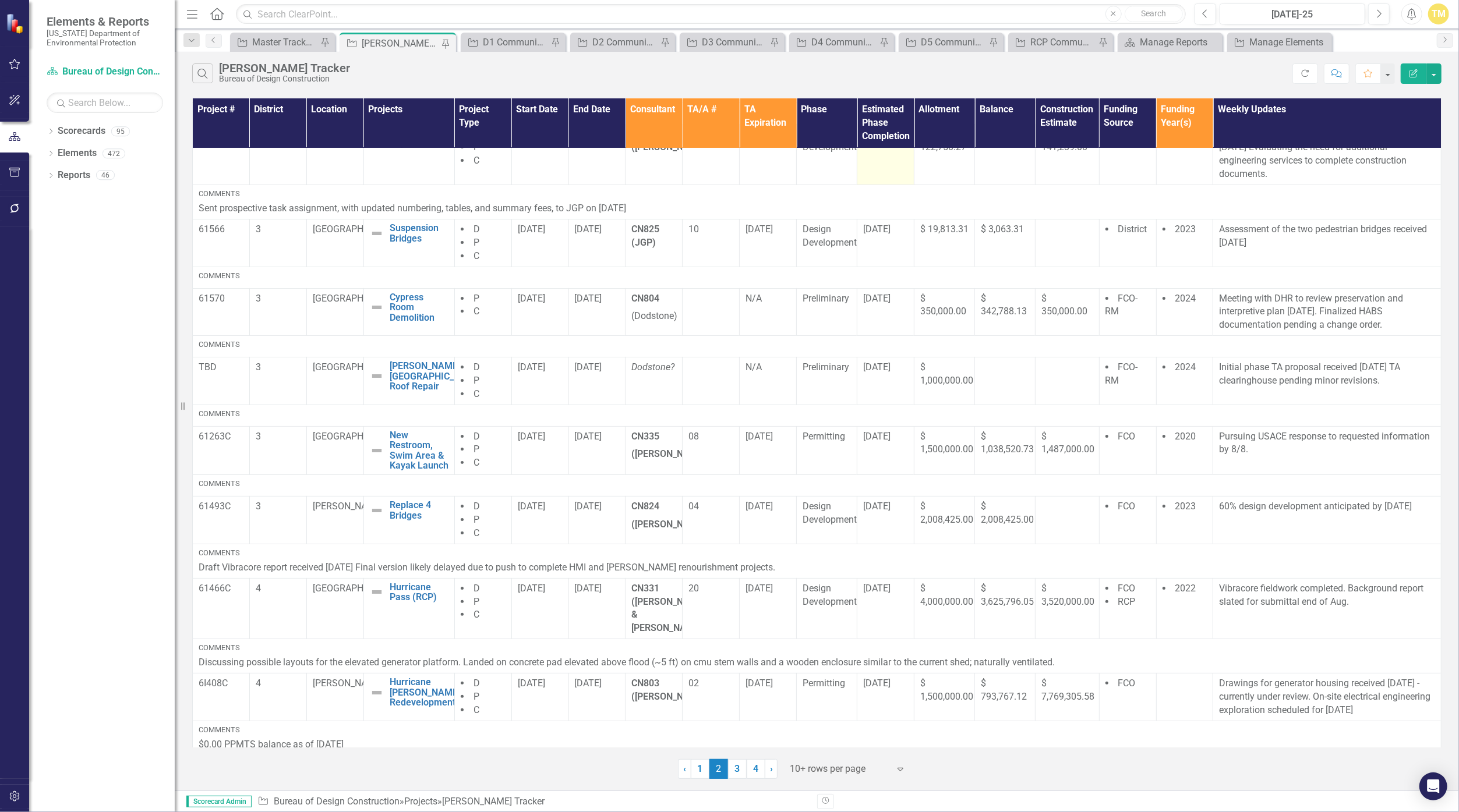
scroll to position [160, 0]
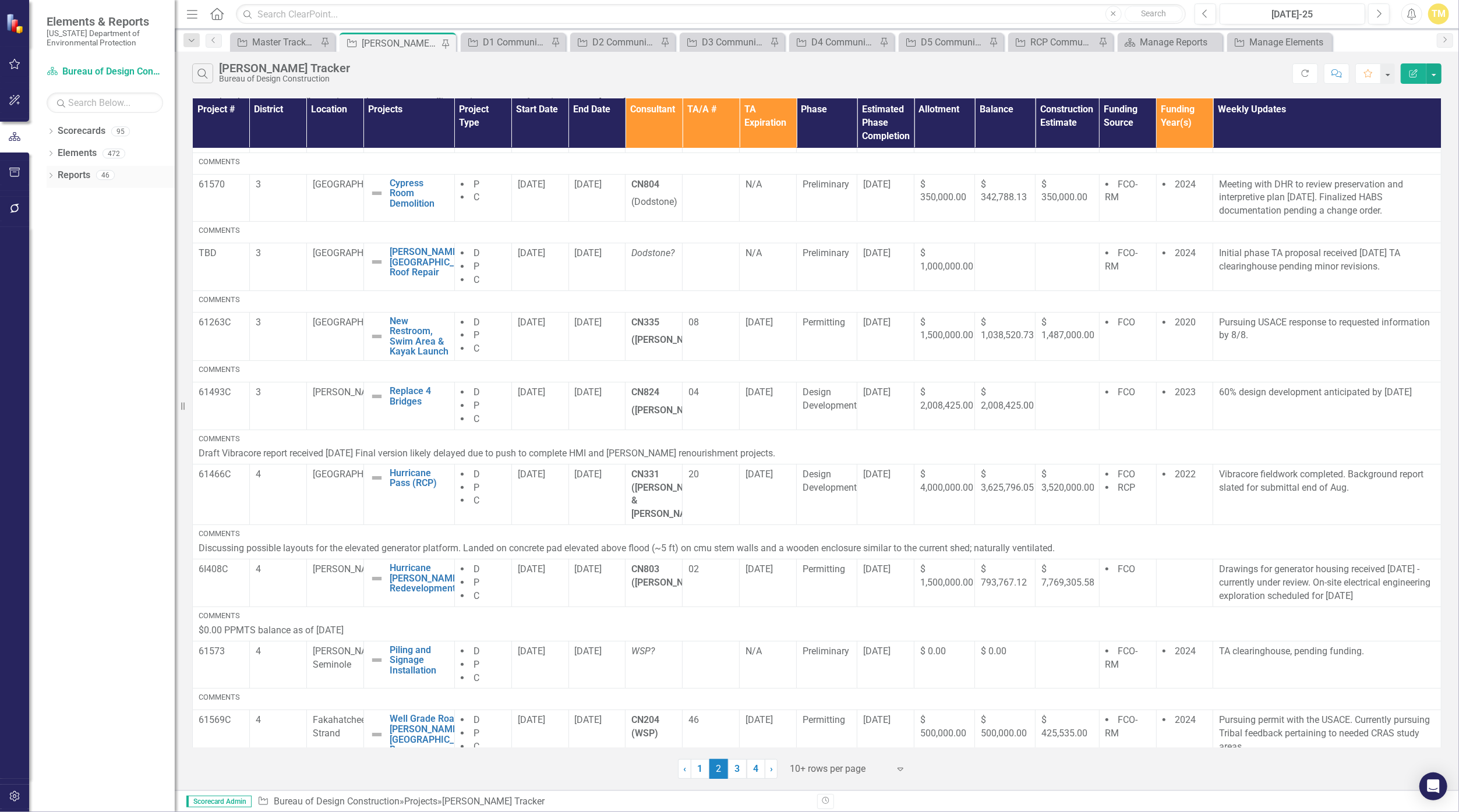
click at [72, 175] on link "Reports" at bounding box center [74, 176] width 33 height 14
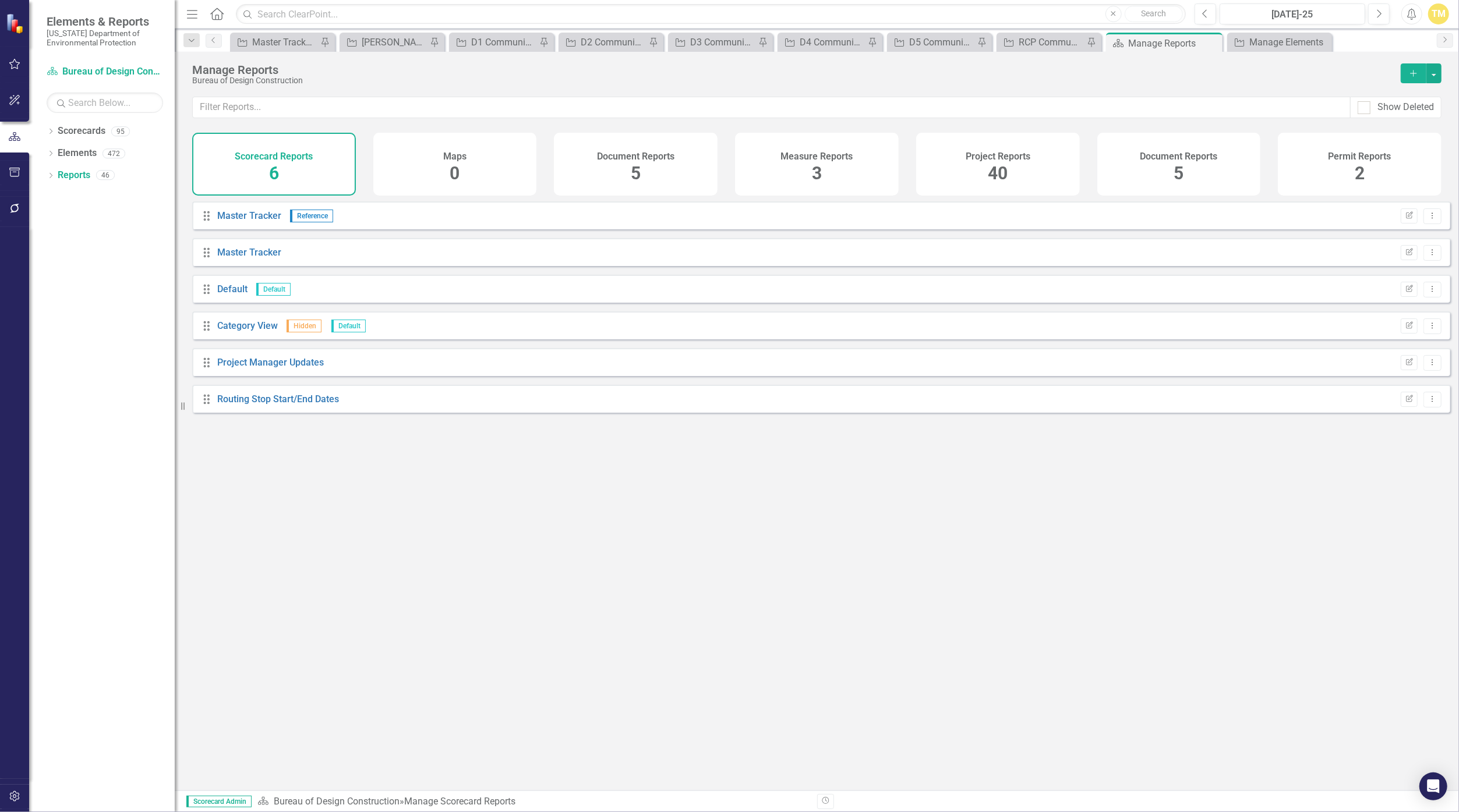
click at [712, 164] on span "40" at bounding box center [998, 173] width 20 height 20
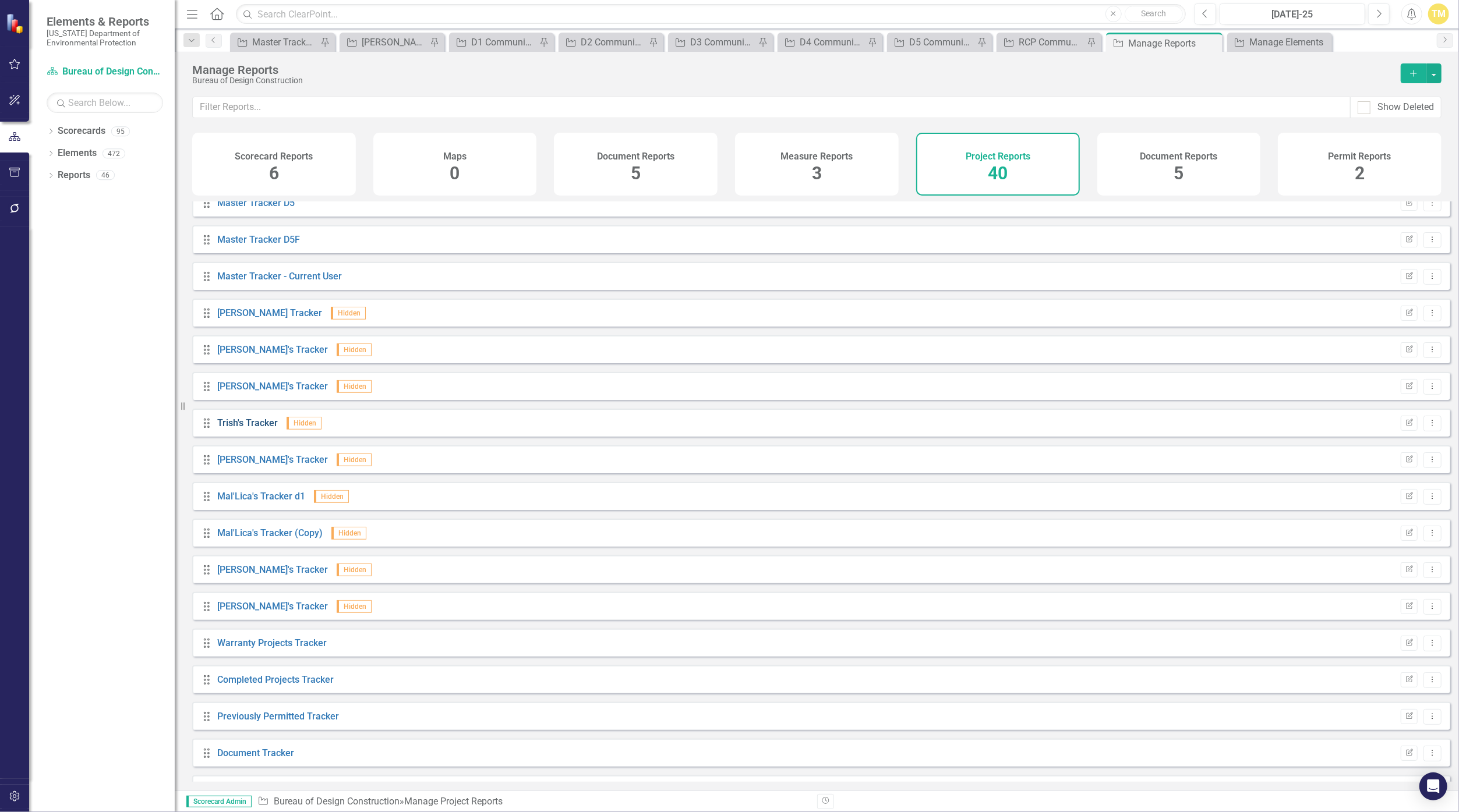
scroll to position [886, 0]
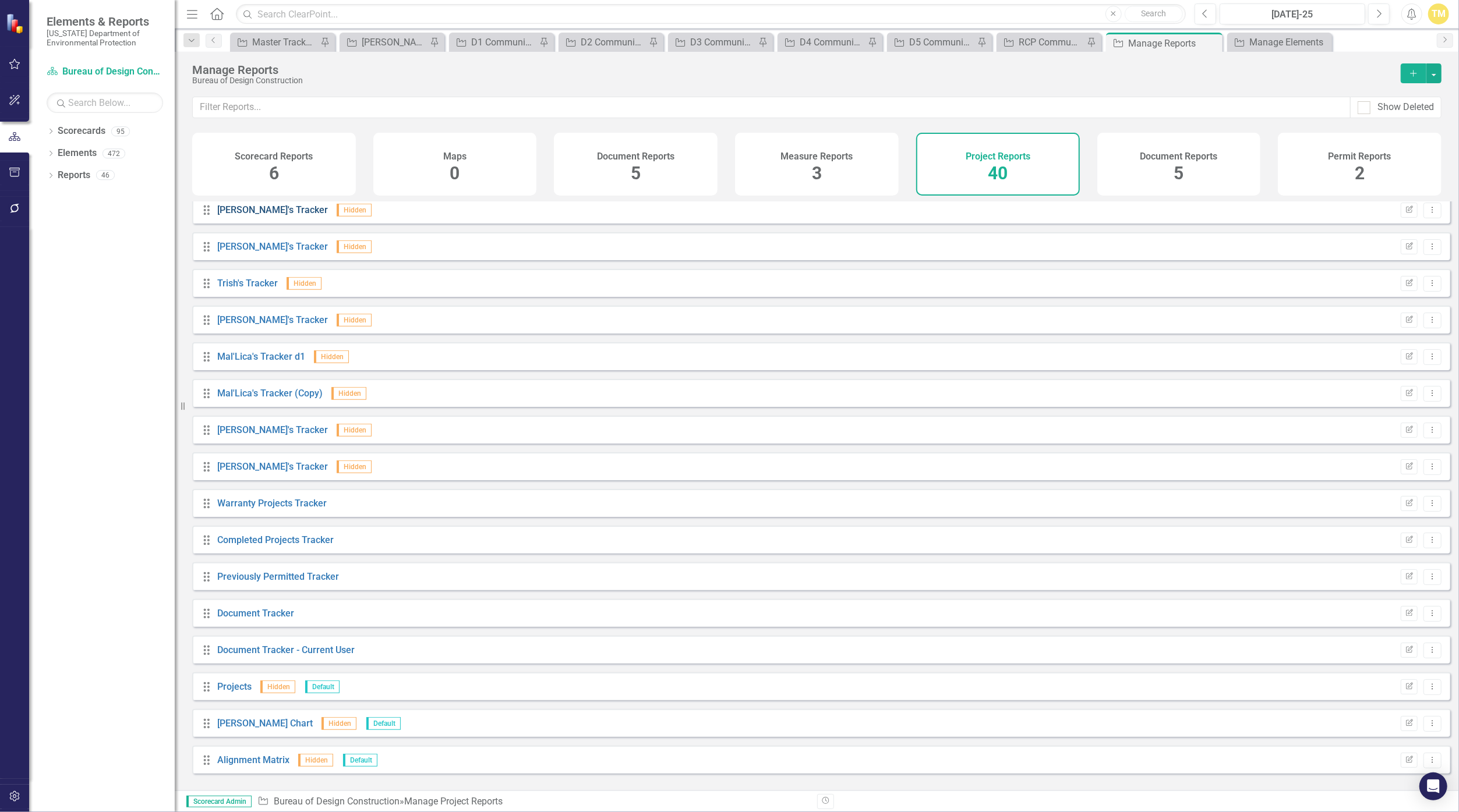
click at [248, 215] on link "[PERSON_NAME]'s Tracker" at bounding box center [272, 210] width 111 height 11
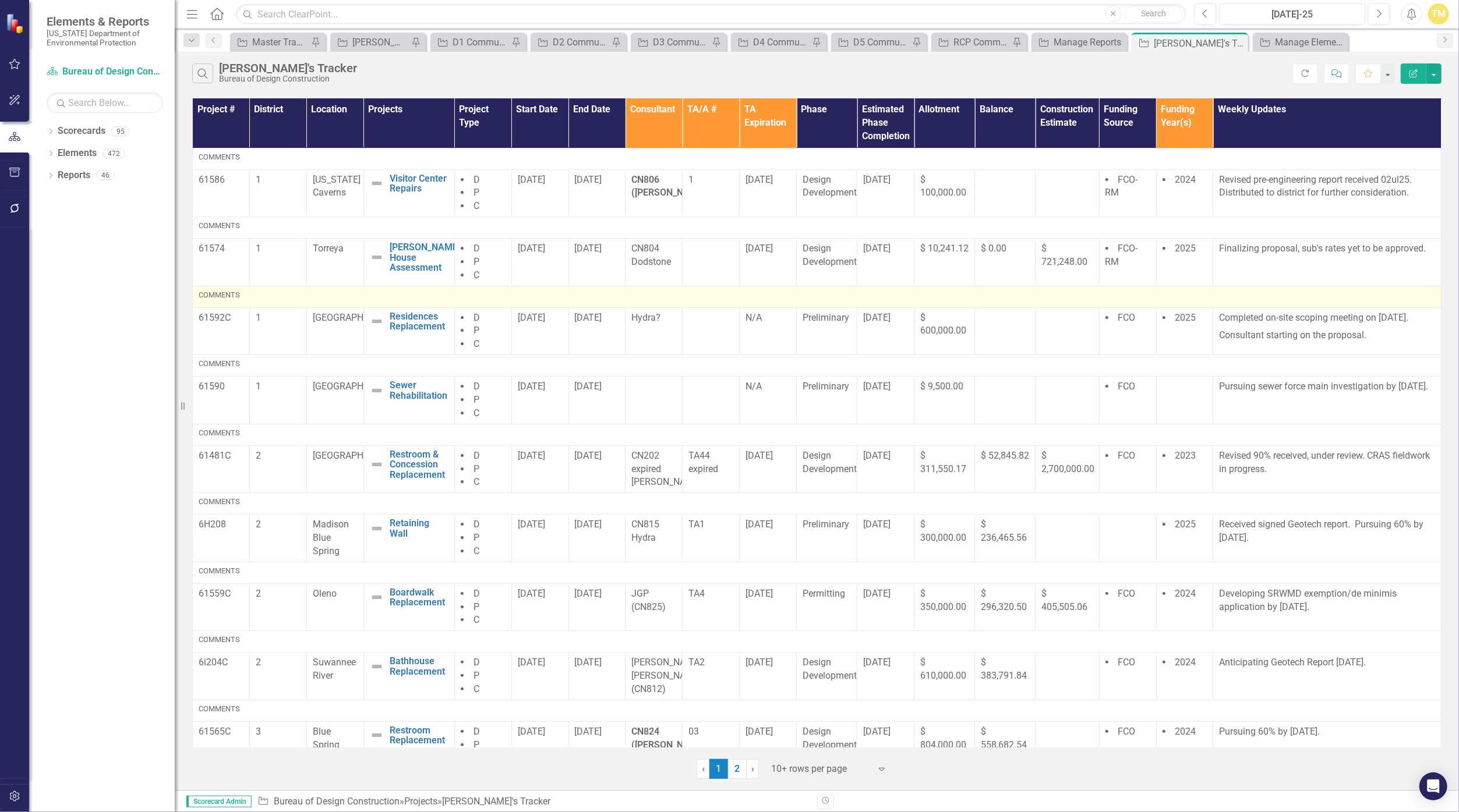
scroll to position [119, 0]
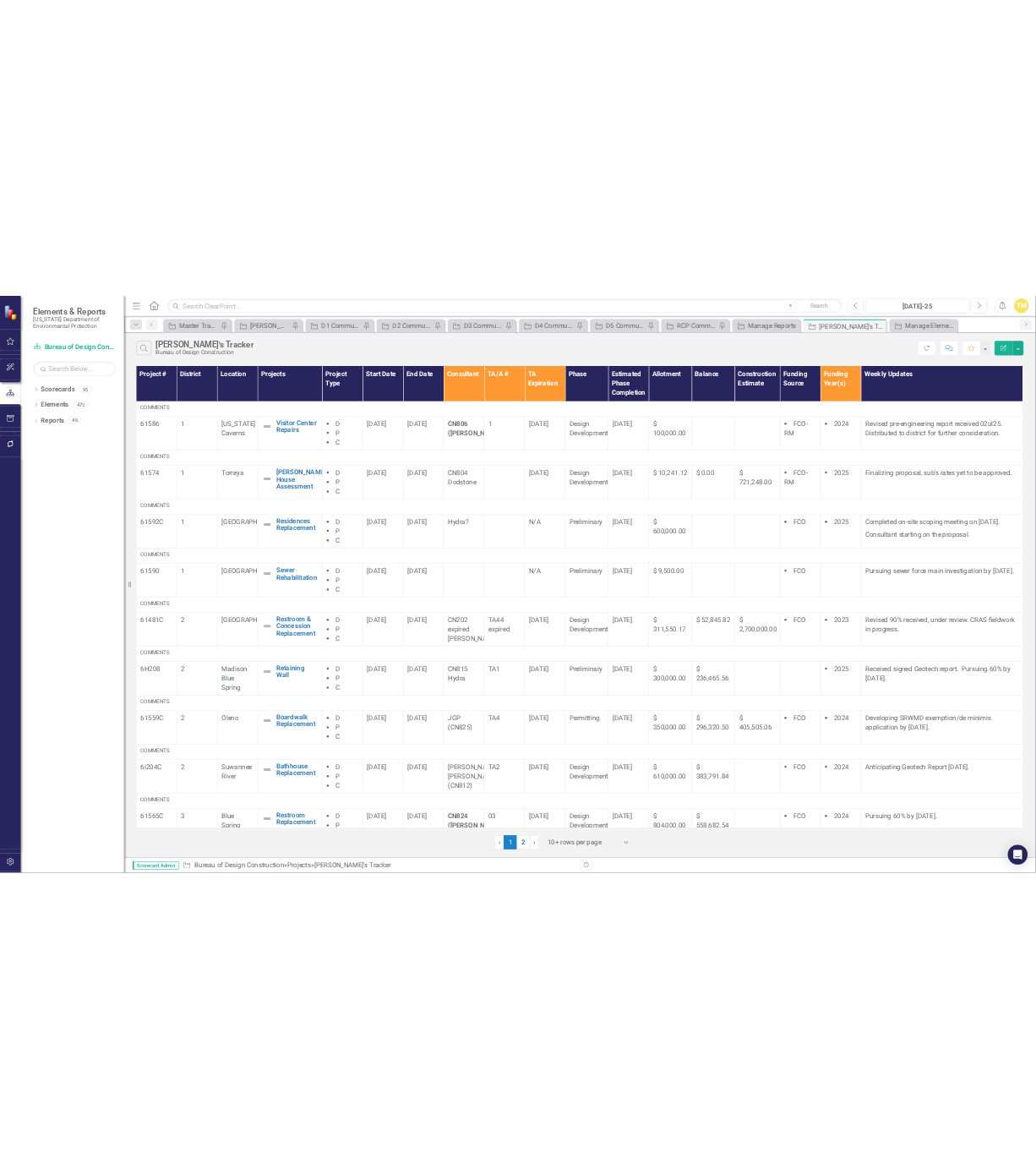
scroll to position [172, 0]
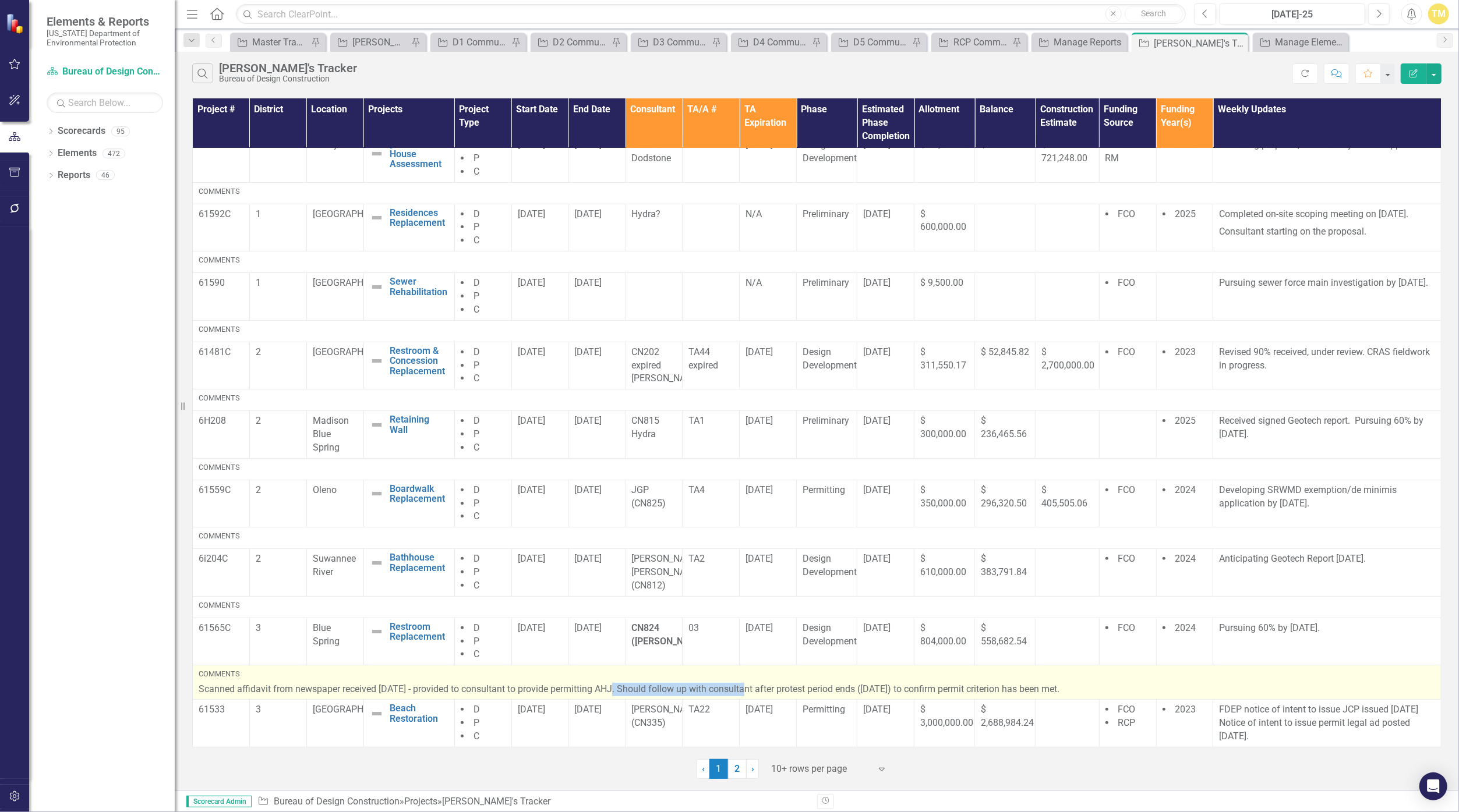
drag, startPoint x: 613, startPoint y: 689, endPoint x: 747, endPoint y: 693, distance: 134.1
click at [747, 693] on p "Scanned affidavit from newspaper received [DATE] - provided to consultant to pr…" at bounding box center [816, 690] width 1236 height 14
